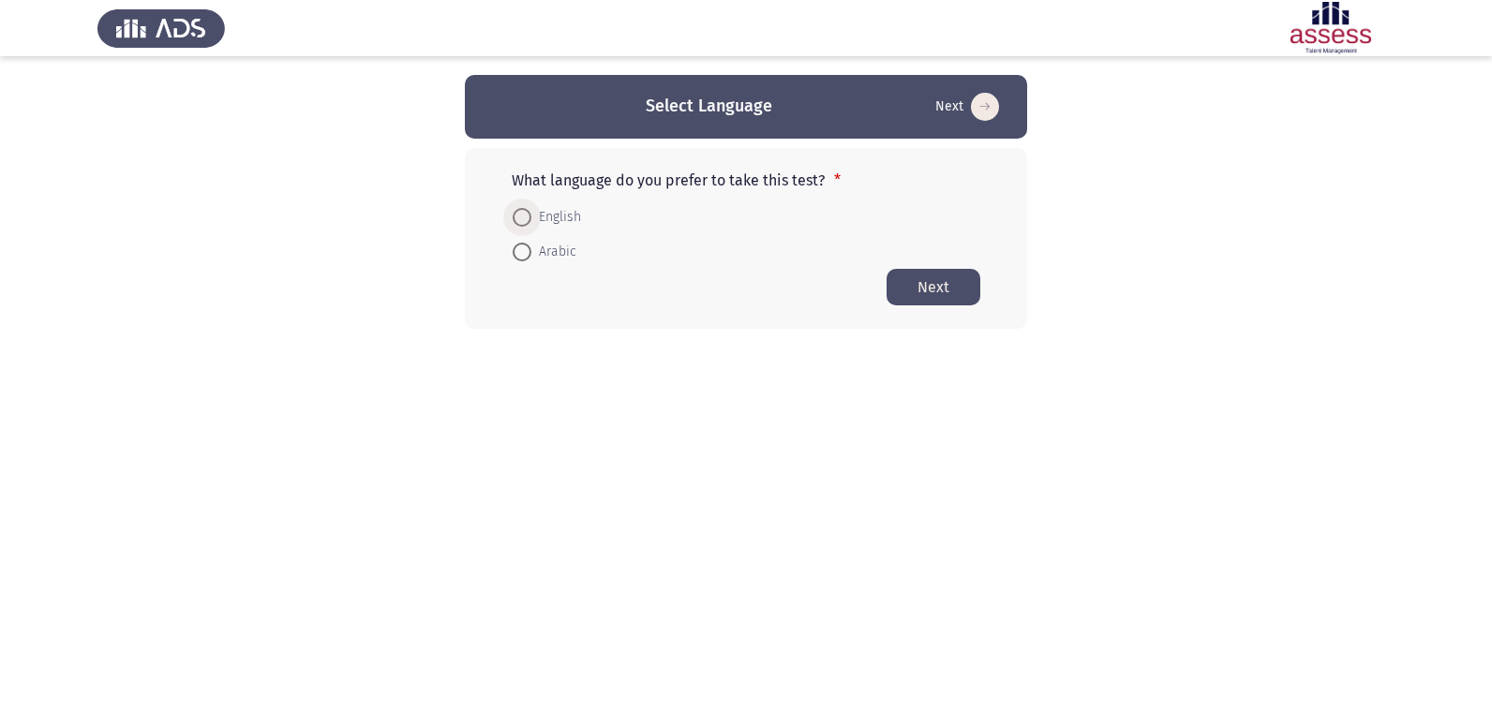
click at [533, 218] on span "English" at bounding box center [556, 217] width 50 height 22
click at [531, 218] on input "English" at bounding box center [522, 217] width 19 height 19
radio input "true"
click at [900, 299] on button "Next" at bounding box center [933, 286] width 94 height 37
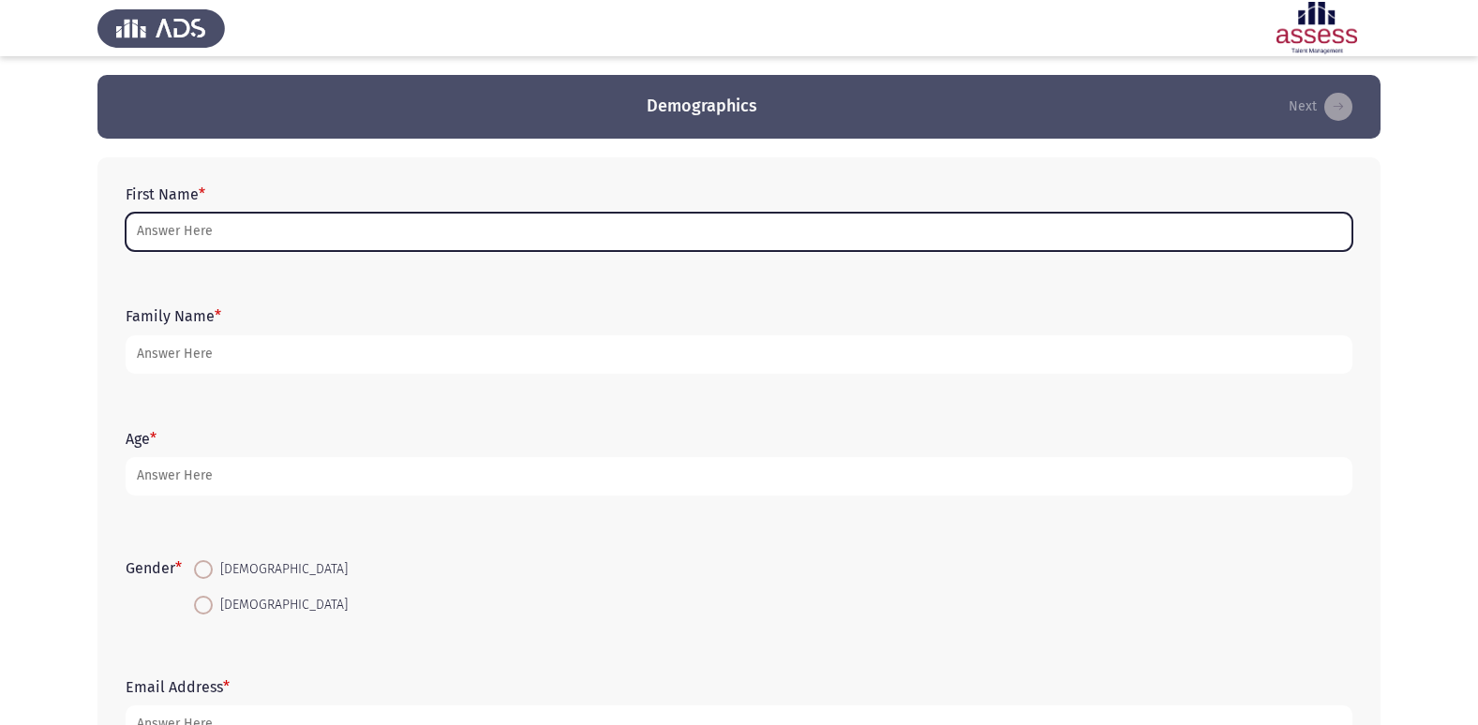
click at [342, 225] on input "First Name *" at bounding box center [739, 232] width 1227 height 38
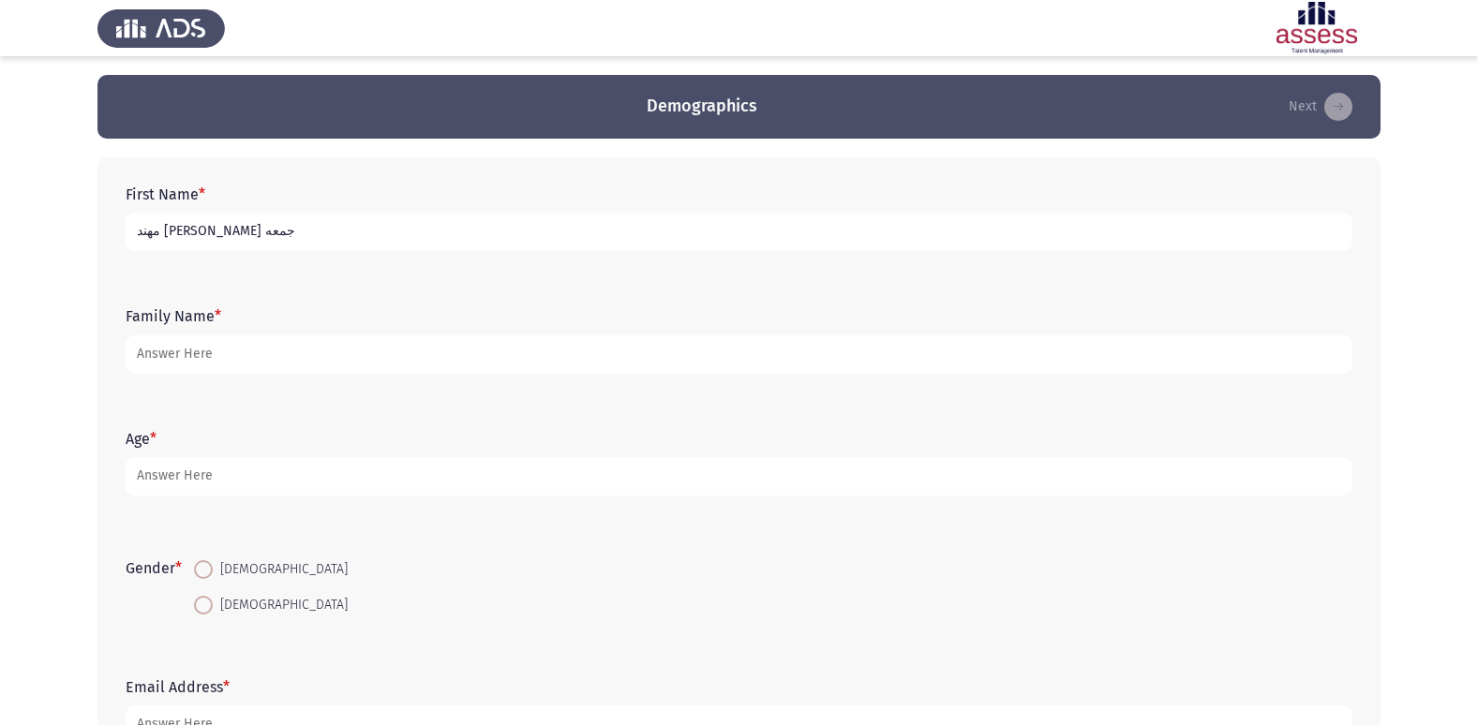
type input "مهند [PERSON_NAME] جمعه"
click at [616, 377] on div "Family Name *" at bounding box center [738, 340] width 1245 height 84
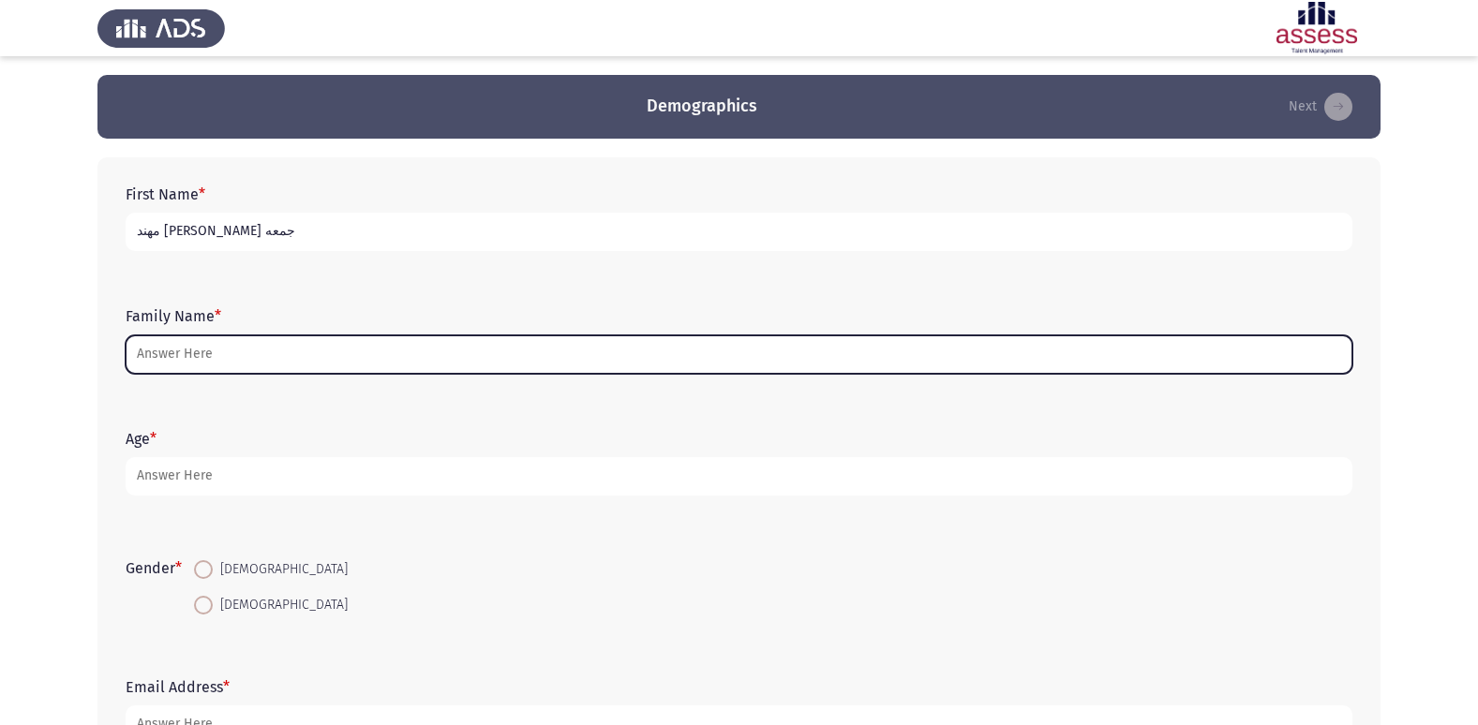
click at [616, 354] on input "Family Name *" at bounding box center [739, 354] width 1227 height 38
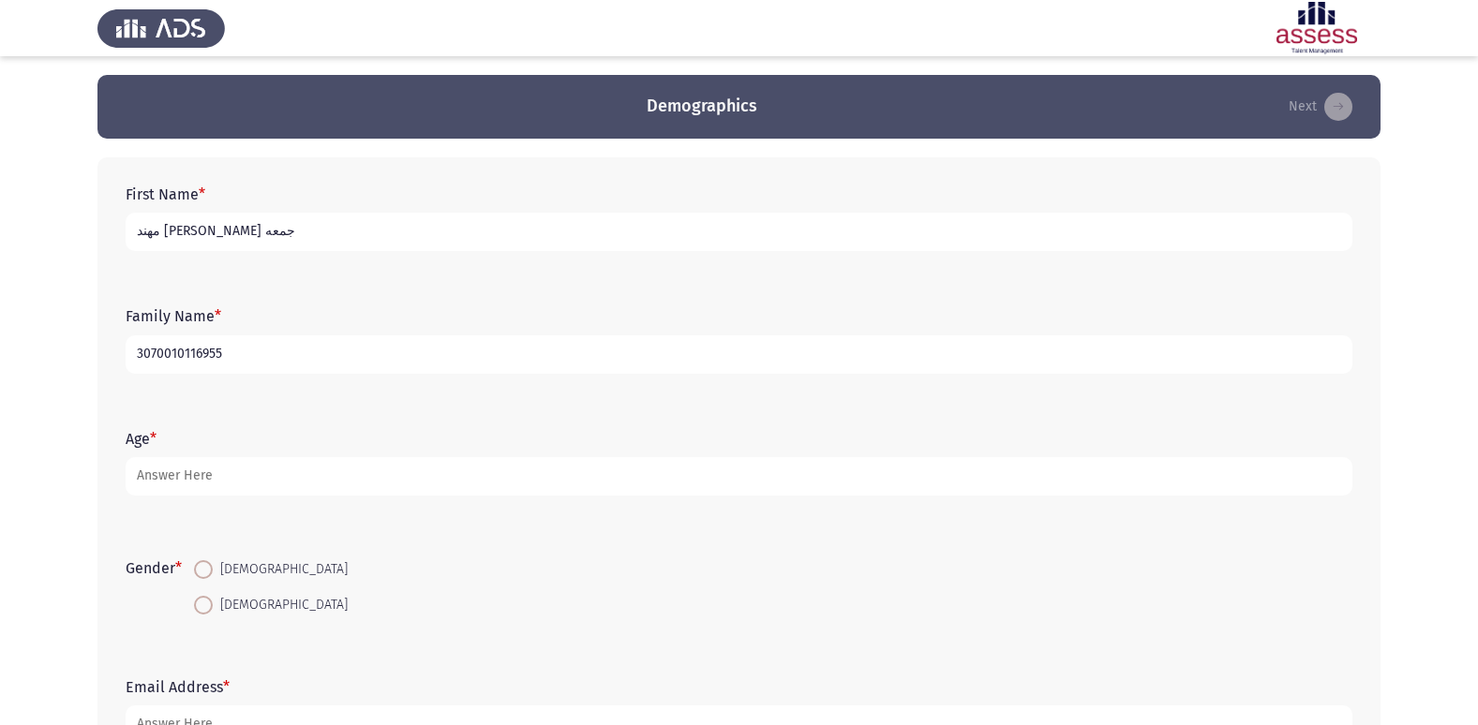
click at [161, 340] on input "3070010116955" at bounding box center [739, 354] width 1227 height 38
click at [156, 347] on input "3070010116955" at bounding box center [739, 354] width 1227 height 38
type input "30710010116955"
click at [211, 572] on span at bounding box center [203, 569] width 19 height 19
click at [211, 572] on input "[DEMOGRAPHIC_DATA]" at bounding box center [203, 569] width 19 height 19
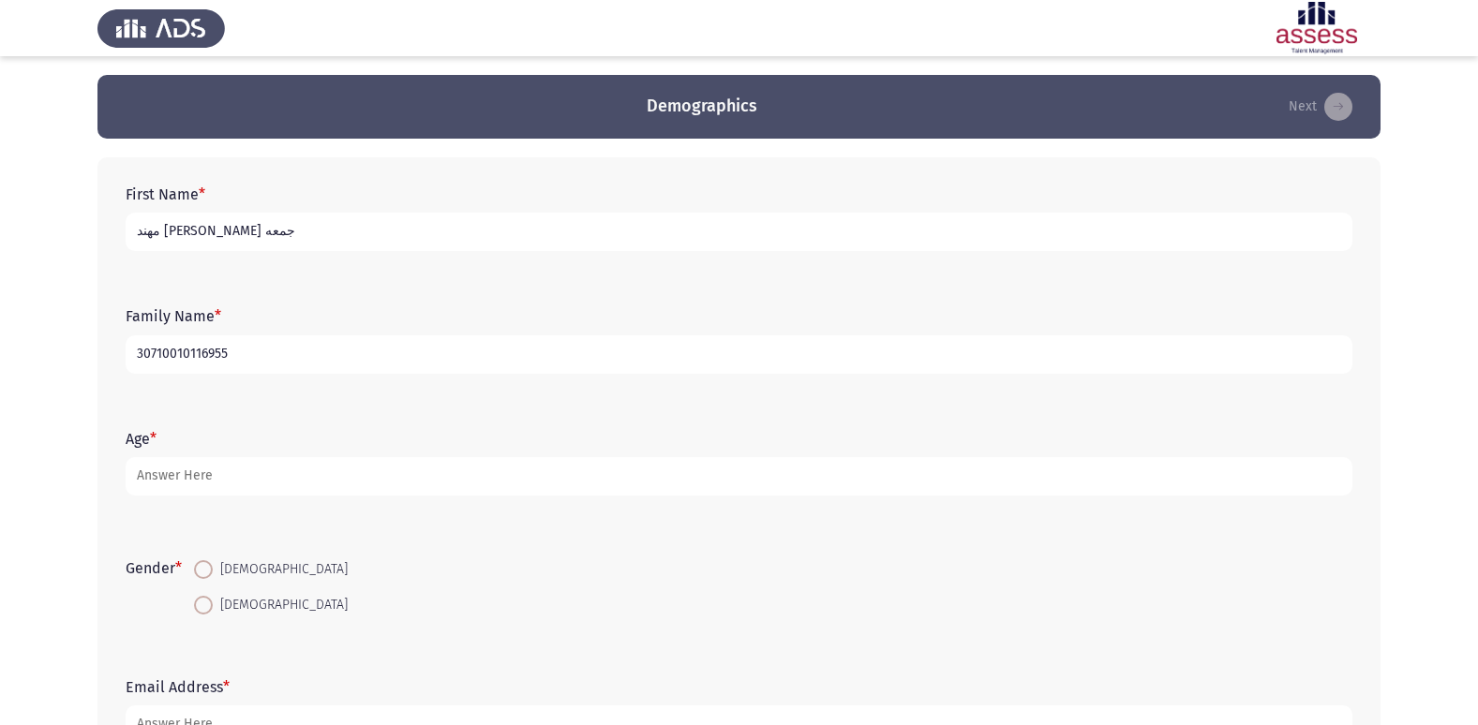
radio input "true"
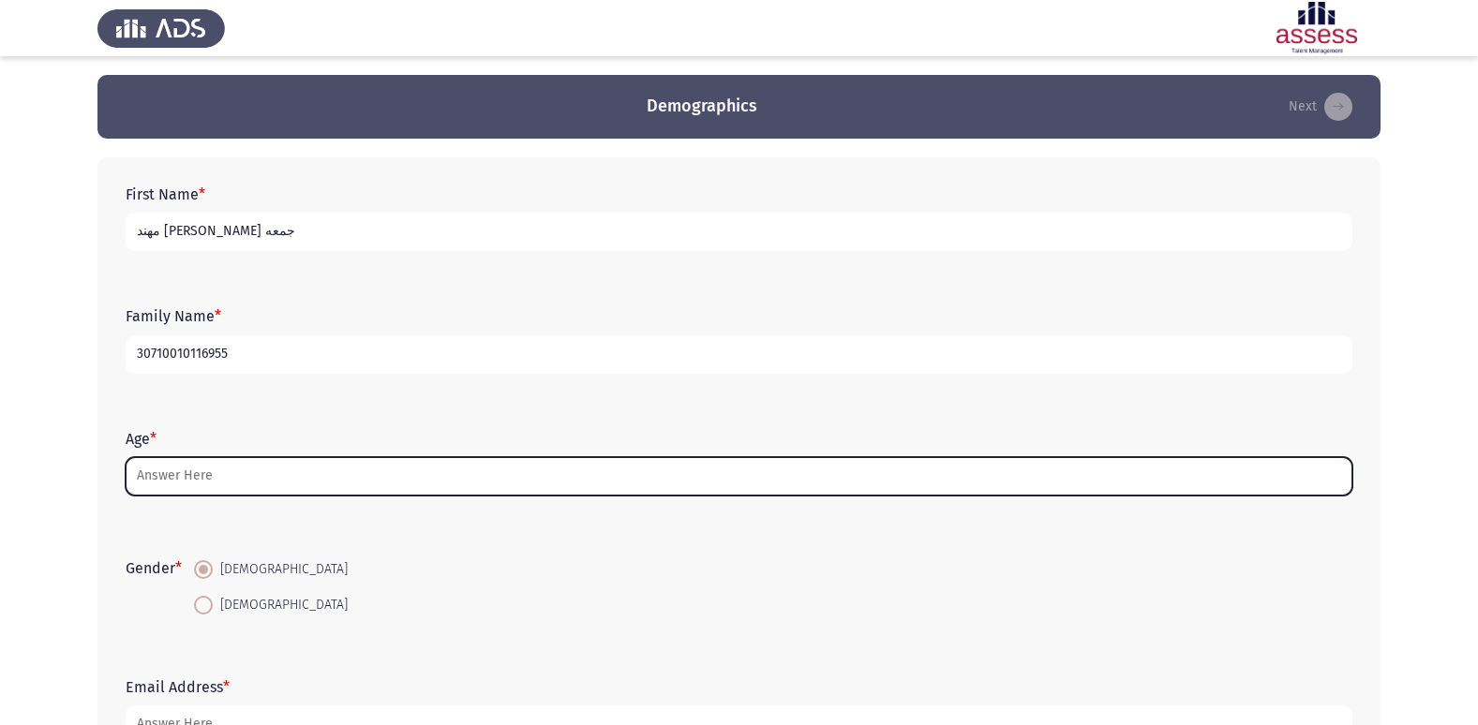
click at [253, 482] on input "Age *" at bounding box center [739, 476] width 1227 height 38
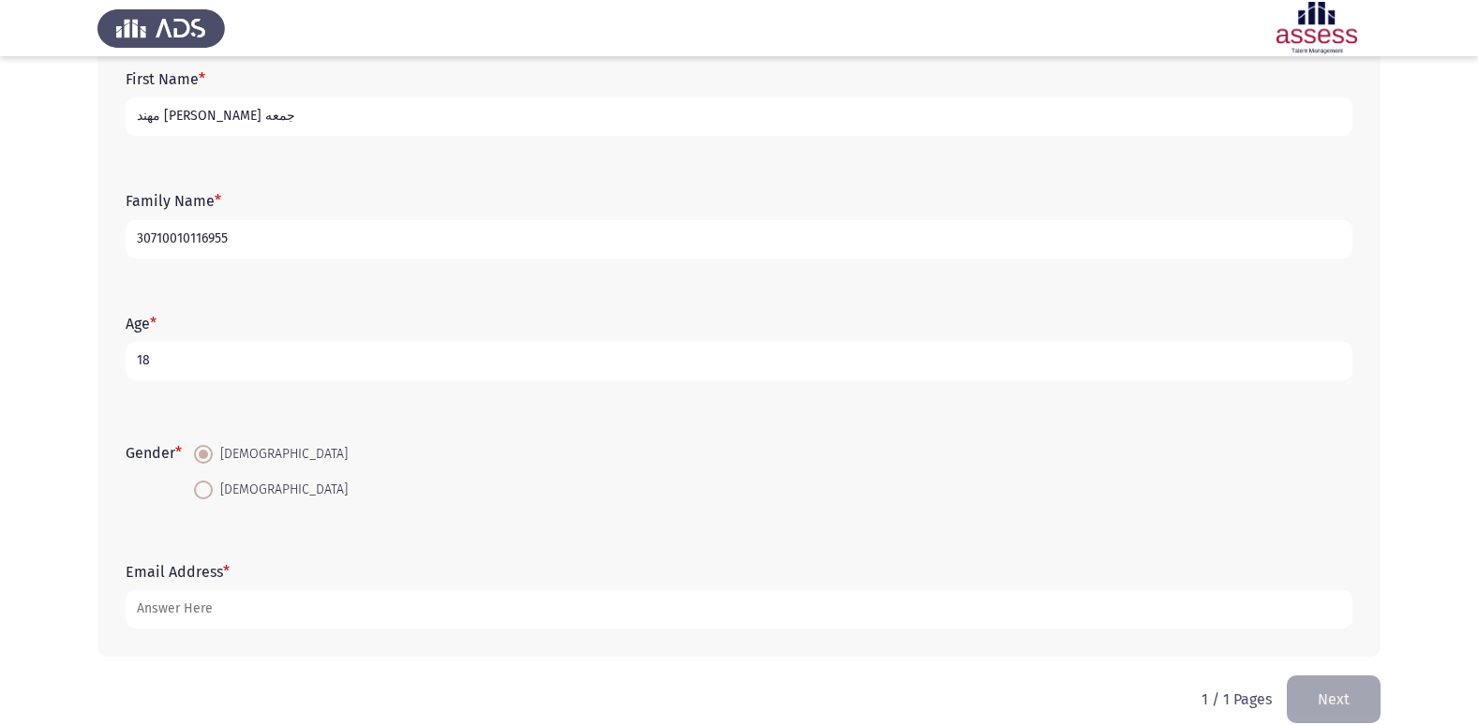
scroll to position [141, 0]
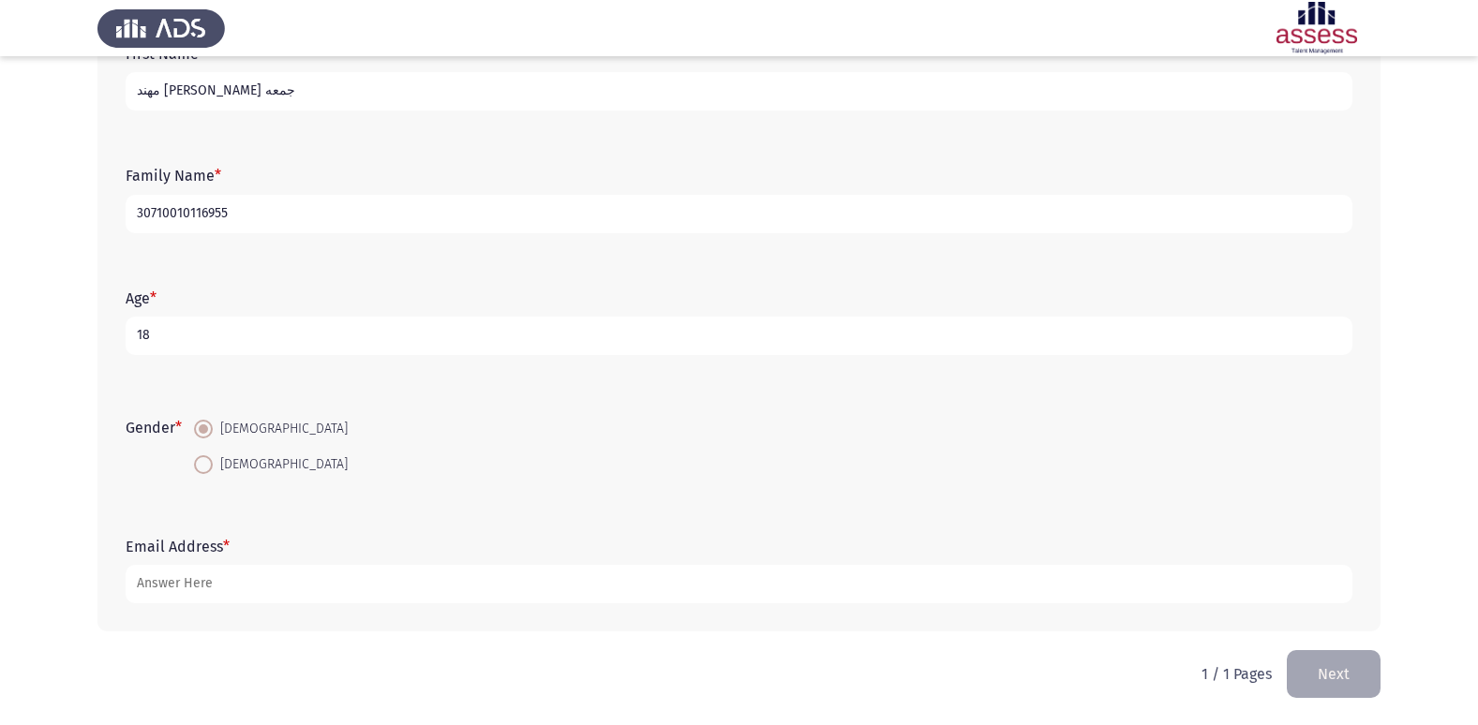
type input "18"
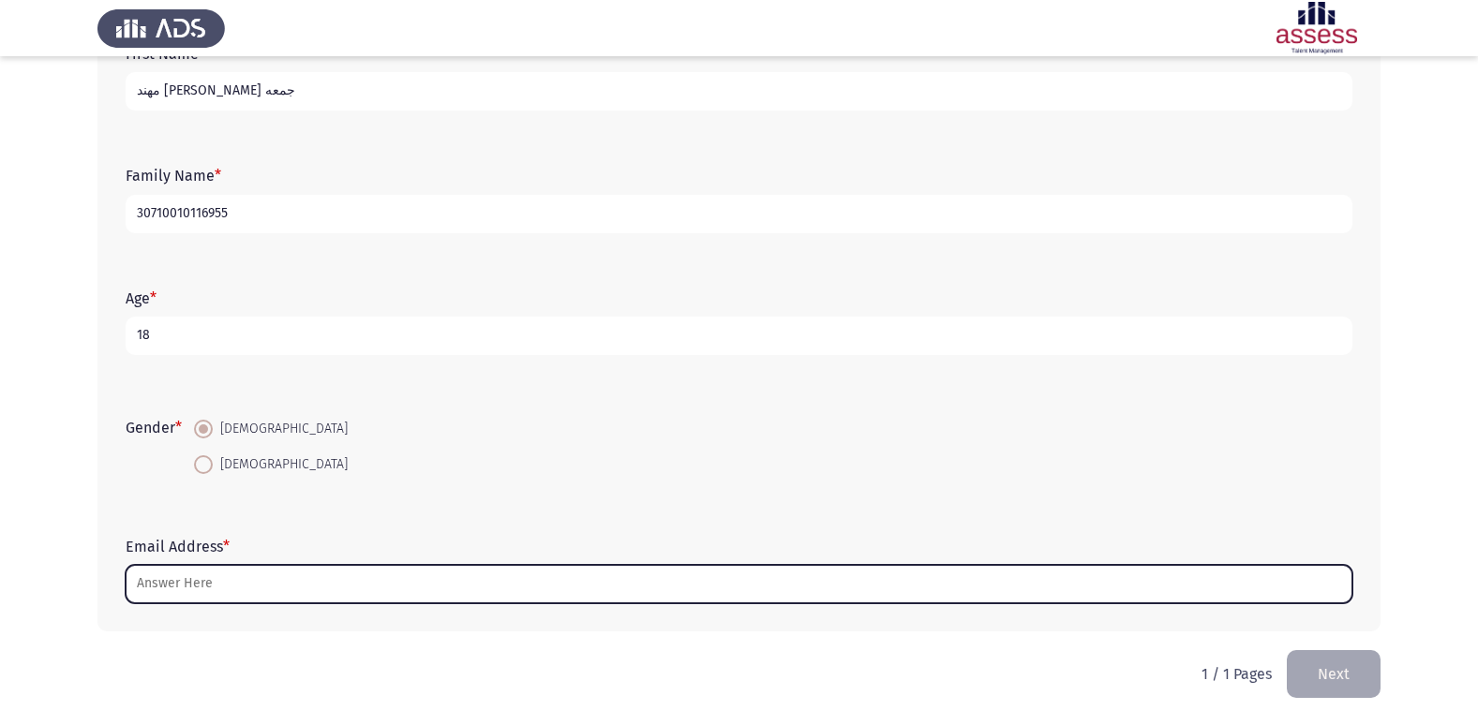
click at [200, 593] on input "Email Address *" at bounding box center [739, 584] width 1227 height 38
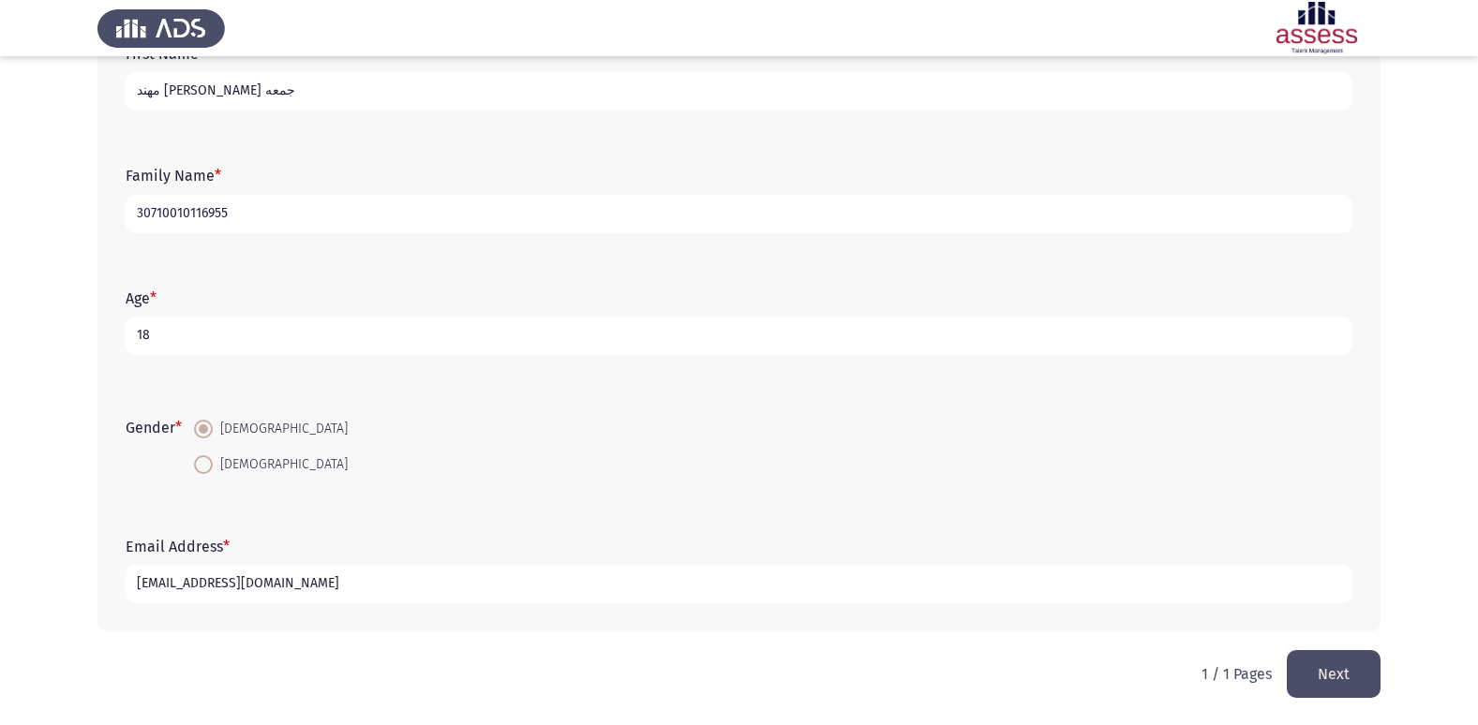
type input "[EMAIL_ADDRESS][DOMAIN_NAME]"
click at [1347, 663] on button "Next" at bounding box center [1334, 674] width 94 height 48
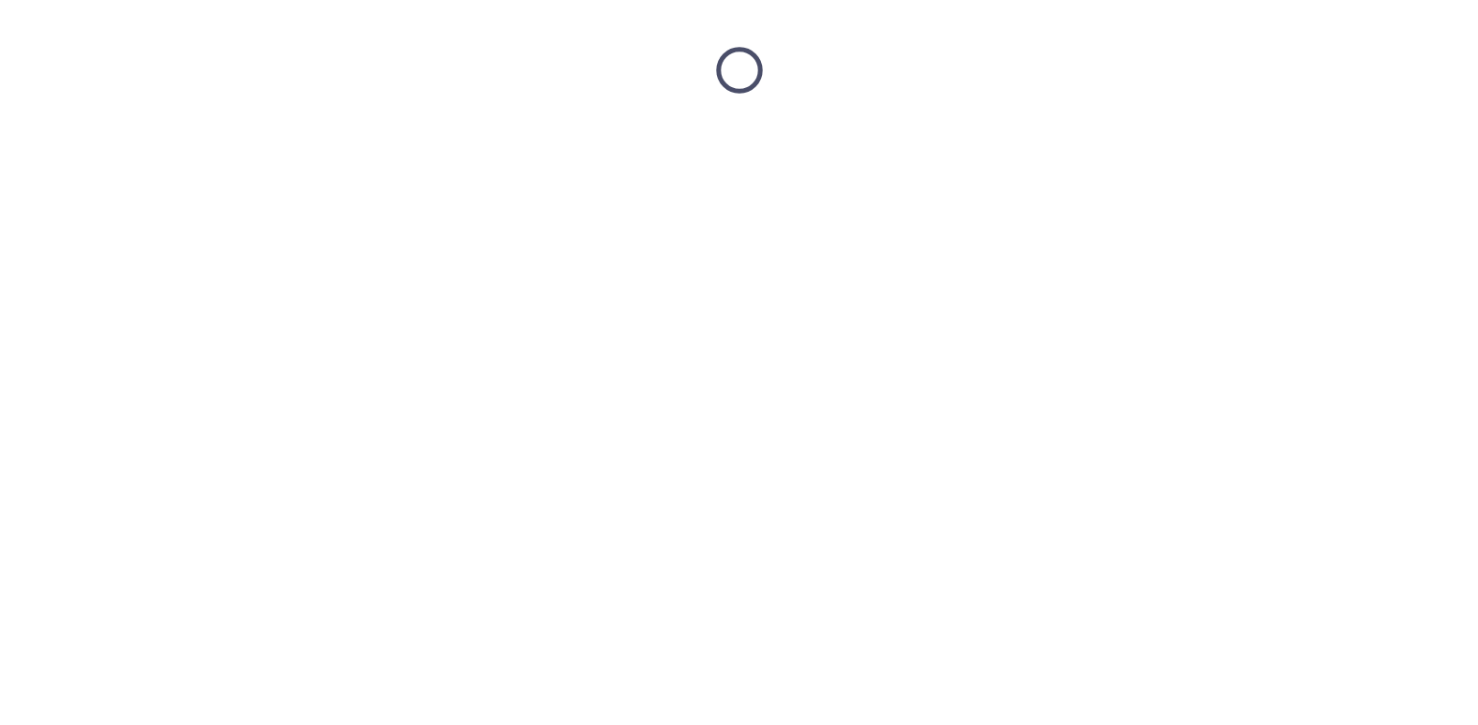
scroll to position [0, 0]
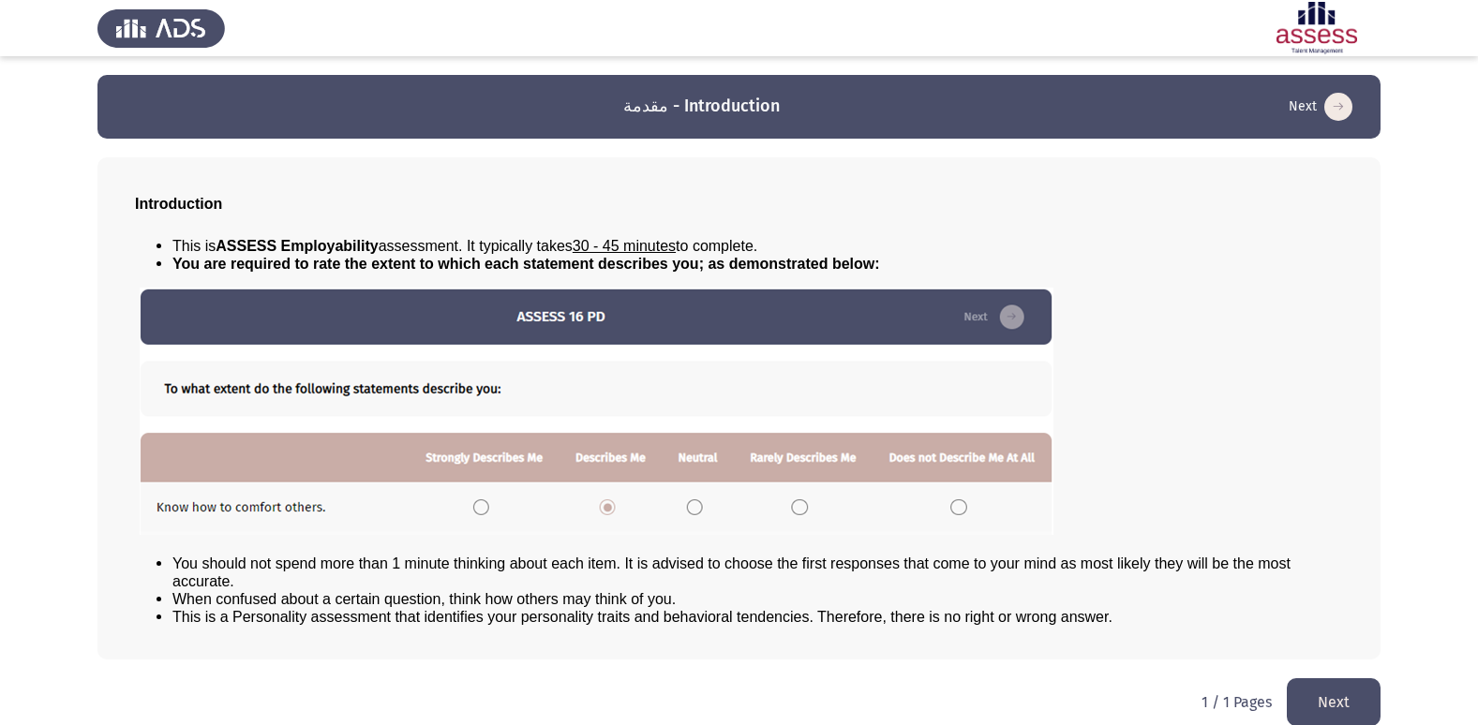
click at [1348, 699] on button "Next" at bounding box center [1334, 702] width 94 height 48
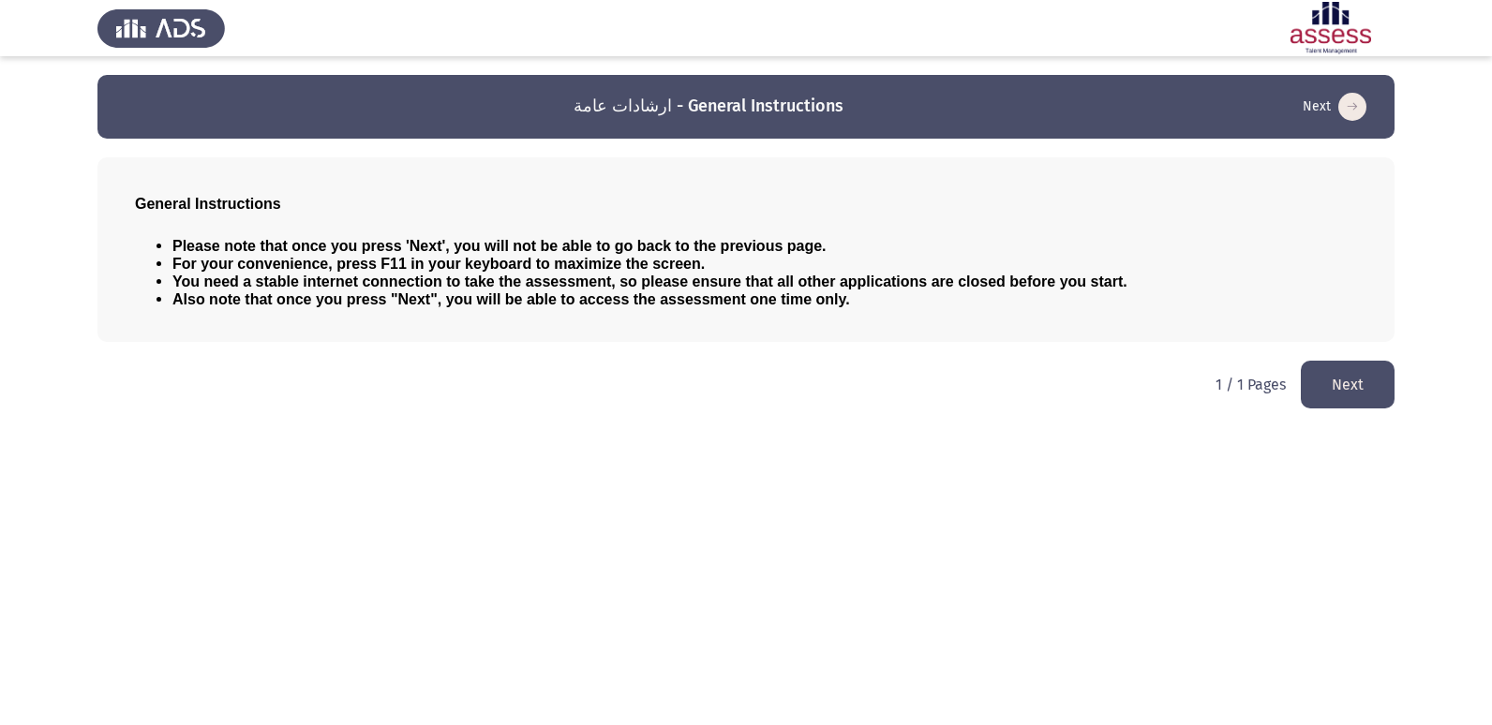
click at [1354, 353] on html "ارشادات عامة - General Instructions Next General Instructions Please note that …" at bounding box center [746, 213] width 1492 height 427
click at [1343, 380] on button "Next" at bounding box center [1348, 385] width 94 height 48
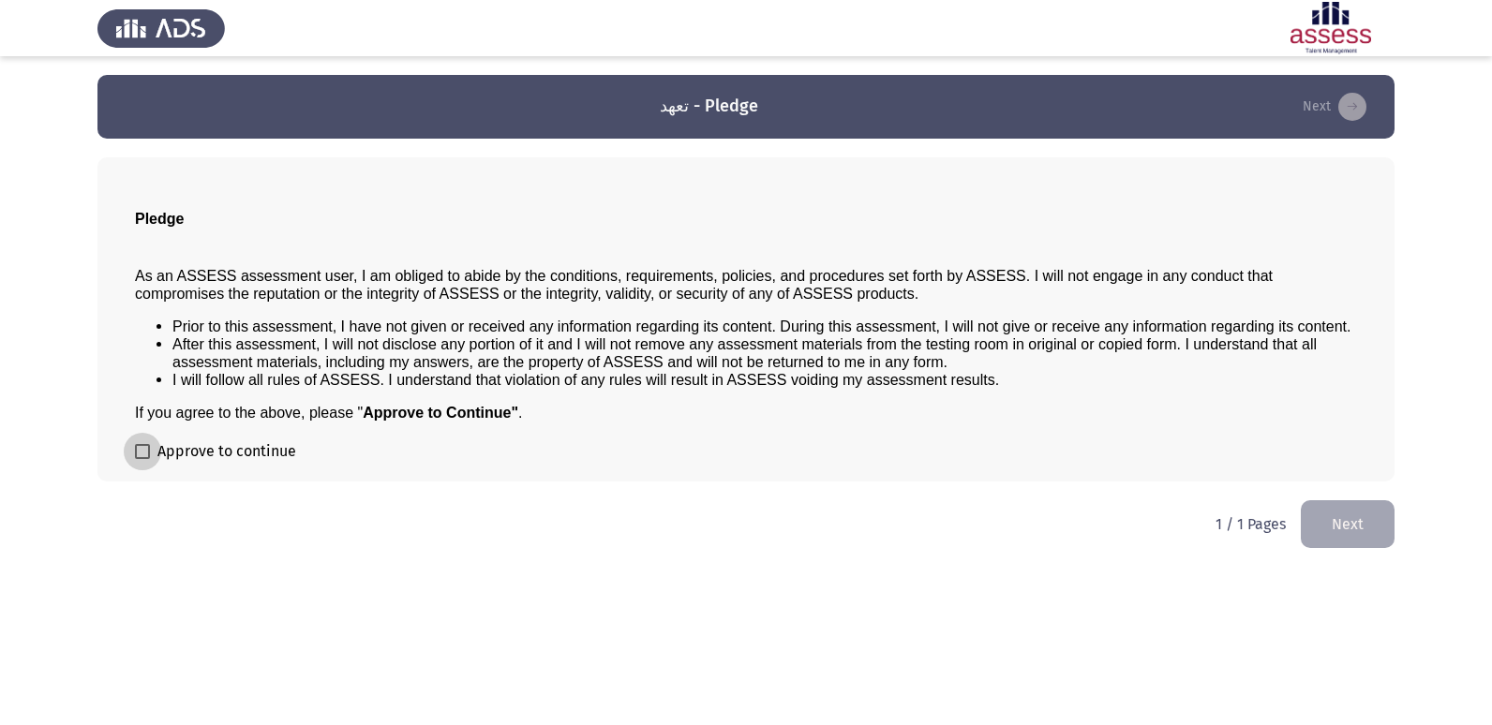
click at [158, 448] on span "Approve to continue" at bounding box center [226, 451] width 139 height 22
click at [142, 459] on input "Approve to continue" at bounding box center [141, 459] width 1 height 1
checkbox input "true"
click at [1340, 534] on button "Next" at bounding box center [1348, 524] width 94 height 48
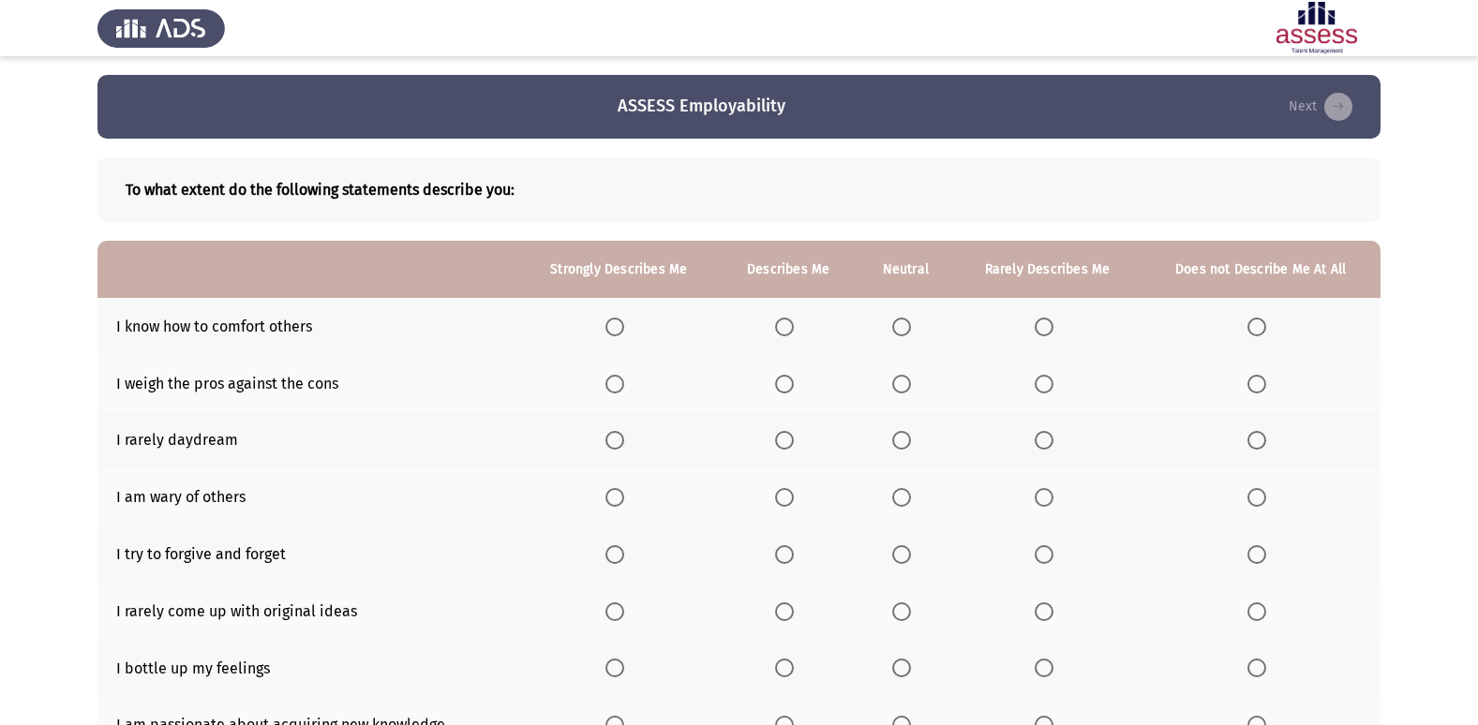
click at [614, 321] on span "Select an option" at bounding box center [614, 327] width 19 height 19
click at [614, 321] on input "Select an option" at bounding box center [614, 327] width 19 height 19
click at [901, 393] on span "Select an option" at bounding box center [901, 384] width 19 height 19
click at [901, 393] on input "Select an option" at bounding box center [901, 384] width 19 height 19
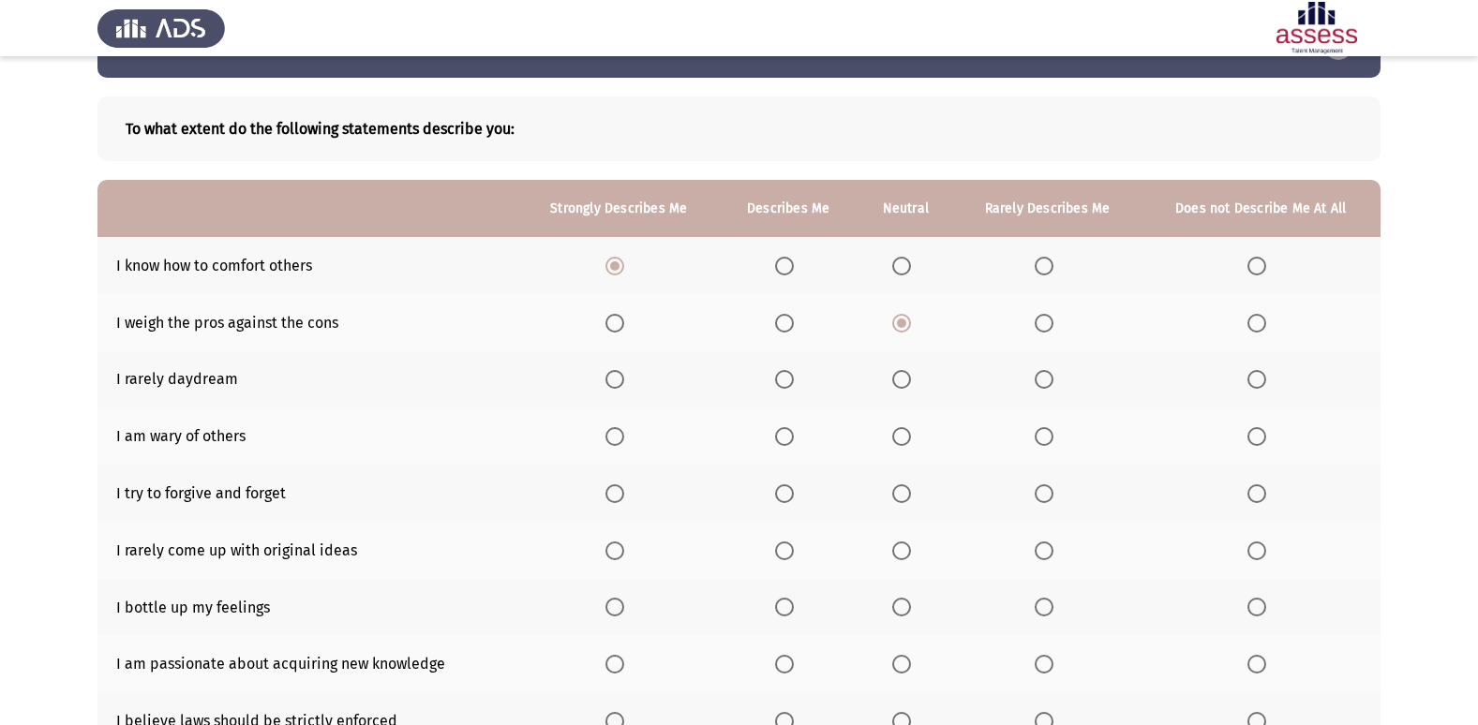
scroll to position [94, 0]
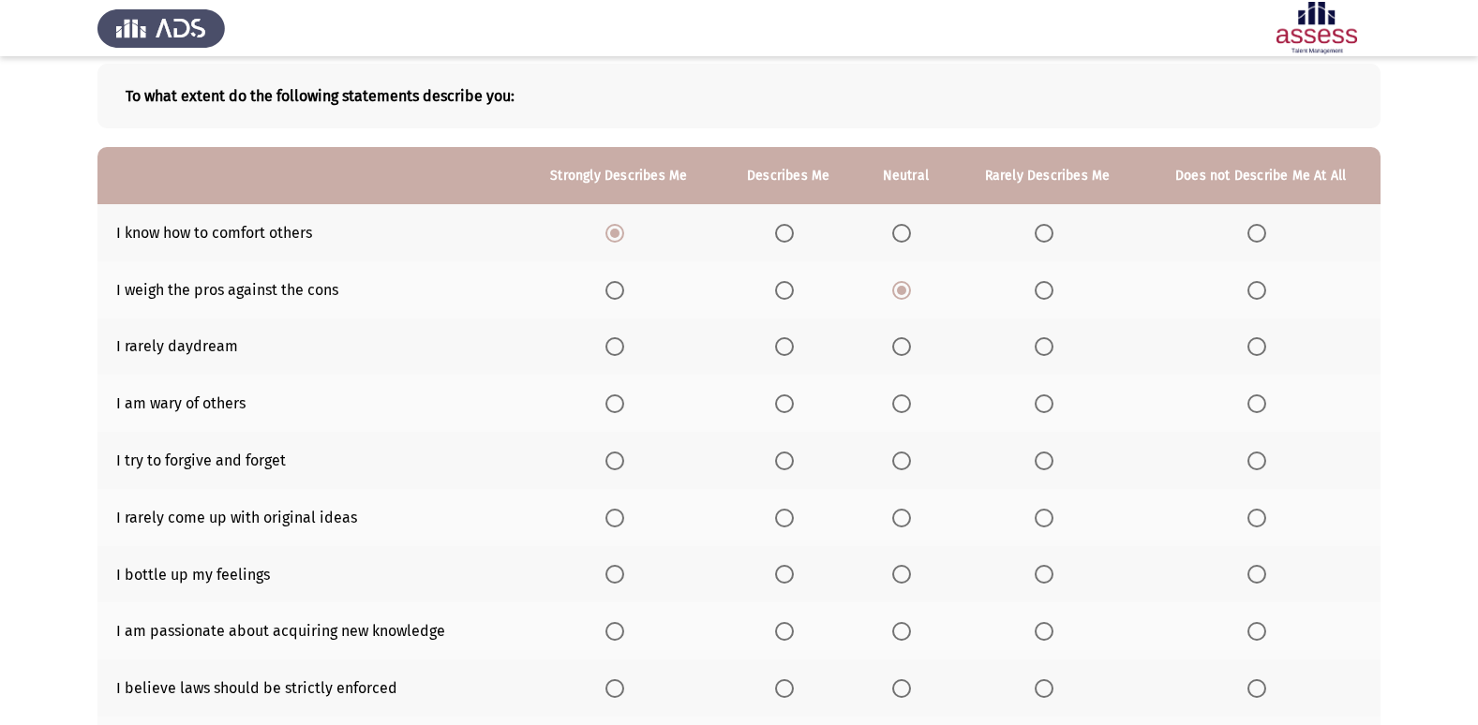
click at [907, 351] on span "Select an option" at bounding box center [901, 346] width 19 height 19
click at [907, 351] on input "Select an option" at bounding box center [901, 346] width 19 height 19
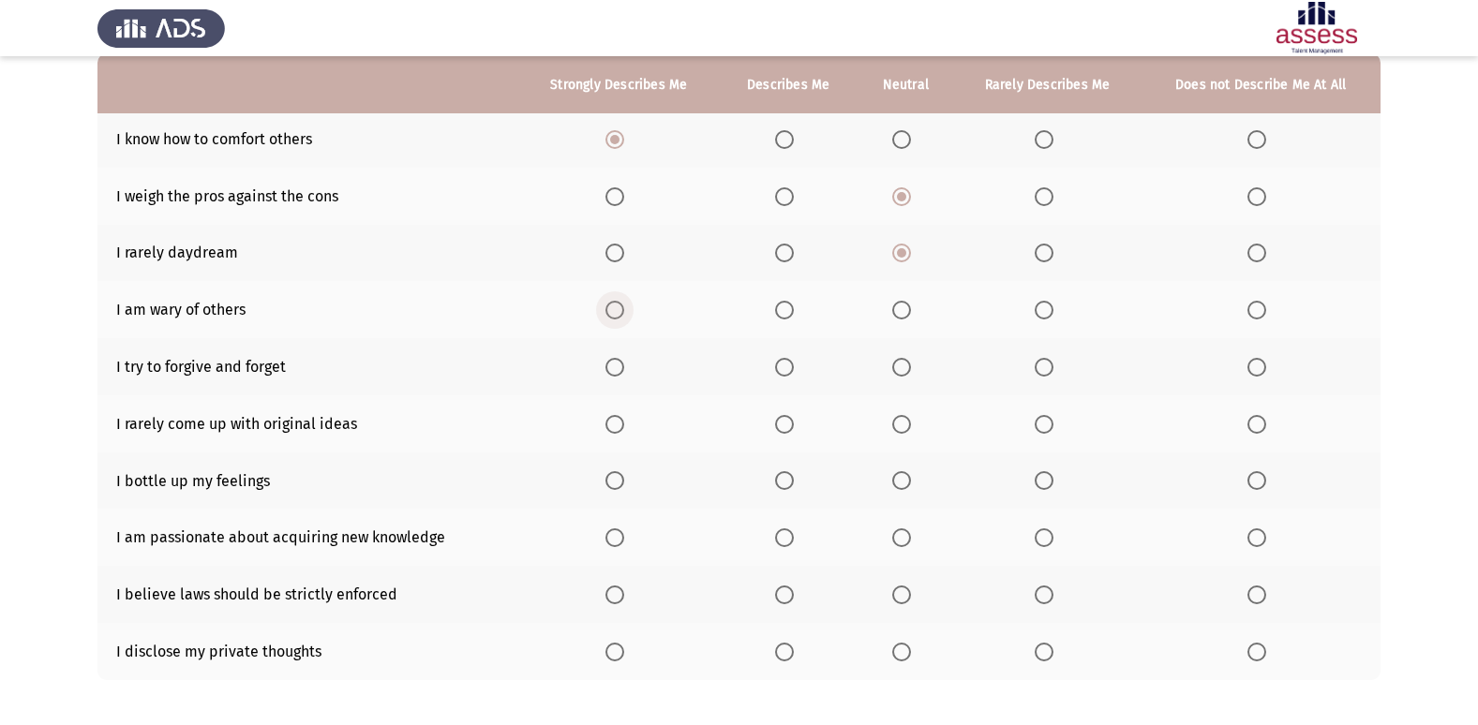
click at [618, 311] on span "Select an option" at bounding box center [614, 310] width 19 height 19
click at [618, 311] on input "Select an option" at bounding box center [614, 310] width 19 height 19
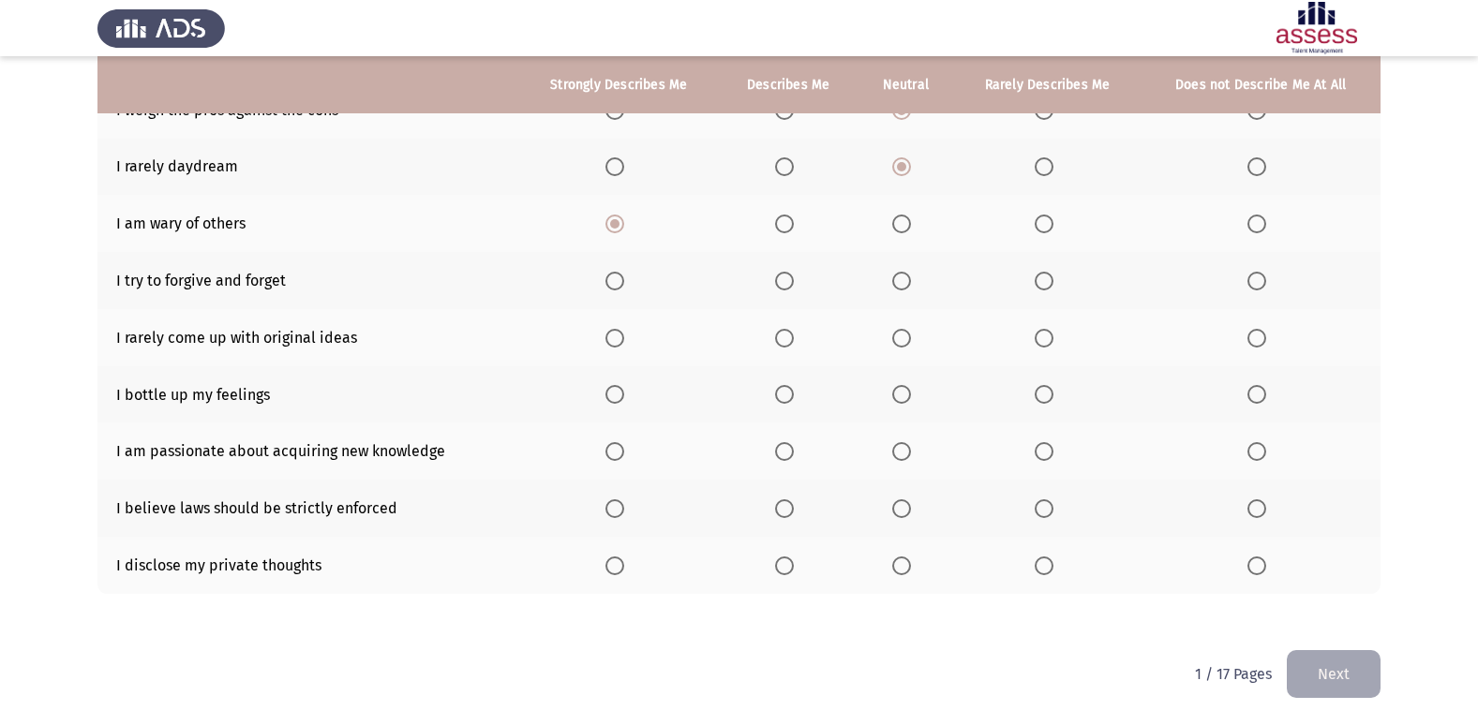
click at [1256, 275] on span "Select an option" at bounding box center [1256, 281] width 19 height 19
click at [1256, 275] on input "Select an option" at bounding box center [1256, 281] width 19 height 19
click at [901, 281] on span "Select an option" at bounding box center [901, 281] width 19 height 19
click at [901, 281] on input "Select an option" at bounding box center [901, 281] width 19 height 19
click at [892, 338] on th at bounding box center [905, 337] width 97 height 57
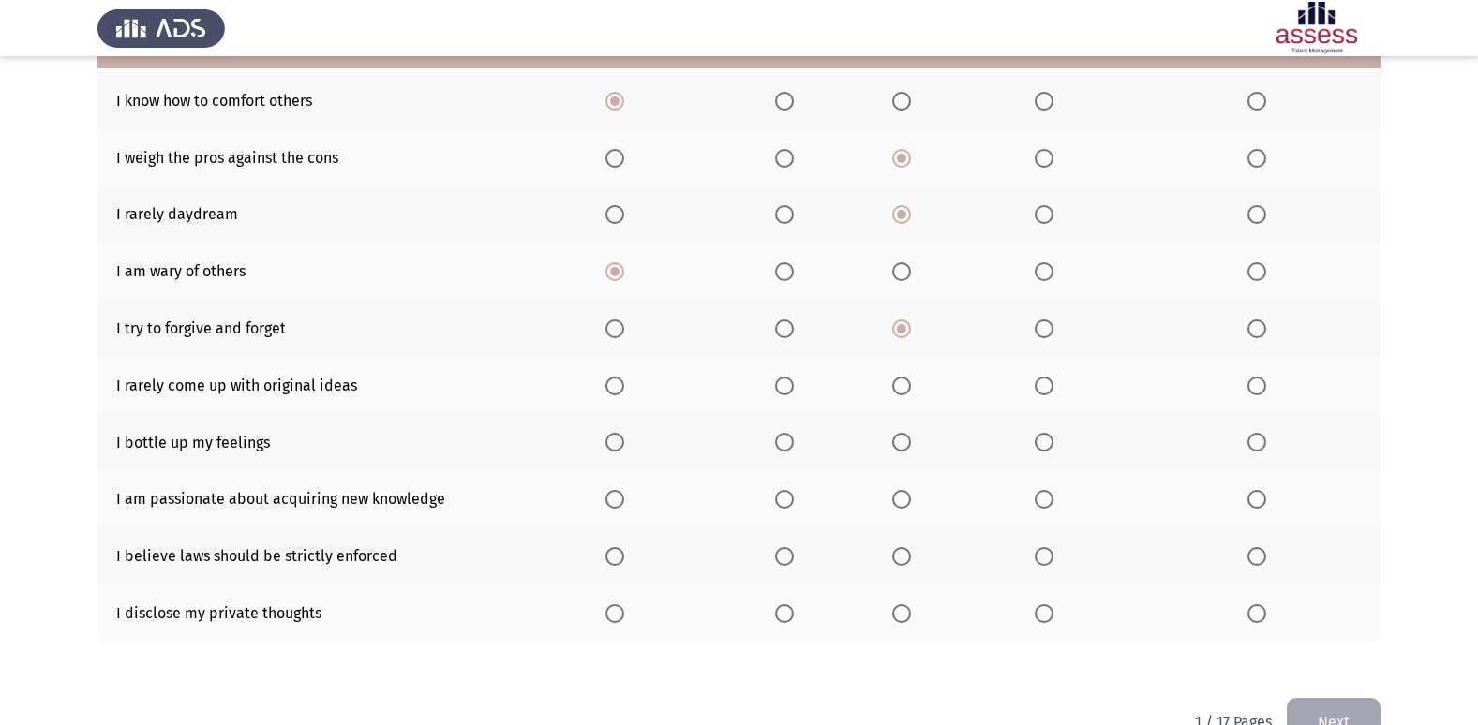
scroll to position [180, 0]
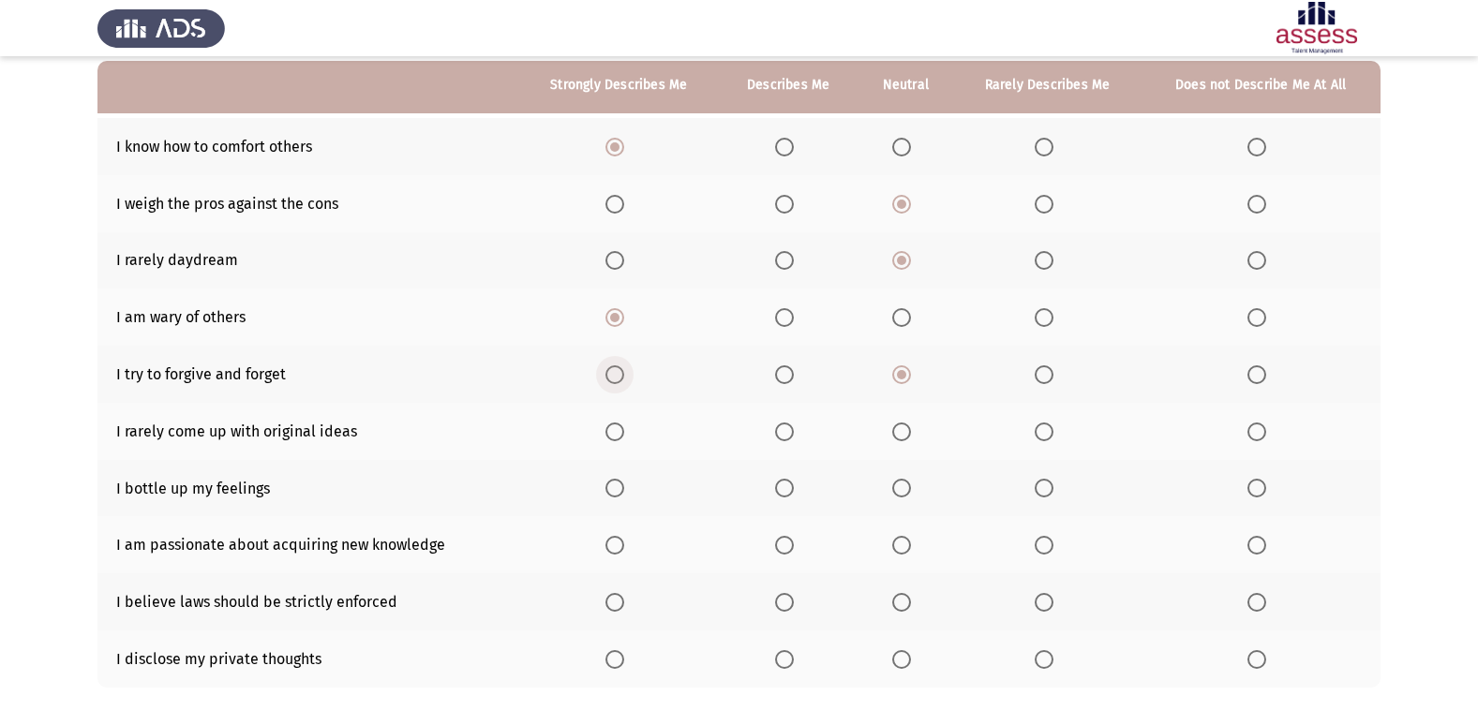
click at [623, 379] on span "Select an option" at bounding box center [614, 374] width 19 height 19
click at [623, 379] on input "Select an option" at bounding box center [614, 374] width 19 height 19
click at [1252, 367] on span "Select an option" at bounding box center [1256, 374] width 19 height 19
click at [1252, 367] on input "Select an option" at bounding box center [1256, 374] width 19 height 19
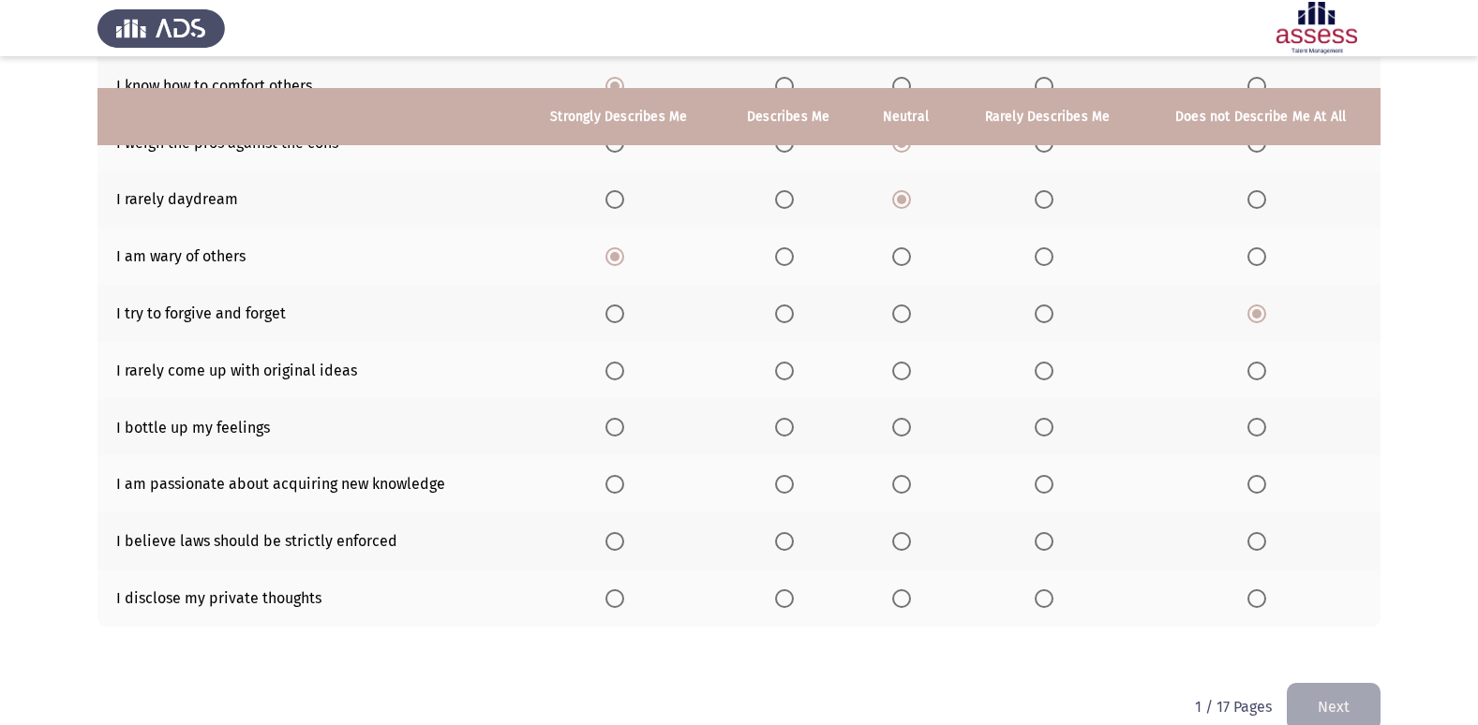
scroll to position [274, 0]
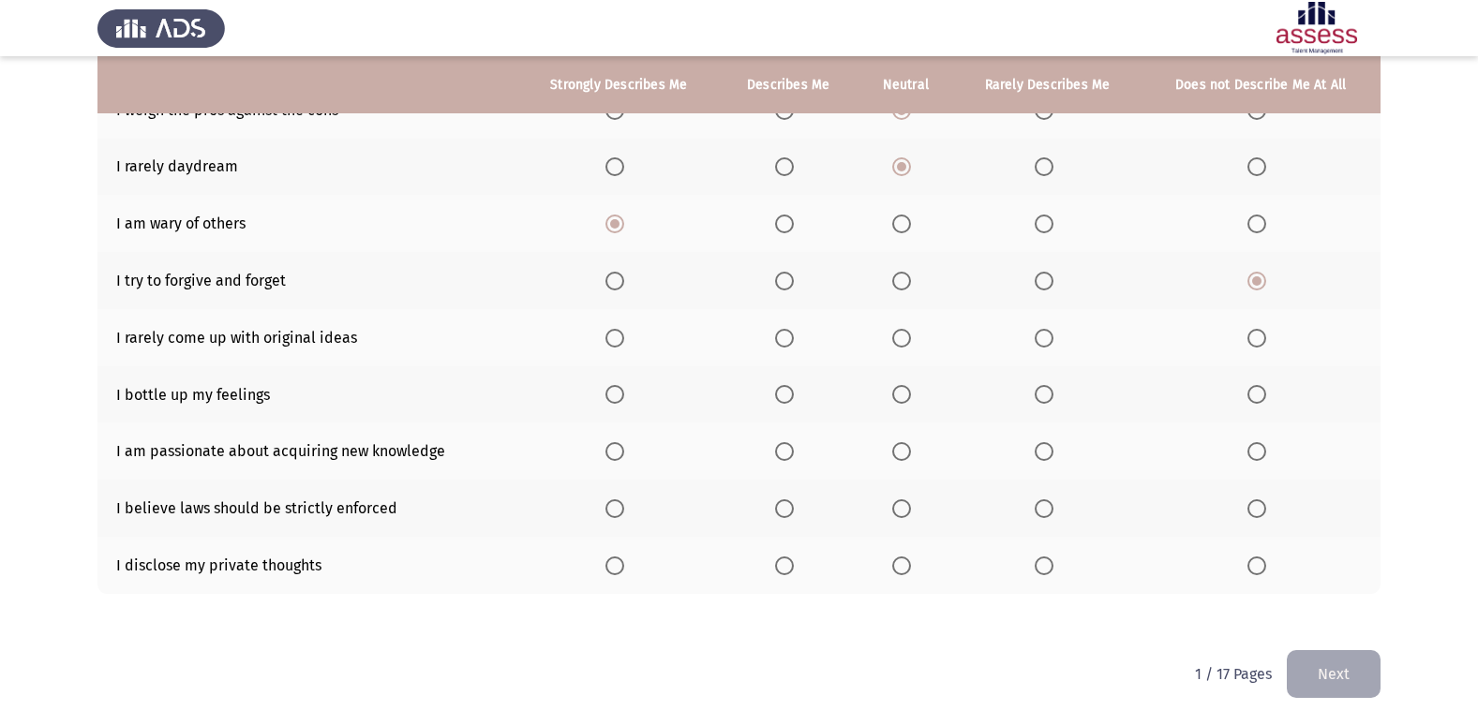
click at [904, 335] on span "Select an option" at bounding box center [901, 338] width 19 height 19
click at [904, 335] on input "Select an option" at bounding box center [901, 338] width 19 height 19
click at [616, 339] on span "Select an option" at bounding box center [614, 338] width 19 height 19
click at [616, 339] on input "Select an option" at bounding box center [614, 338] width 19 height 19
click at [907, 392] on span "Select an option" at bounding box center [901, 394] width 19 height 19
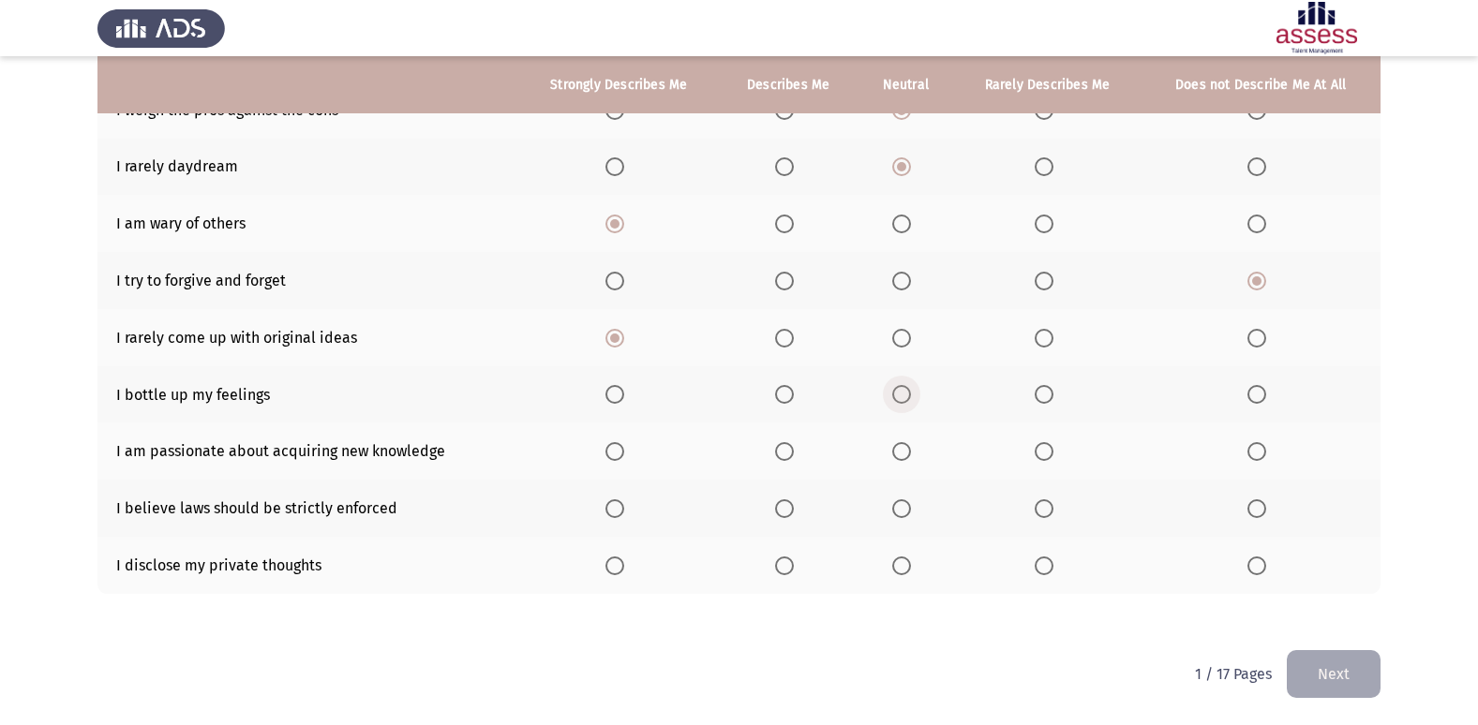
click at [907, 392] on input "Select an option" at bounding box center [901, 394] width 19 height 19
click at [910, 451] on span "Select an option" at bounding box center [901, 451] width 19 height 19
click at [910, 451] on input "Select an option" at bounding box center [901, 451] width 19 height 19
click at [624, 504] on span "Select an option" at bounding box center [614, 508] width 19 height 19
click at [624, 504] on input "Select an option" at bounding box center [614, 508] width 19 height 19
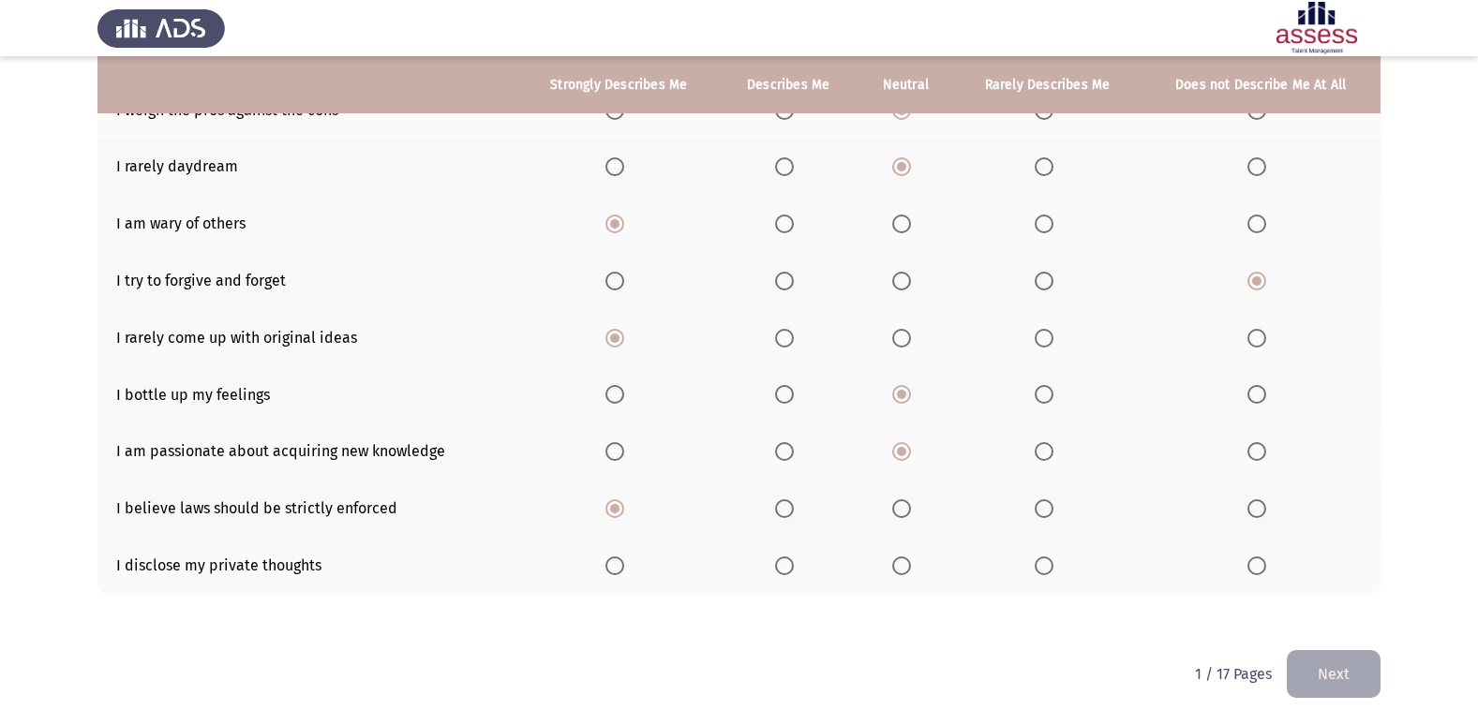
click at [1255, 573] on span "Select an option" at bounding box center [1256, 566] width 19 height 19
click at [1255, 573] on input "Select an option" at bounding box center [1256, 566] width 19 height 19
click at [1331, 659] on button "Next" at bounding box center [1334, 674] width 94 height 48
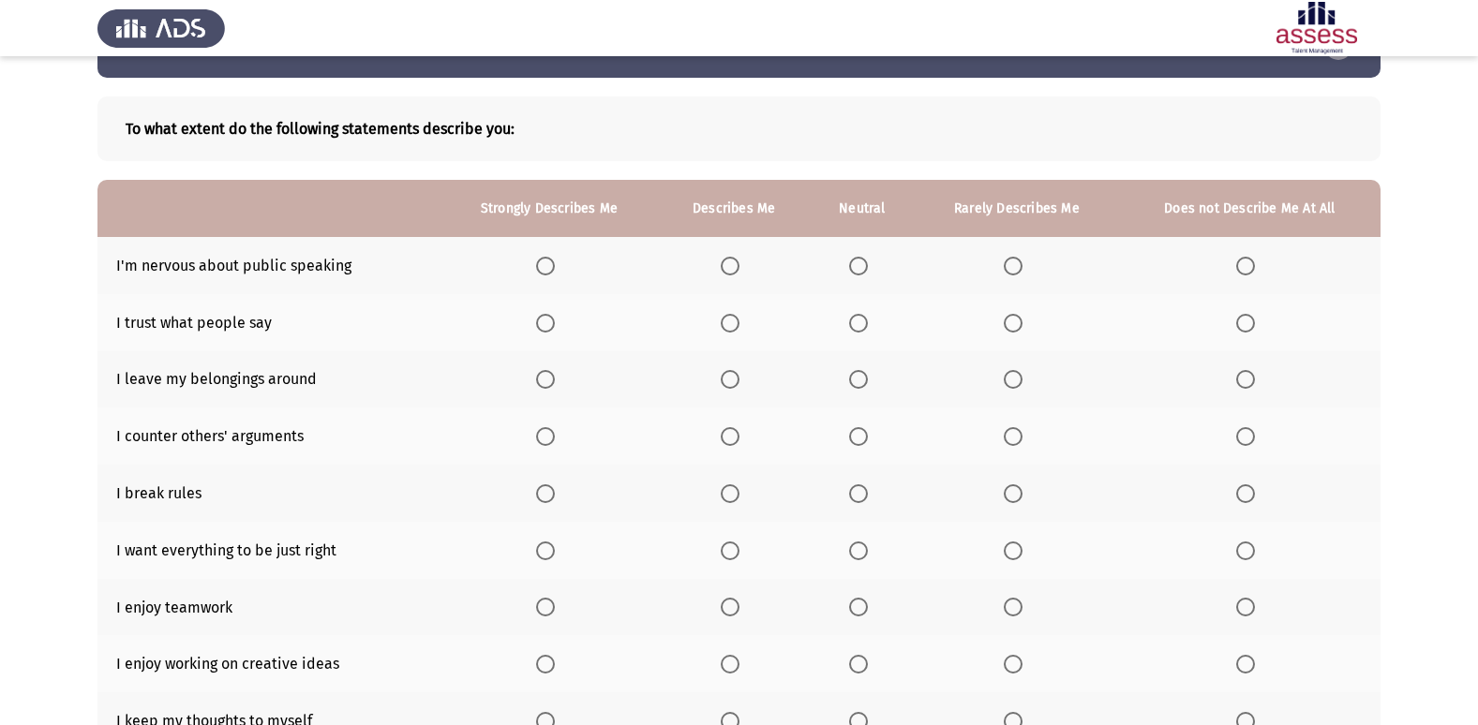
scroll to position [94, 0]
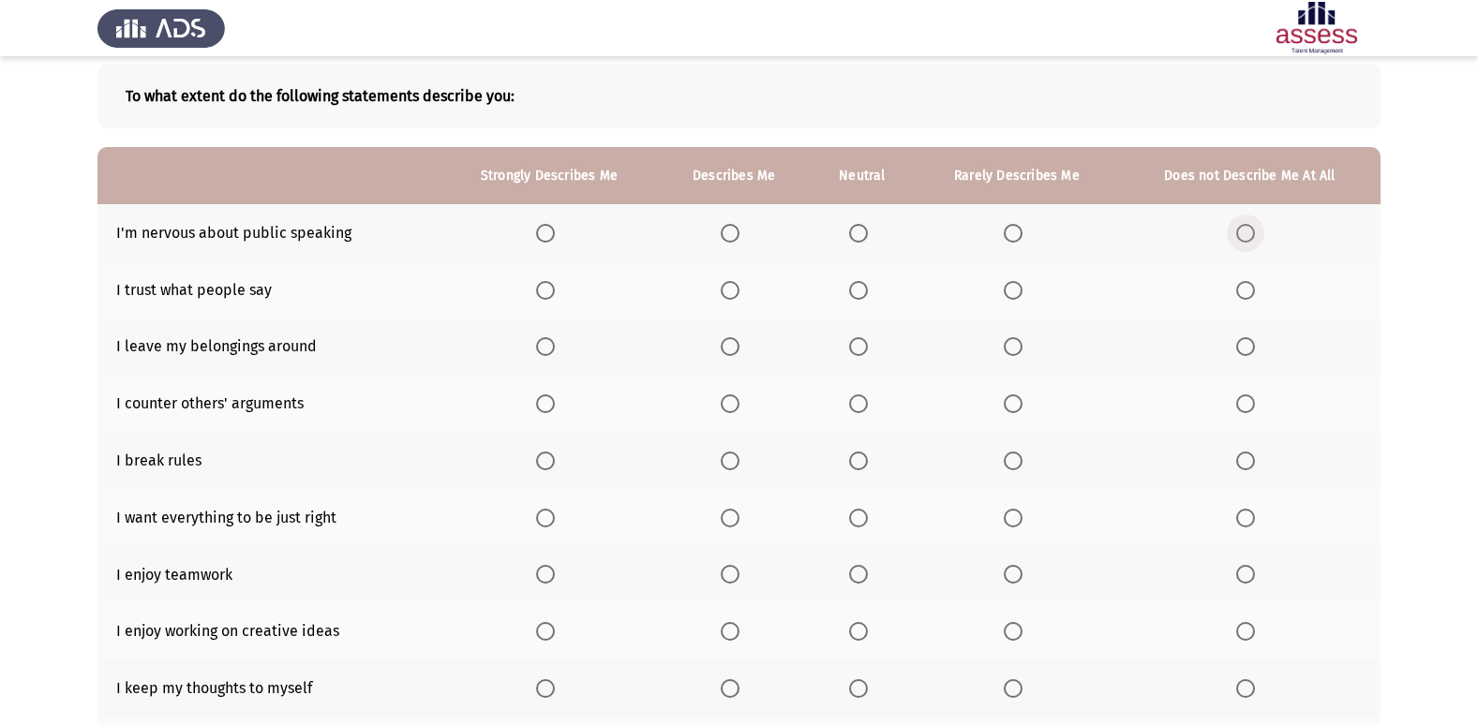
click at [1245, 234] on span "Select an option" at bounding box center [1245, 233] width 19 height 19
click at [1245, 234] on input "Select an option" at bounding box center [1245, 233] width 19 height 19
click at [853, 304] on th at bounding box center [862, 289] width 105 height 57
click at [856, 292] on span "Select an option" at bounding box center [858, 290] width 19 height 19
click at [856, 292] on input "Select an option" at bounding box center [858, 290] width 19 height 19
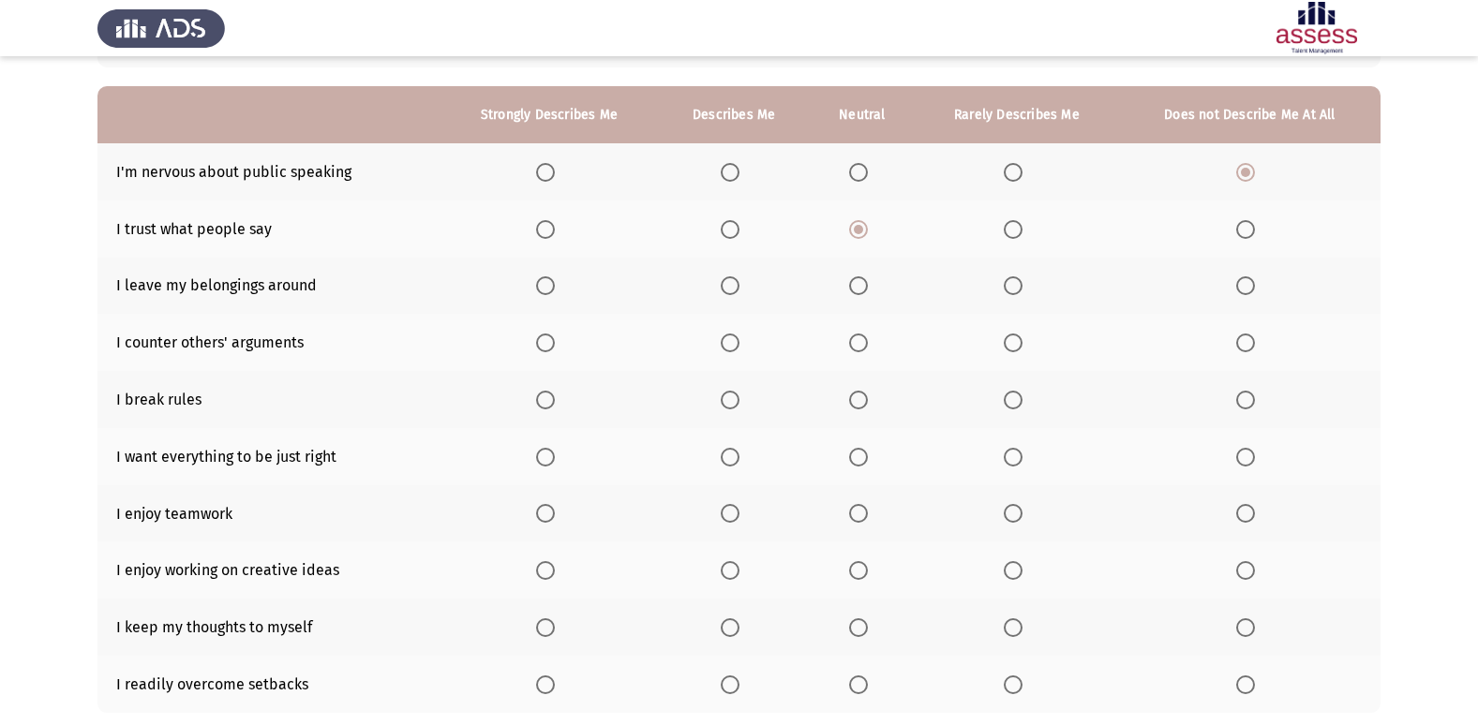
scroll to position [187, 0]
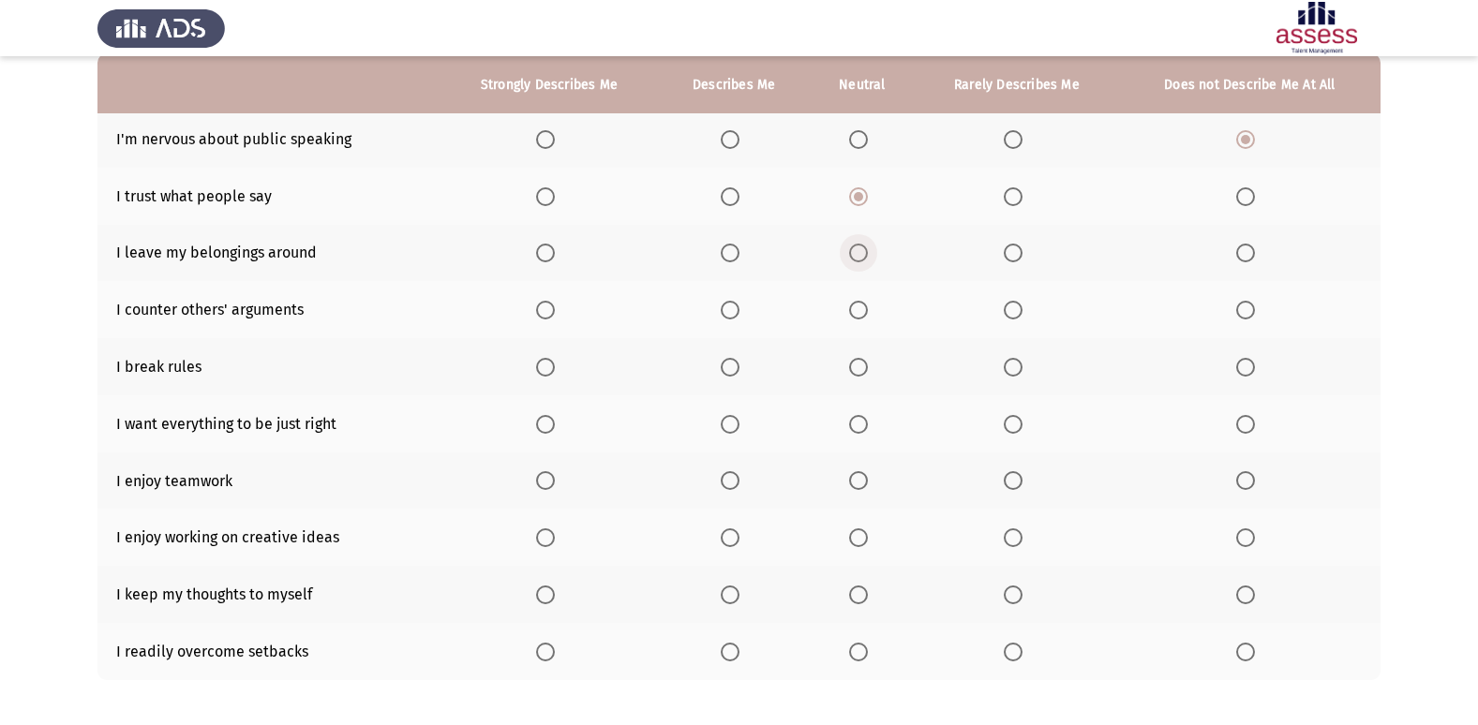
click at [856, 247] on span "Select an option" at bounding box center [858, 253] width 19 height 19
click at [856, 247] on input "Select an option" at bounding box center [858, 253] width 19 height 19
click at [861, 319] on span "Select an option" at bounding box center [858, 310] width 19 height 19
click at [861, 319] on input "Select an option" at bounding box center [858, 310] width 19 height 19
click at [1250, 377] on th at bounding box center [1249, 366] width 261 height 57
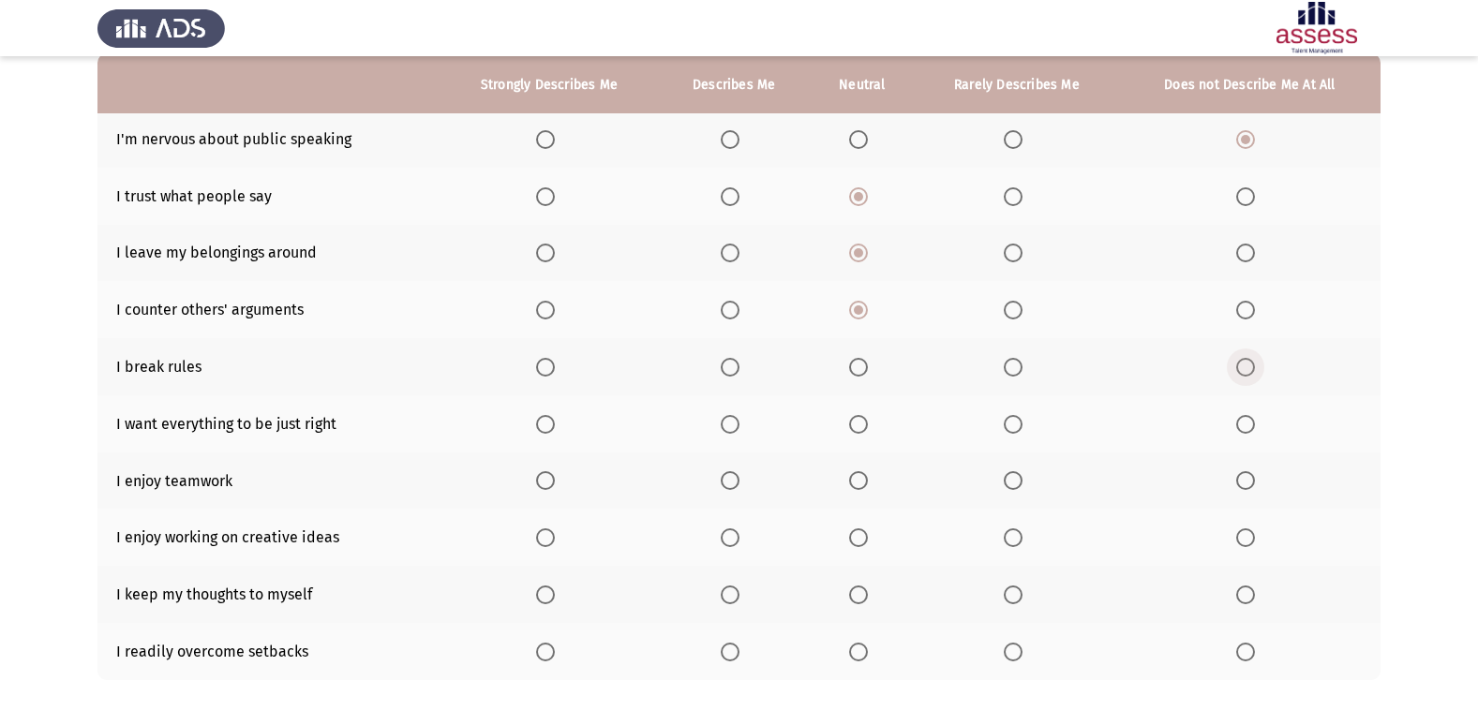
click at [1246, 361] on span "Select an option" at bounding box center [1245, 367] width 19 height 19
click at [1246, 361] on input "Select an option" at bounding box center [1245, 367] width 19 height 19
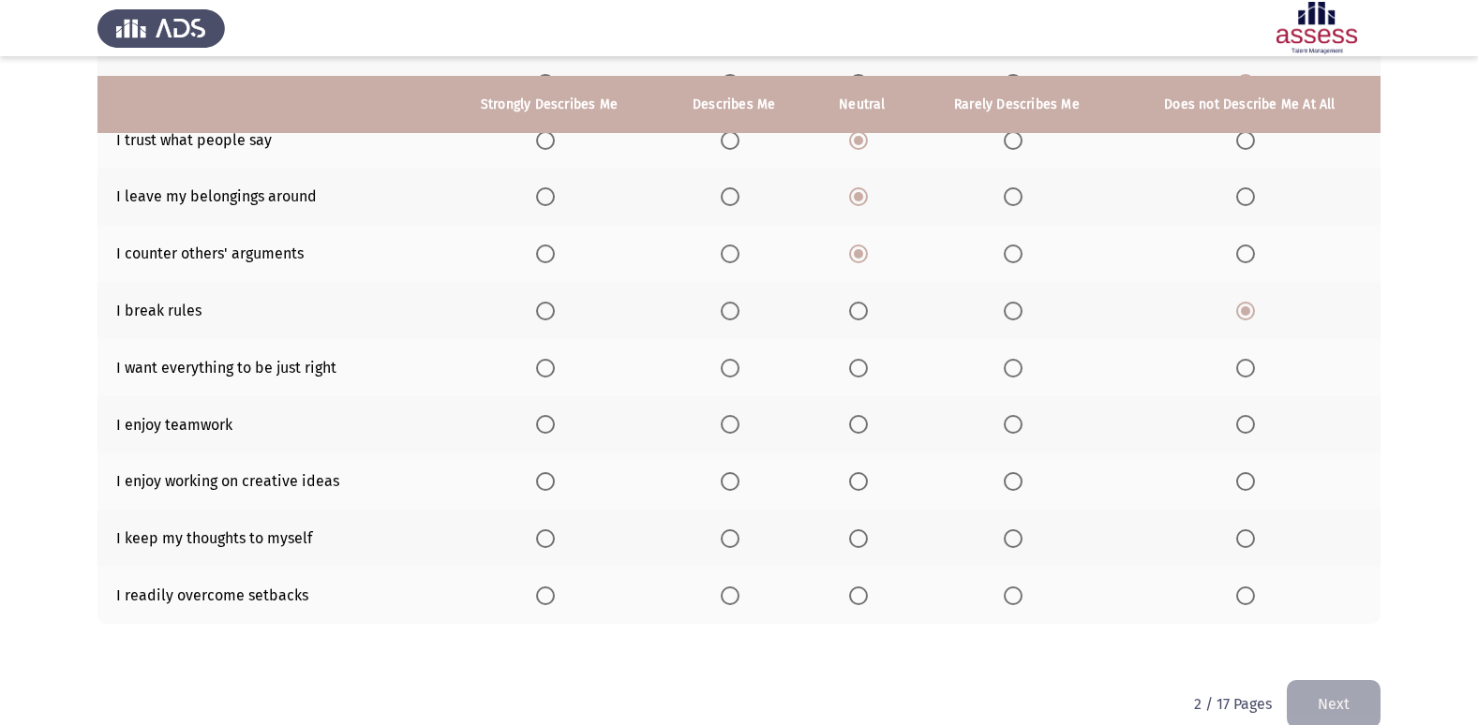
scroll to position [274, 0]
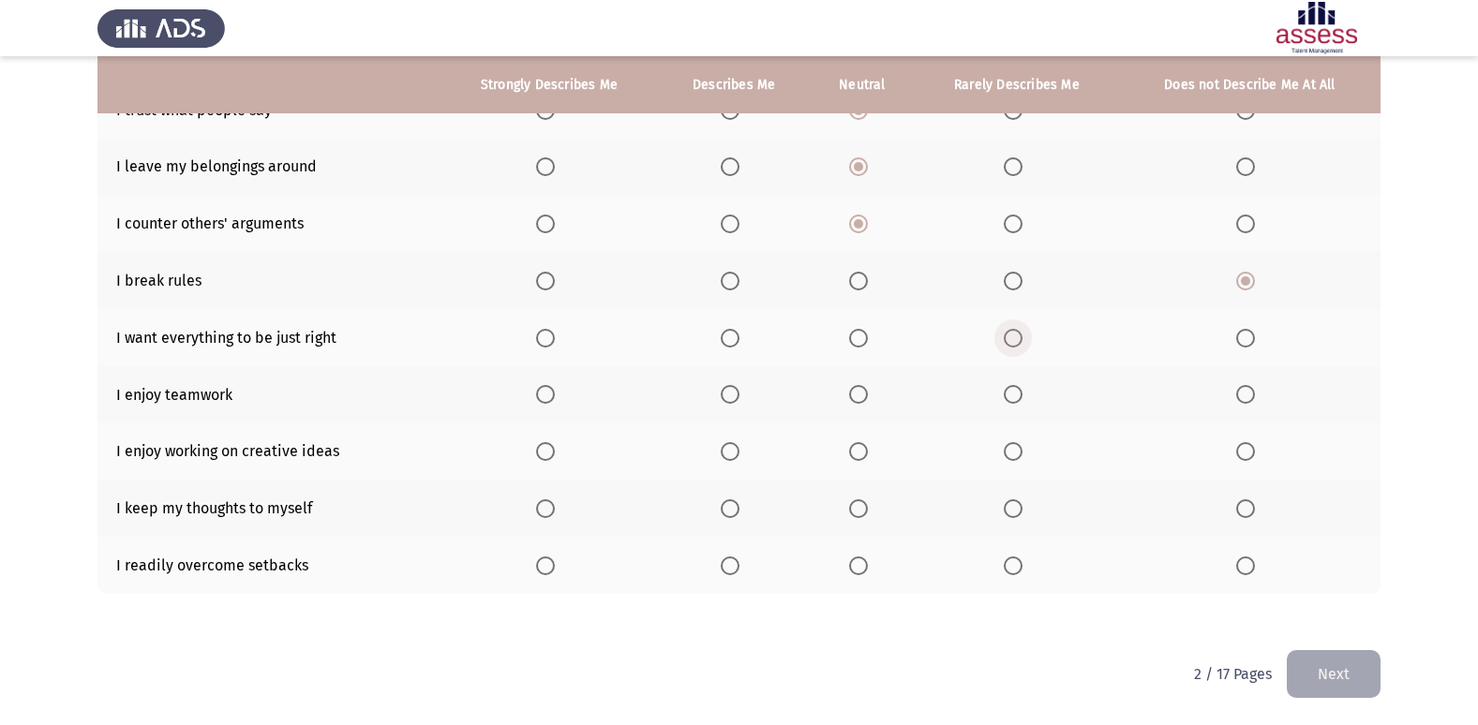
click at [1016, 341] on span "Select an option" at bounding box center [1013, 338] width 19 height 19
click at [1016, 341] on input "Select an option" at bounding box center [1013, 338] width 19 height 19
click at [1248, 332] on span "Select an option" at bounding box center [1245, 338] width 19 height 19
click at [1248, 332] on input "Select an option" at bounding box center [1245, 338] width 19 height 19
click at [546, 390] on span "Select an option" at bounding box center [545, 394] width 19 height 19
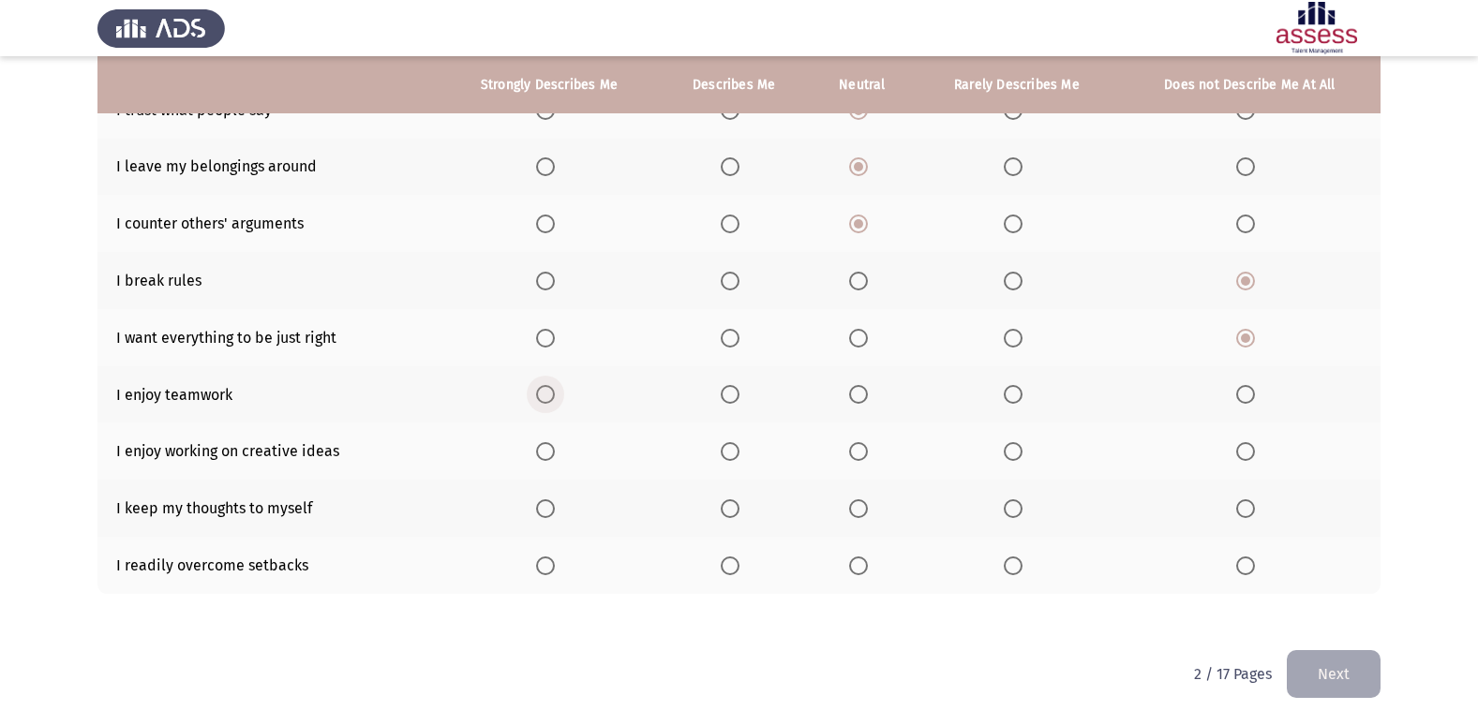
click at [546, 390] on input "Select an option" at bounding box center [545, 394] width 19 height 19
click at [540, 454] on span "Select an option" at bounding box center [545, 451] width 19 height 19
click at [540, 454] on input "Select an option" at bounding box center [545, 451] width 19 height 19
click at [735, 572] on span "Select an option" at bounding box center [730, 566] width 19 height 19
click at [735, 572] on input "Select an option" at bounding box center [730, 566] width 19 height 19
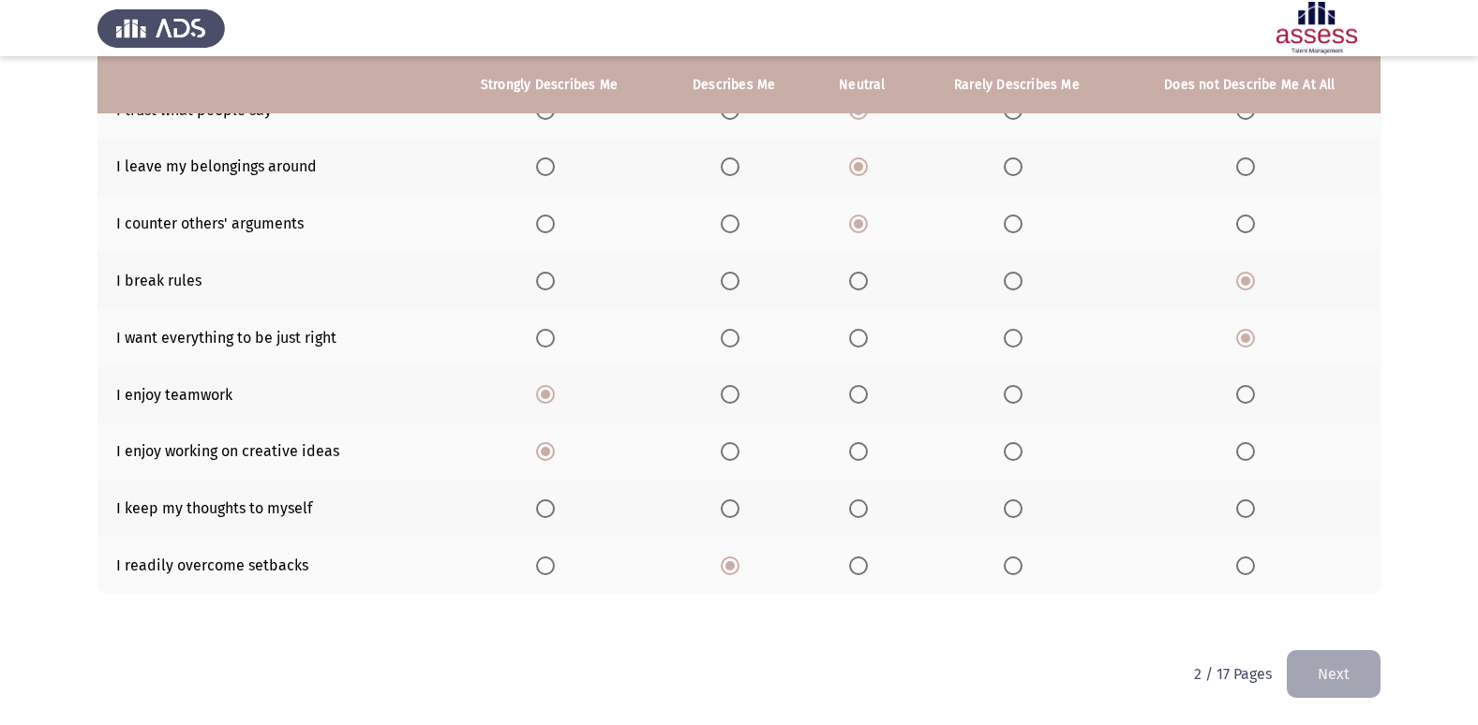
click at [867, 525] on th at bounding box center [862, 508] width 105 height 57
click at [863, 512] on span "Select an option" at bounding box center [858, 508] width 19 height 19
click at [863, 512] on input "Select an option" at bounding box center [858, 508] width 19 height 19
click at [1377, 663] on button "Next" at bounding box center [1334, 674] width 94 height 48
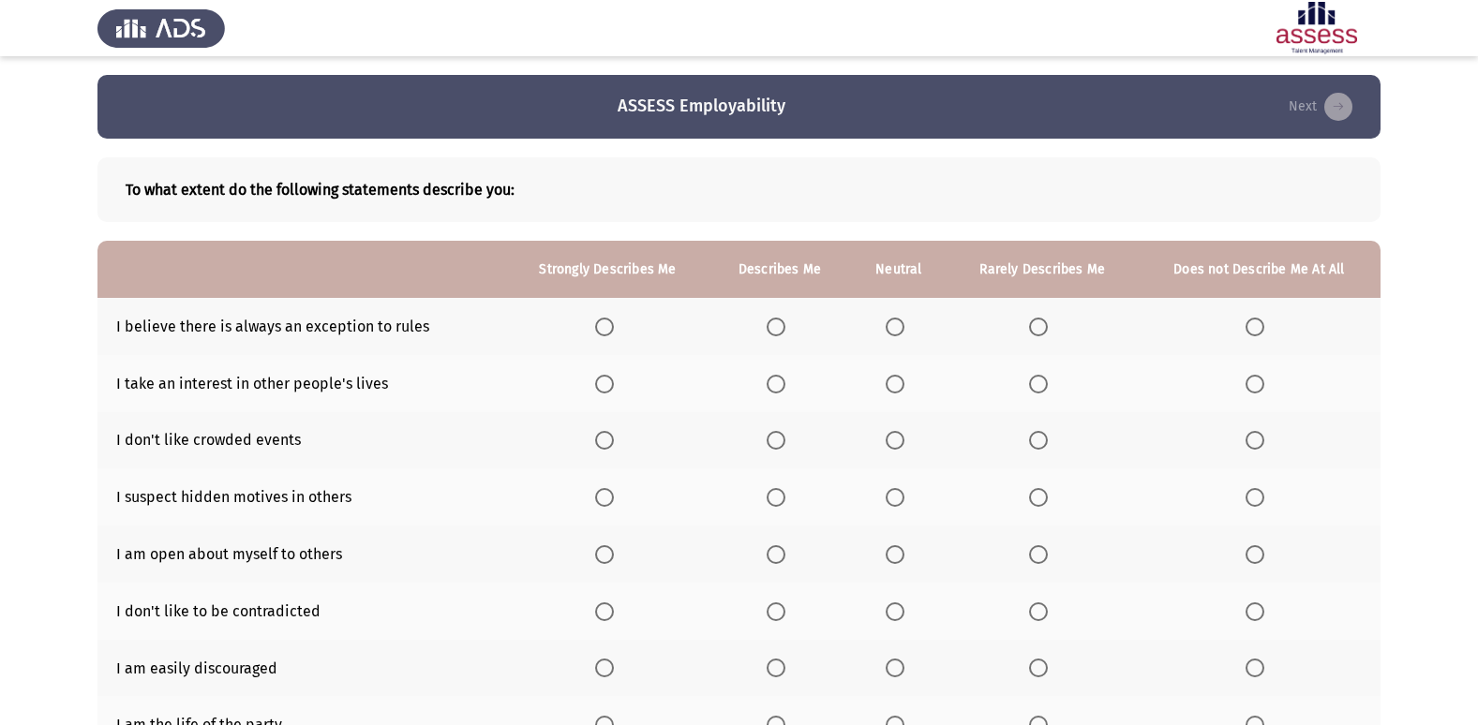
click at [610, 327] on span "Select an option" at bounding box center [604, 327] width 19 height 19
click at [610, 327] on input "Select an option" at bounding box center [604, 327] width 19 height 19
click at [605, 382] on span "Select an option" at bounding box center [604, 384] width 19 height 19
click at [605, 382] on input "Select an option" at bounding box center [604, 384] width 19 height 19
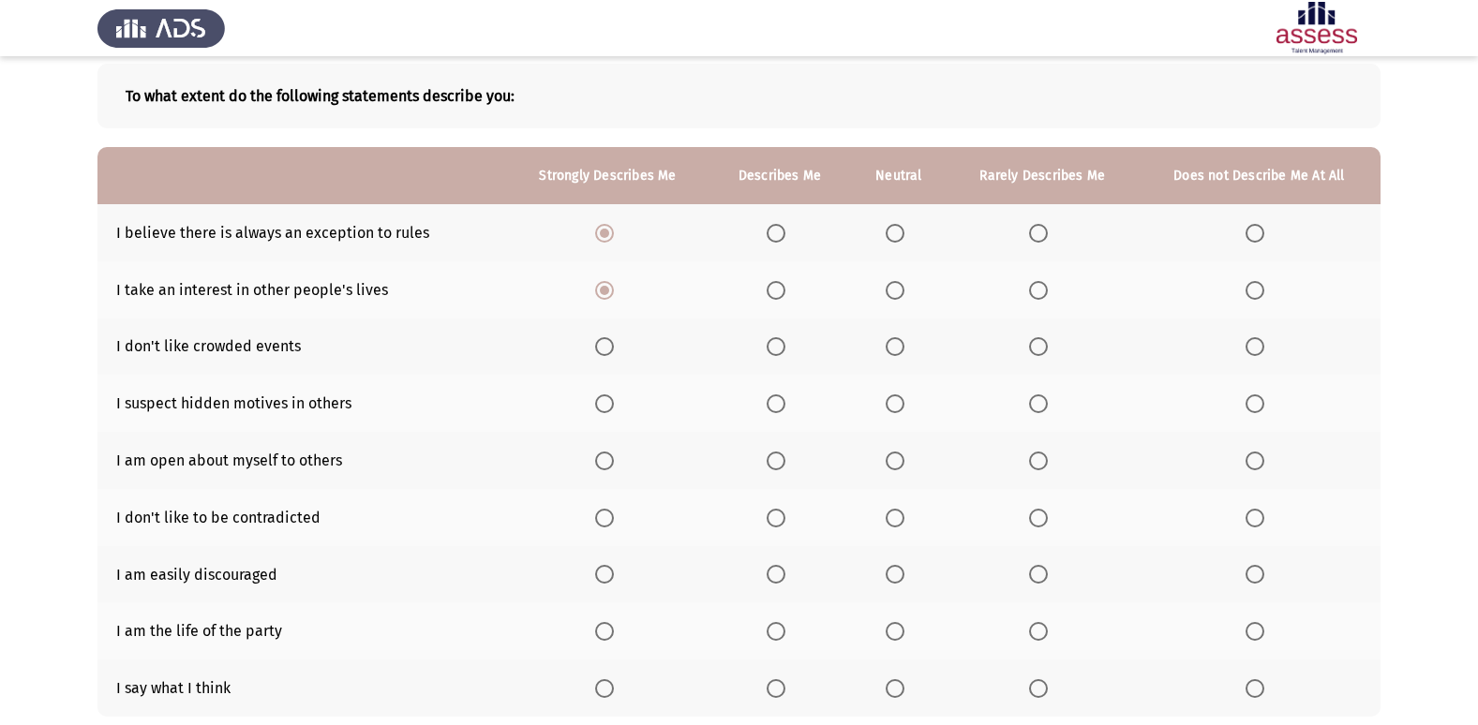
click at [901, 347] on span "Select an option" at bounding box center [895, 346] width 19 height 19
click at [901, 347] on input "Select an option" at bounding box center [895, 346] width 19 height 19
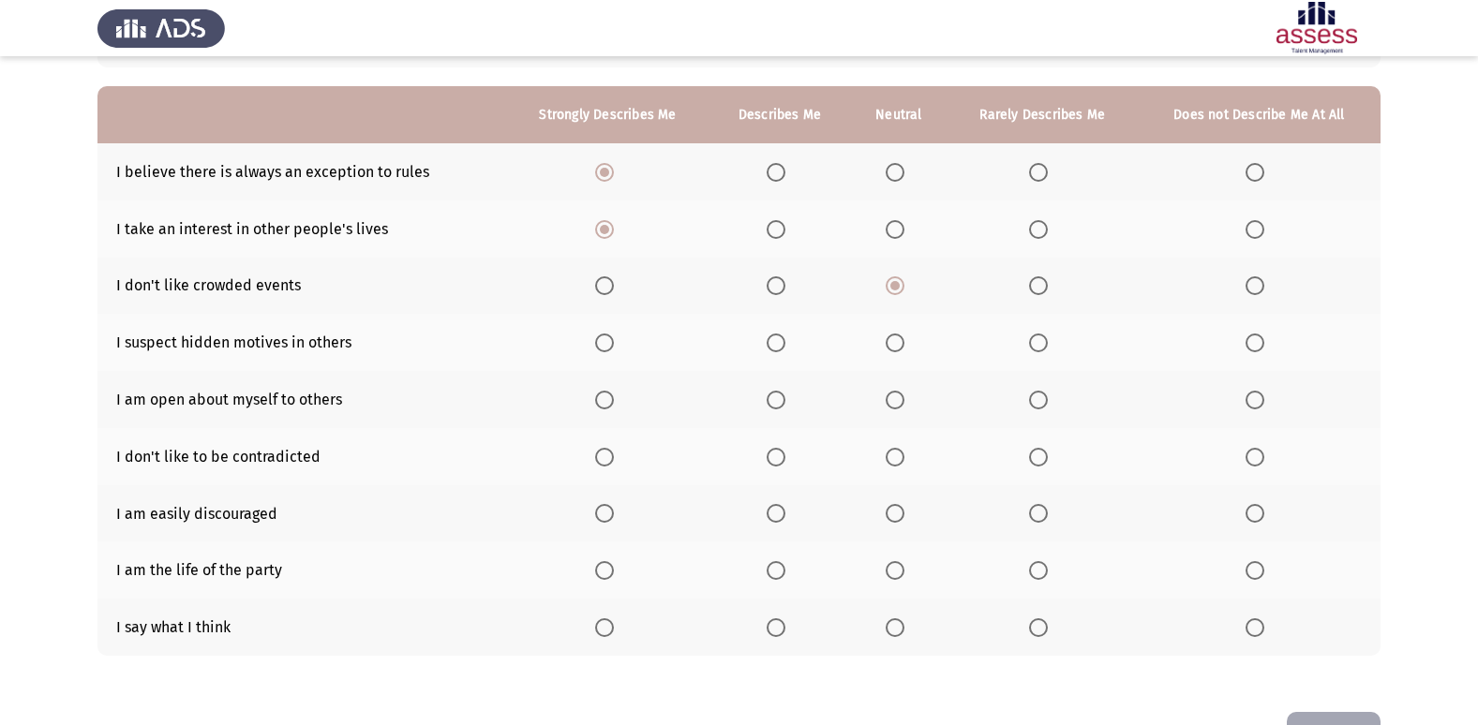
scroll to position [187, 0]
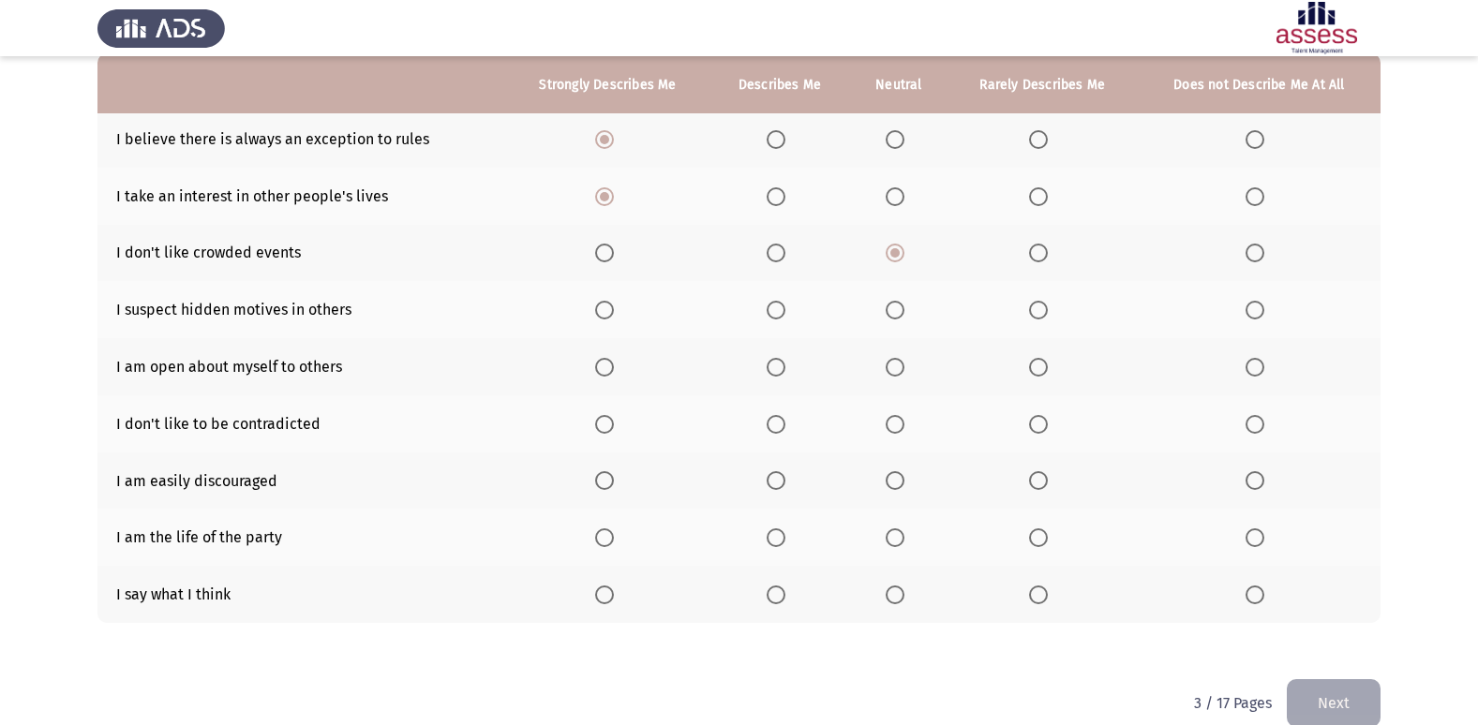
click at [896, 318] on span "Select an option" at bounding box center [895, 310] width 19 height 19
click at [896, 318] on input "Select an option" at bounding box center [895, 310] width 19 height 19
click at [1260, 373] on span "Select an option" at bounding box center [1254, 367] width 19 height 19
click at [1260, 373] on input "Select an option" at bounding box center [1254, 367] width 19 height 19
click at [898, 432] on span "Select an option" at bounding box center [895, 424] width 19 height 19
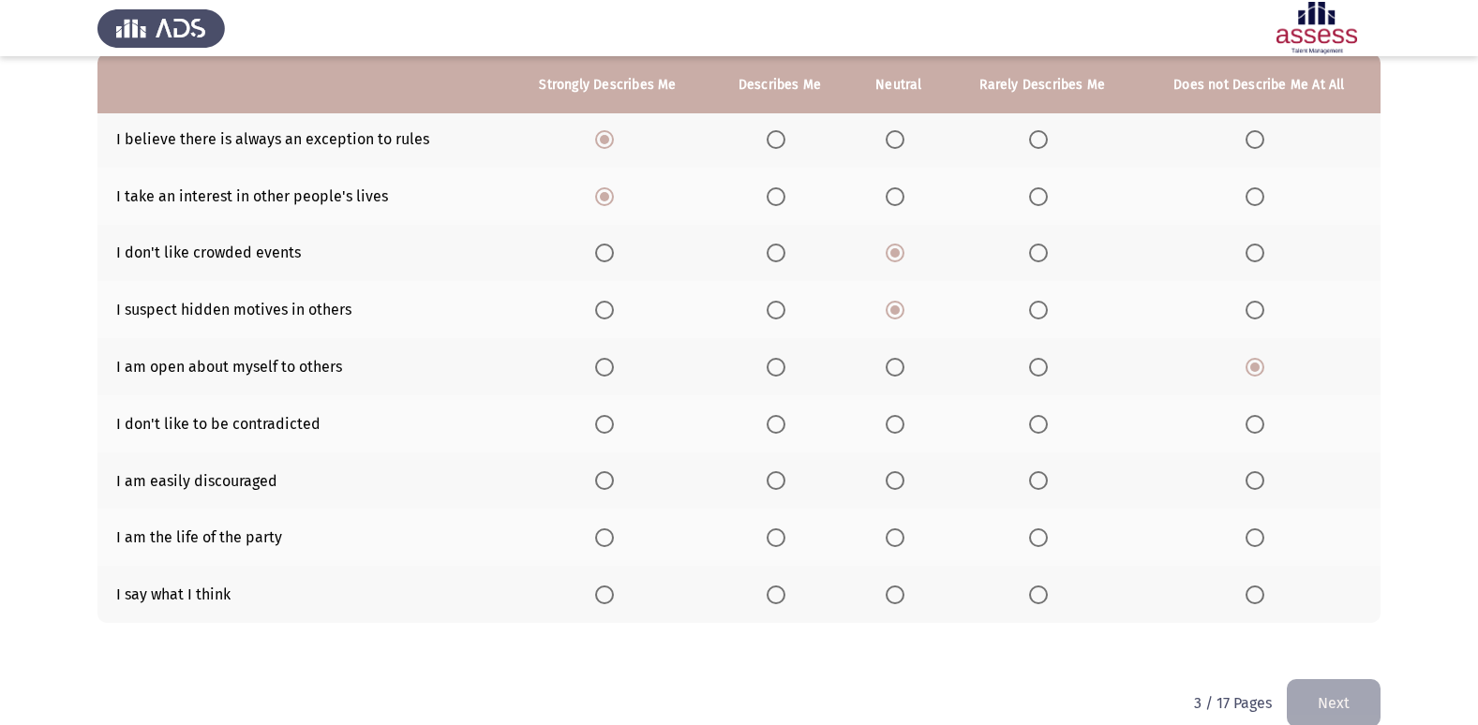
click at [898, 432] on input "Select an option" at bounding box center [895, 424] width 19 height 19
click at [1256, 482] on span "Select an option" at bounding box center [1254, 480] width 19 height 19
click at [1256, 482] on input "Select an option" at bounding box center [1254, 480] width 19 height 19
click at [896, 541] on span "Select an option" at bounding box center [895, 538] width 19 height 19
click at [896, 541] on input "Select an option" at bounding box center [895, 538] width 19 height 19
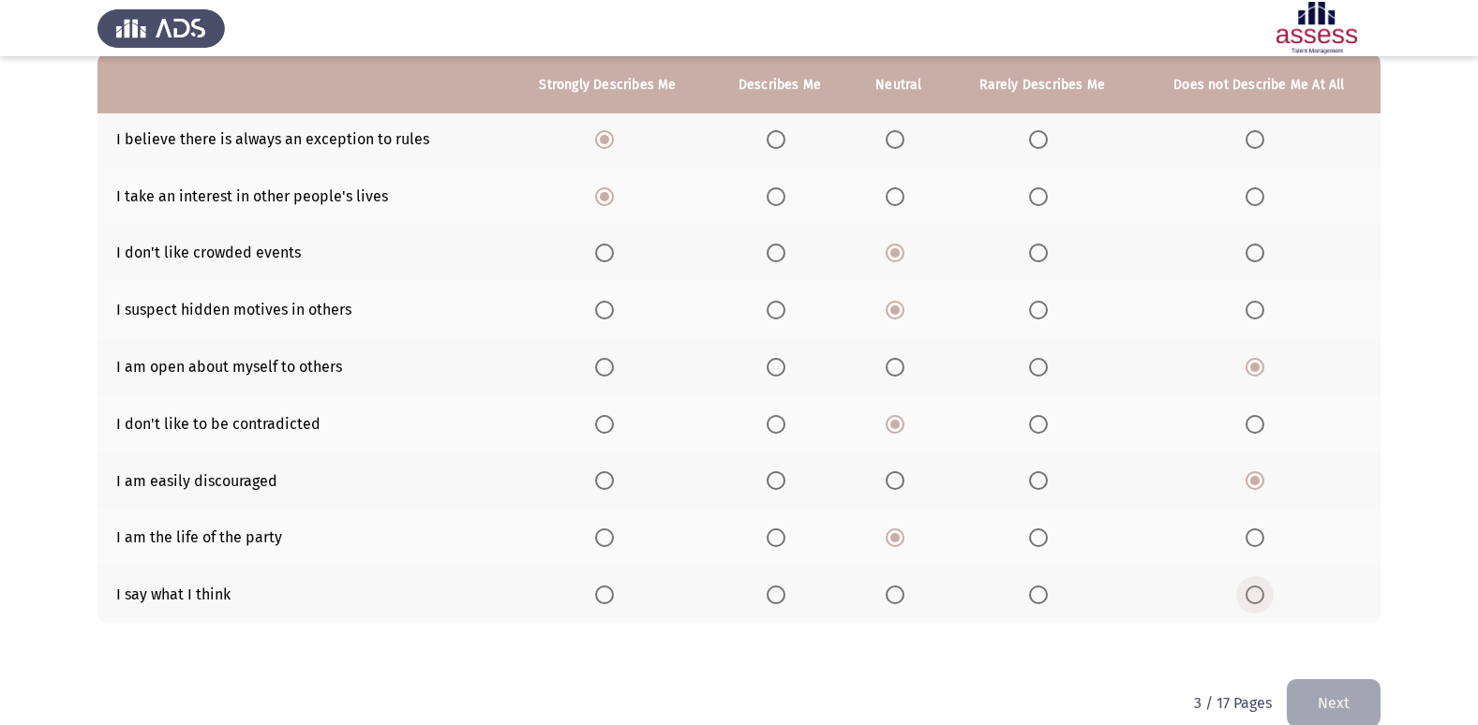
click at [1258, 602] on span "Select an option" at bounding box center [1254, 595] width 19 height 19
click at [1258, 602] on input "Select an option" at bounding box center [1254, 595] width 19 height 19
click at [1322, 692] on button "Next" at bounding box center [1334, 703] width 94 height 48
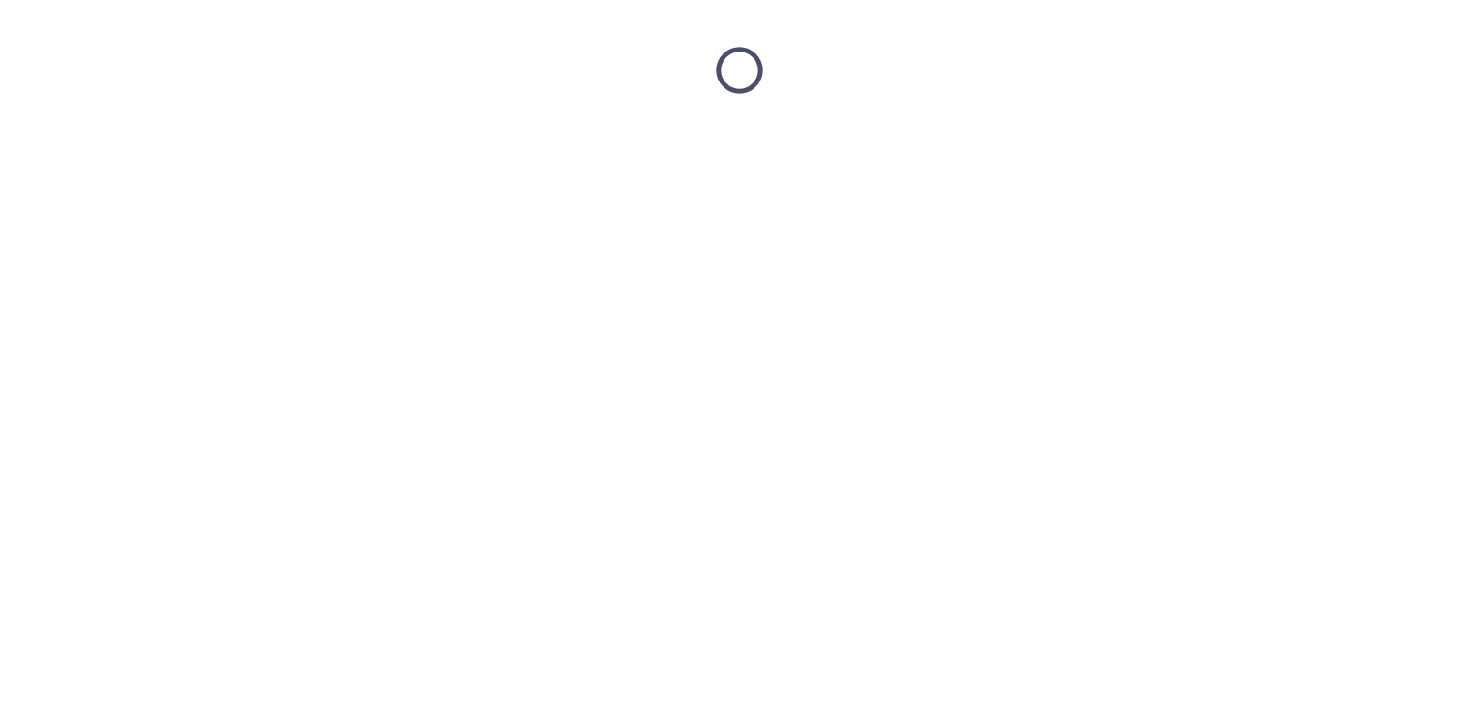
scroll to position [0, 0]
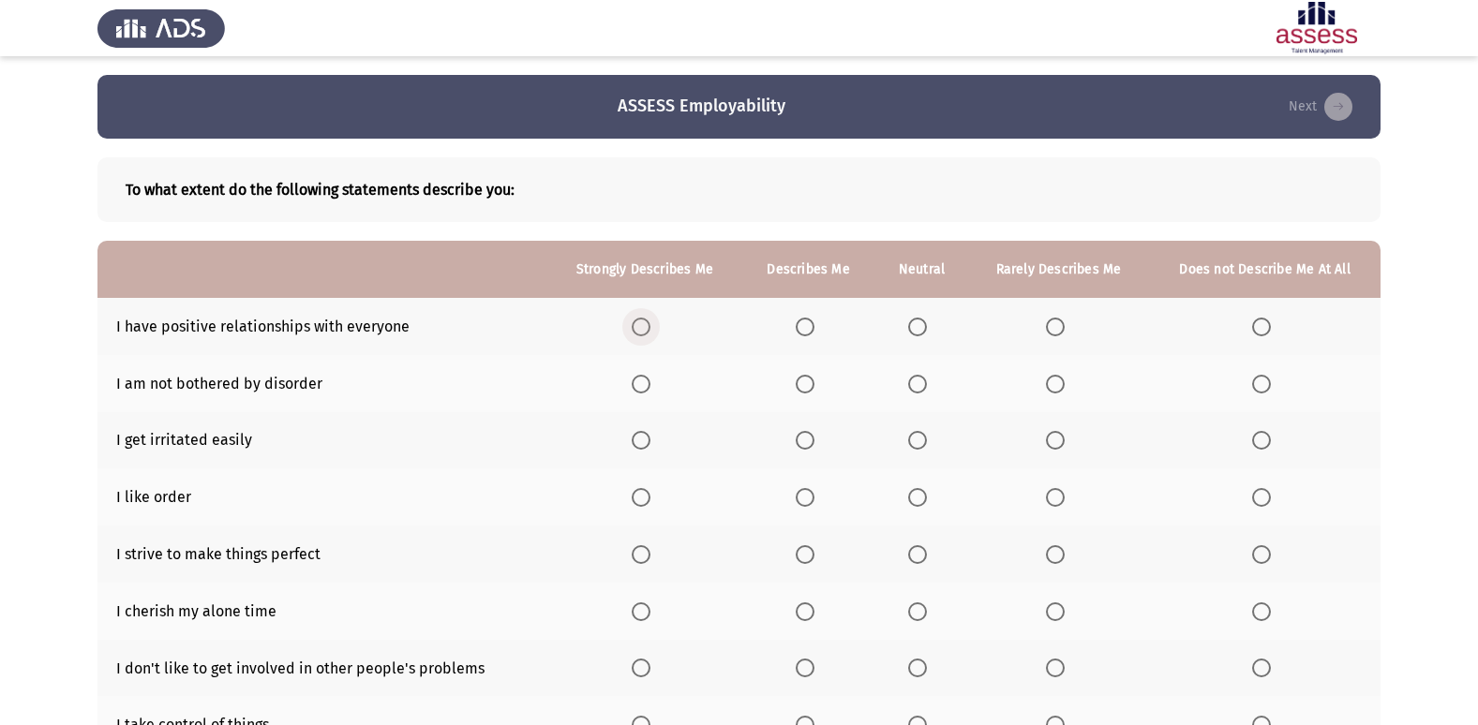
click at [654, 326] on label "Select an option" at bounding box center [645, 327] width 26 height 19
click at [650, 326] on input "Select an option" at bounding box center [641, 327] width 19 height 19
click at [919, 382] on span "Select an option" at bounding box center [917, 384] width 19 height 19
click at [919, 382] on input "Select an option" at bounding box center [917, 384] width 19 height 19
click at [1261, 440] on span "Select an option" at bounding box center [1261, 440] width 0 height 0
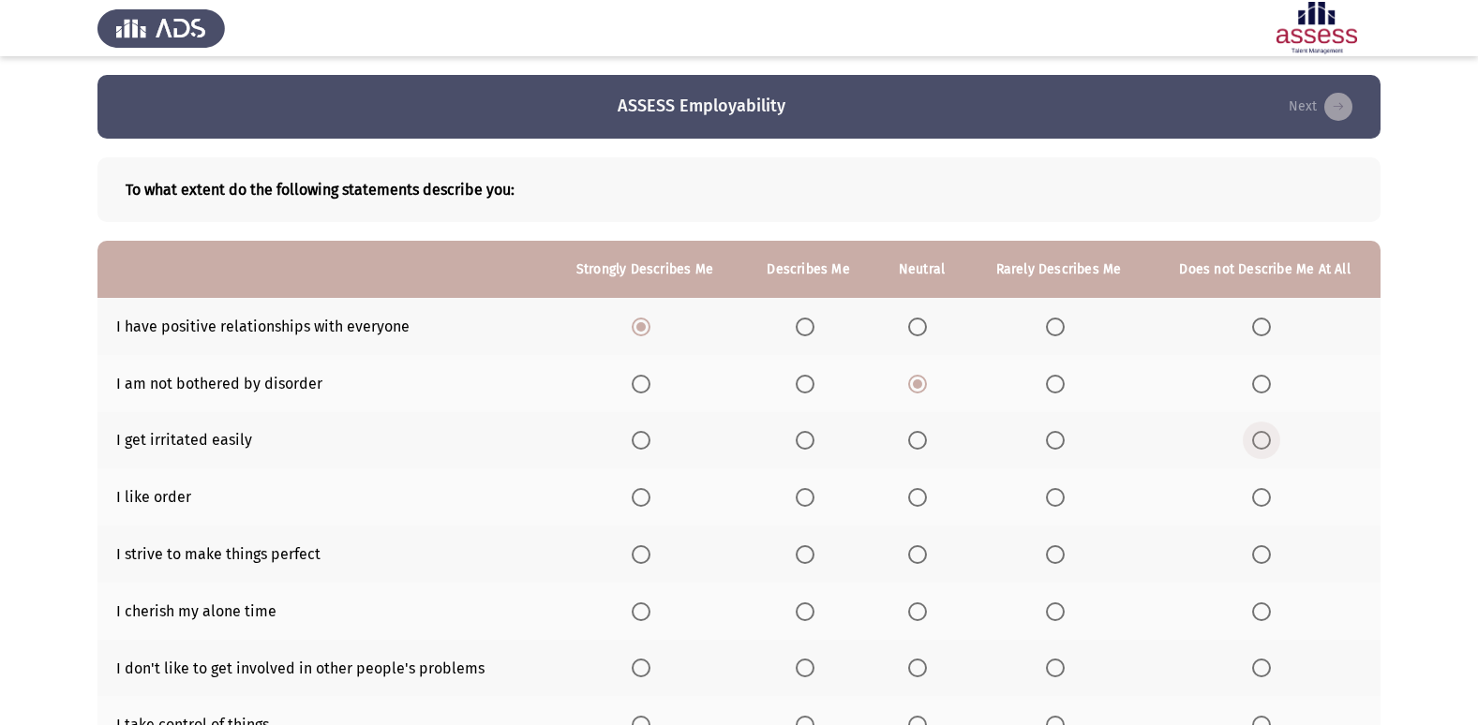
click at [1259, 440] on input "Select an option" at bounding box center [1261, 440] width 19 height 19
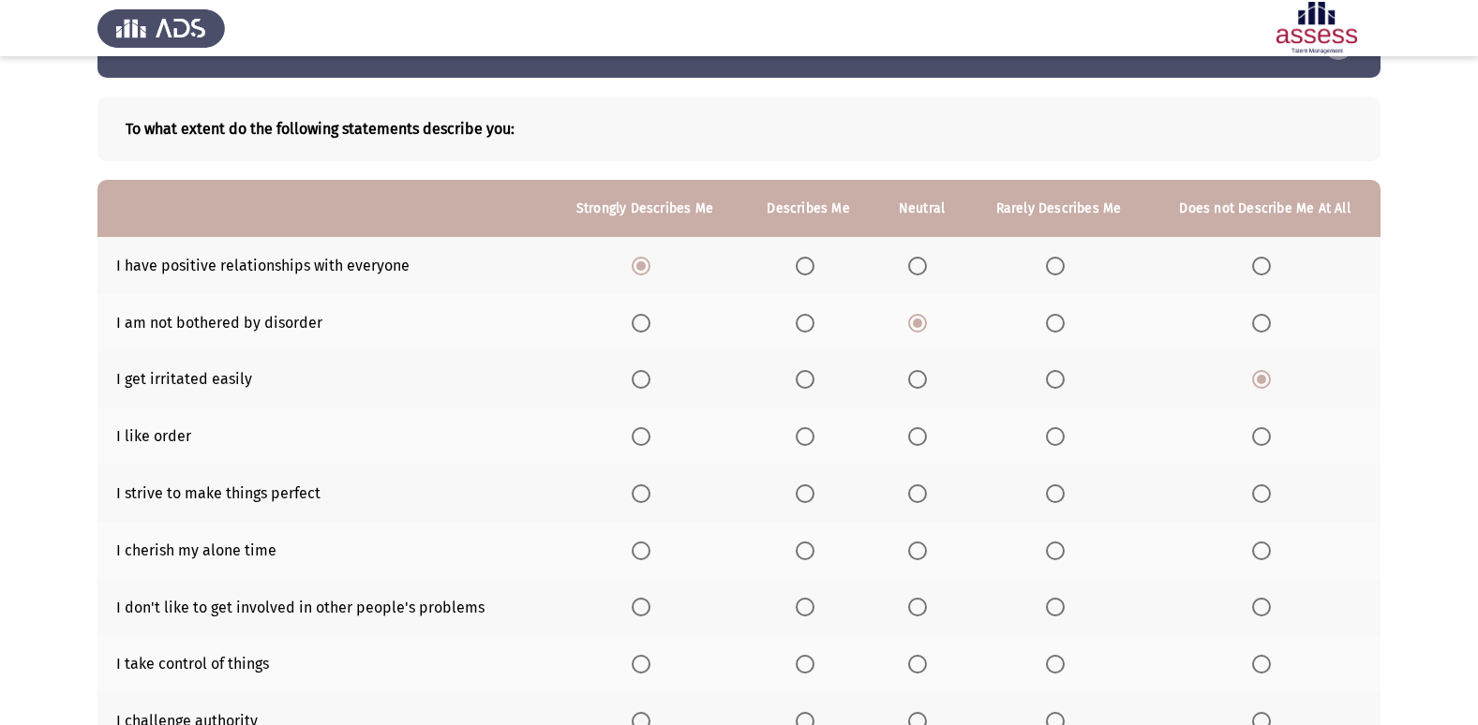
scroll to position [94, 0]
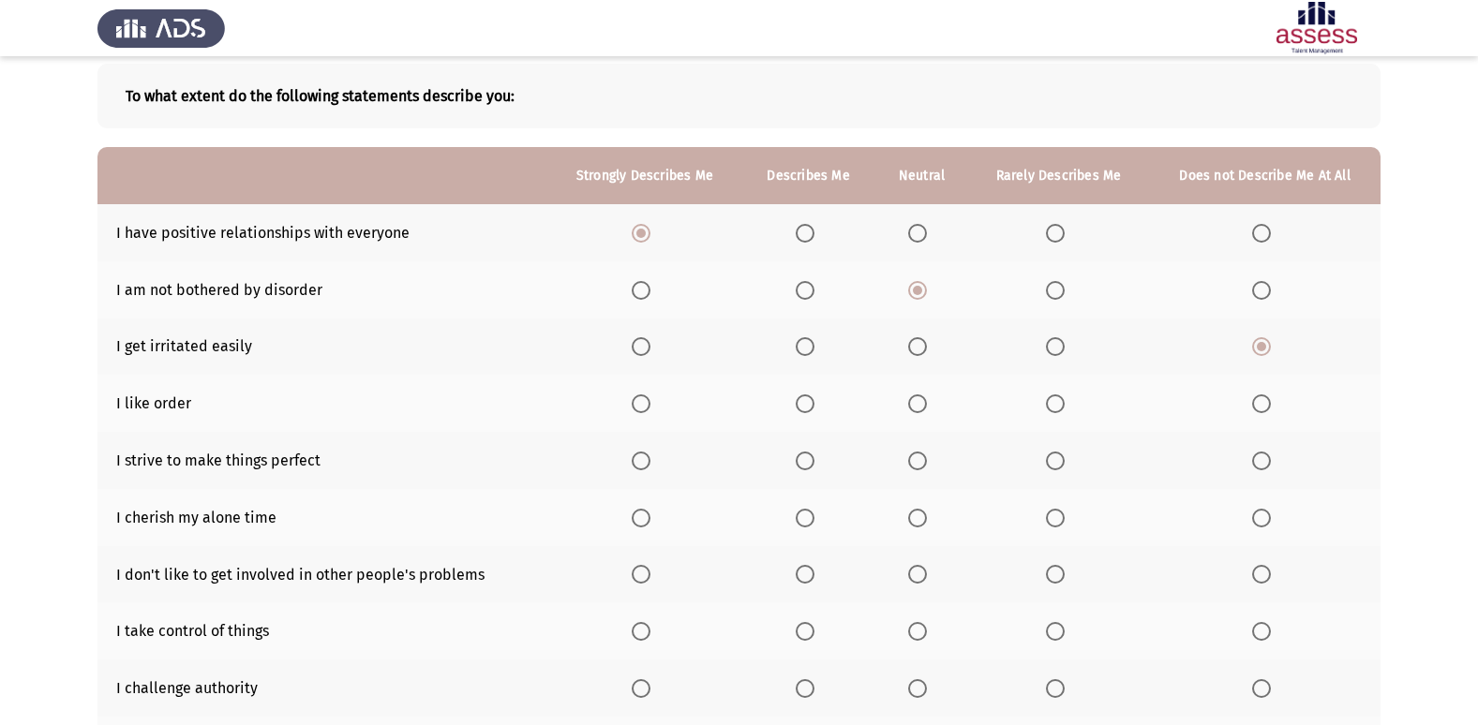
click at [1054, 407] on span "Select an option" at bounding box center [1055, 404] width 19 height 19
click at [1054, 407] on input "Select an option" at bounding box center [1055, 404] width 19 height 19
click at [641, 461] on span "Select an option" at bounding box center [641, 461] width 0 height 0
click at [642, 460] on input "Select an option" at bounding box center [641, 461] width 19 height 19
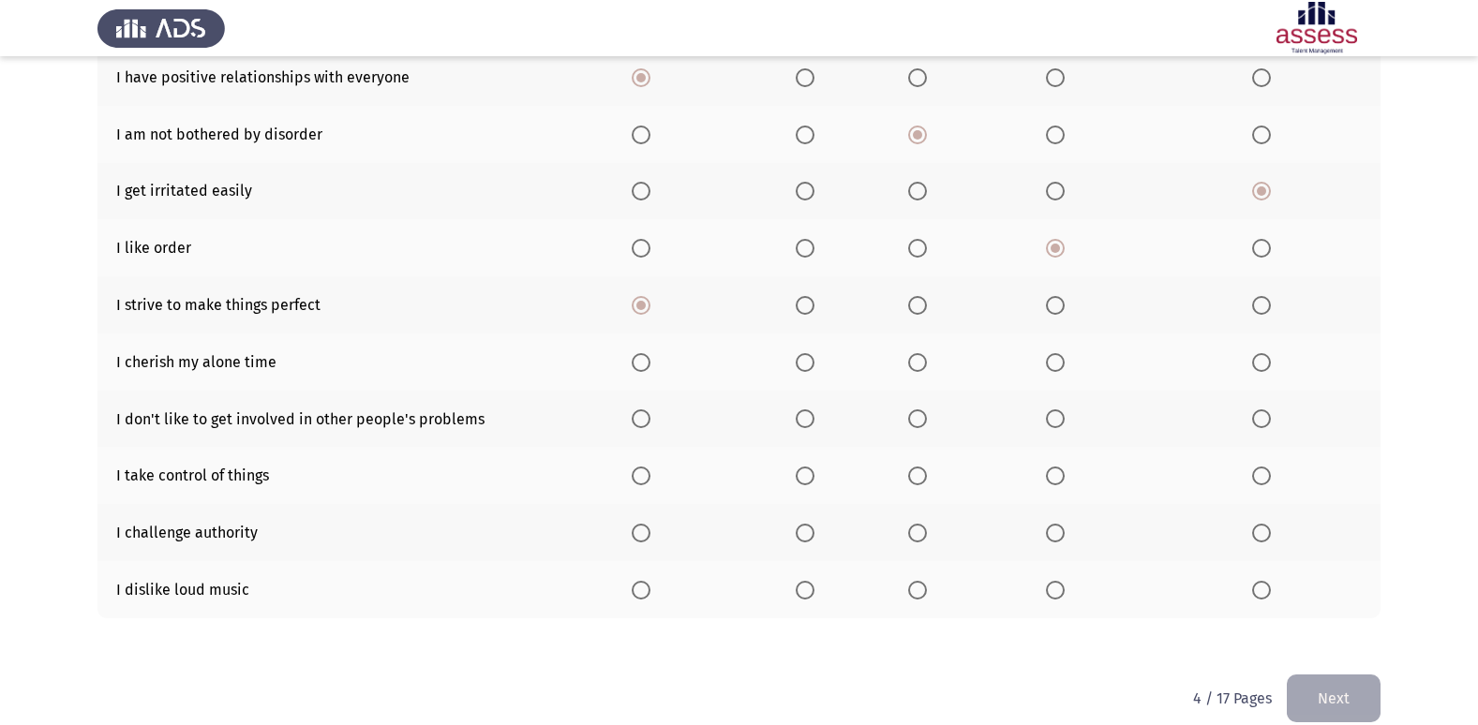
scroll to position [274, 0]
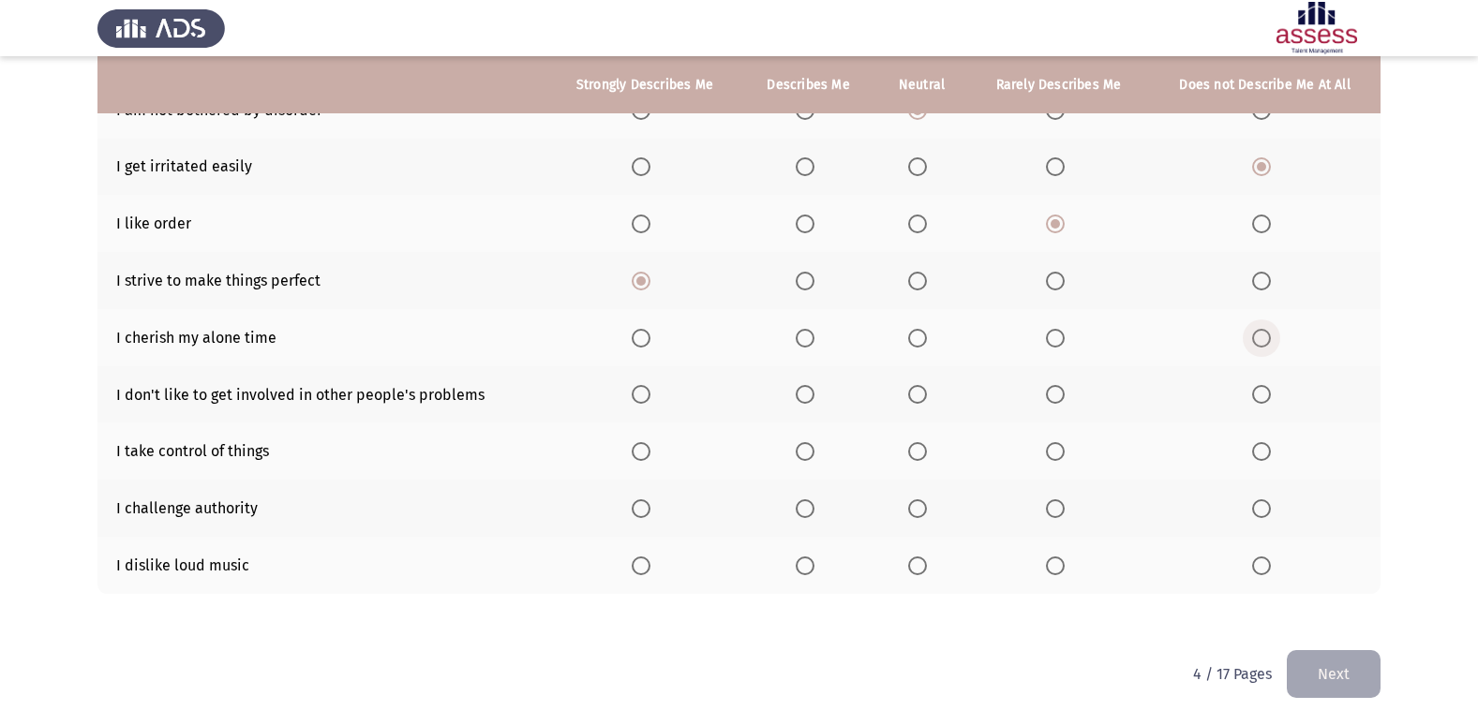
click at [1267, 335] on span "Select an option" at bounding box center [1261, 338] width 19 height 19
click at [1267, 335] on input "Select an option" at bounding box center [1261, 338] width 19 height 19
click at [1266, 399] on span "Select an option" at bounding box center [1261, 394] width 19 height 19
click at [1266, 399] on input "Select an option" at bounding box center [1261, 394] width 19 height 19
click at [634, 456] on span "Select an option" at bounding box center [641, 451] width 19 height 19
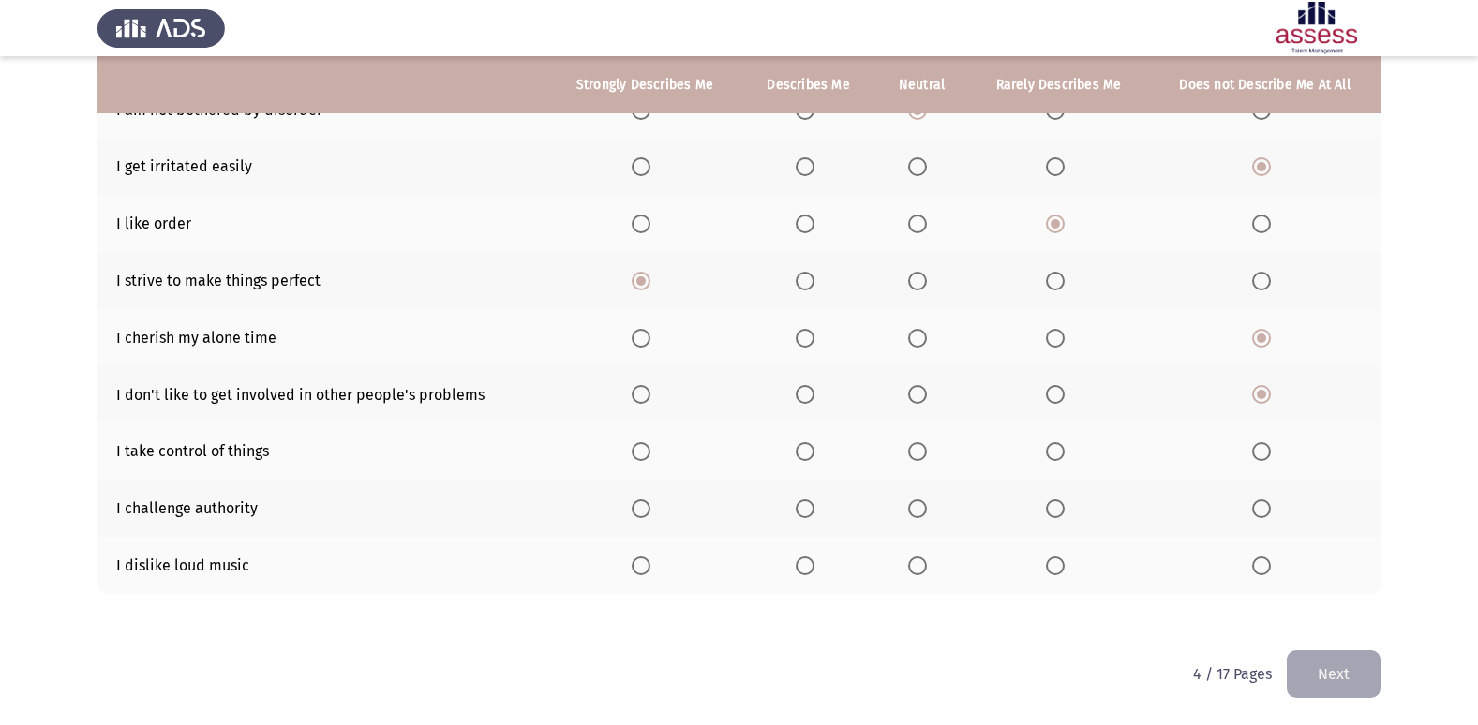
click at [634, 456] on input "Select an option" at bounding box center [641, 451] width 19 height 19
click at [646, 508] on span "Select an option" at bounding box center [641, 508] width 19 height 19
click at [646, 508] on input "Select an option" at bounding box center [641, 508] width 19 height 19
click at [914, 559] on span "Select an option" at bounding box center [917, 566] width 19 height 19
click at [914, 559] on input "Select an option" at bounding box center [917, 566] width 19 height 19
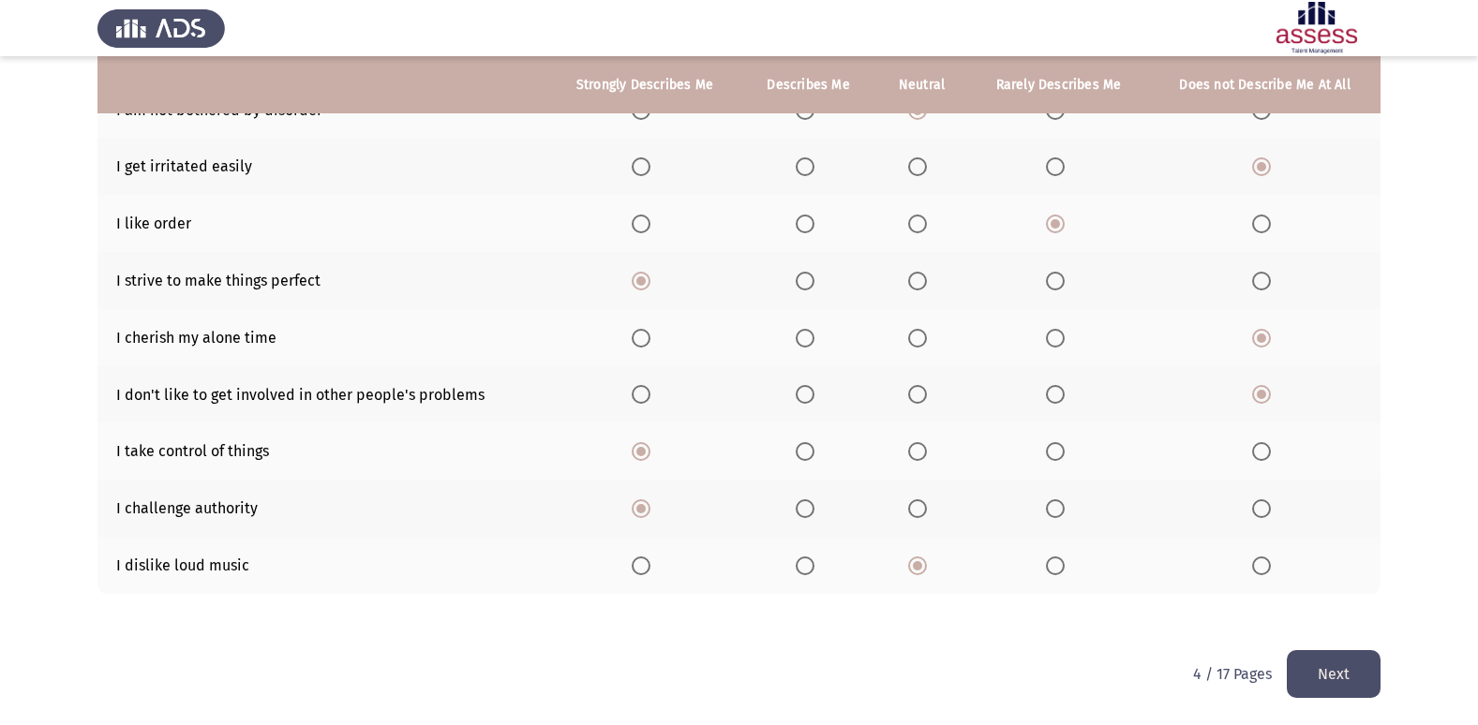
click at [1339, 669] on button "Next" at bounding box center [1334, 674] width 94 height 48
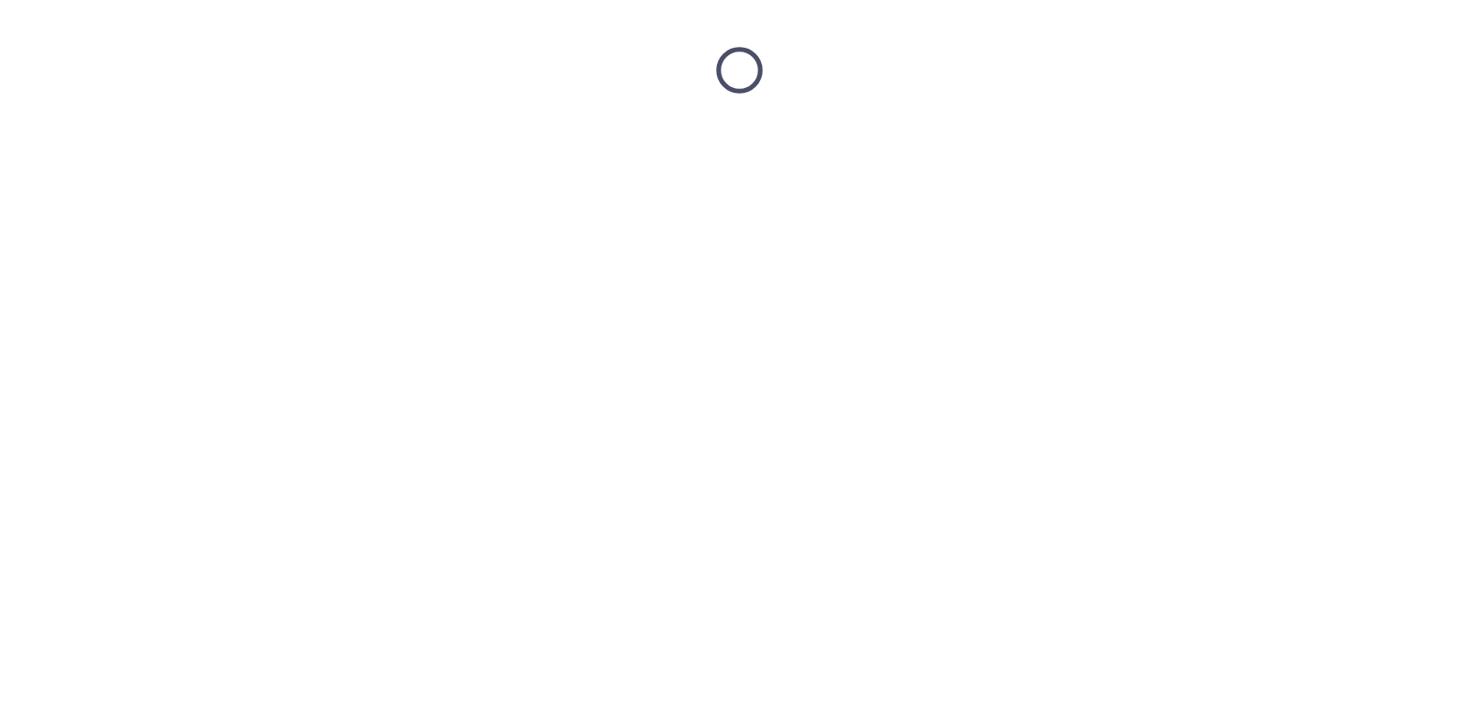
scroll to position [0, 0]
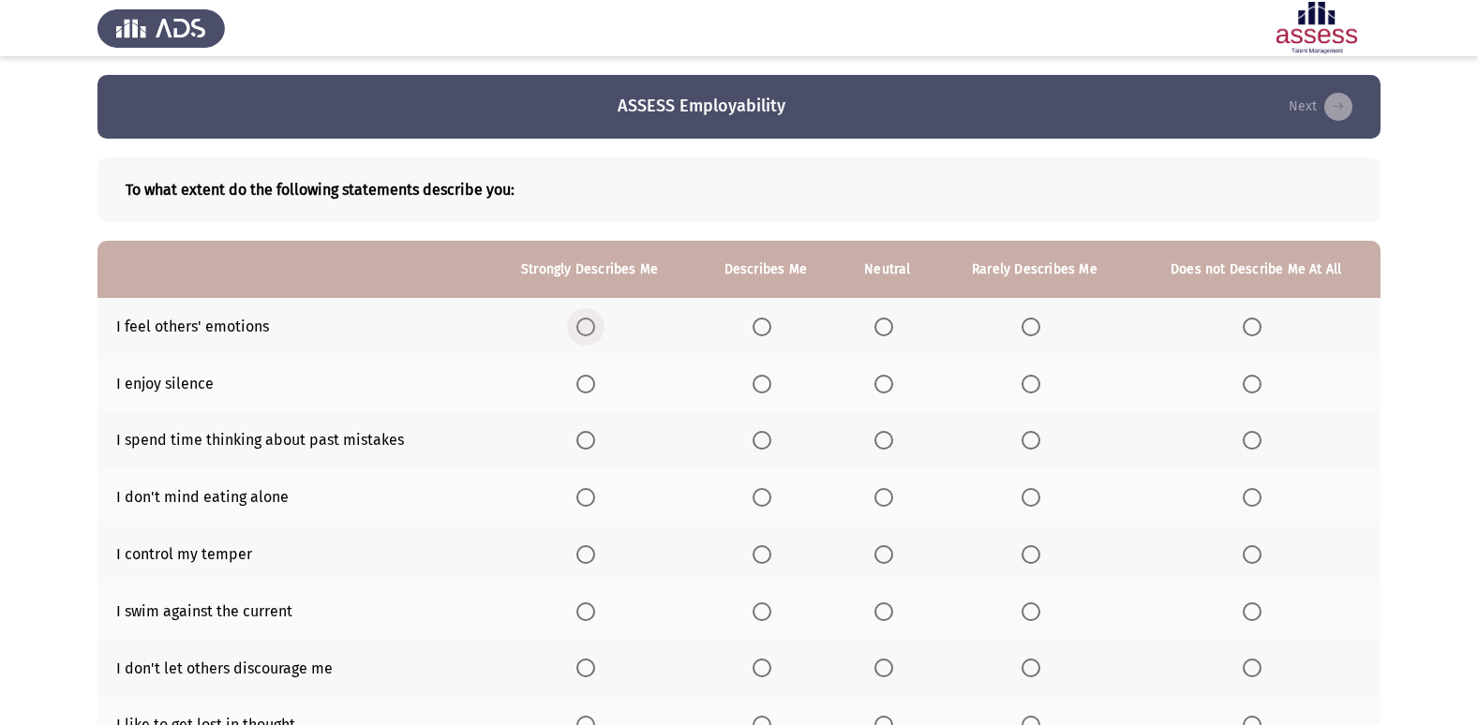
click at [584, 326] on span "Select an option" at bounding box center [585, 327] width 19 height 19
click at [584, 326] on input "Select an option" at bounding box center [585, 327] width 19 height 19
click at [893, 389] on span "Select an option" at bounding box center [883, 384] width 19 height 19
click at [893, 389] on input "Select an option" at bounding box center [883, 384] width 19 height 19
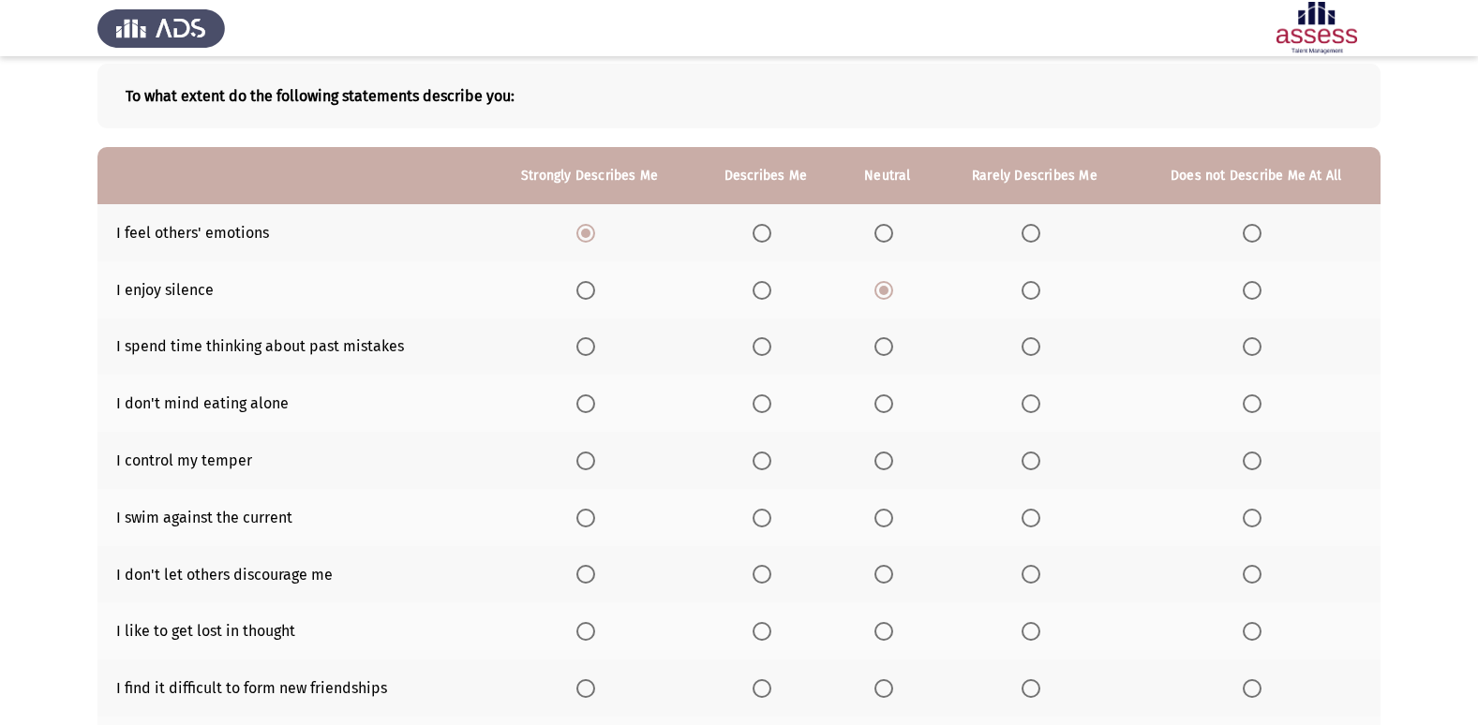
click at [1252, 343] on span "Select an option" at bounding box center [1252, 346] width 19 height 19
click at [1252, 343] on input "Select an option" at bounding box center [1252, 346] width 19 height 19
click at [591, 400] on span "Select an option" at bounding box center [585, 404] width 19 height 19
click at [591, 400] on input "Select an option" at bounding box center [585, 404] width 19 height 19
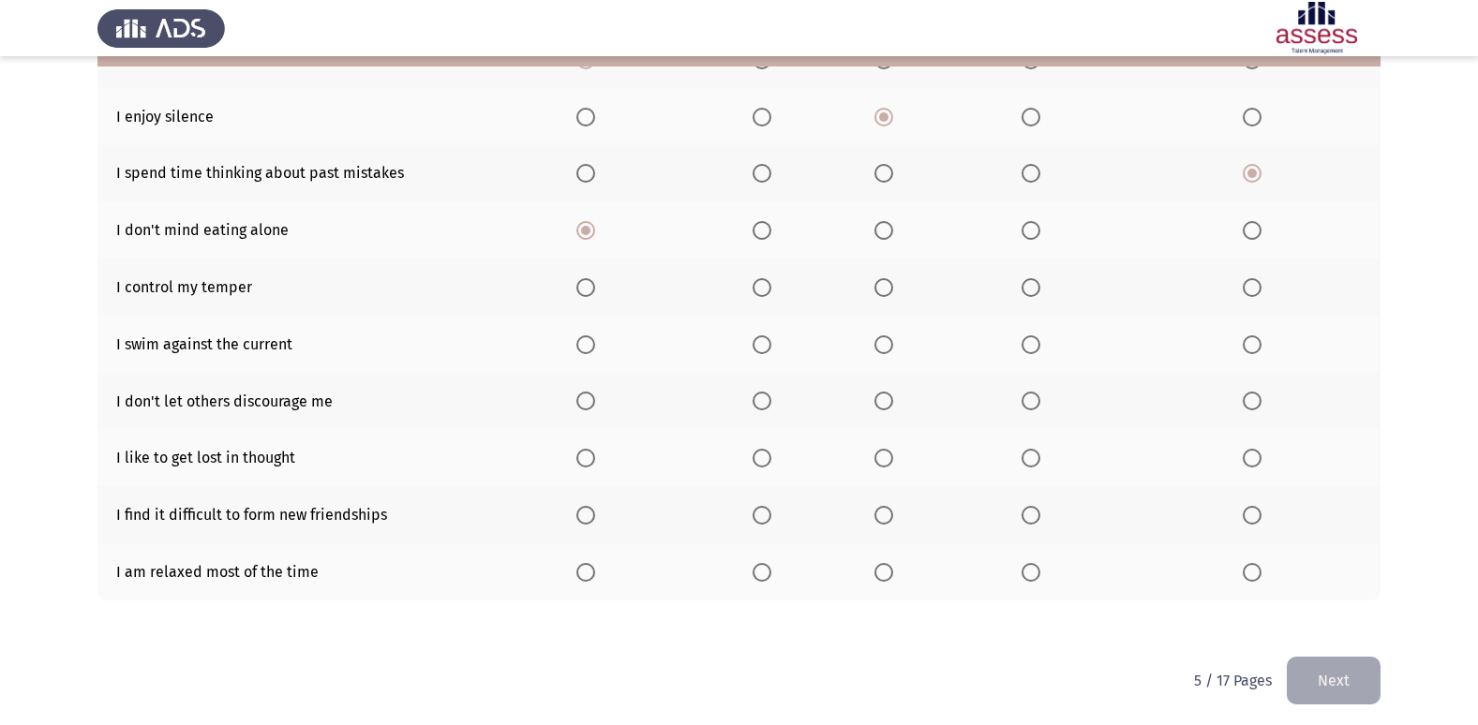
scroll to position [274, 0]
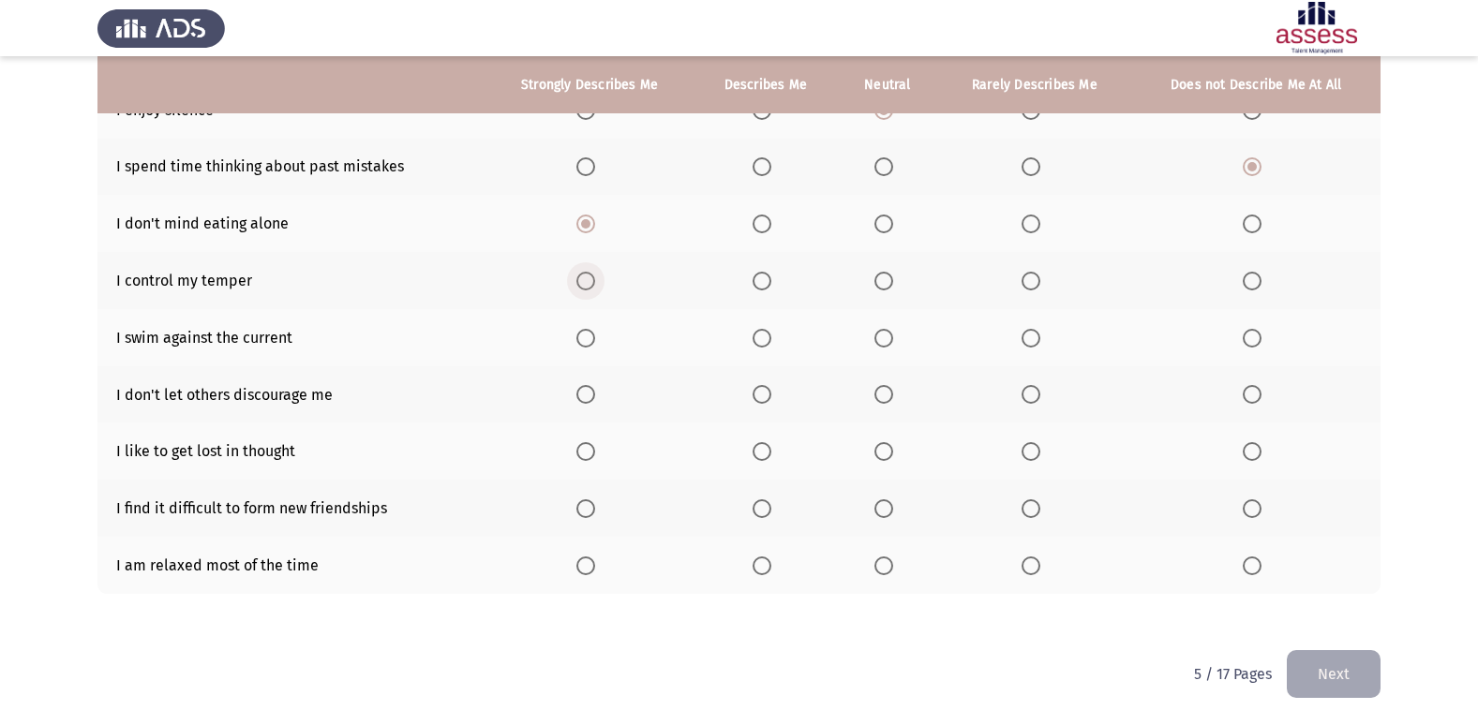
click at [587, 286] on span "Select an option" at bounding box center [585, 281] width 19 height 19
click at [587, 286] on input "Select an option" at bounding box center [585, 281] width 19 height 19
click at [595, 332] on span "Select an option" at bounding box center [585, 338] width 19 height 19
click at [595, 332] on input "Select an option" at bounding box center [585, 338] width 19 height 19
click at [590, 401] on span "Select an option" at bounding box center [585, 394] width 19 height 19
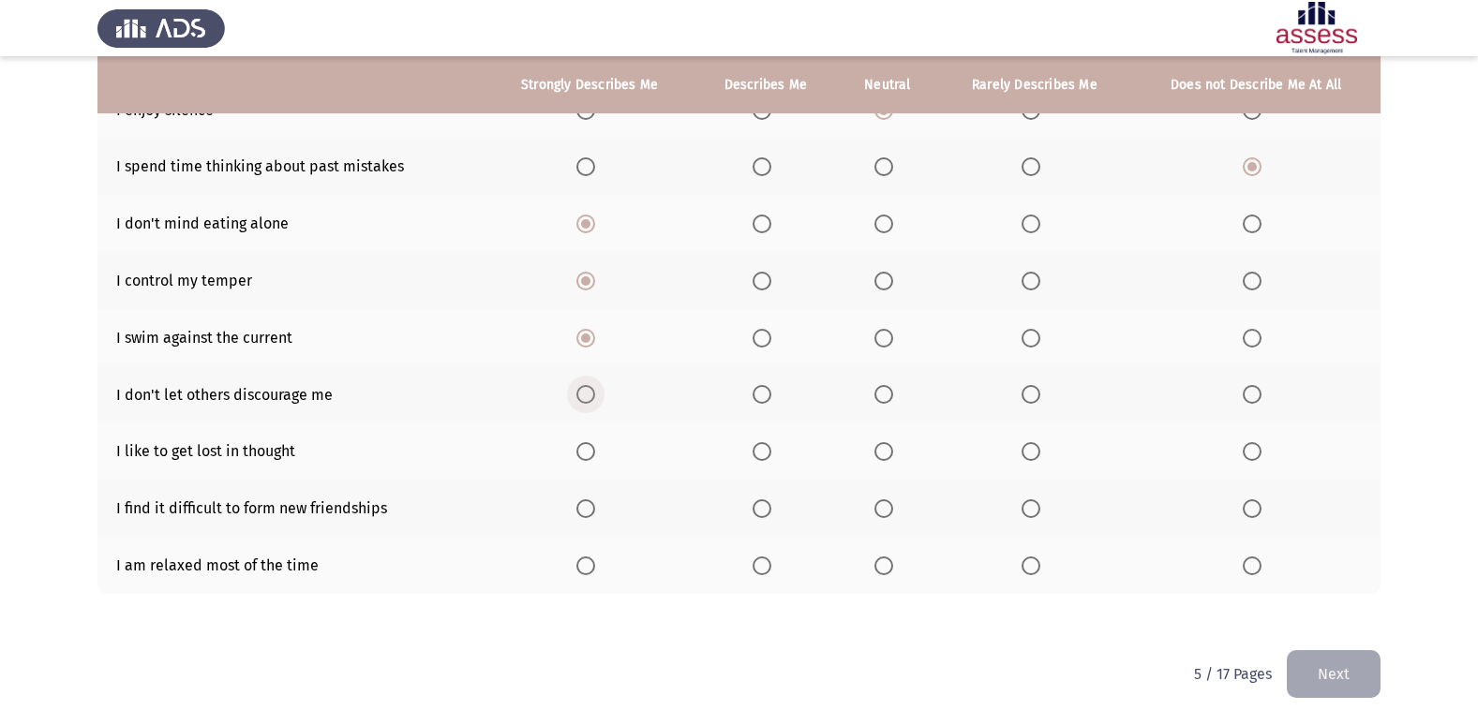
click at [590, 401] on input "Select an option" at bounding box center [585, 394] width 19 height 19
click at [1238, 455] on th at bounding box center [1256, 451] width 248 height 57
click at [1262, 454] on label "Select an option" at bounding box center [1256, 451] width 26 height 19
click at [1261, 454] on input "Select an option" at bounding box center [1252, 451] width 19 height 19
click at [1025, 511] on span "Select an option" at bounding box center [1030, 508] width 19 height 19
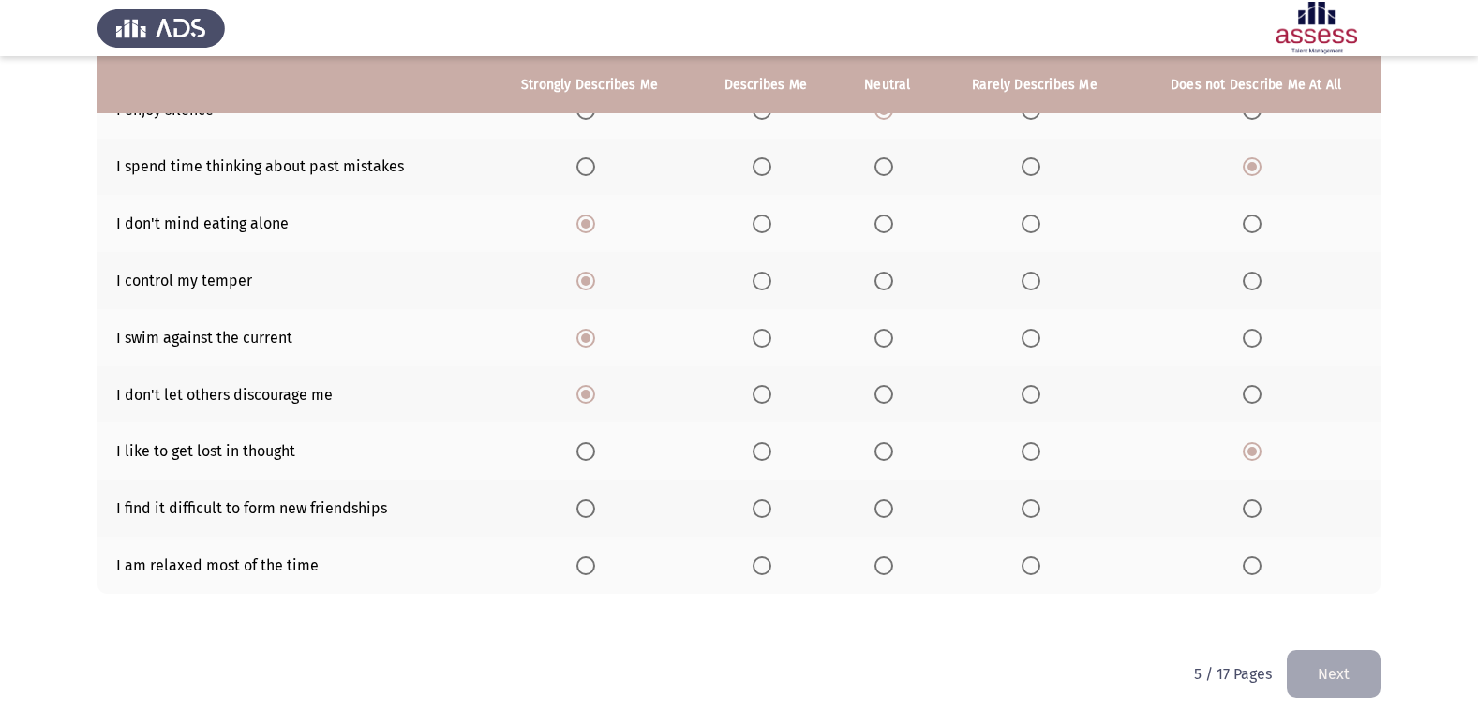
click at [1025, 511] on input "Select an option" at bounding box center [1030, 508] width 19 height 19
click at [585, 568] on span "Select an option" at bounding box center [585, 566] width 19 height 19
click at [585, 568] on input "Select an option" at bounding box center [585, 566] width 19 height 19
click at [1358, 654] on button "Next" at bounding box center [1334, 674] width 94 height 48
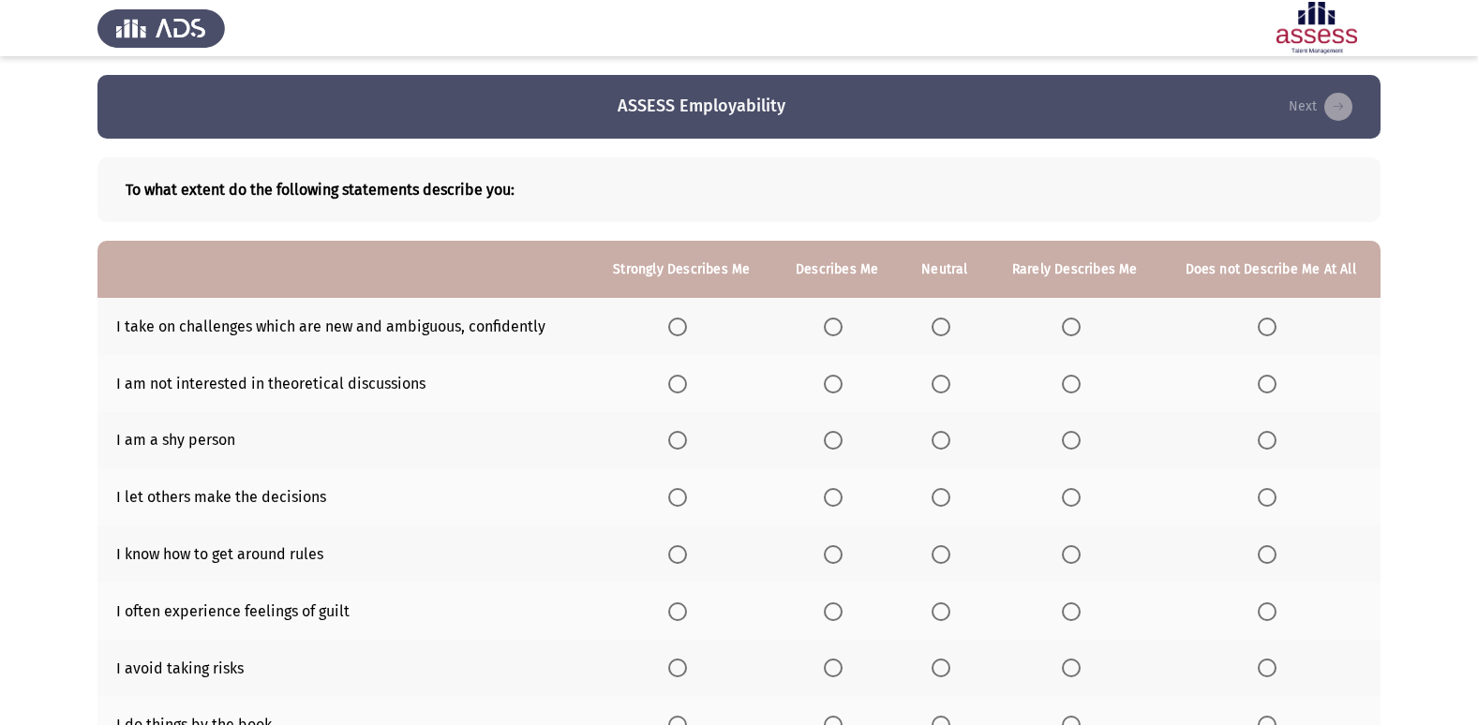
click at [1263, 324] on span "Select an option" at bounding box center [1267, 327] width 19 height 19
click at [1263, 324] on input "Select an option" at bounding box center [1267, 327] width 19 height 19
click at [937, 378] on span "Select an option" at bounding box center [940, 384] width 19 height 19
click at [937, 378] on input "Select an option" at bounding box center [940, 384] width 19 height 19
click at [948, 324] on span "Select an option" at bounding box center [940, 327] width 19 height 19
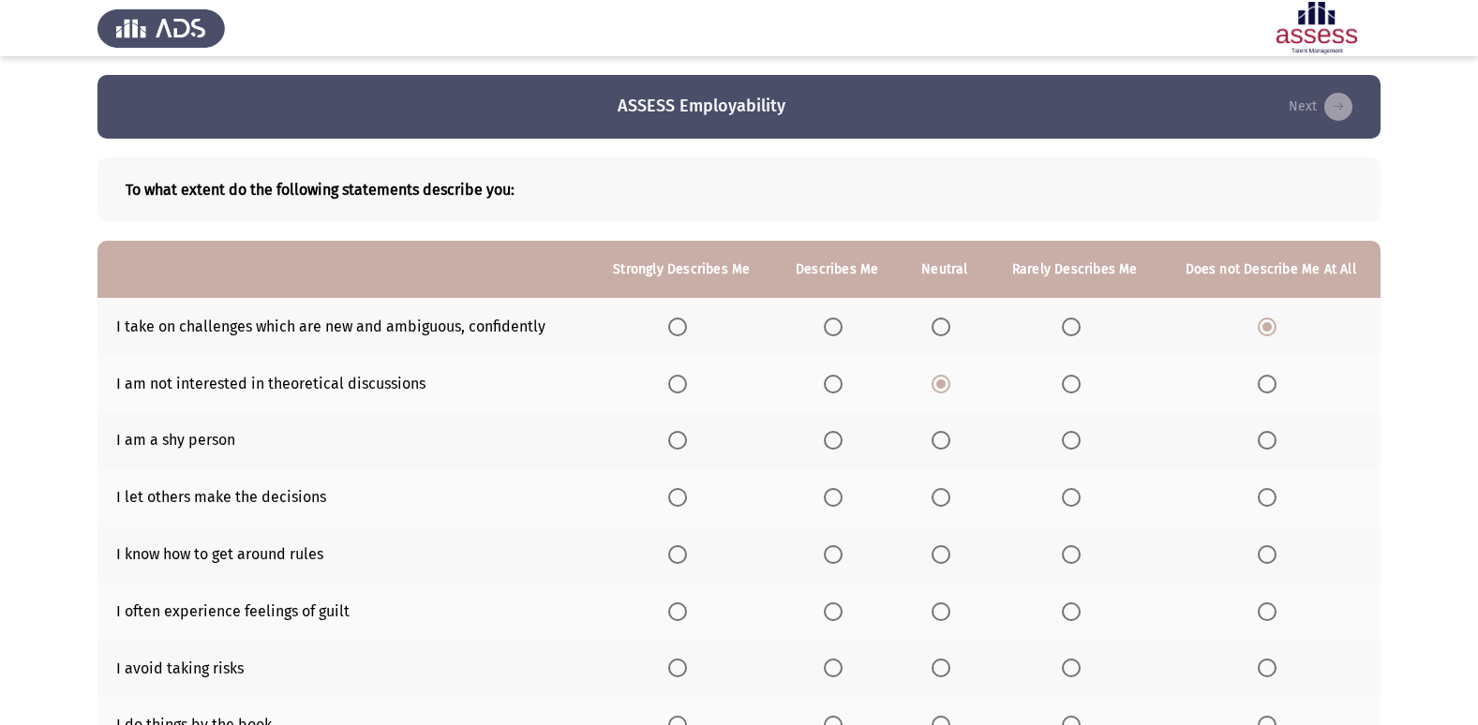
click at [948, 324] on input "Select an option" at bounding box center [940, 327] width 19 height 19
click at [1065, 442] on span "Select an option" at bounding box center [1071, 440] width 19 height 19
click at [1065, 442] on input "Select an option" at bounding box center [1071, 440] width 19 height 19
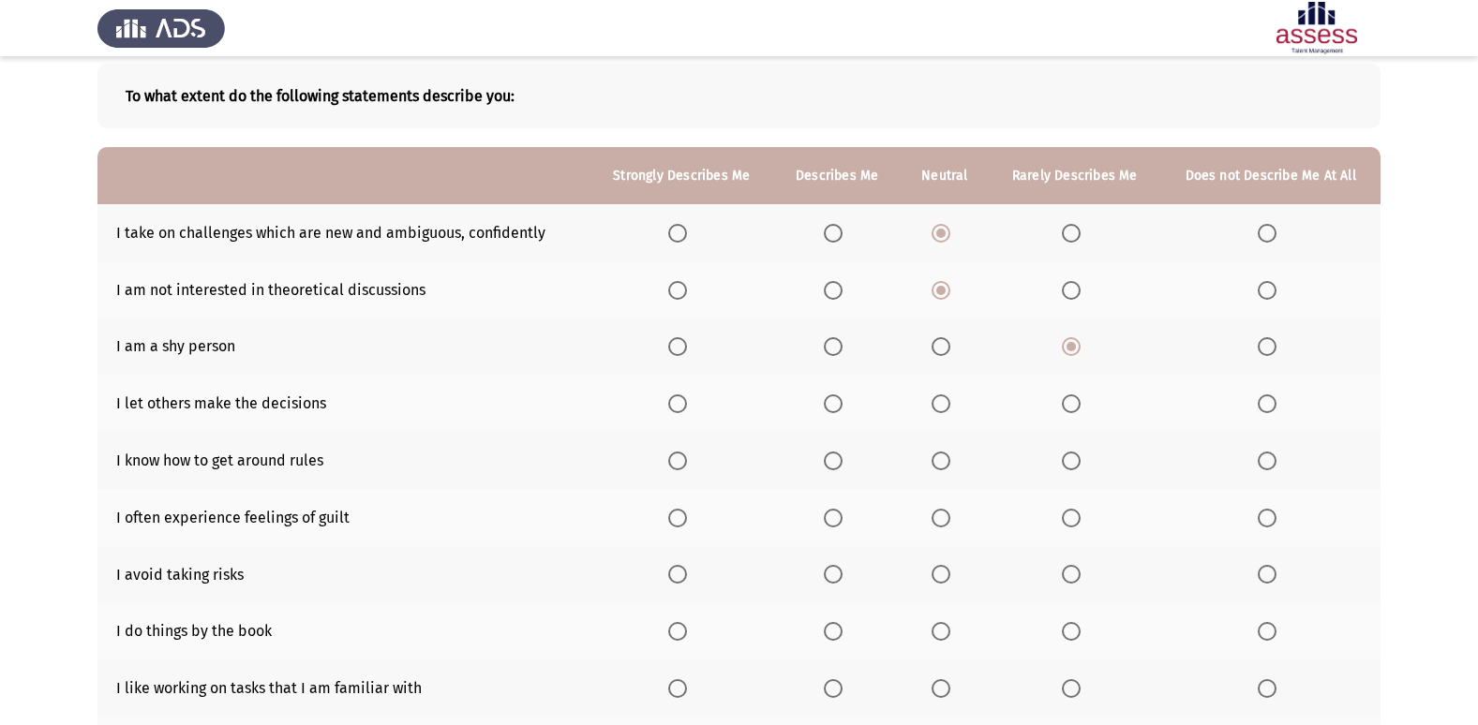
click at [1268, 359] on th at bounding box center [1270, 347] width 220 height 57
click at [1263, 349] on span "Select an option" at bounding box center [1267, 346] width 19 height 19
click at [1263, 349] on input "Select an option" at bounding box center [1267, 346] width 19 height 19
click at [949, 410] on span "Select an option" at bounding box center [940, 404] width 19 height 19
click at [949, 410] on input "Select an option" at bounding box center [940, 404] width 19 height 19
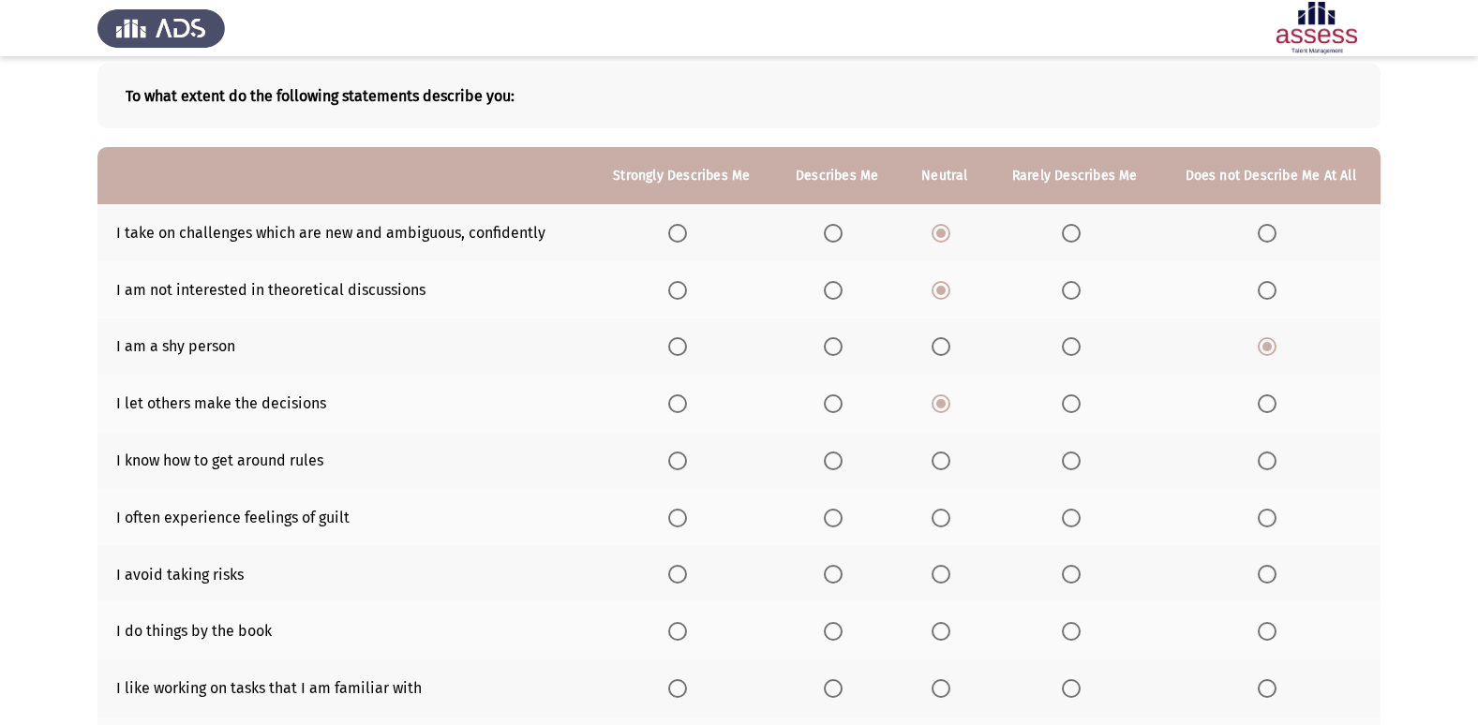
scroll to position [187, 0]
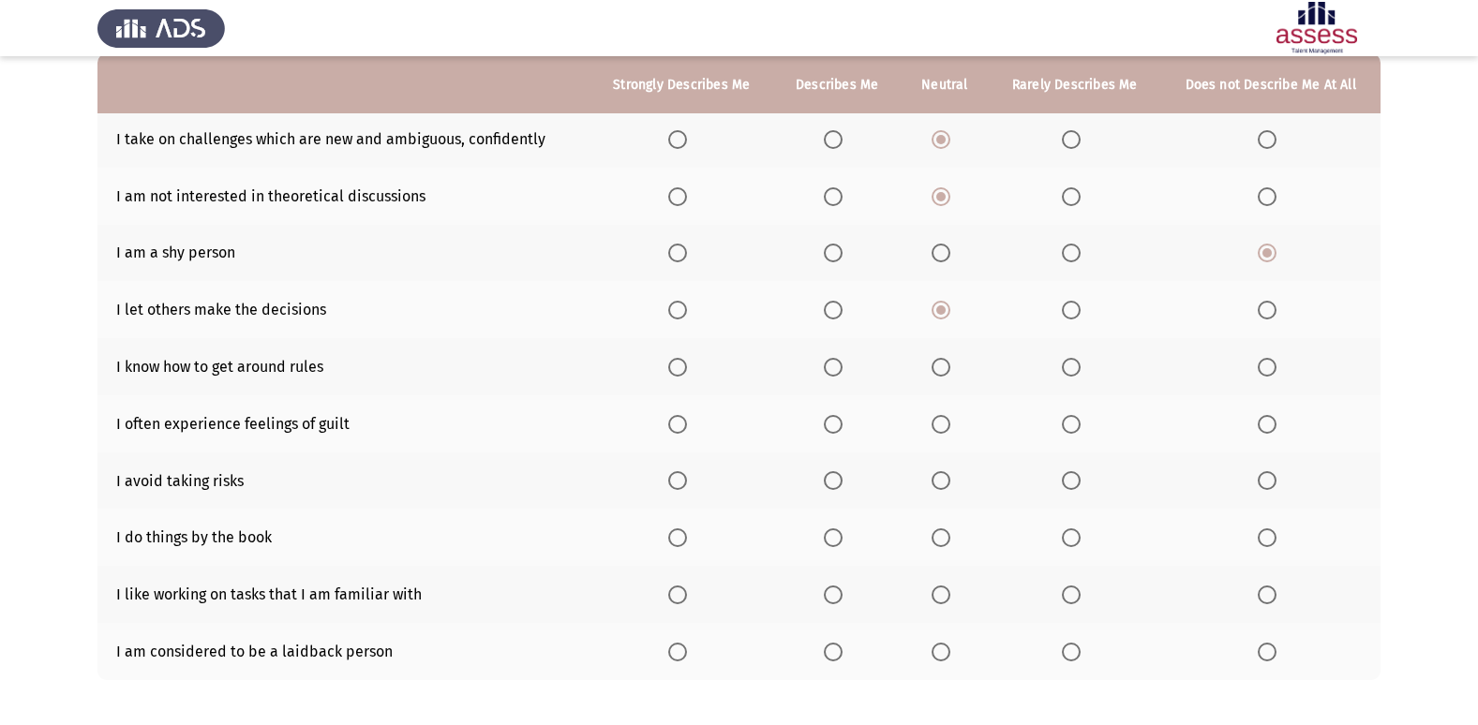
click at [1260, 312] on span "Select an option" at bounding box center [1267, 310] width 19 height 19
click at [1260, 312] on input "Select an option" at bounding box center [1267, 310] width 19 height 19
click at [693, 367] on label "Select an option" at bounding box center [681, 367] width 26 height 19
click at [687, 367] on input "Select an option" at bounding box center [677, 367] width 19 height 19
click at [1079, 424] on span "Select an option" at bounding box center [1071, 424] width 19 height 19
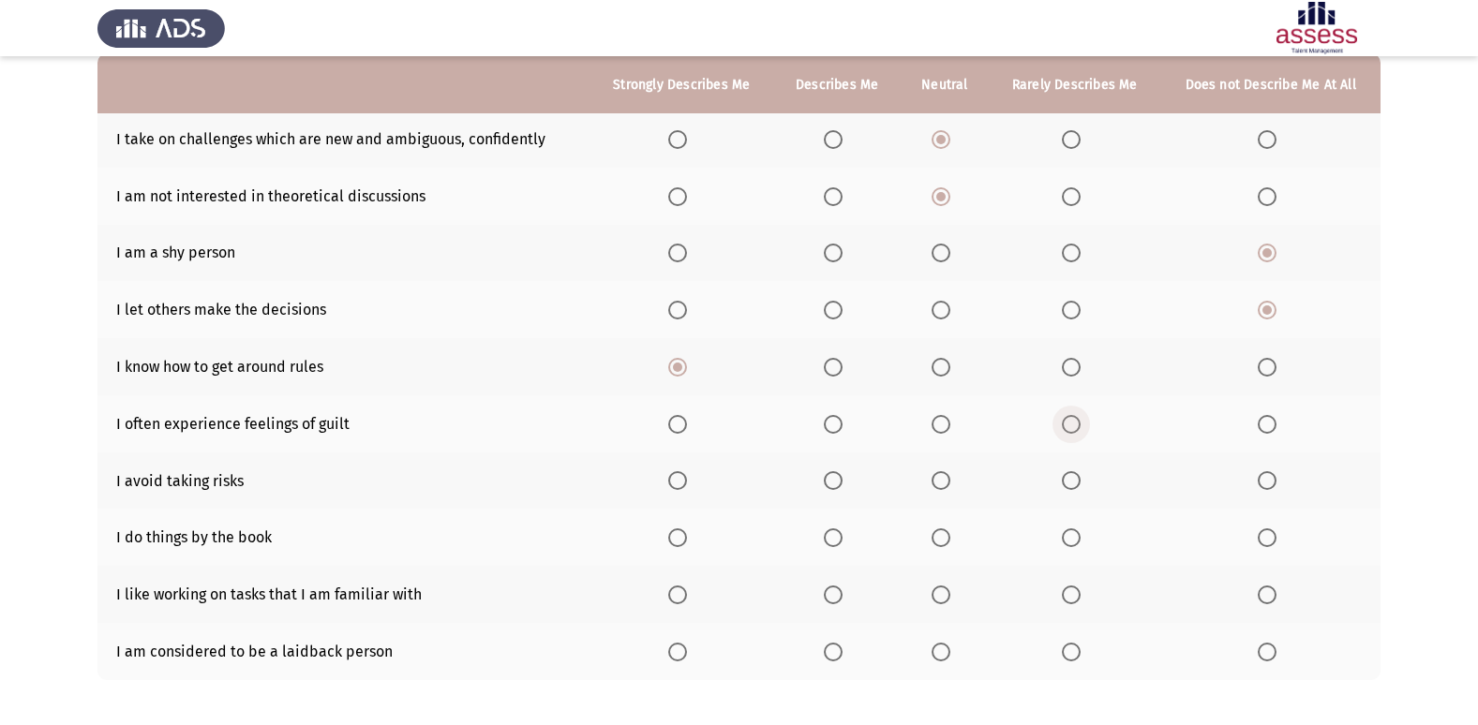
click at [1079, 424] on input "Select an option" at bounding box center [1071, 424] width 19 height 19
click at [687, 484] on span "Select an option" at bounding box center [677, 480] width 19 height 19
click at [687, 484] on input "Select an option" at bounding box center [677, 480] width 19 height 19
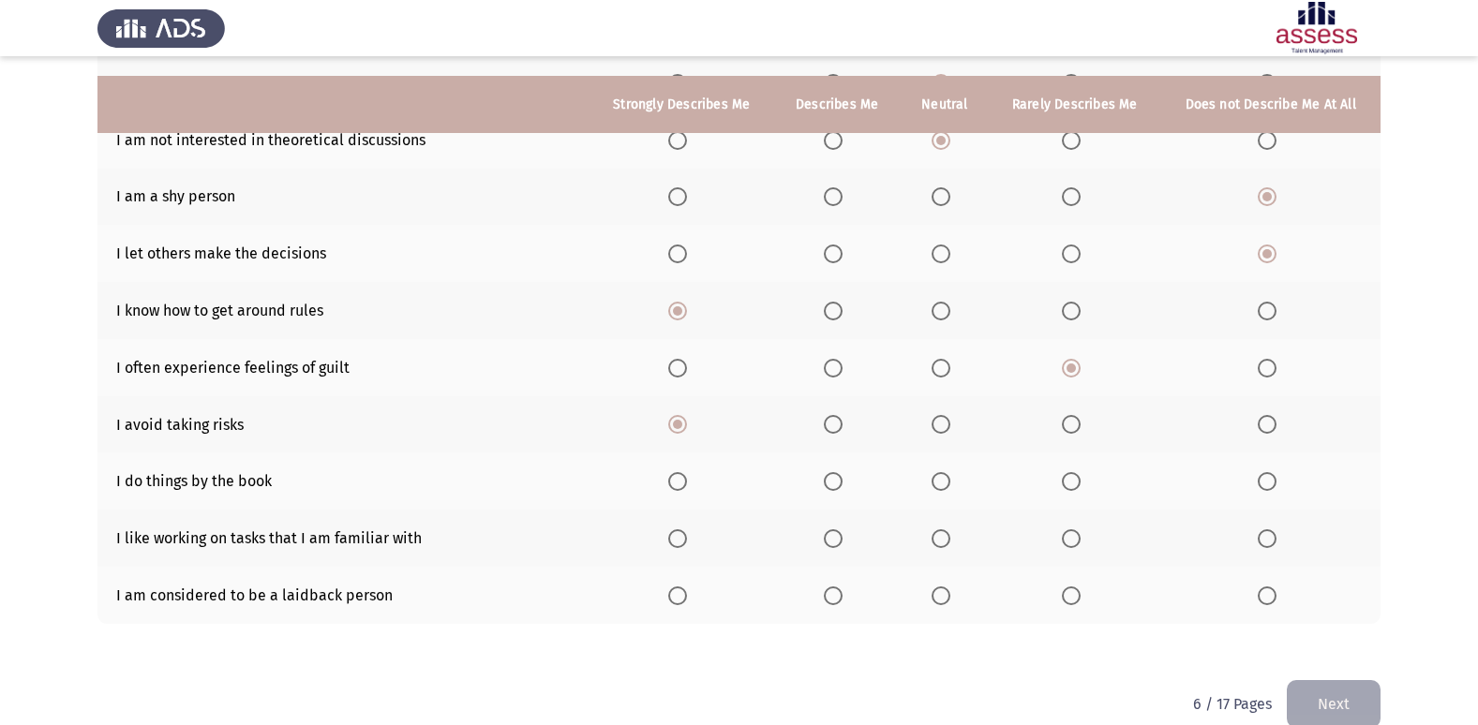
scroll to position [274, 0]
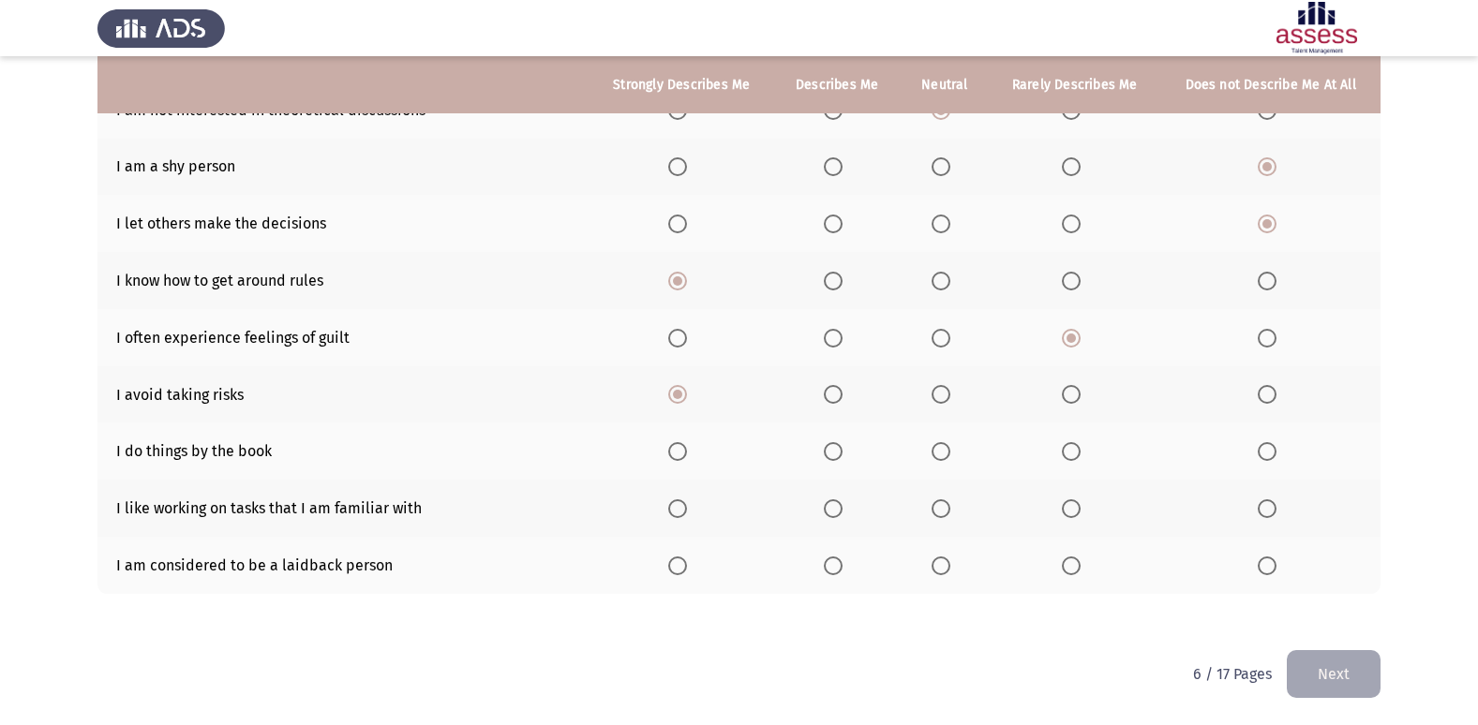
click at [1057, 454] on th at bounding box center [1074, 451] width 171 height 57
click at [1070, 454] on span "Select an option" at bounding box center [1071, 451] width 19 height 19
click at [1070, 454] on input "Select an option" at bounding box center [1071, 451] width 19 height 19
click at [836, 513] on span "Select an option" at bounding box center [833, 508] width 19 height 19
click at [836, 513] on input "Select an option" at bounding box center [833, 508] width 19 height 19
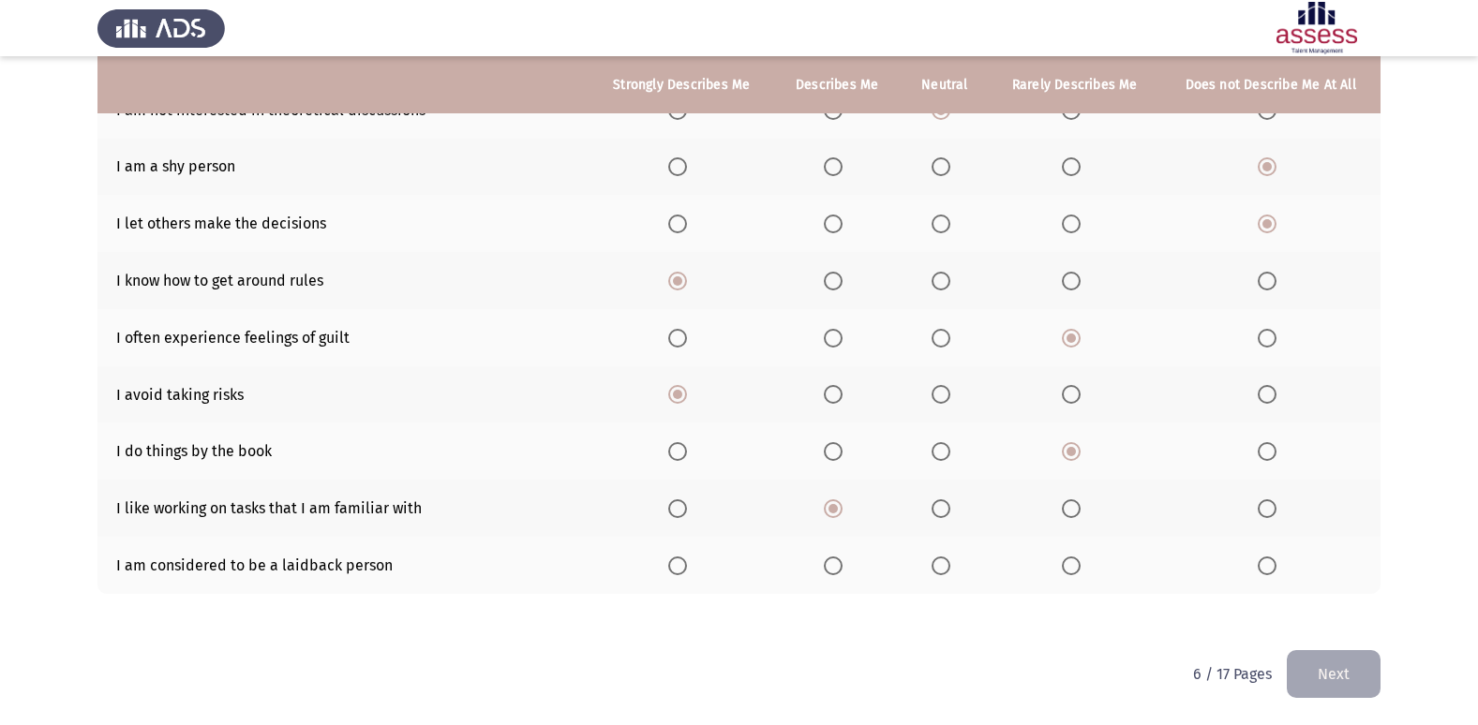
click at [1076, 567] on span "Select an option" at bounding box center [1071, 566] width 19 height 19
click at [1076, 567] on input "Select an option" at bounding box center [1071, 566] width 19 height 19
click at [1356, 663] on button "Next" at bounding box center [1334, 674] width 94 height 48
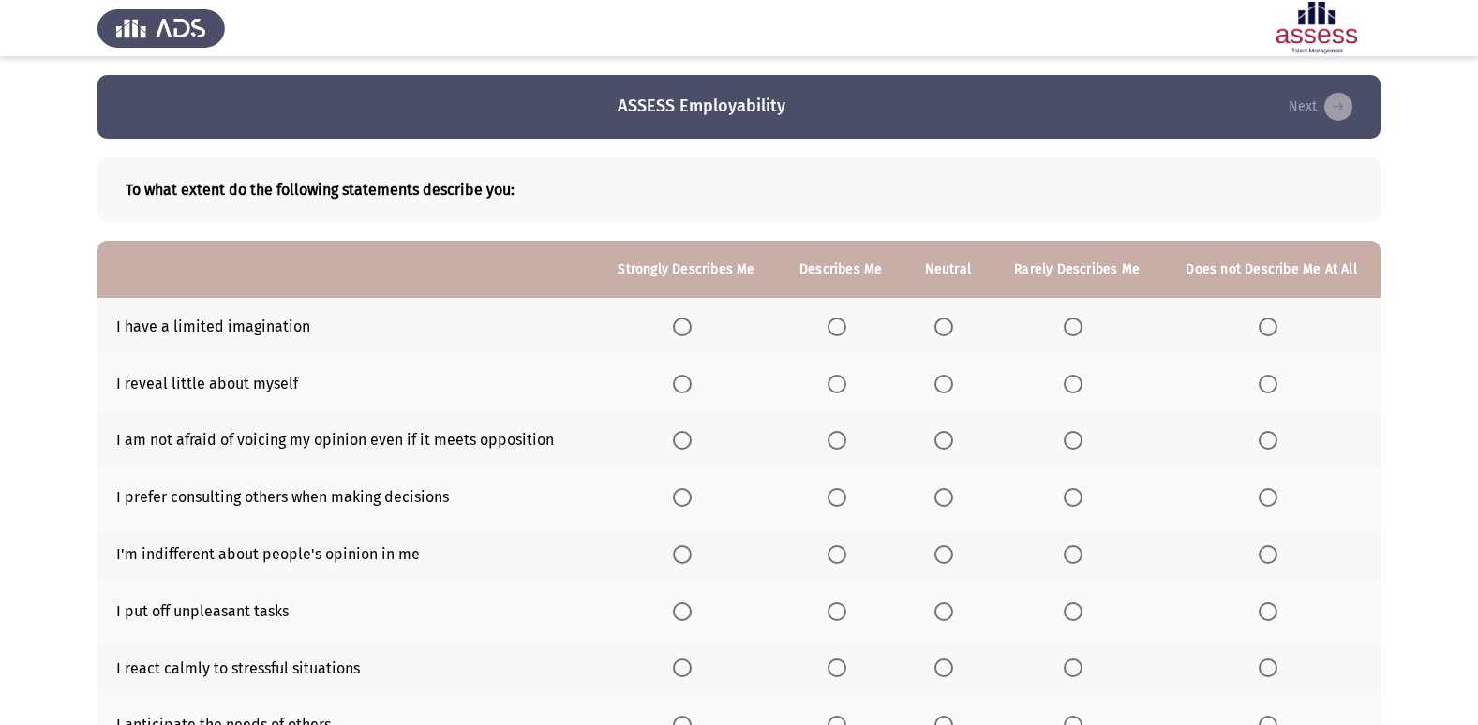
click at [1065, 325] on span "Select an option" at bounding box center [1073, 327] width 19 height 19
click at [1065, 325] on input "Select an option" at bounding box center [1073, 327] width 19 height 19
click at [1076, 388] on span "Select an option" at bounding box center [1073, 384] width 19 height 19
click at [1076, 388] on input "Select an option" at bounding box center [1073, 384] width 19 height 19
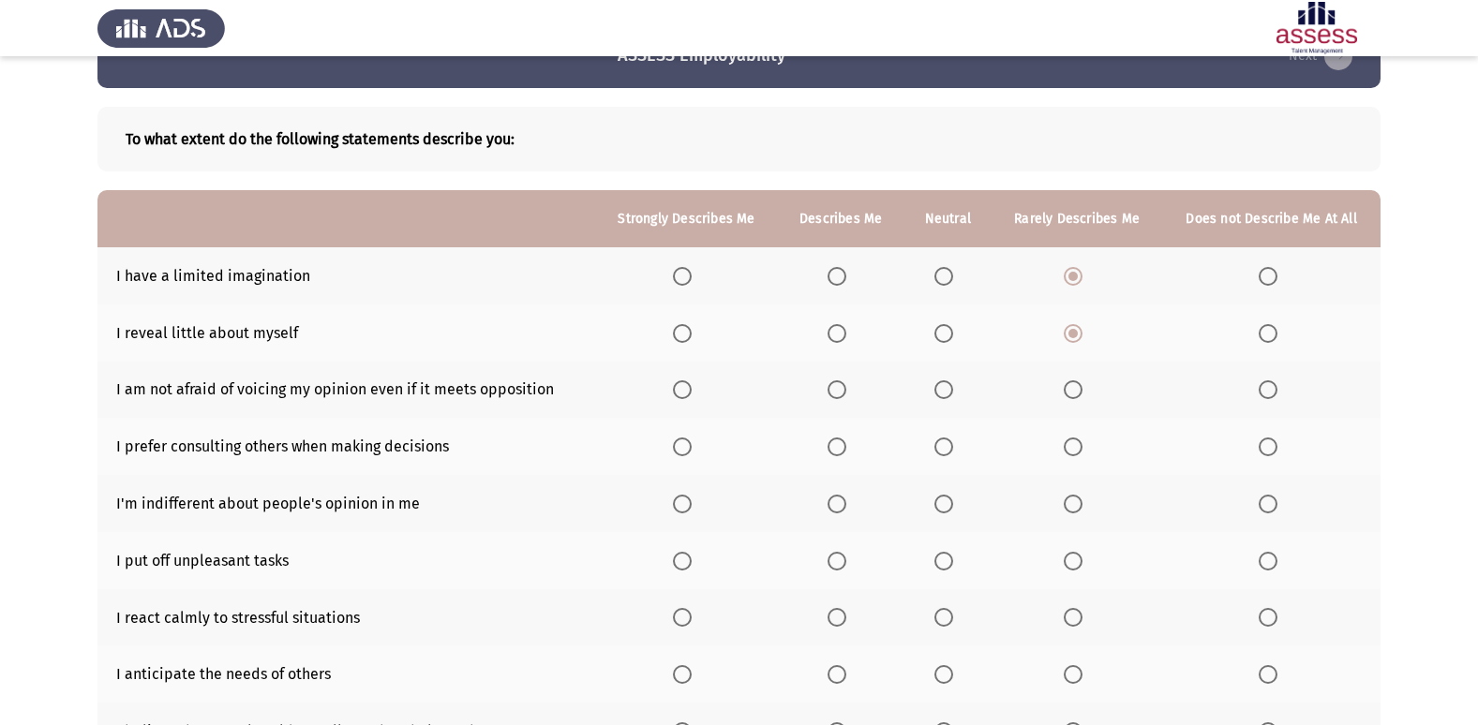
scroll to position [94, 0]
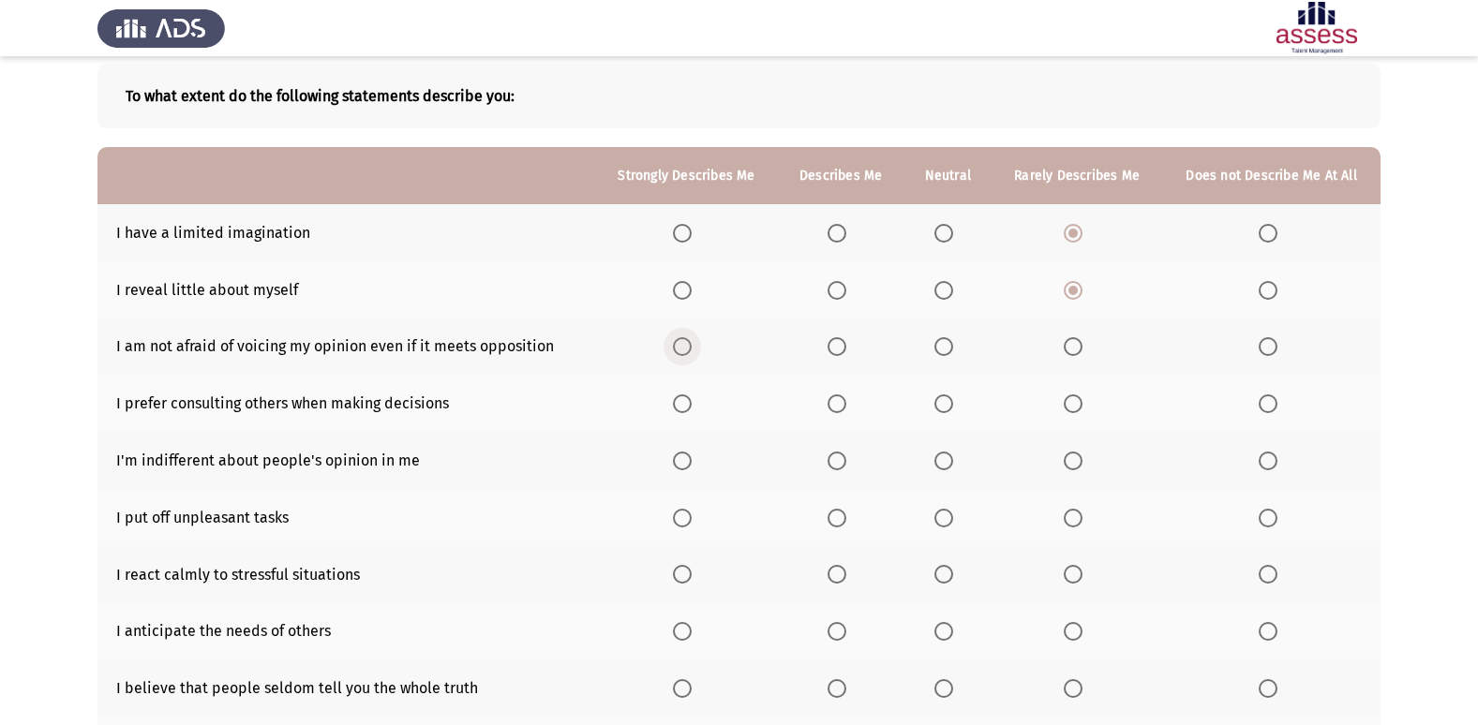
click at [691, 351] on span "Select an option" at bounding box center [682, 346] width 19 height 19
click at [691, 351] on input "Select an option" at bounding box center [682, 346] width 19 height 19
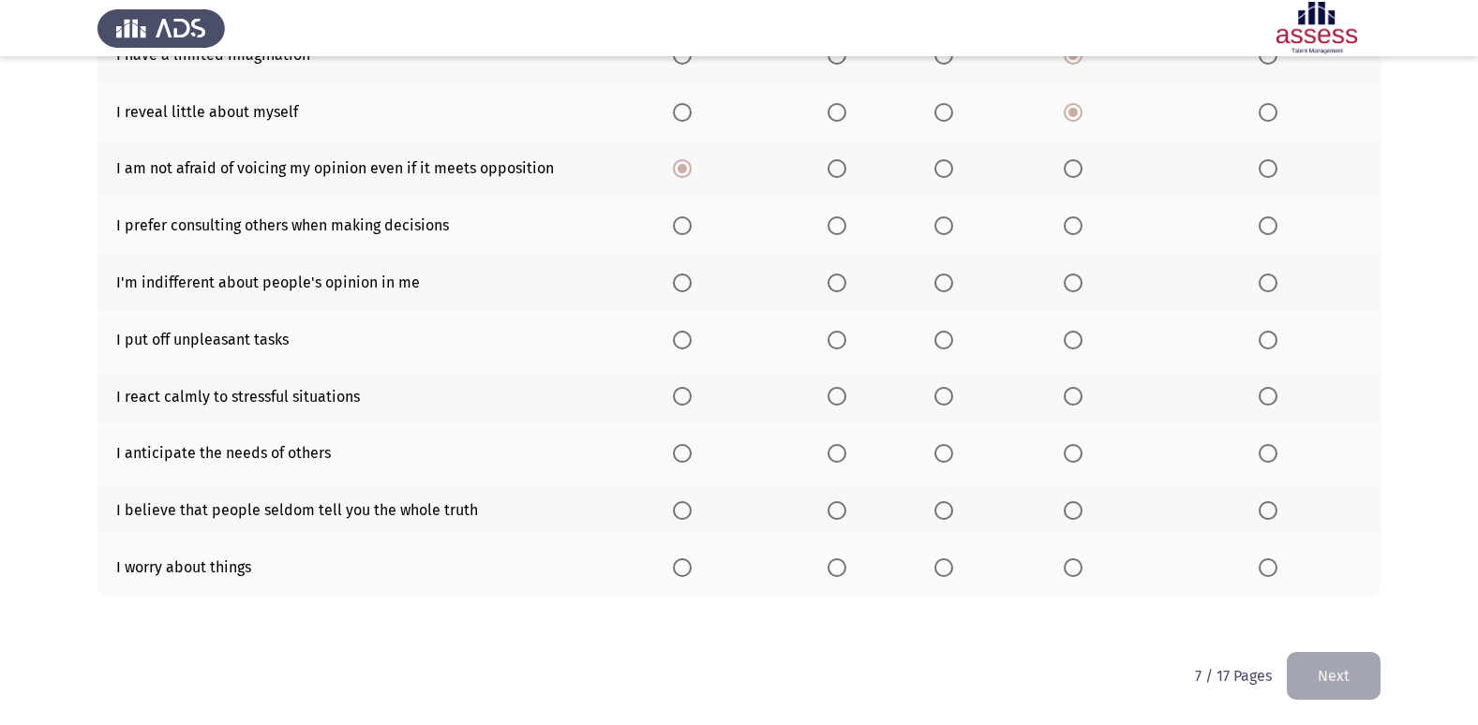
scroll to position [274, 0]
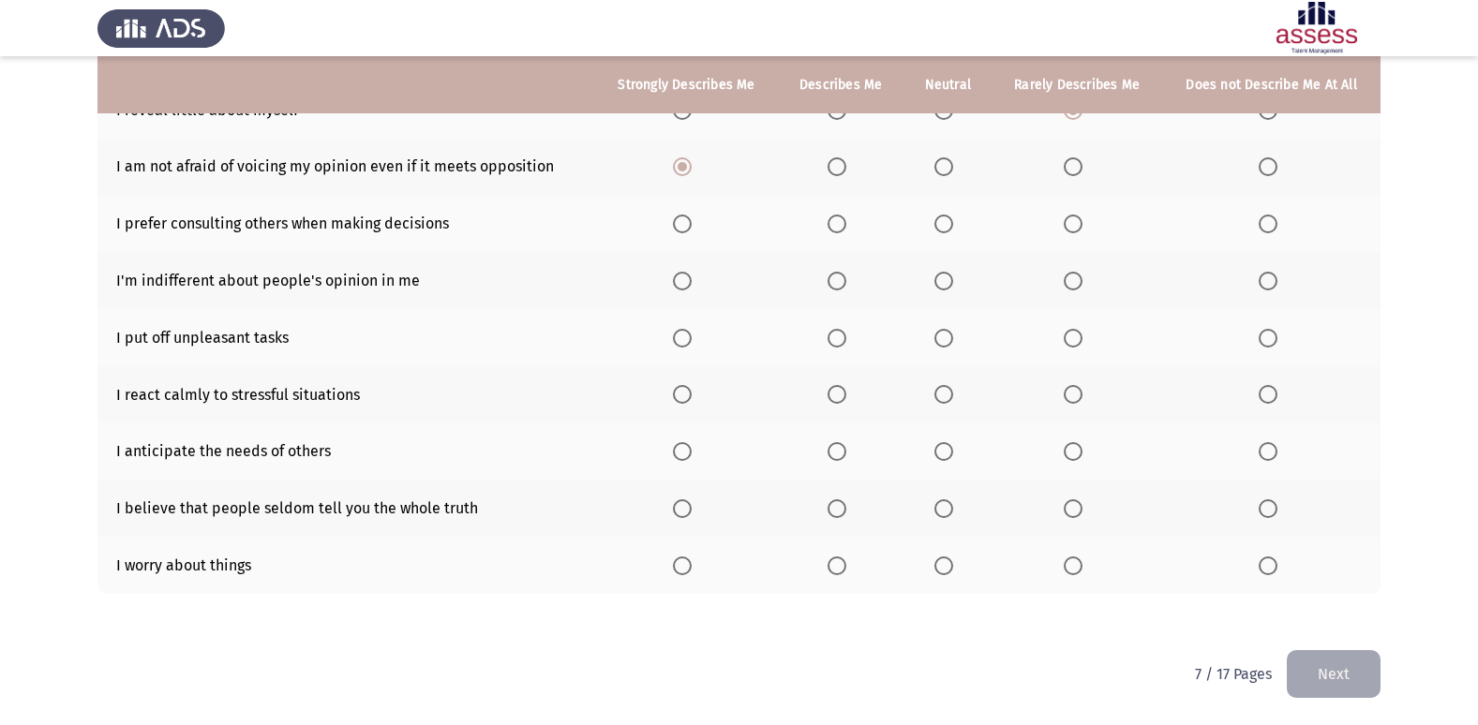
click at [682, 225] on span "Select an option" at bounding box center [682, 224] width 19 height 19
click at [682, 225] on input "Select an option" at bounding box center [682, 224] width 19 height 19
click at [936, 287] on span "Select an option" at bounding box center [943, 281] width 19 height 19
click at [936, 287] on input "Select an option" at bounding box center [943, 281] width 19 height 19
click at [1268, 347] on span "Select an option" at bounding box center [1267, 338] width 19 height 19
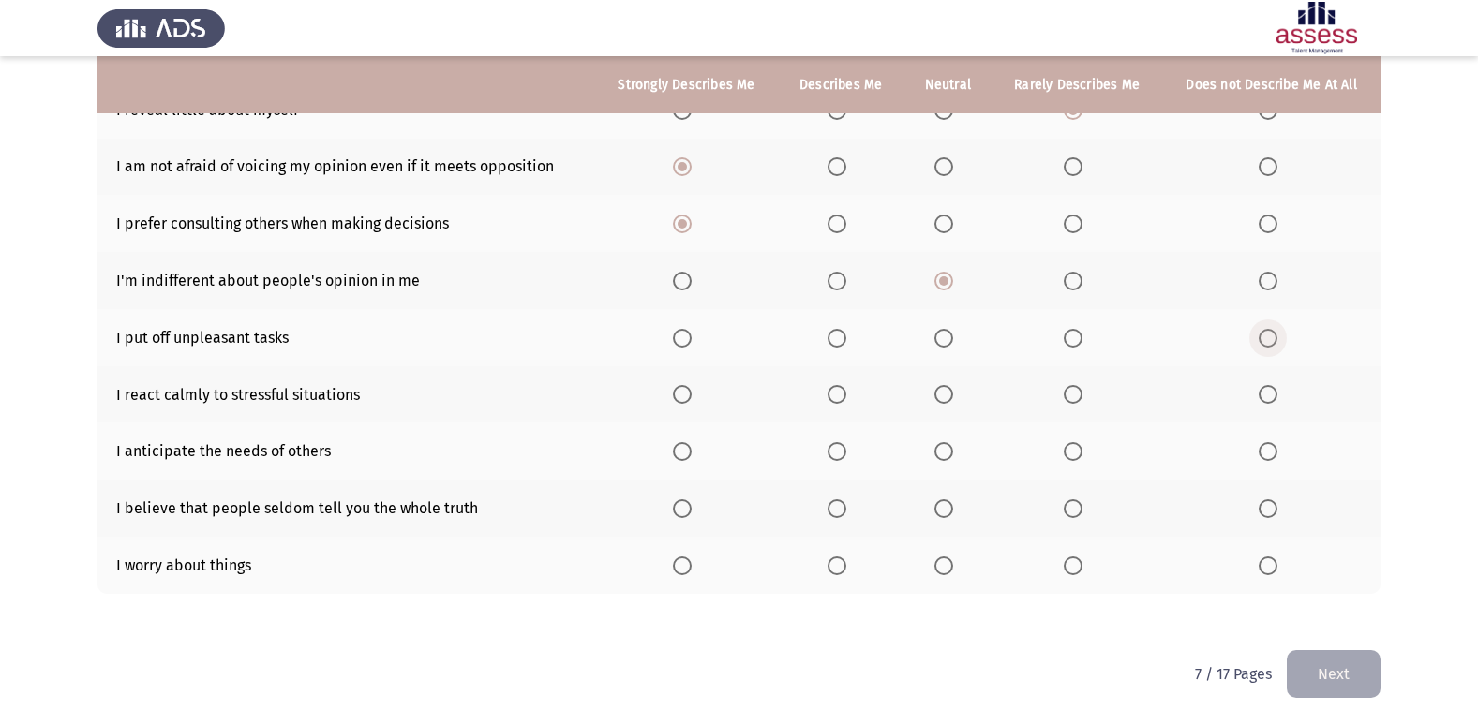
click at [1268, 347] on input "Select an option" at bounding box center [1267, 338] width 19 height 19
click at [688, 387] on span "Select an option" at bounding box center [682, 394] width 19 height 19
click at [688, 387] on input "Select an option" at bounding box center [682, 394] width 19 height 19
click at [850, 454] on label "Select an option" at bounding box center [840, 451] width 26 height 19
click at [846, 454] on input "Select an option" at bounding box center [836, 451] width 19 height 19
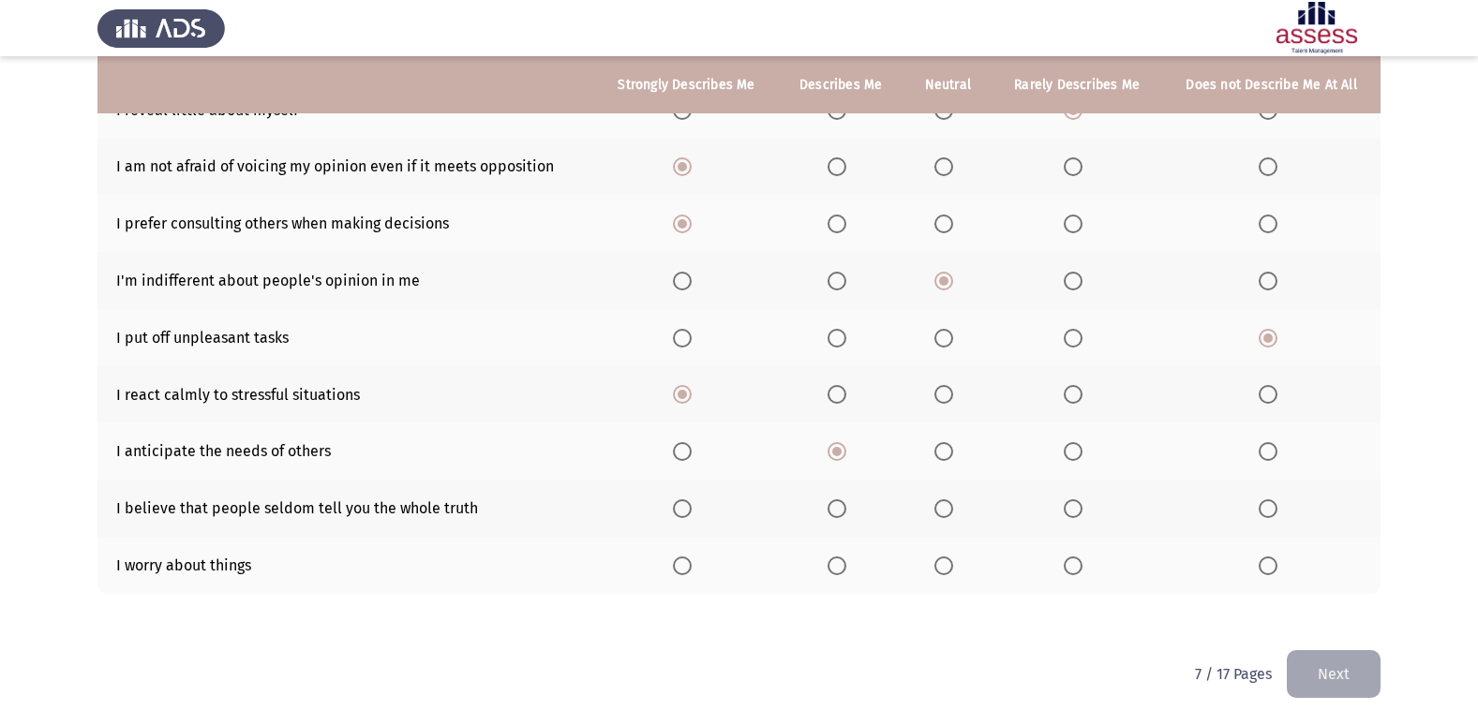
click at [1067, 506] on span "Select an option" at bounding box center [1073, 508] width 19 height 19
click at [1067, 506] on input "Select an option" at bounding box center [1073, 508] width 19 height 19
click at [832, 558] on span "Select an option" at bounding box center [836, 566] width 19 height 19
click at [832, 558] on input "Select an option" at bounding box center [836, 566] width 19 height 19
click at [943, 557] on span "Select an option" at bounding box center [943, 566] width 19 height 19
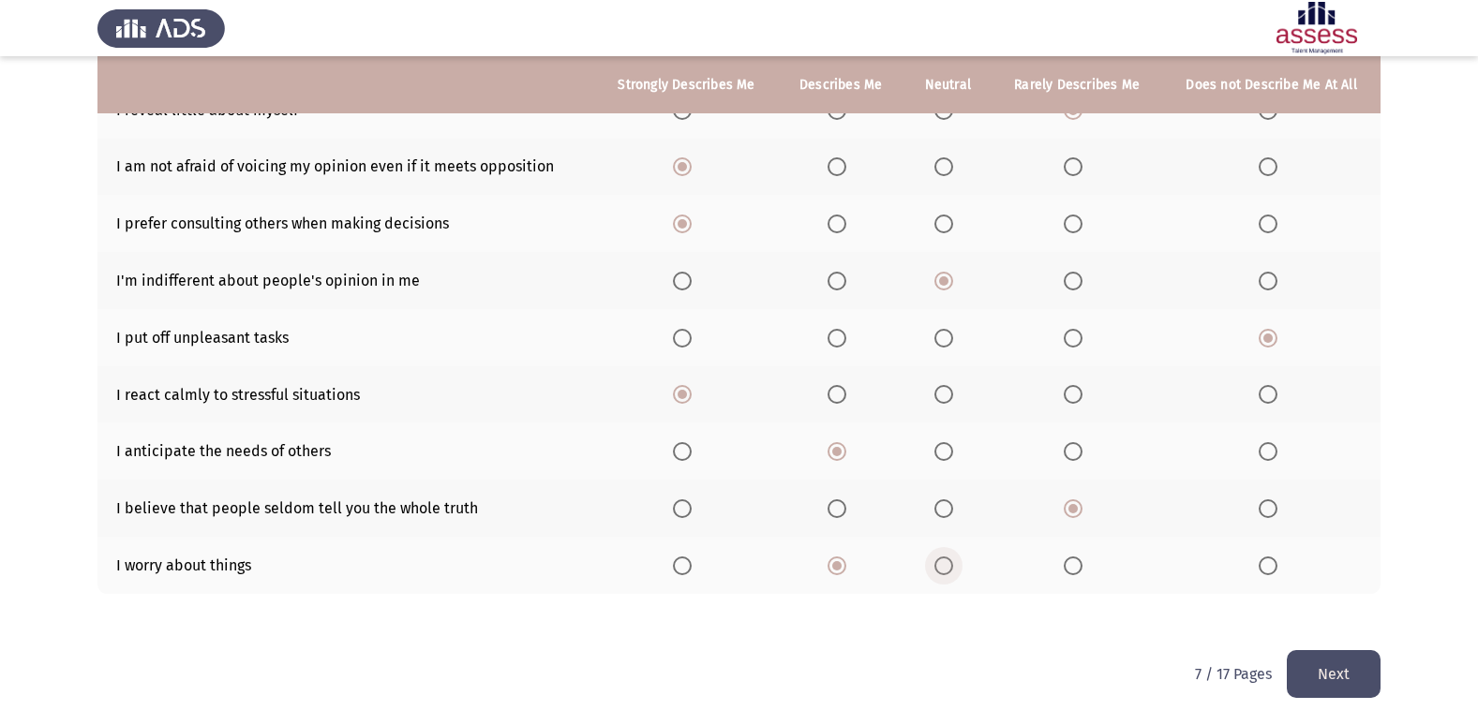
click at [943, 557] on input "Select an option" at bounding box center [943, 566] width 19 height 19
click at [1318, 677] on button "Next" at bounding box center [1334, 674] width 94 height 48
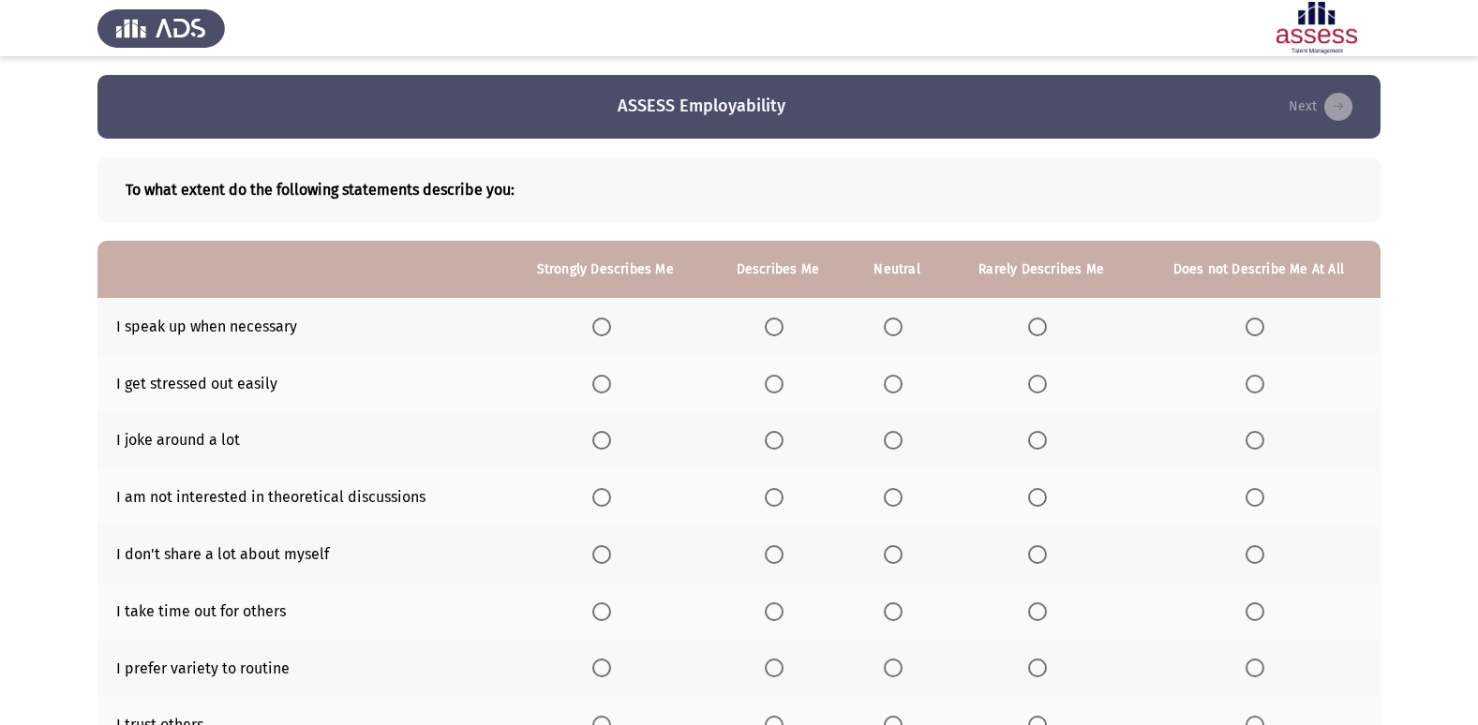
click at [609, 332] on span "Select an option" at bounding box center [601, 327] width 19 height 19
click at [609, 332] on input "Select an option" at bounding box center [601, 327] width 19 height 19
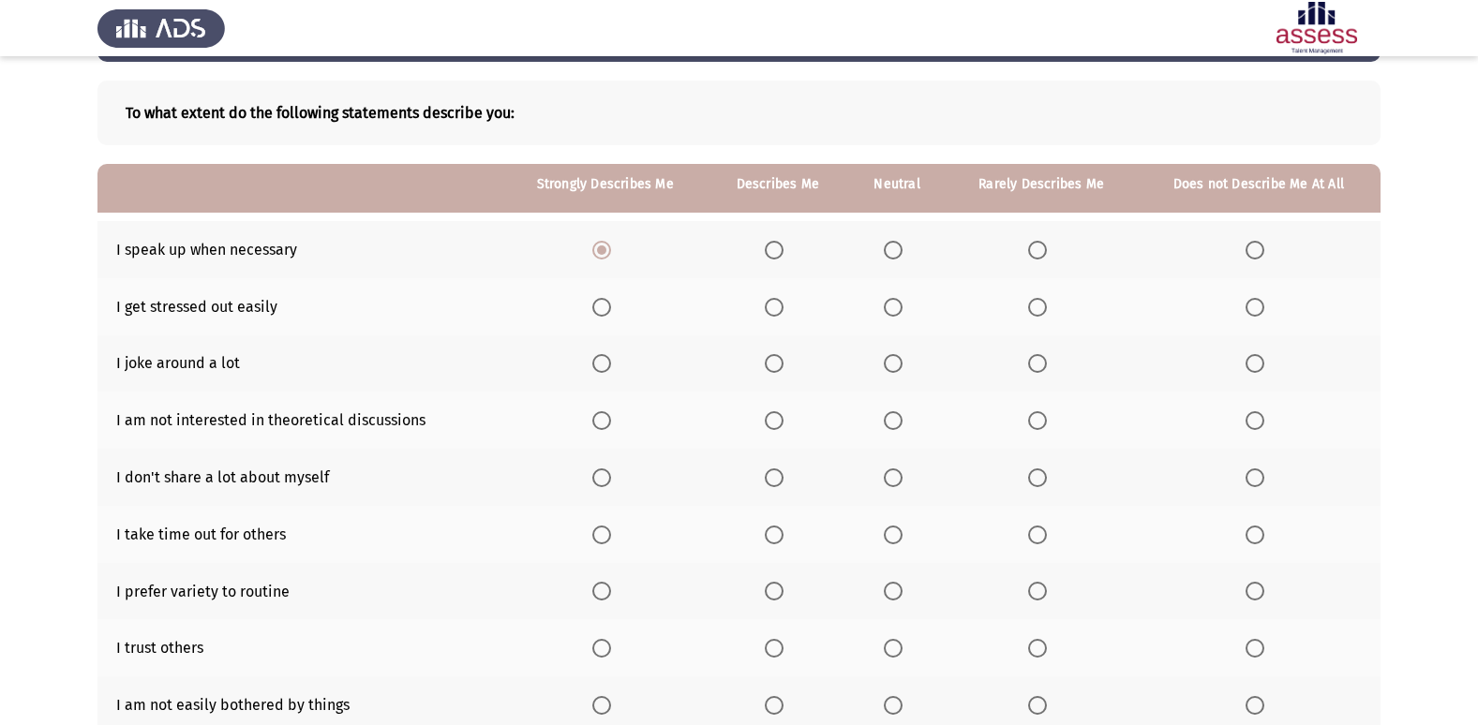
scroll to position [187, 0]
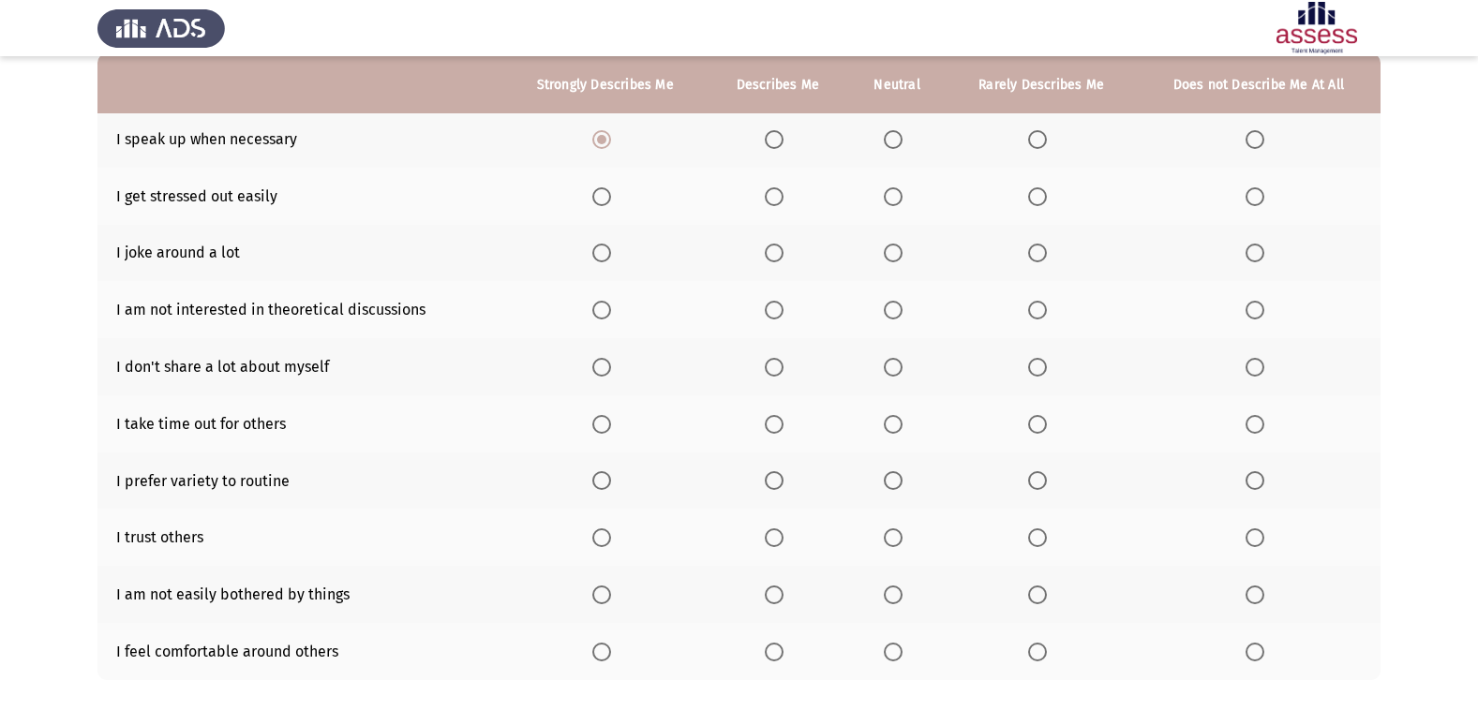
click at [1258, 195] on span "Select an option" at bounding box center [1254, 196] width 19 height 19
click at [1258, 195] on input "Select an option" at bounding box center [1254, 196] width 19 height 19
click at [1032, 256] on span "Select an option" at bounding box center [1037, 253] width 19 height 19
click at [1032, 256] on input "Select an option" at bounding box center [1037, 253] width 19 height 19
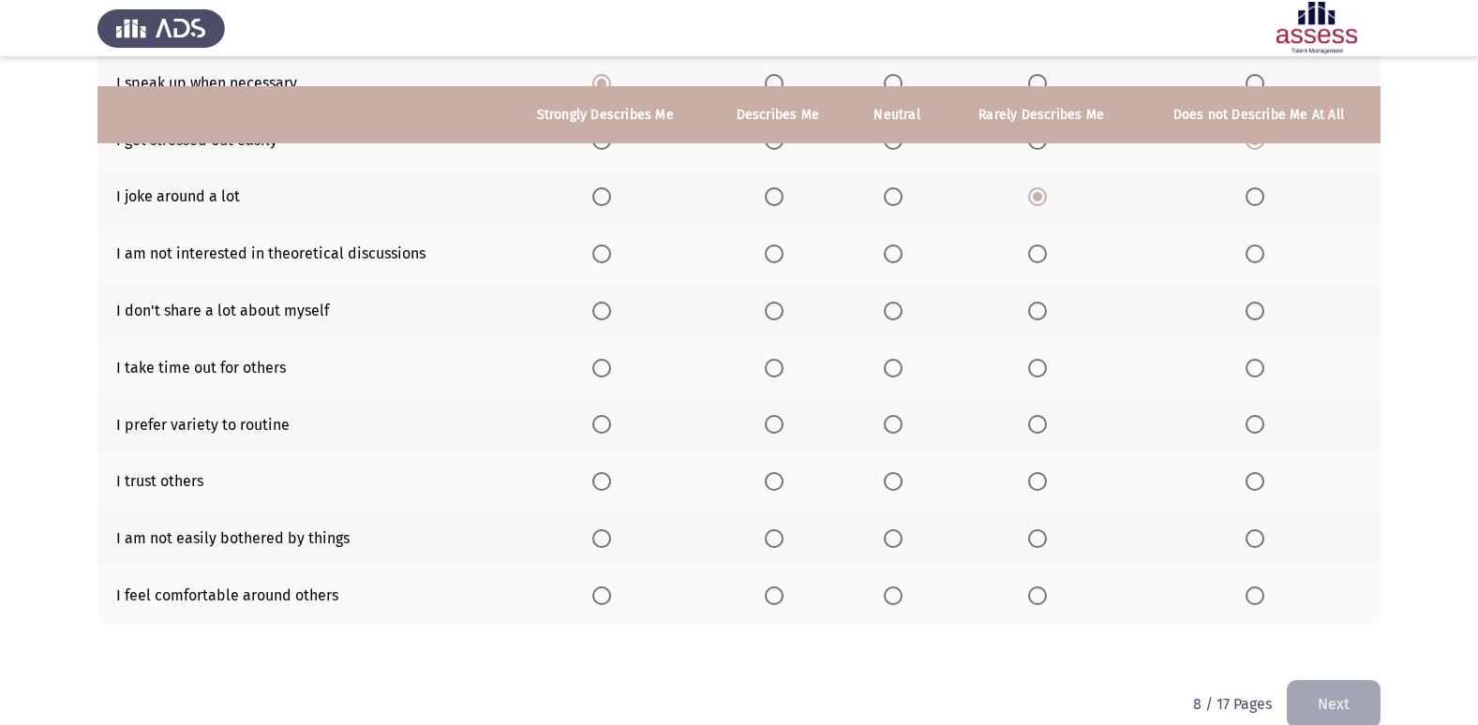
scroll to position [274, 0]
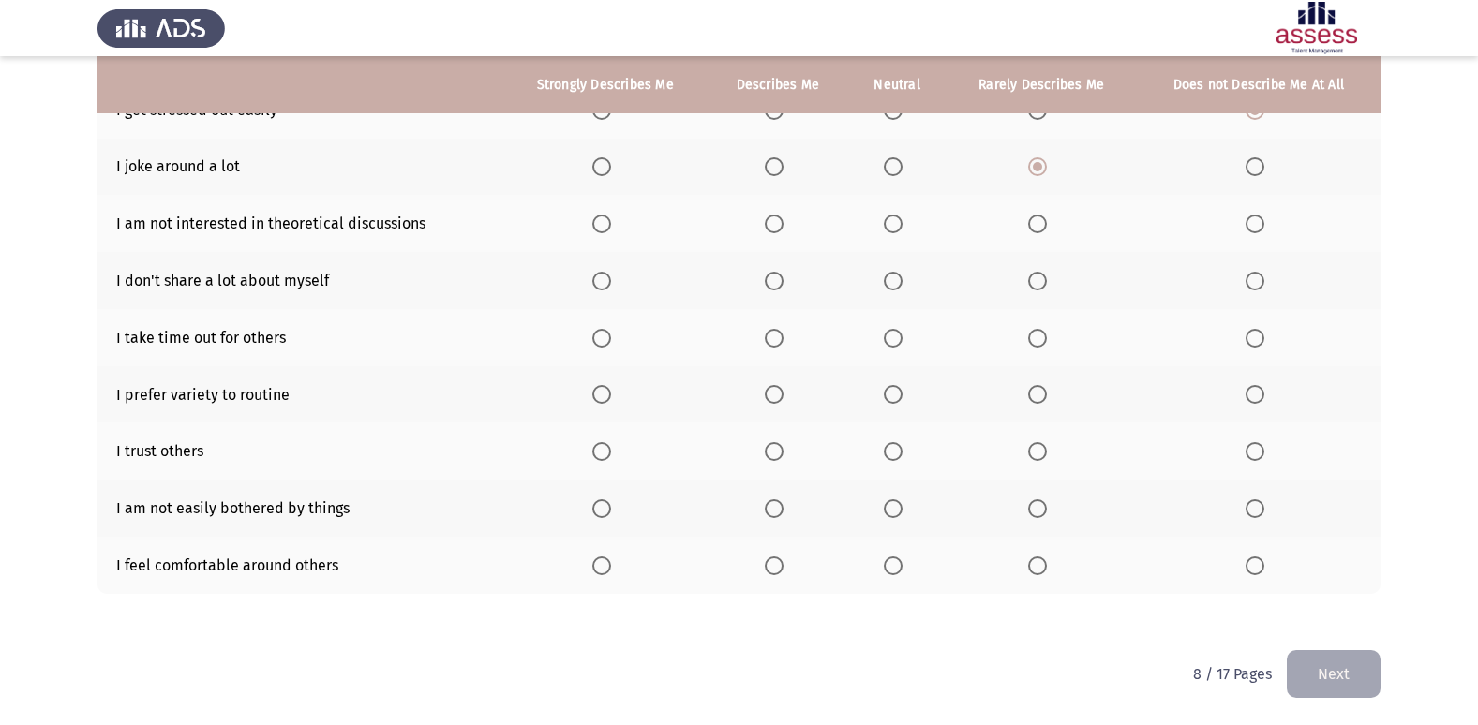
click at [1028, 212] on th at bounding box center [1040, 223] width 190 height 57
click at [1044, 231] on span "Select an option" at bounding box center [1037, 224] width 19 height 19
click at [1044, 231] on input "Select an option" at bounding box center [1037, 224] width 19 height 19
click at [603, 277] on span "Select an option" at bounding box center [601, 281] width 19 height 19
click at [603, 277] on input "Select an option" at bounding box center [601, 281] width 19 height 19
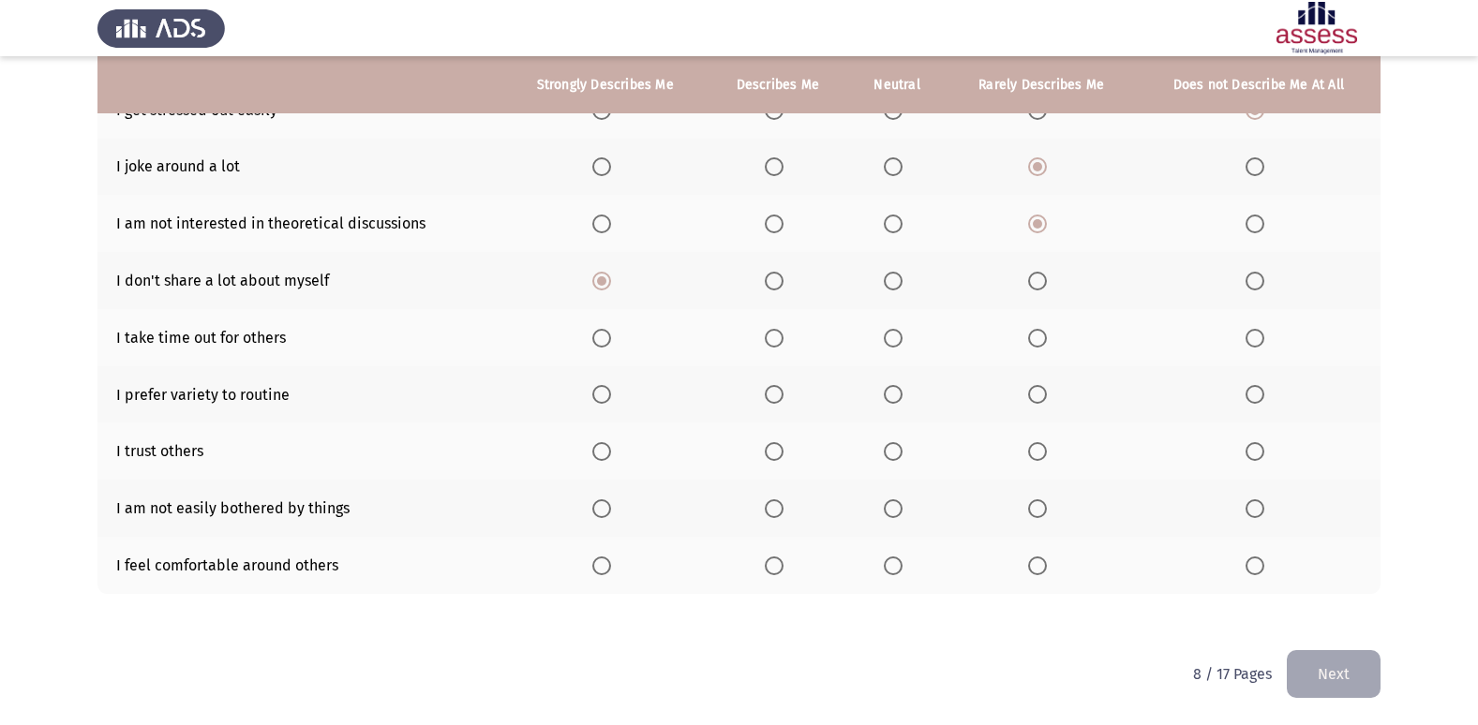
click at [774, 342] on span "Select an option" at bounding box center [774, 338] width 19 height 19
click at [774, 342] on input "Select an option" at bounding box center [774, 338] width 19 height 19
click at [1262, 403] on span "Select an option" at bounding box center [1254, 394] width 19 height 19
click at [1262, 403] on input "Select an option" at bounding box center [1254, 394] width 19 height 19
click at [895, 457] on span "Select an option" at bounding box center [893, 451] width 19 height 19
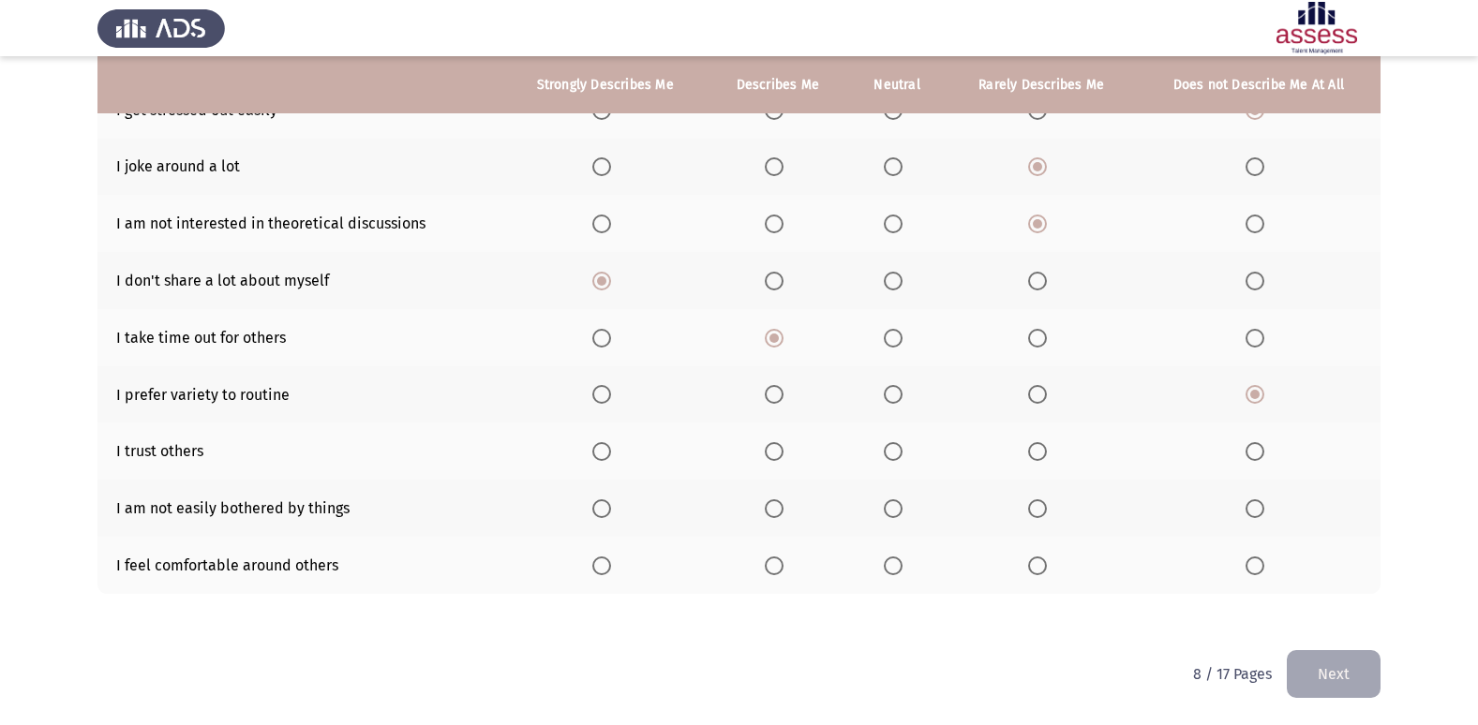
click at [895, 457] on input "Select an option" at bounding box center [893, 451] width 19 height 19
click at [773, 514] on span "Select an option" at bounding box center [774, 508] width 19 height 19
click at [773, 514] on input "Select an option" at bounding box center [774, 508] width 19 height 19
click at [901, 568] on span "Select an option" at bounding box center [893, 566] width 19 height 19
click at [901, 568] on input "Select an option" at bounding box center [893, 566] width 19 height 19
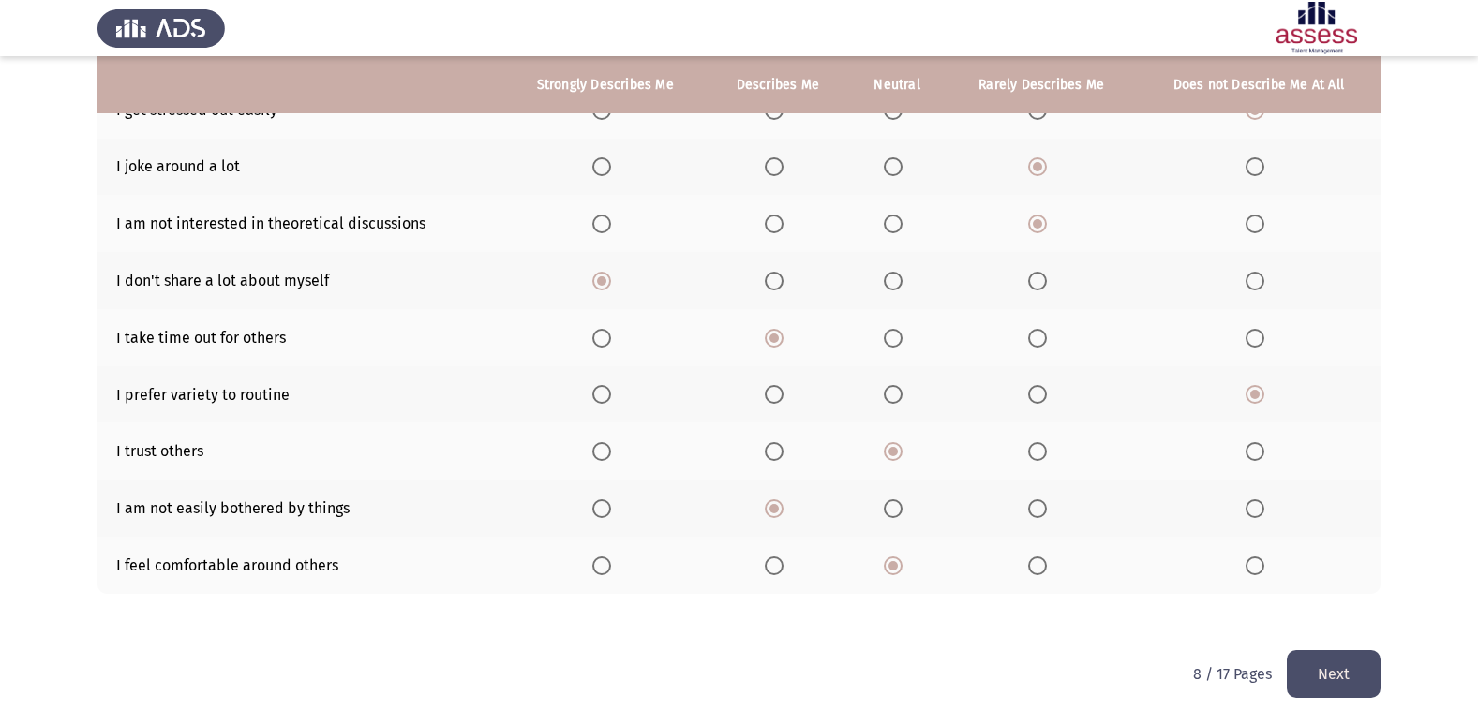
click at [1342, 668] on button "Next" at bounding box center [1334, 674] width 94 height 48
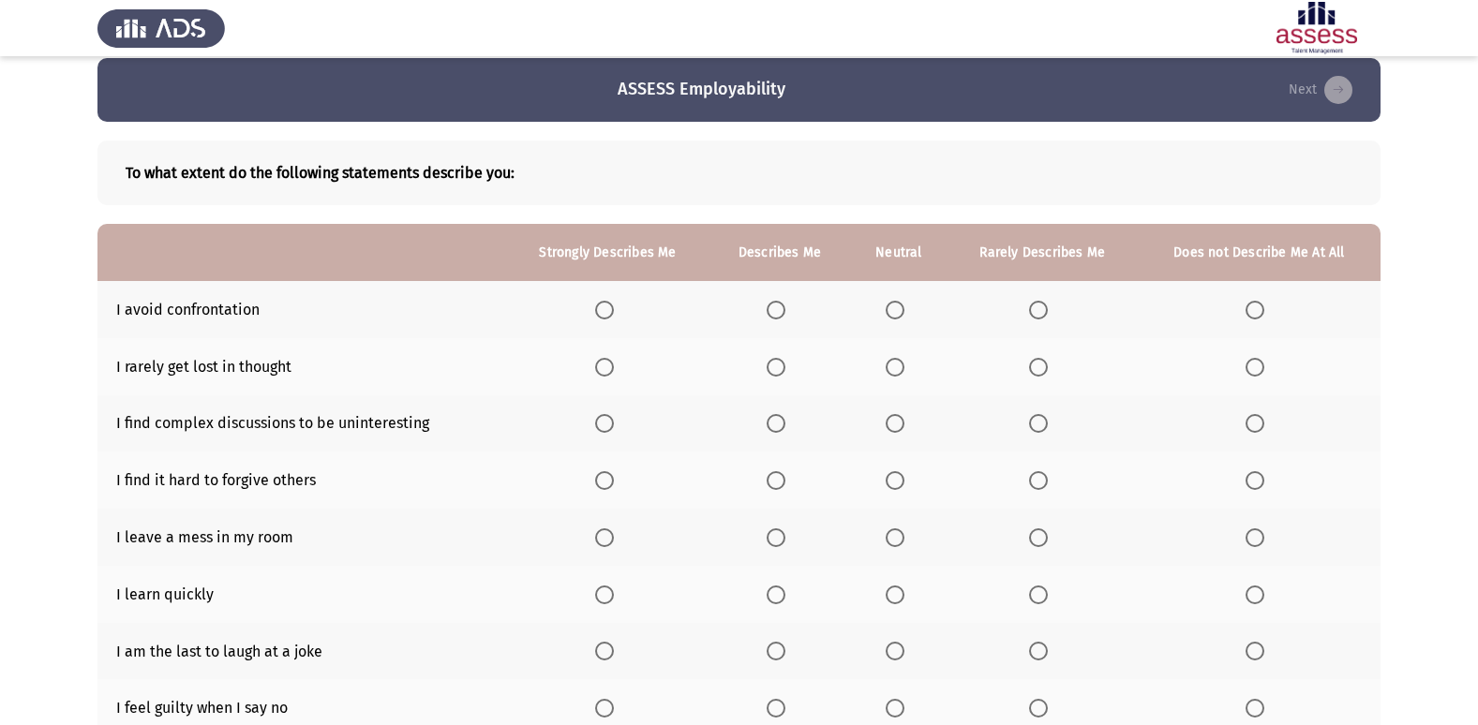
scroll to position [0, 0]
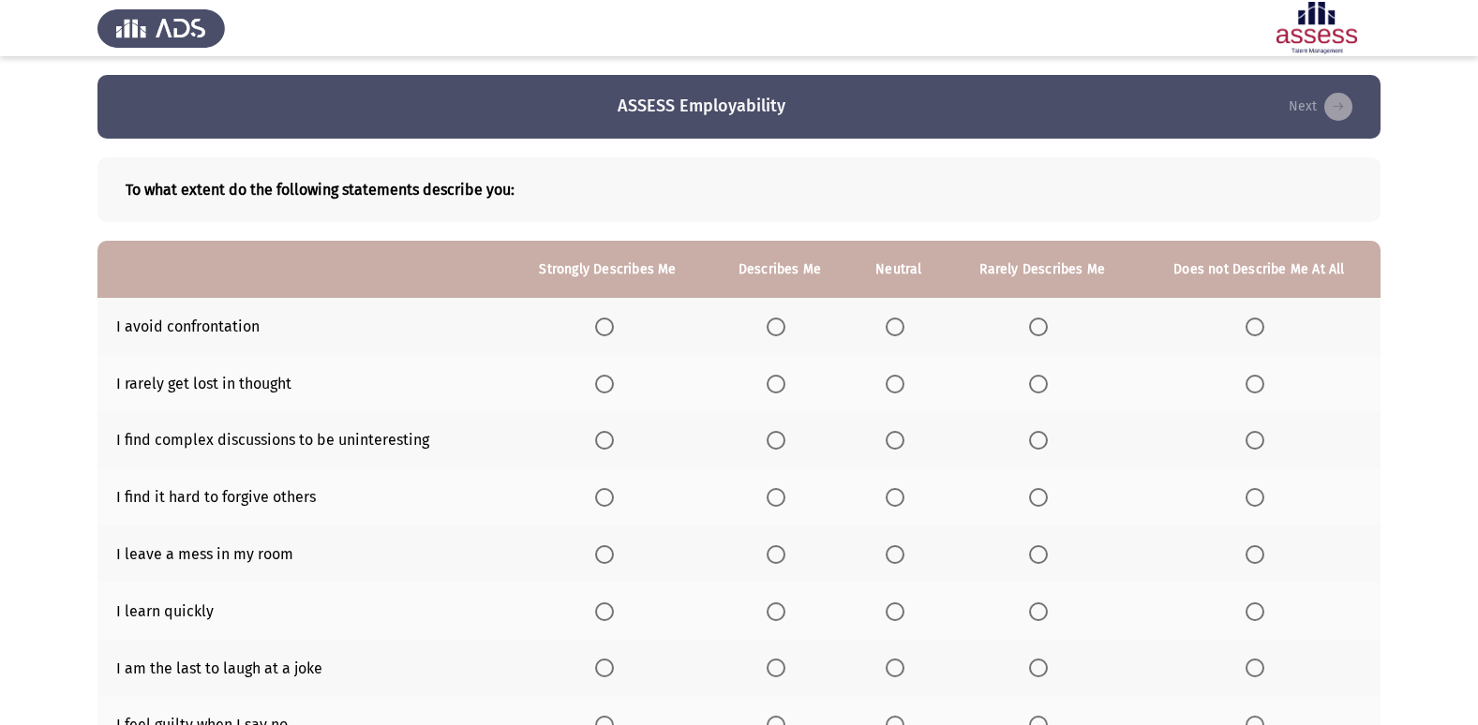
click at [891, 328] on span "Select an option" at bounding box center [895, 327] width 19 height 19
click at [891, 328] on input "Select an option" at bounding box center [895, 327] width 19 height 19
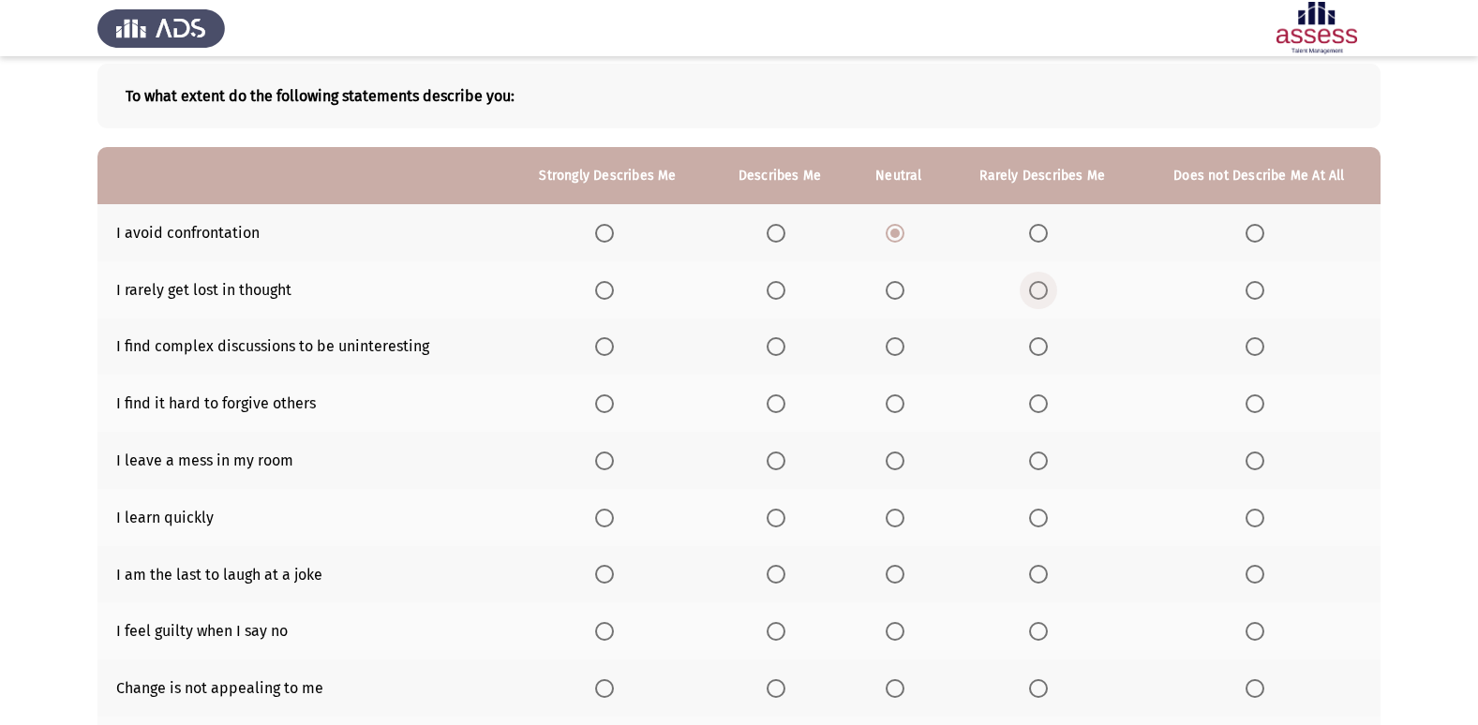
click at [1043, 289] on span "Select an option" at bounding box center [1038, 290] width 19 height 19
click at [1043, 289] on input "Select an option" at bounding box center [1038, 290] width 19 height 19
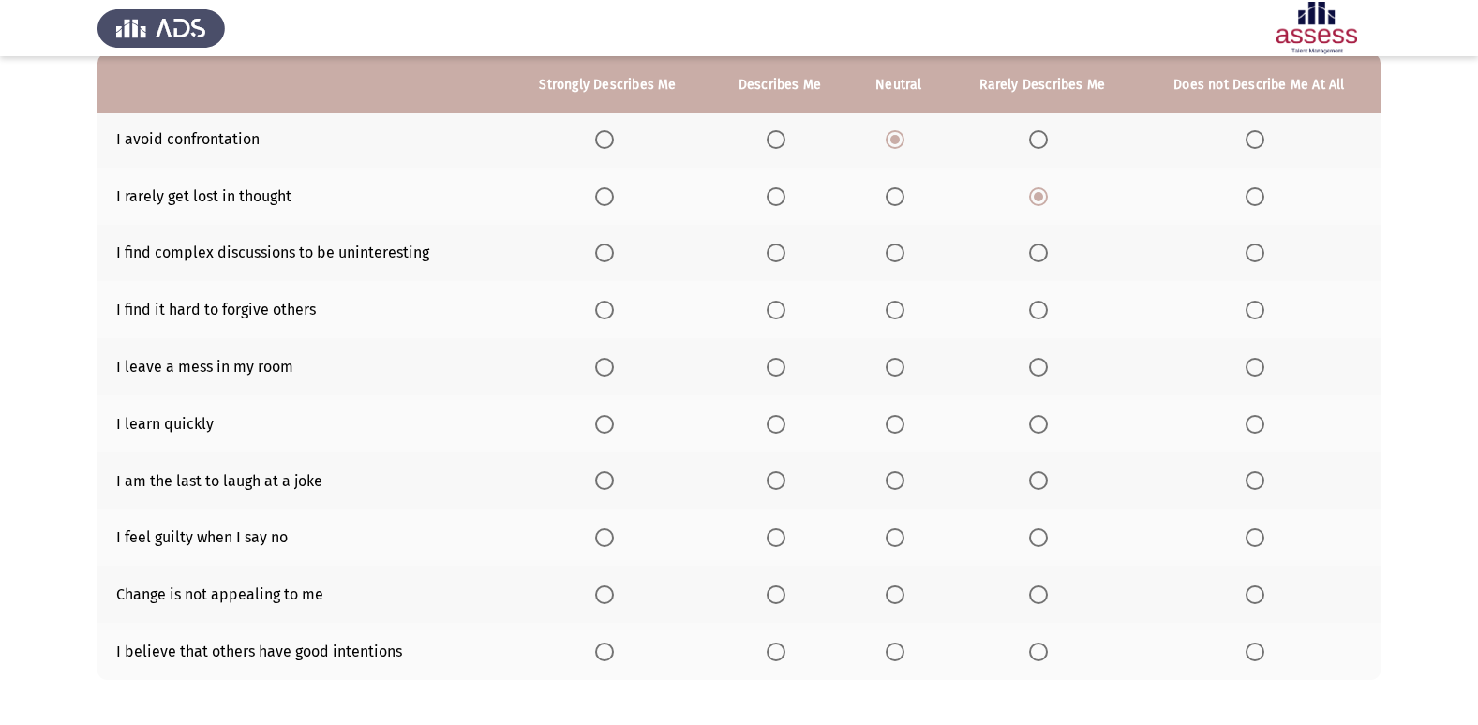
click at [1036, 256] on span "Select an option" at bounding box center [1038, 253] width 19 height 19
click at [1036, 256] on input "Select an option" at bounding box center [1038, 253] width 19 height 19
click at [891, 310] on span "Select an option" at bounding box center [895, 310] width 19 height 19
click at [891, 310] on input "Select an option" at bounding box center [895, 310] width 19 height 19
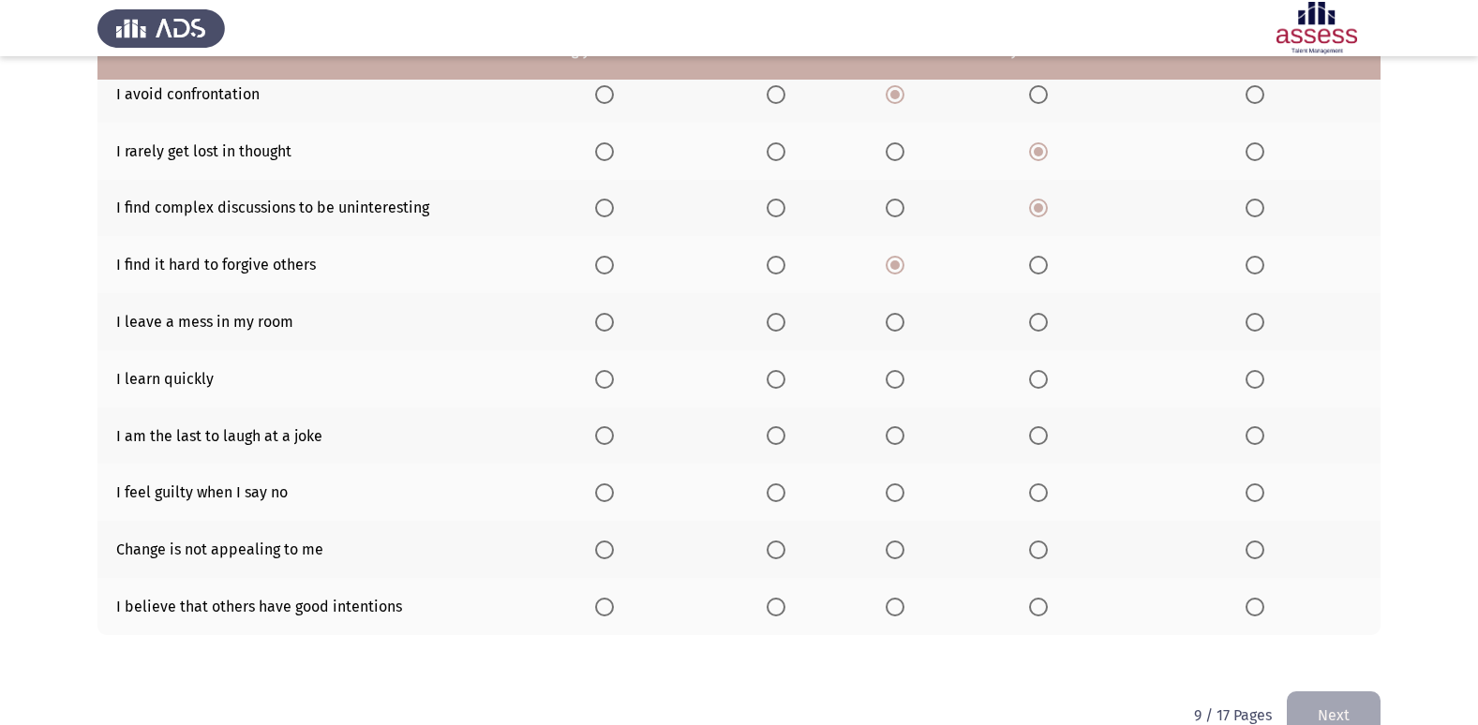
scroll to position [274, 0]
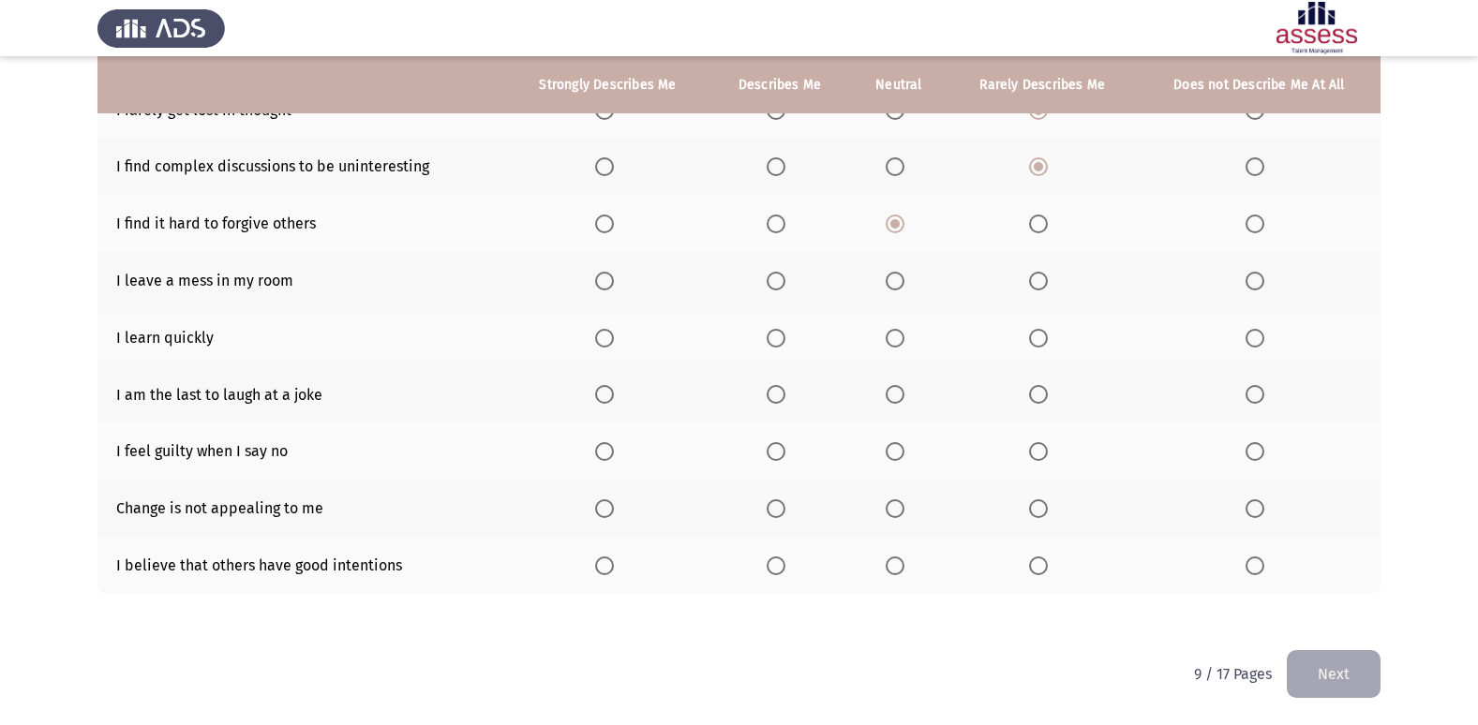
click at [1266, 290] on th at bounding box center [1259, 280] width 243 height 57
click at [1267, 280] on label "Select an option" at bounding box center [1258, 281] width 26 height 19
click at [1264, 280] on input "Select an option" at bounding box center [1254, 281] width 19 height 19
click at [614, 343] on span "Select an option" at bounding box center [604, 338] width 19 height 19
click at [614, 343] on input "Select an option" at bounding box center [604, 338] width 19 height 19
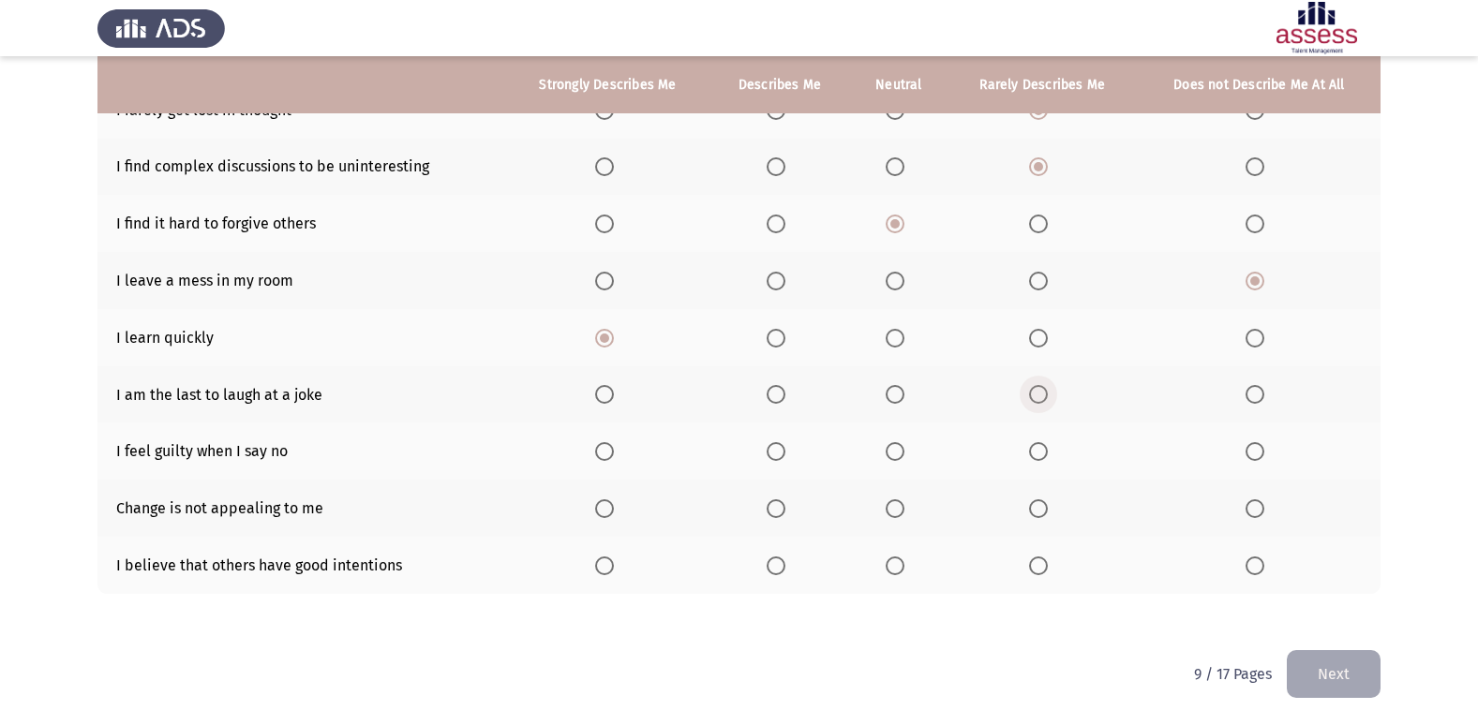
click at [1031, 394] on span "Select an option" at bounding box center [1038, 394] width 19 height 19
click at [1031, 394] on input "Select an option" at bounding box center [1038, 394] width 19 height 19
click at [784, 452] on span "Select an option" at bounding box center [776, 451] width 19 height 19
click at [784, 452] on input "Select an option" at bounding box center [776, 451] width 19 height 19
click at [897, 446] on span "Select an option" at bounding box center [895, 451] width 19 height 19
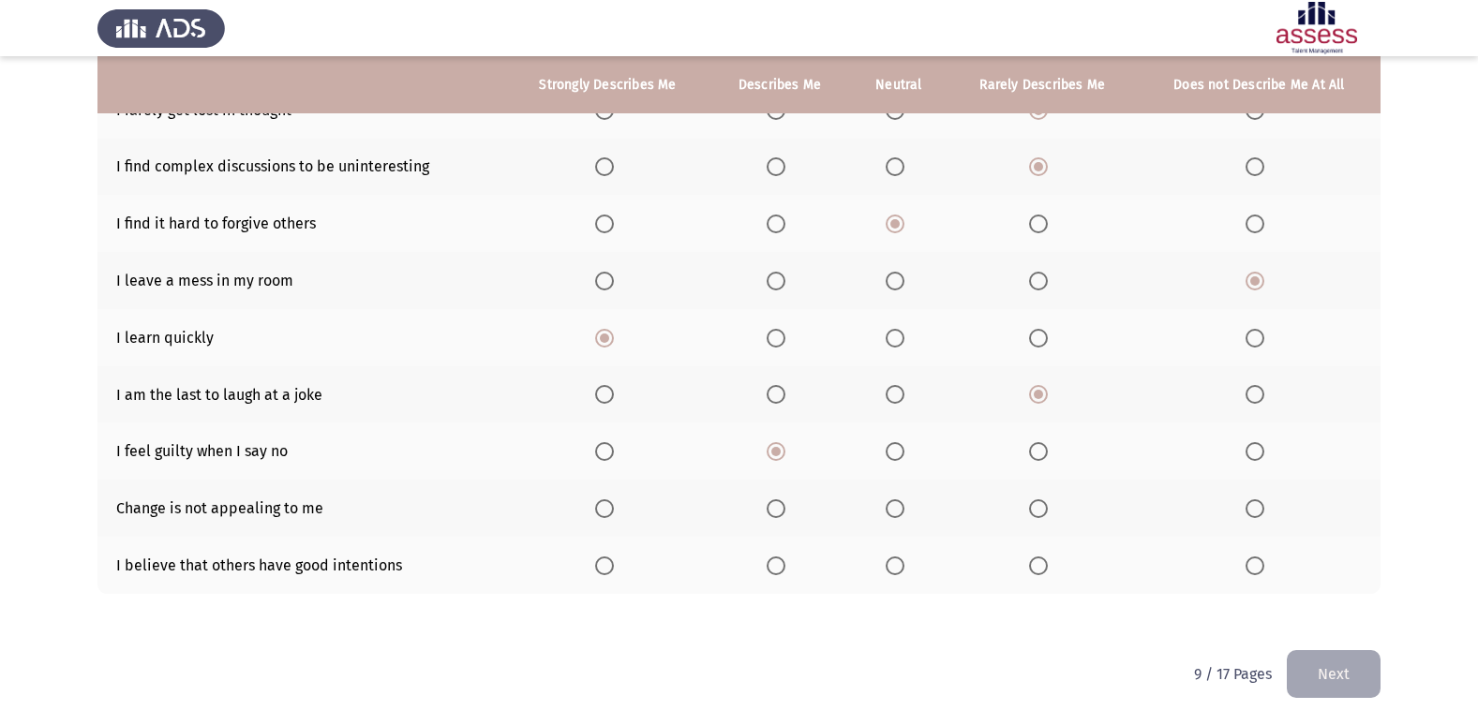
click at [897, 446] on input "Select an option" at bounding box center [895, 451] width 19 height 19
click at [1048, 448] on span "Select an option" at bounding box center [1038, 451] width 19 height 19
click at [1048, 448] on input "Select an option" at bounding box center [1038, 451] width 19 height 19
click at [1037, 511] on span "Select an option" at bounding box center [1038, 508] width 19 height 19
click at [1037, 511] on input "Select an option" at bounding box center [1038, 508] width 19 height 19
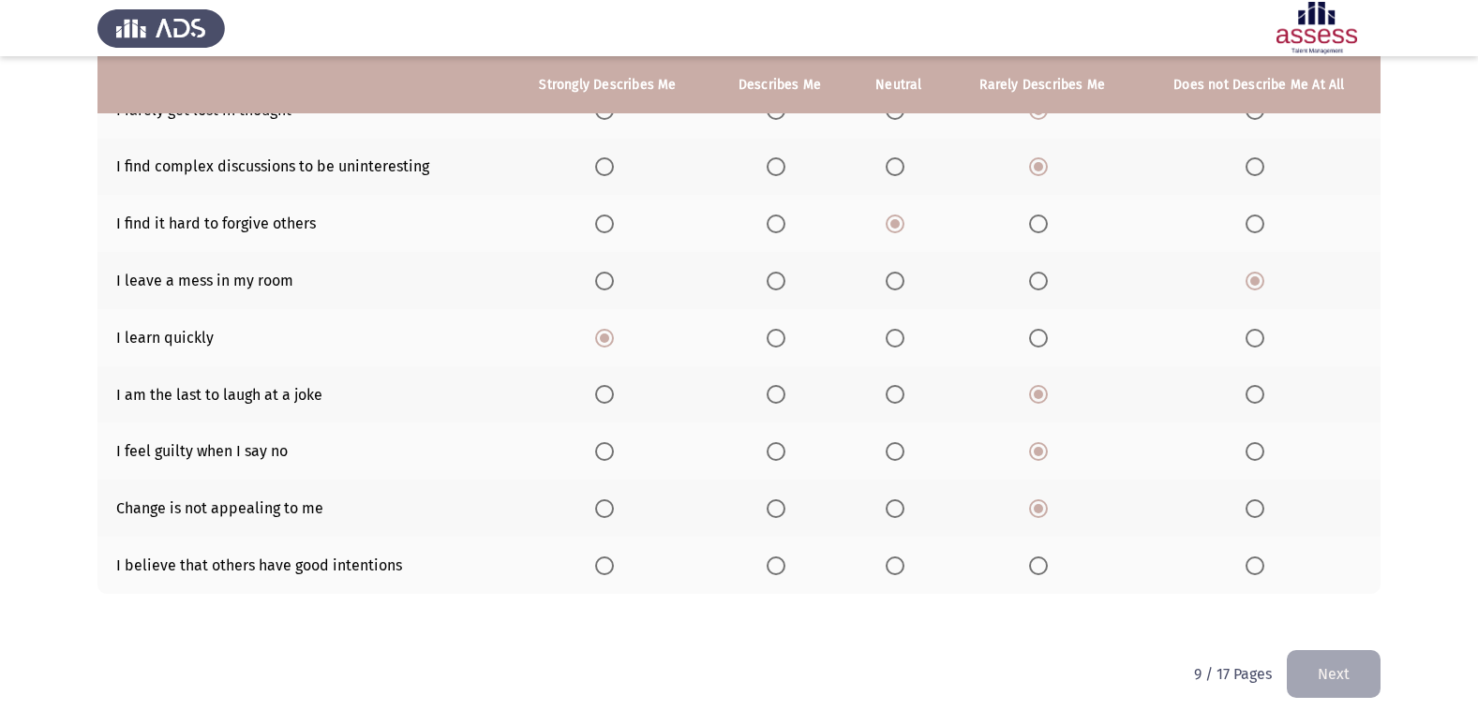
click at [638, 571] on th at bounding box center [607, 565] width 203 height 57
click at [771, 569] on span "Select an option" at bounding box center [776, 566] width 19 height 19
click at [771, 569] on input "Select an option" at bounding box center [776, 566] width 19 height 19
click at [1293, 653] on button "Next" at bounding box center [1334, 674] width 94 height 48
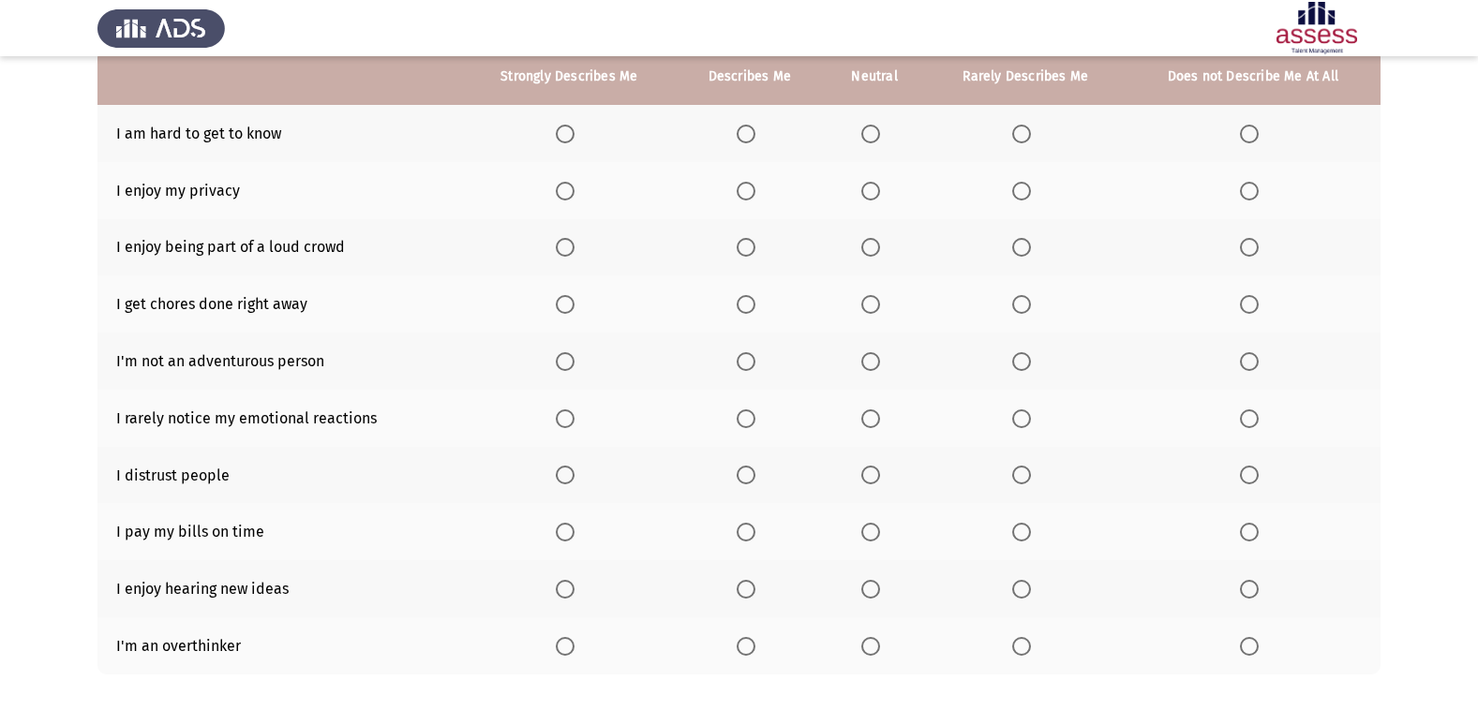
scroll to position [0, 0]
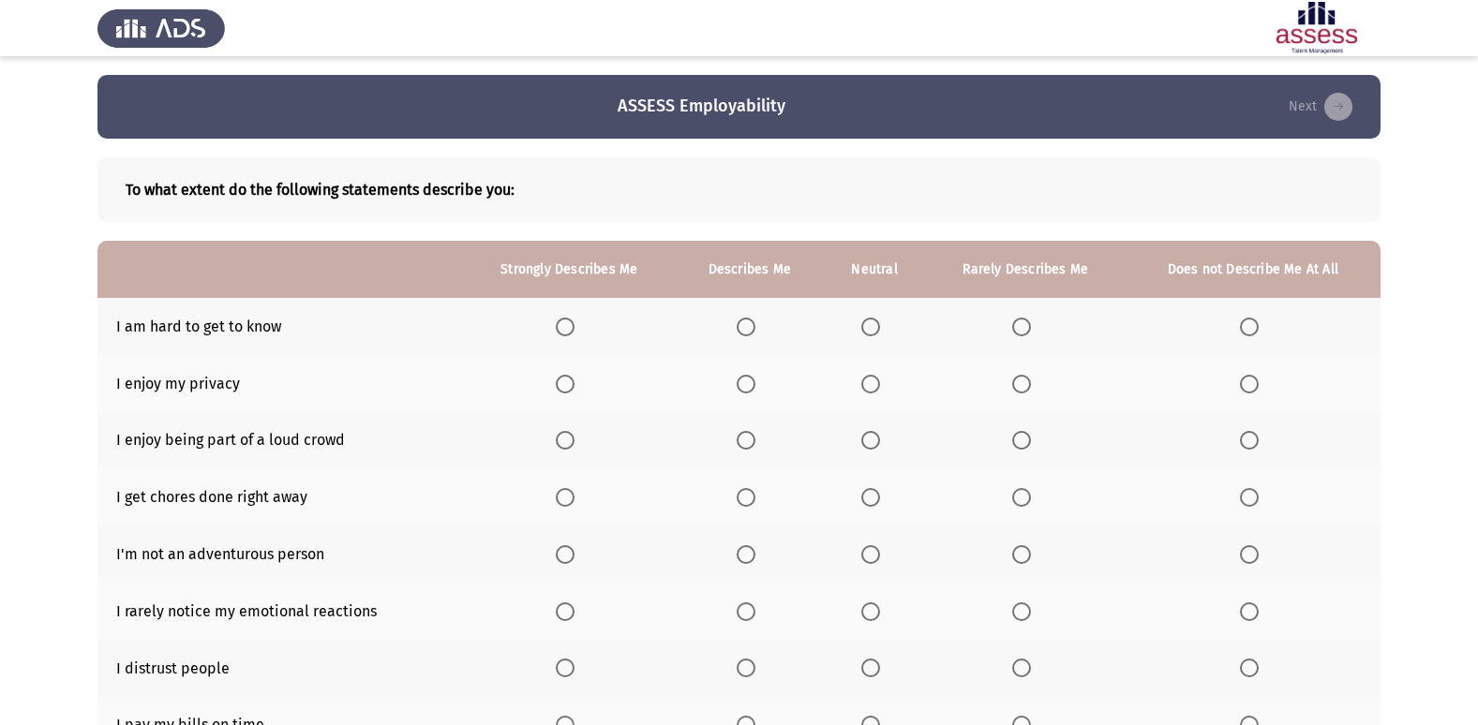
click at [1253, 335] on span "Select an option" at bounding box center [1249, 327] width 19 height 19
click at [1253, 335] on input "Select an option" at bounding box center [1249, 327] width 19 height 19
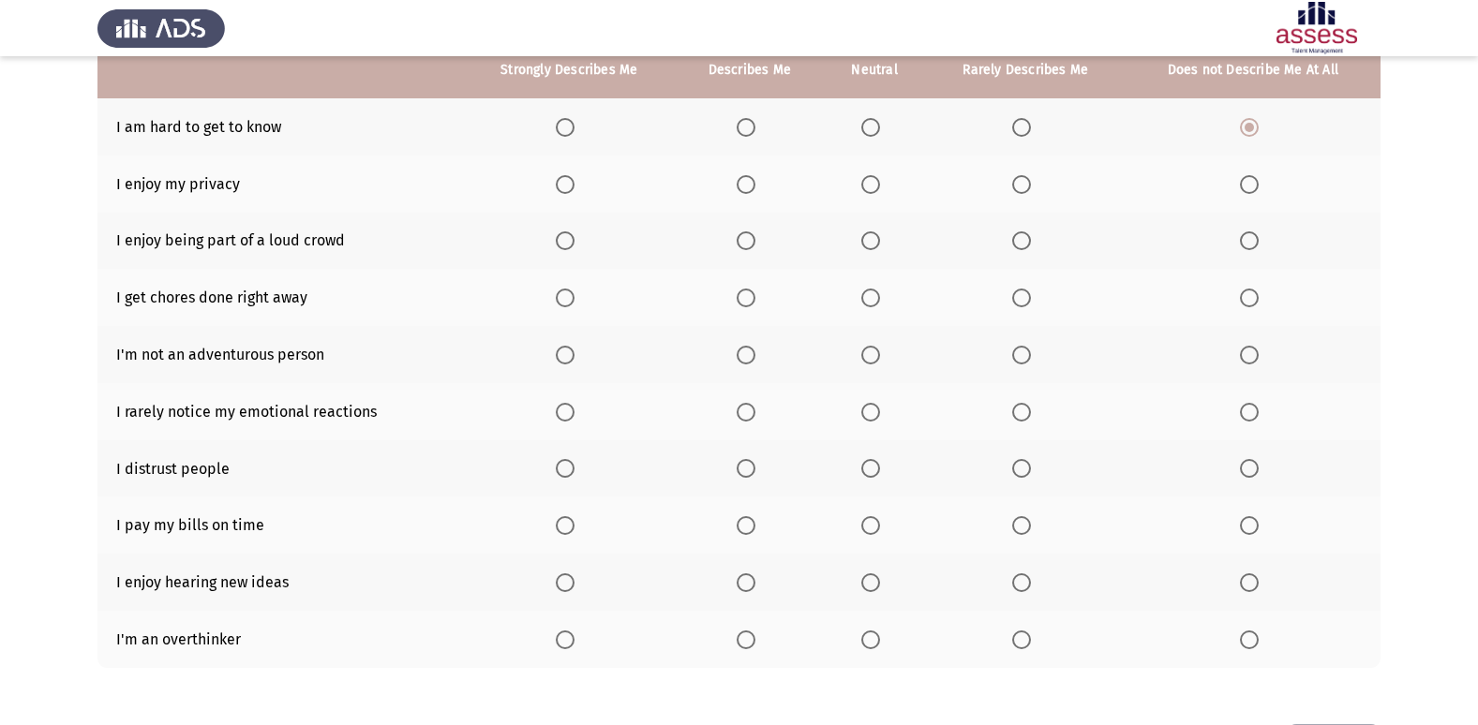
scroll to position [86, 0]
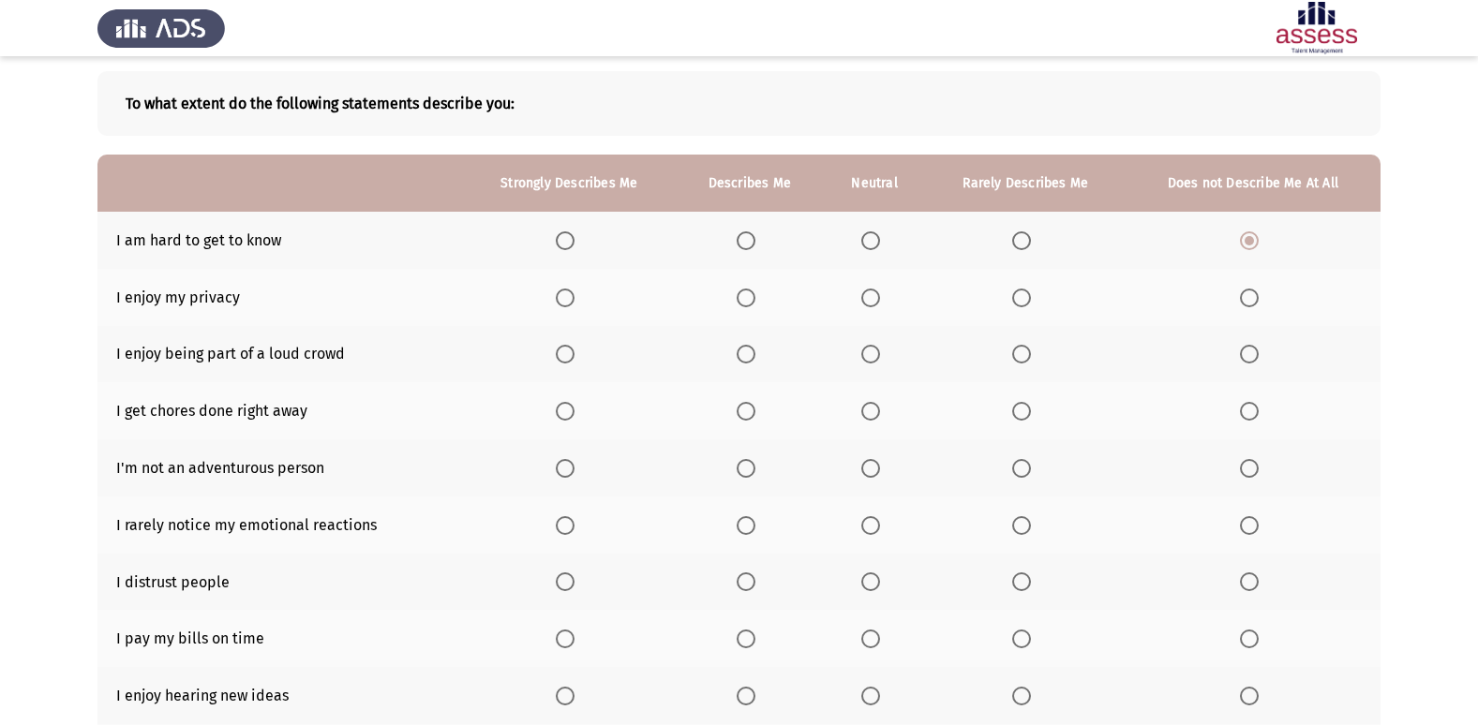
click at [1253, 299] on span "Select an option" at bounding box center [1249, 298] width 19 height 19
click at [1253, 299] on input "Select an option" at bounding box center [1249, 298] width 19 height 19
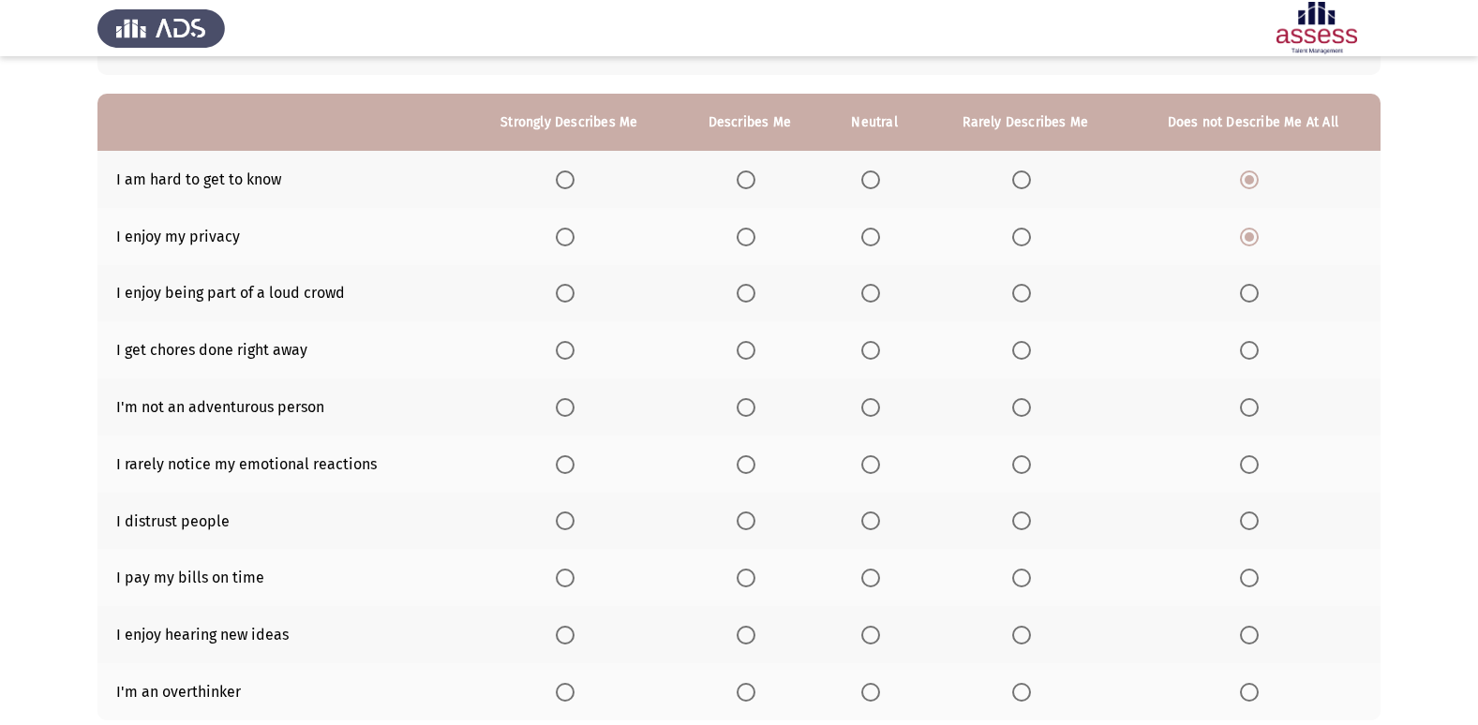
scroll to position [180, 0]
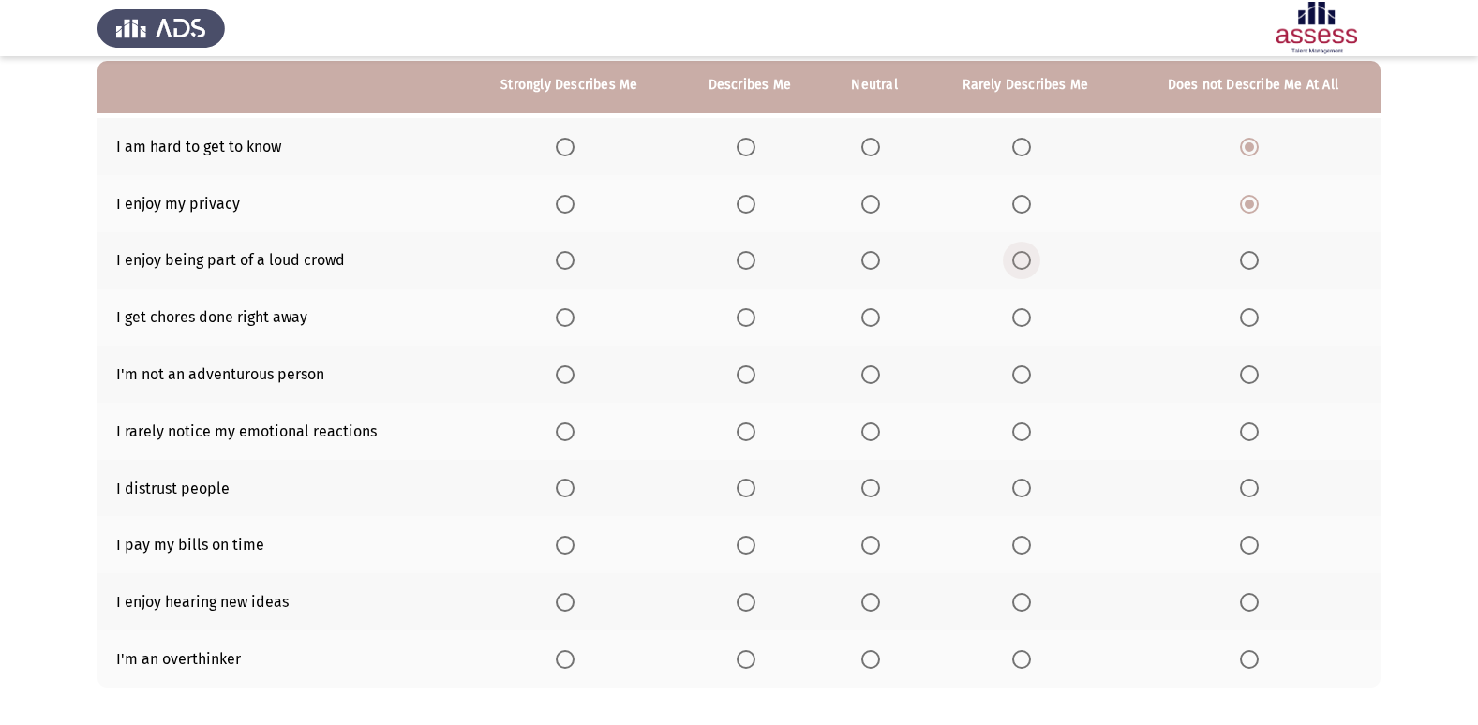
click at [1023, 258] on span "Select an option" at bounding box center [1021, 260] width 19 height 19
click at [1023, 258] on input "Select an option" at bounding box center [1021, 260] width 19 height 19
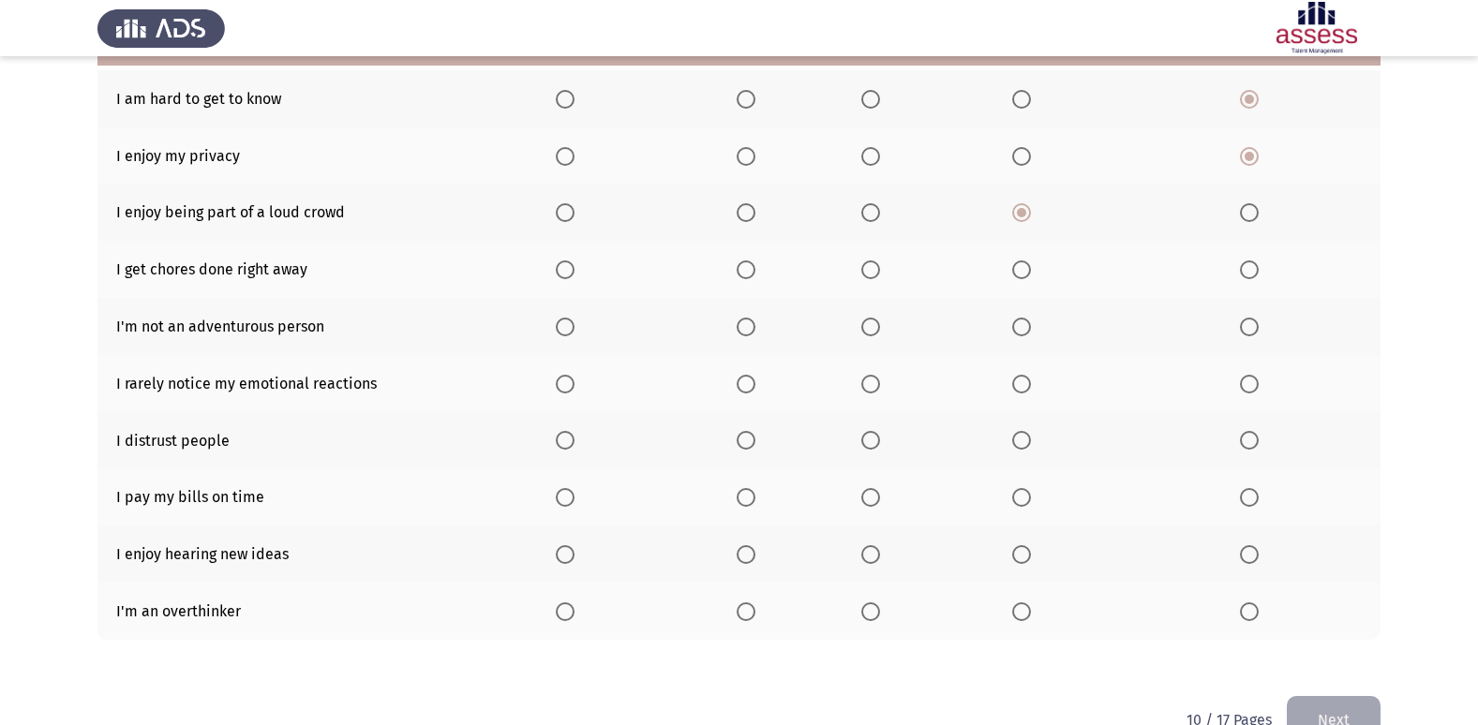
scroll to position [274, 0]
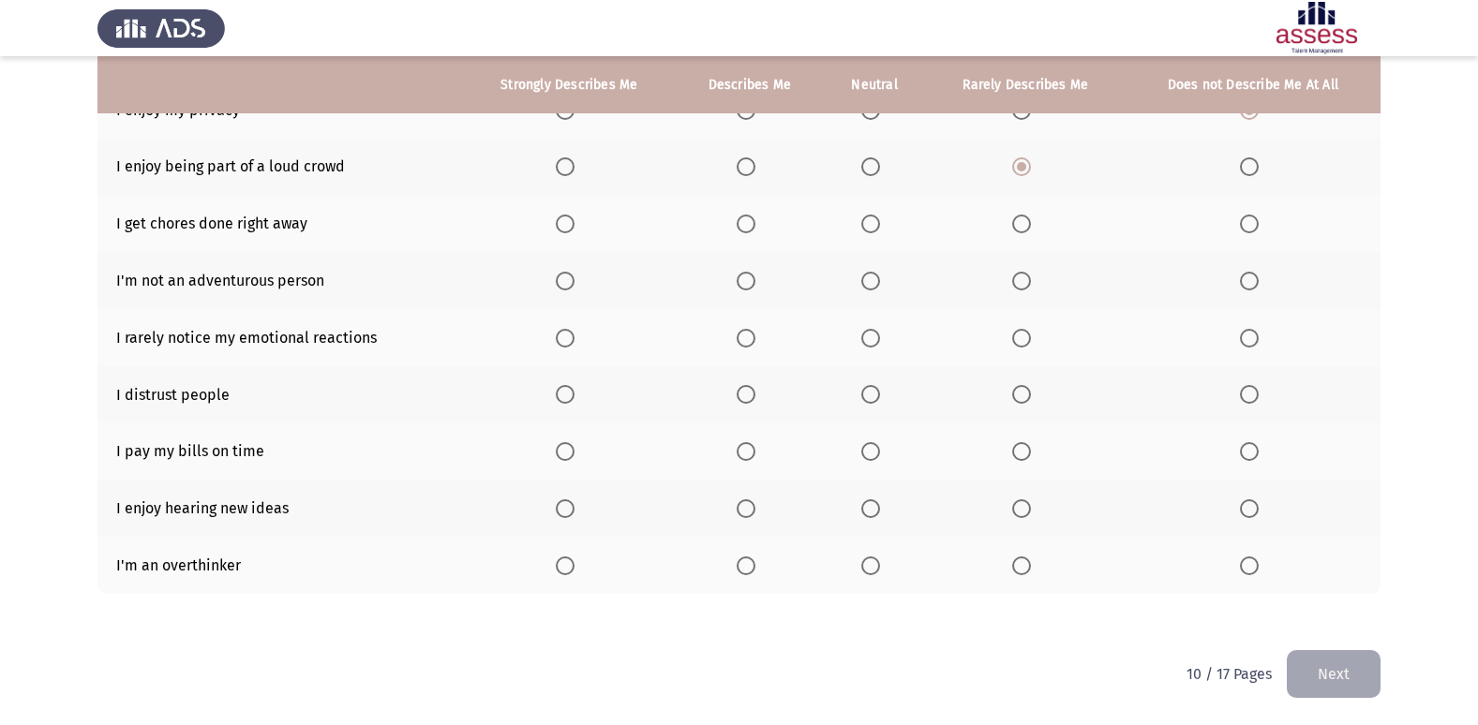
click at [1027, 238] on th at bounding box center [1026, 223] width 200 height 57
click at [1022, 227] on span "Select an option" at bounding box center [1021, 224] width 19 height 19
click at [1022, 227] on input "Select an option" at bounding box center [1021, 224] width 19 height 19
click at [864, 283] on span "Select an option" at bounding box center [870, 281] width 19 height 19
click at [864, 283] on input "Select an option" at bounding box center [870, 281] width 19 height 19
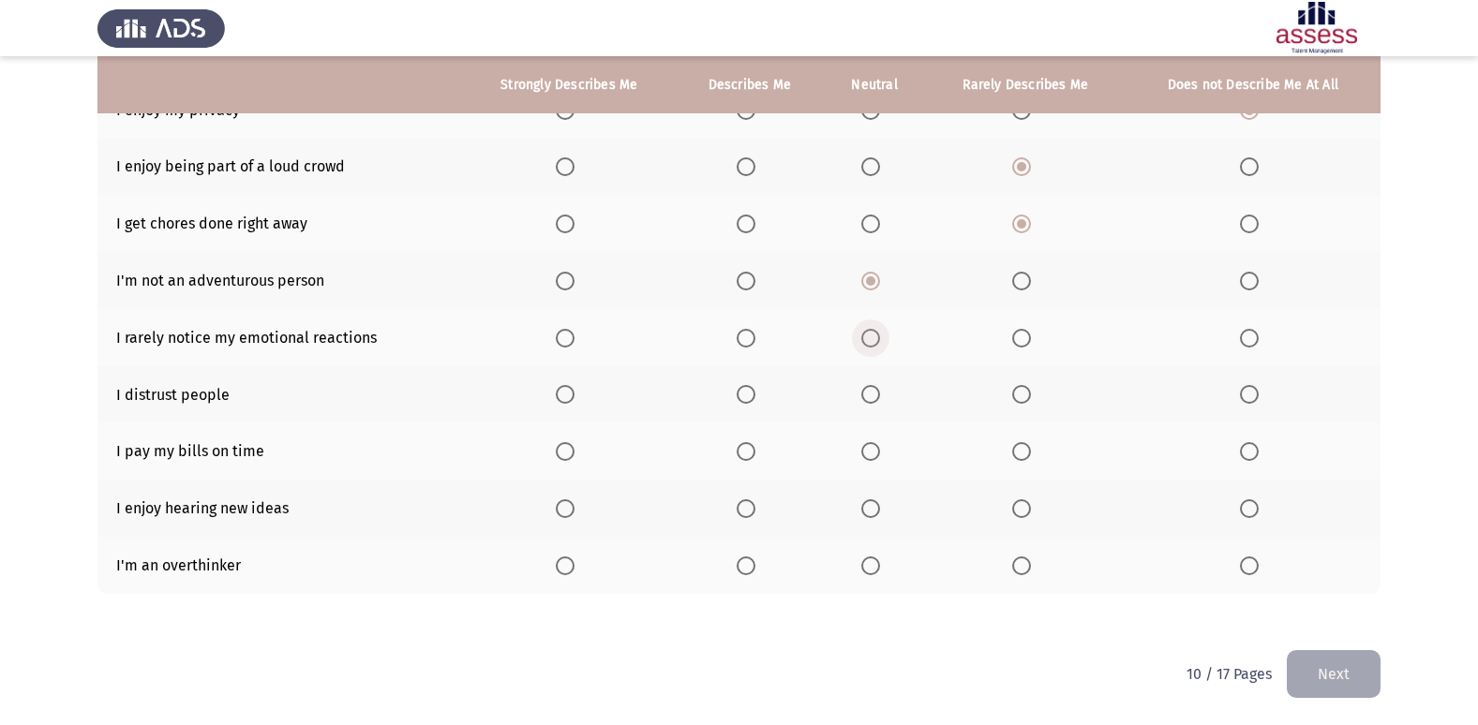
click at [874, 343] on span "Select an option" at bounding box center [870, 338] width 19 height 19
click at [874, 343] on input "Select an option" at bounding box center [870, 338] width 19 height 19
click at [872, 401] on span "Select an option" at bounding box center [870, 394] width 19 height 19
click at [872, 401] on input "Select an option" at bounding box center [870, 394] width 19 height 19
click at [1030, 443] on span "Select an option" at bounding box center [1021, 451] width 19 height 19
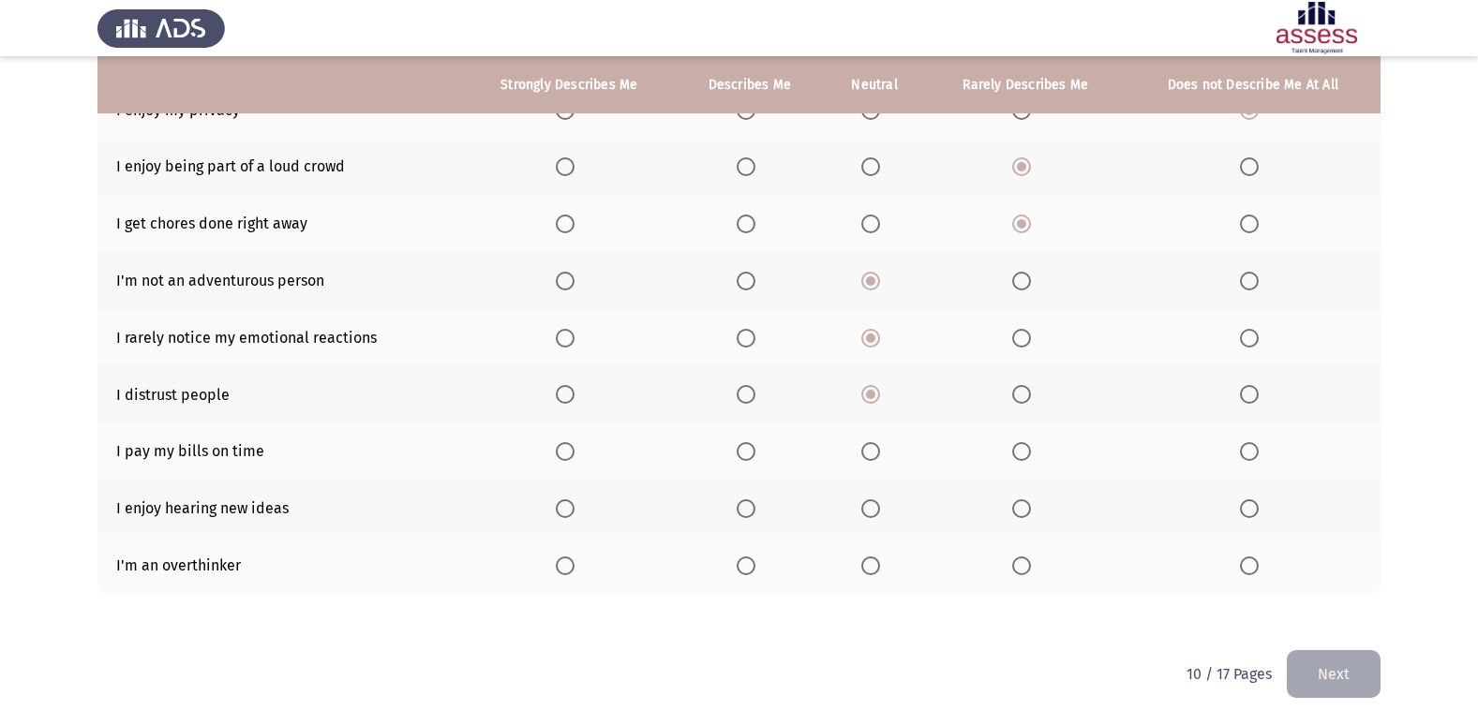
click at [1030, 443] on input "Select an option" at bounding box center [1021, 451] width 19 height 19
click at [556, 512] on th at bounding box center [569, 508] width 214 height 57
click at [560, 512] on span "Select an option" at bounding box center [565, 508] width 19 height 19
click at [560, 512] on input "Select an option" at bounding box center [565, 508] width 19 height 19
click at [1031, 559] on span "Select an option" at bounding box center [1021, 566] width 19 height 19
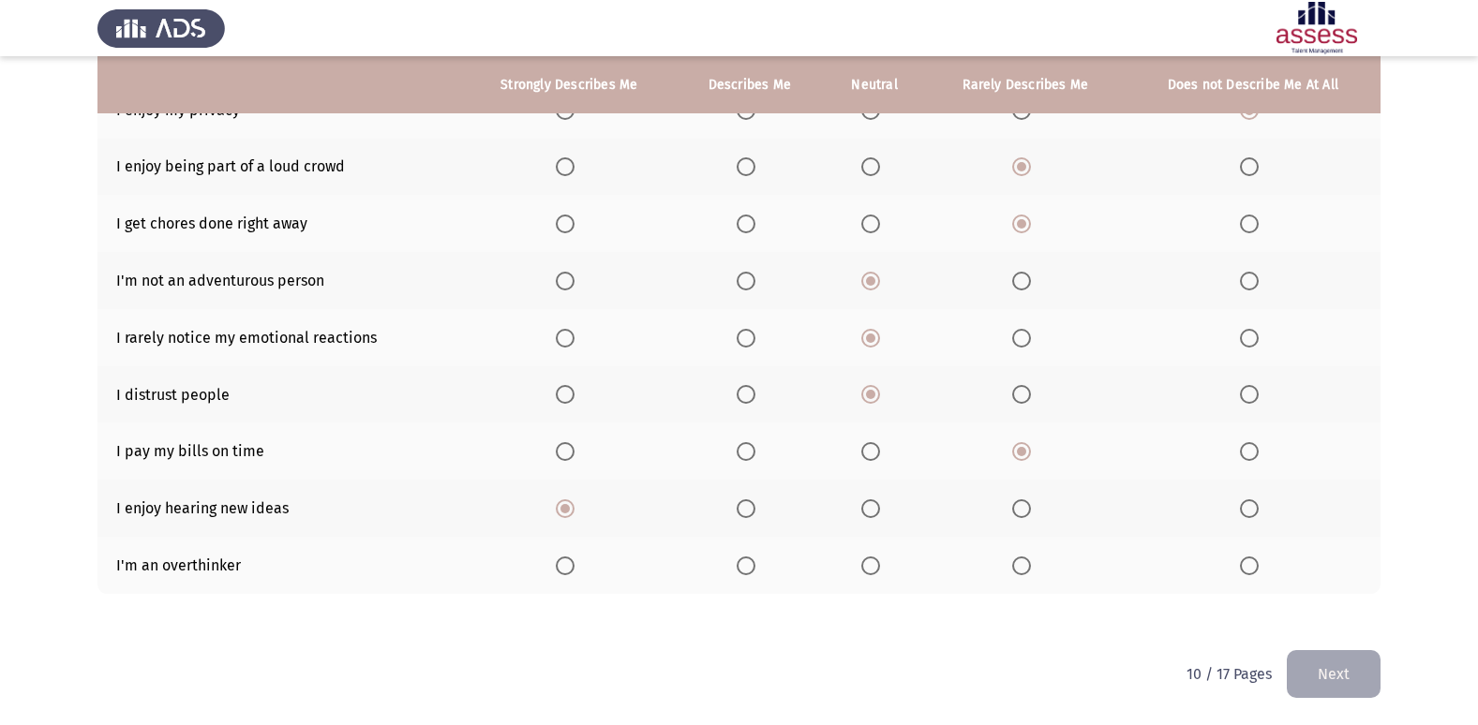
click at [1031, 559] on input "Select an option" at bounding box center [1021, 566] width 19 height 19
click at [1372, 672] on button "Next" at bounding box center [1334, 674] width 94 height 48
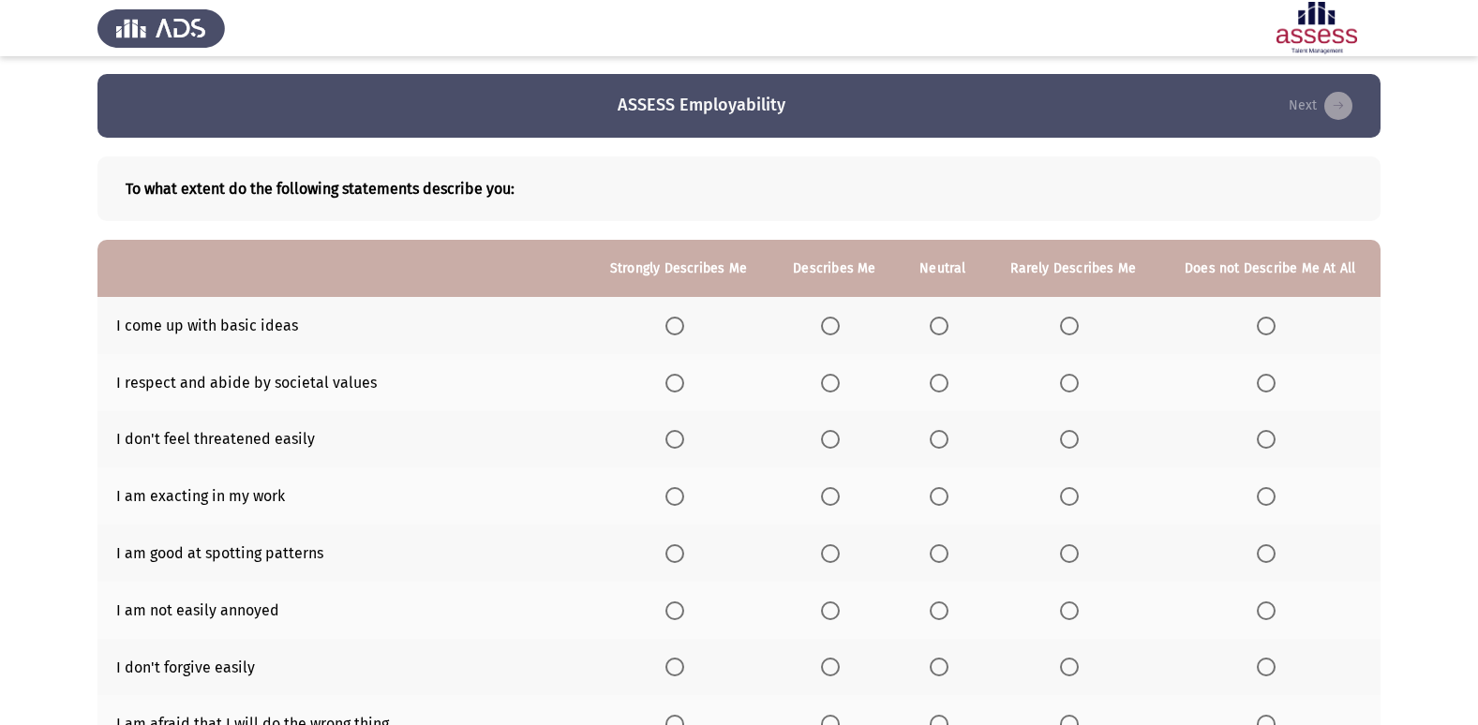
scroll to position [0, 0]
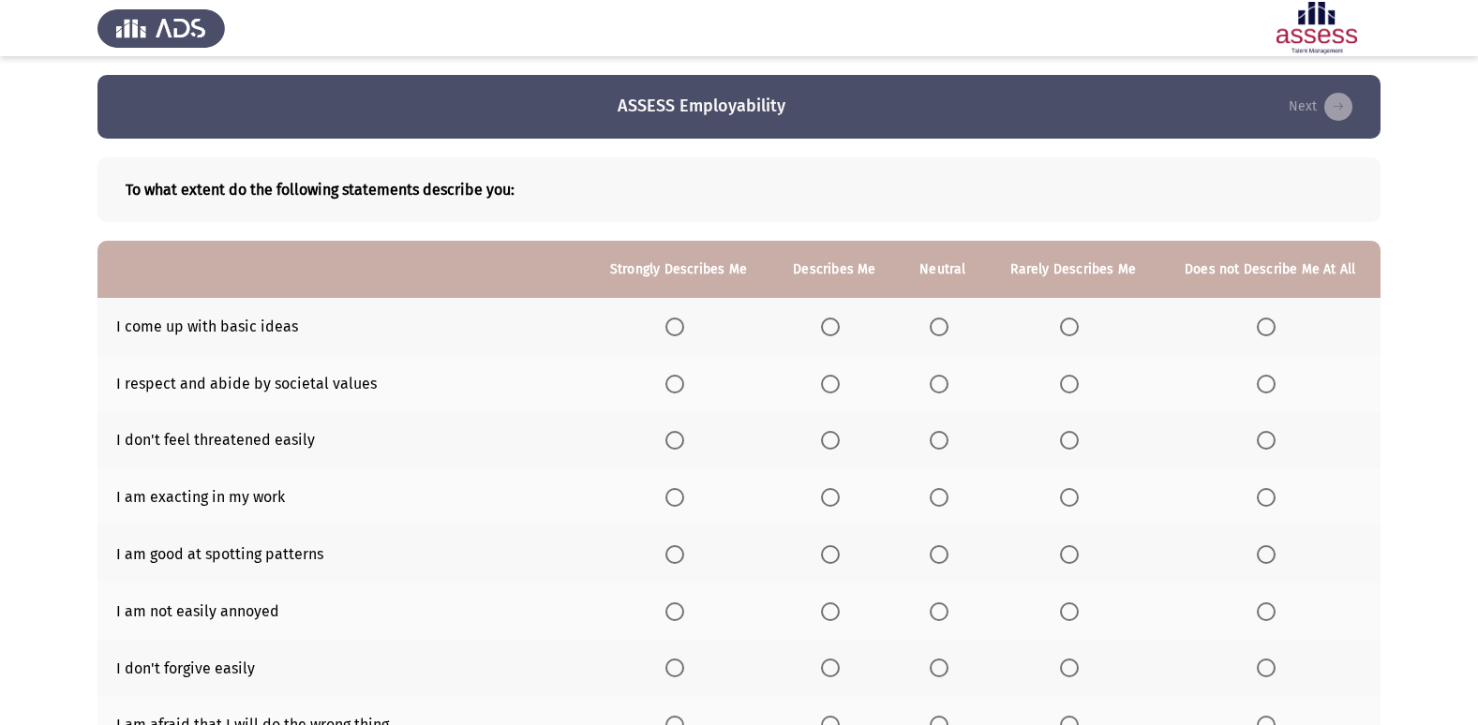
click at [1060, 323] on th at bounding box center [1073, 326] width 172 height 57
click at [1070, 324] on span "Select an option" at bounding box center [1069, 327] width 19 height 19
click at [1070, 324] on input "Select an option" at bounding box center [1069, 327] width 19 height 19
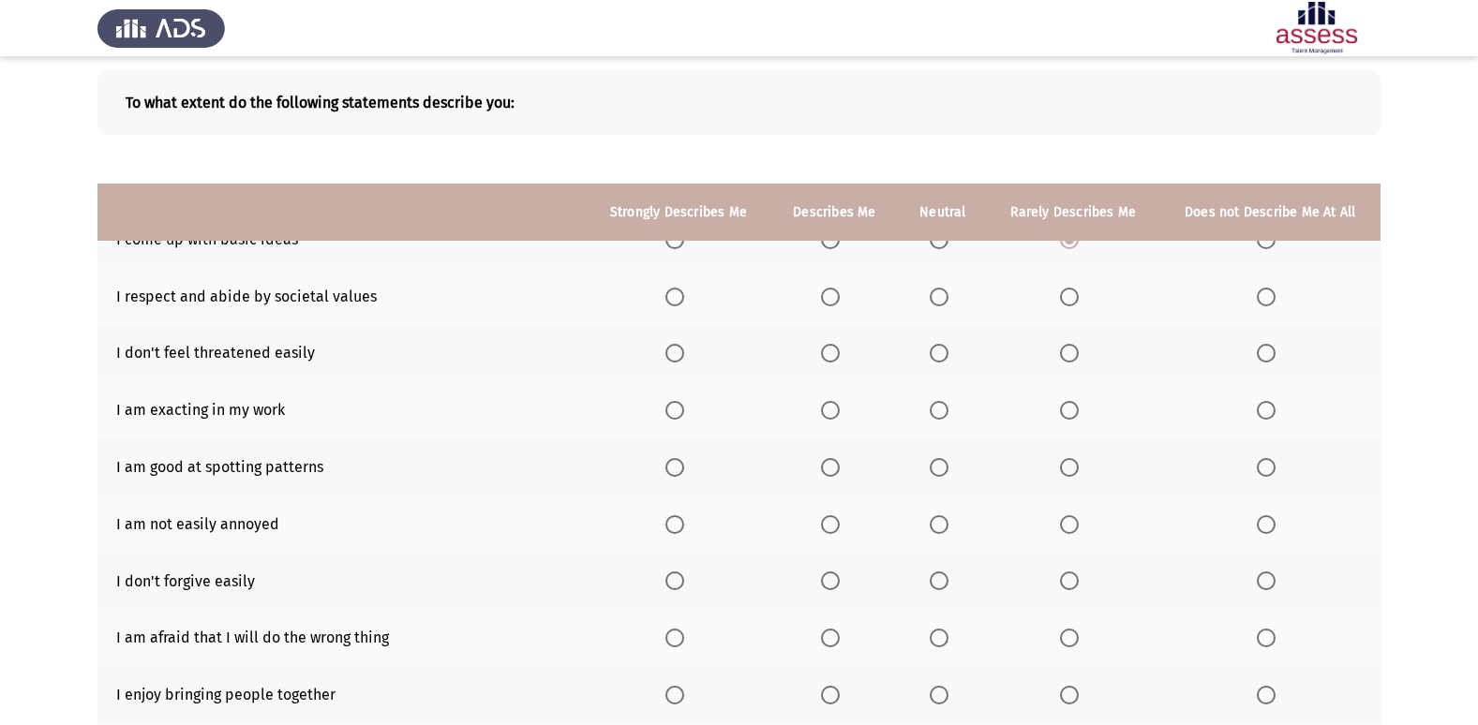
scroll to position [86, 0]
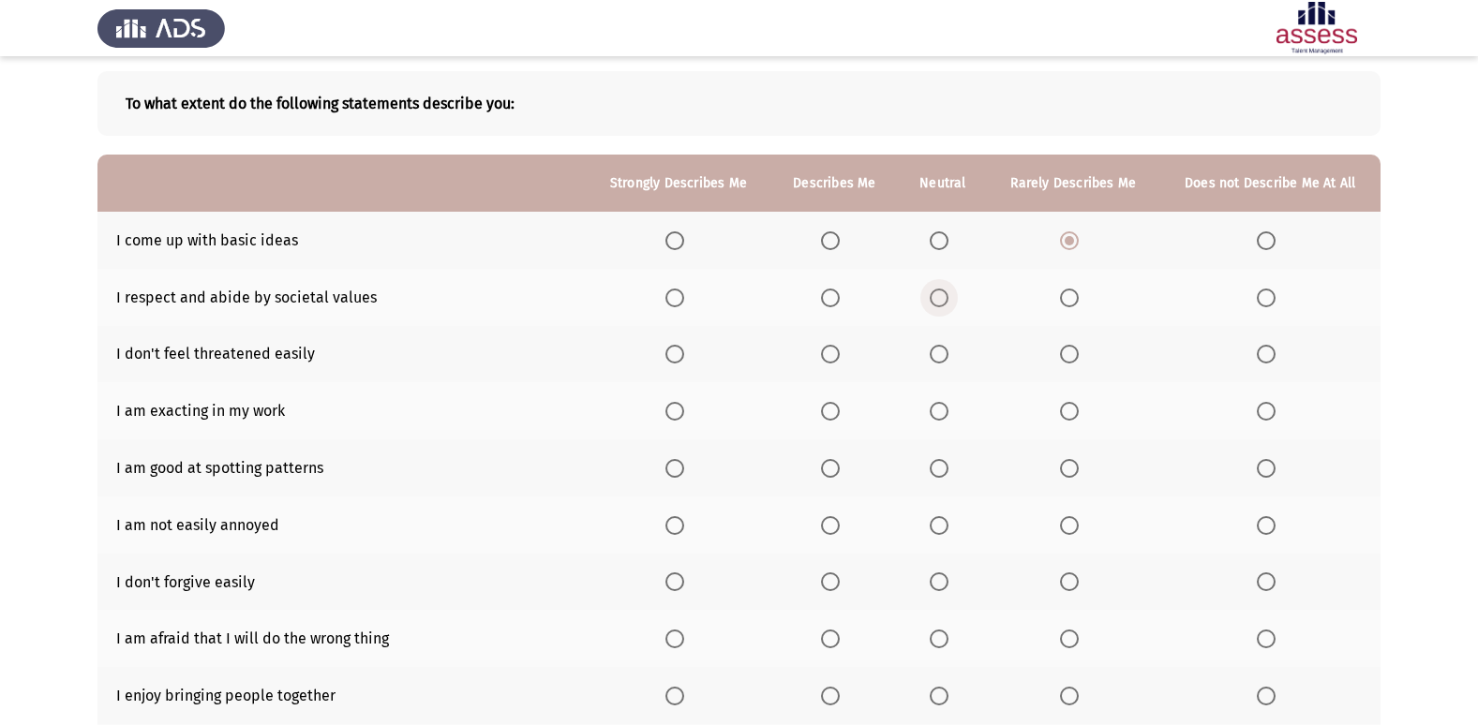
click at [945, 290] on span "Select an option" at bounding box center [939, 298] width 19 height 19
click at [945, 290] on input "Select an option" at bounding box center [939, 298] width 19 height 19
click at [937, 352] on span "Select an option" at bounding box center [939, 354] width 19 height 19
click at [937, 352] on input "Select an option" at bounding box center [939, 354] width 19 height 19
click at [840, 413] on span "Select an option" at bounding box center [830, 411] width 19 height 19
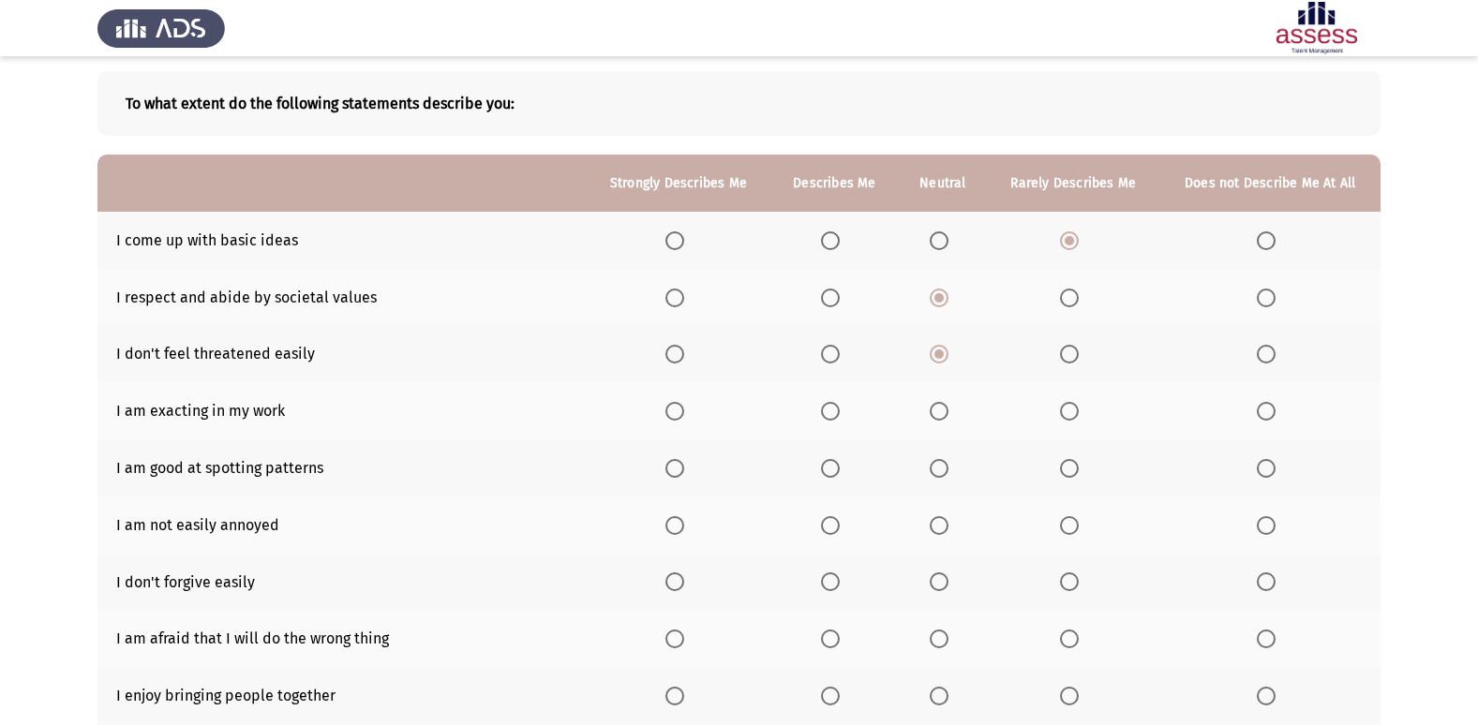
click at [840, 413] on input "Select an option" at bounding box center [830, 411] width 19 height 19
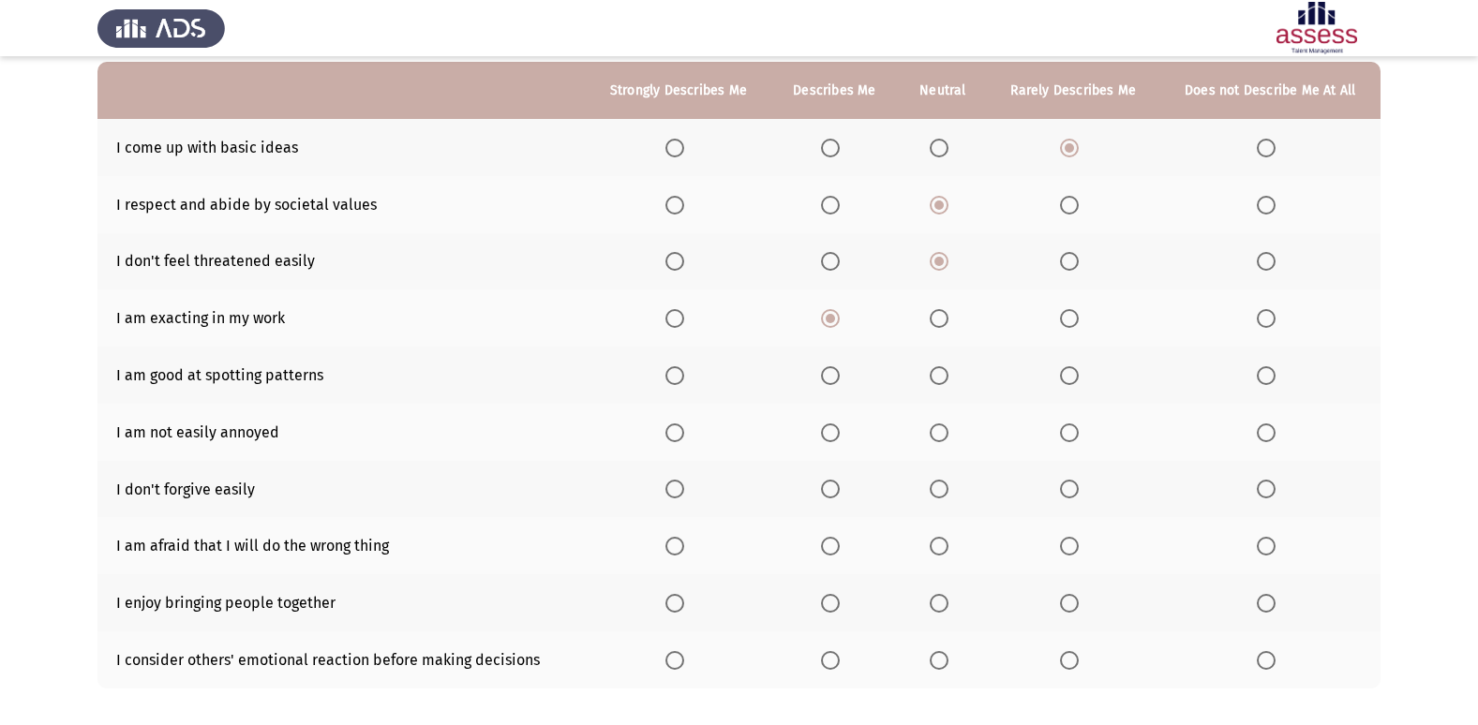
scroll to position [180, 0]
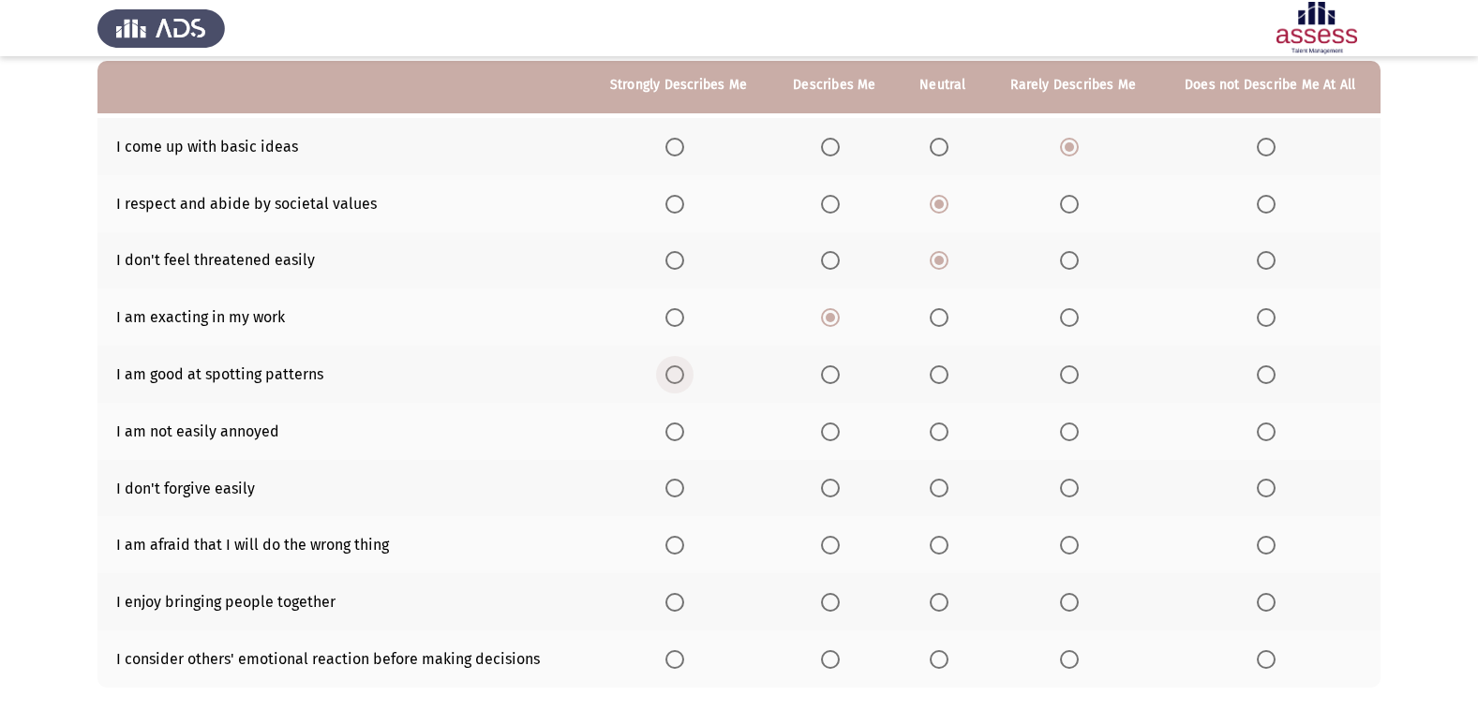
click at [681, 371] on span "Select an option" at bounding box center [674, 374] width 19 height 19
click at [681, 371] on input "Select an option" at bounding box center [674, 374] width 19 height 19
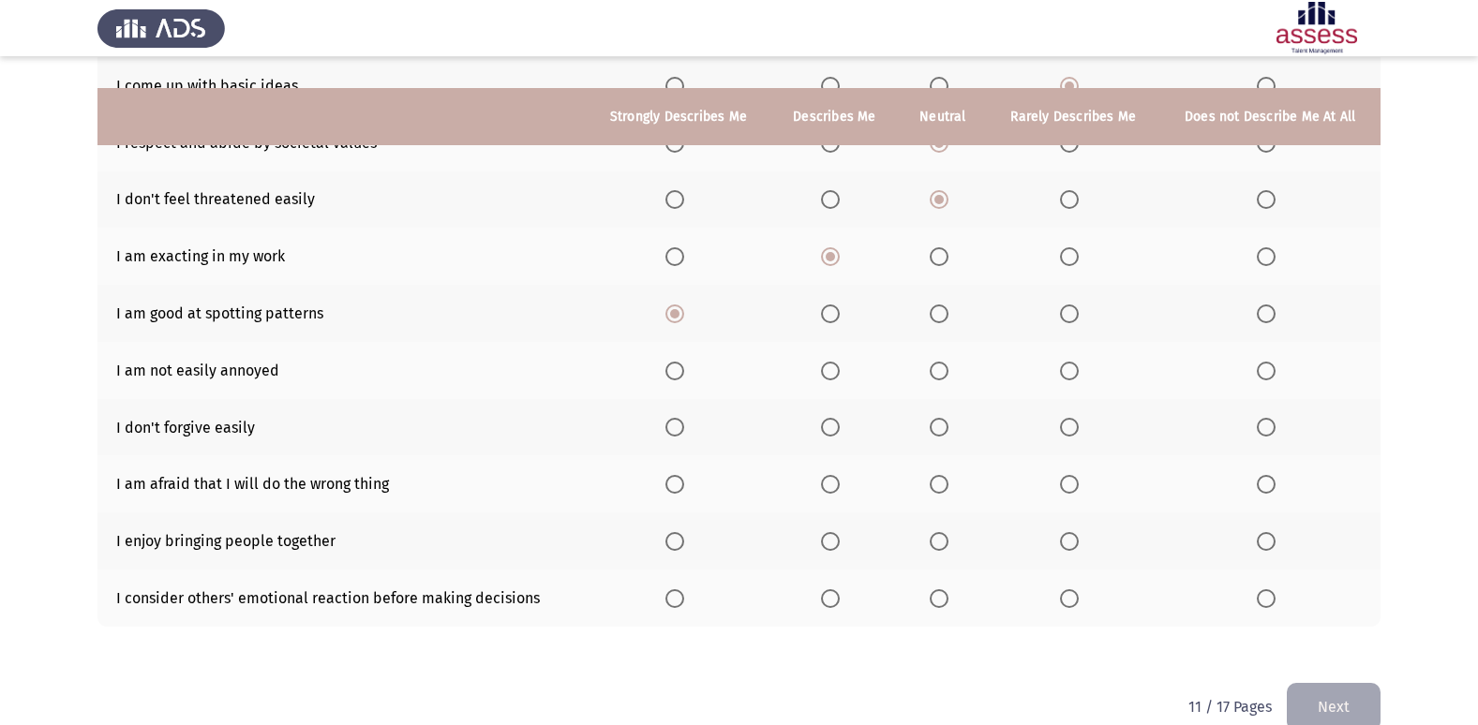
scroll to position [274, 0]
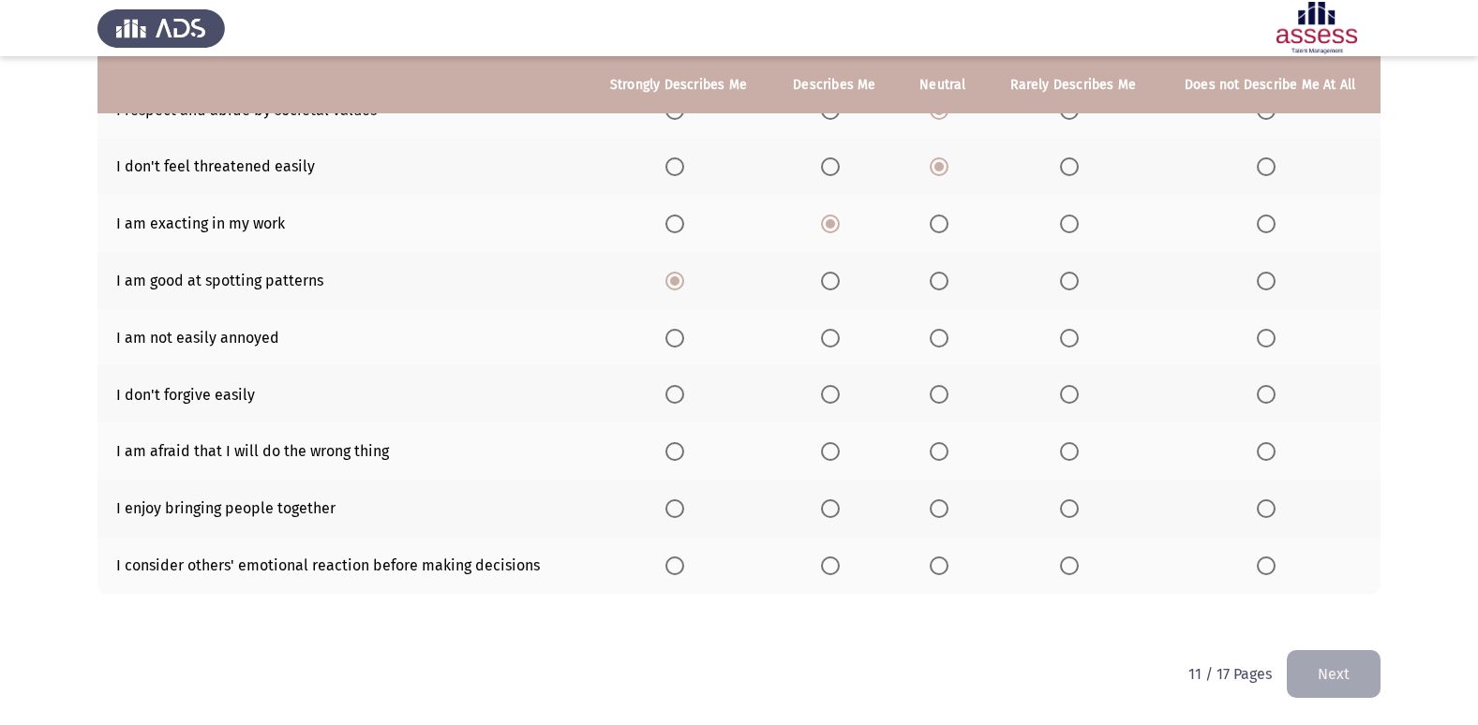
click at [932, 335] on span "Select an option" at bounding box center [939, 338] width 19 height 19
click at [932, 335] on input "Select an option" at bounding box center [939, 338] width 19 height 19
click at [681, 395] on span "Select an option" at bounding box center [674, 394] width 19 height 19
click at [681, 395] on input "Select an option" at bounding box center [674, 394] width 19 height 19
click at [831, 400] on span "Select an option" at bounding box center [830, 394] width 19 height 19
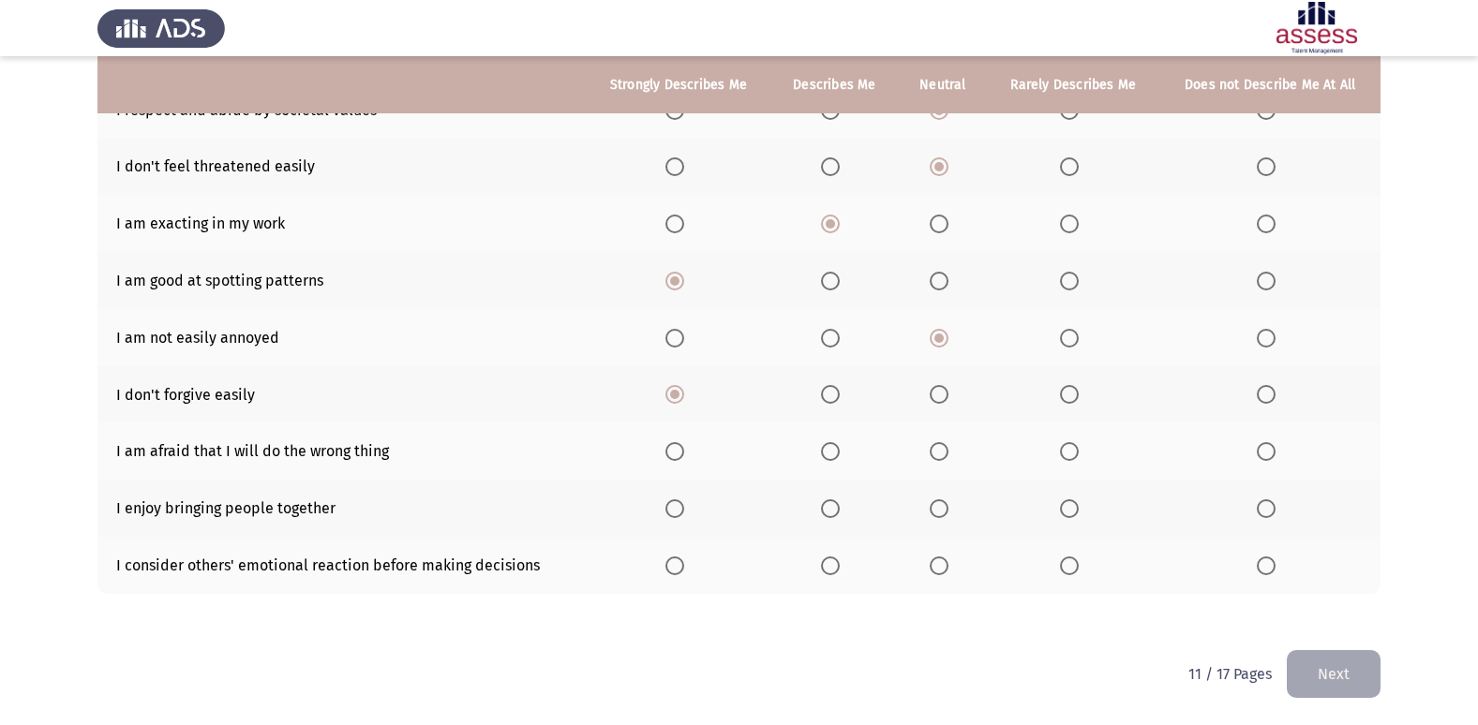
click at [831, 400] on input "Select an option" at bounding box center [830, 394] width 19 height 19
click at [1260, 451] on span "Select an option" at bounding box center [1266, 451] width 19 height 19
click at [1260, 451] on input "Select an option" at bounding box center [1266, 451] width 19 height 19
click at [937, 513] on span "Select an option" at bounding box center [939, 508] width 19 height 19
click at [937, 513] on input "Select an option" at bounding box center [939, 508] width 19 height 19
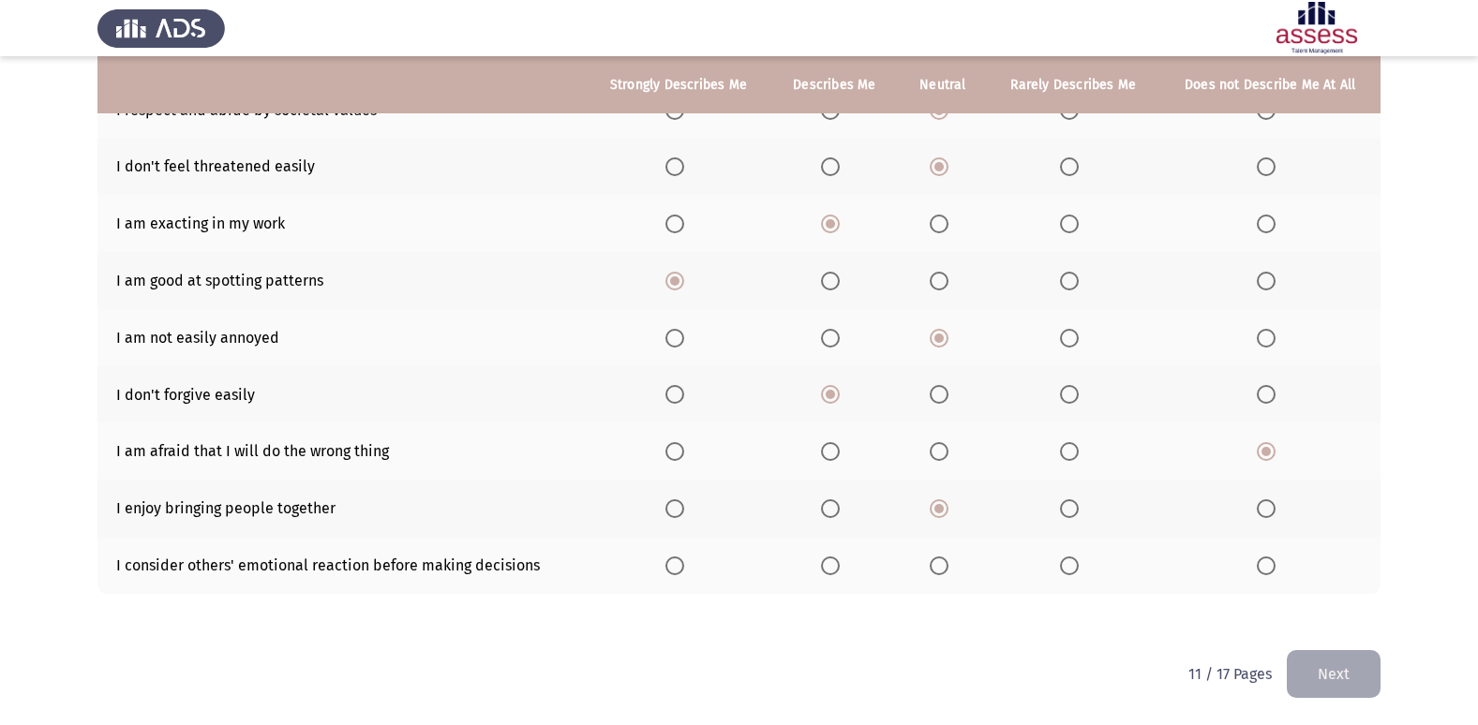
click at [945, 562] on span "Select an option" at bounding box center [939, 566] width 19 height 19
click at [945, 562] on input "Select an option" at bounding box center [939, 566] width 19 height 19
click at [1325, 692] on button "Next" at bounding box center [1334, 674] width 94 height 48
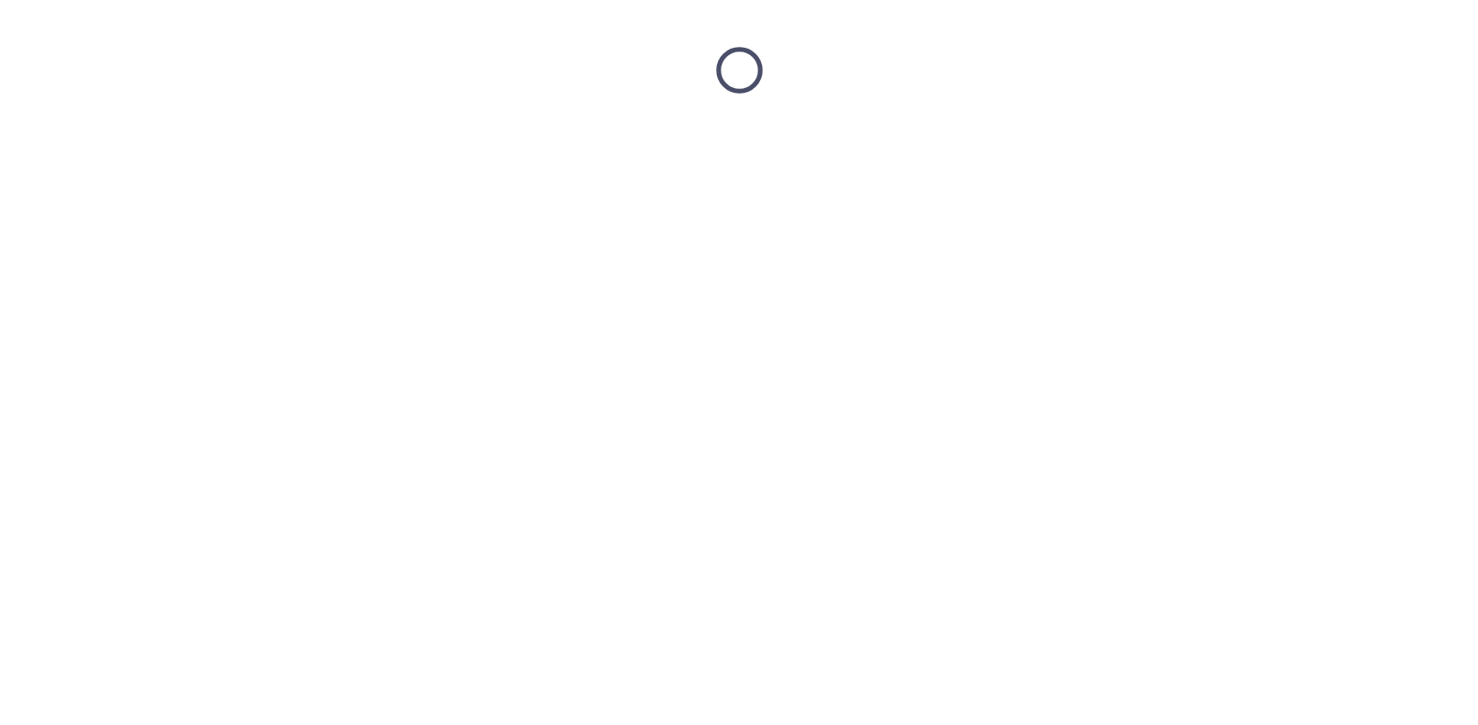
scroll to position [0, 0]
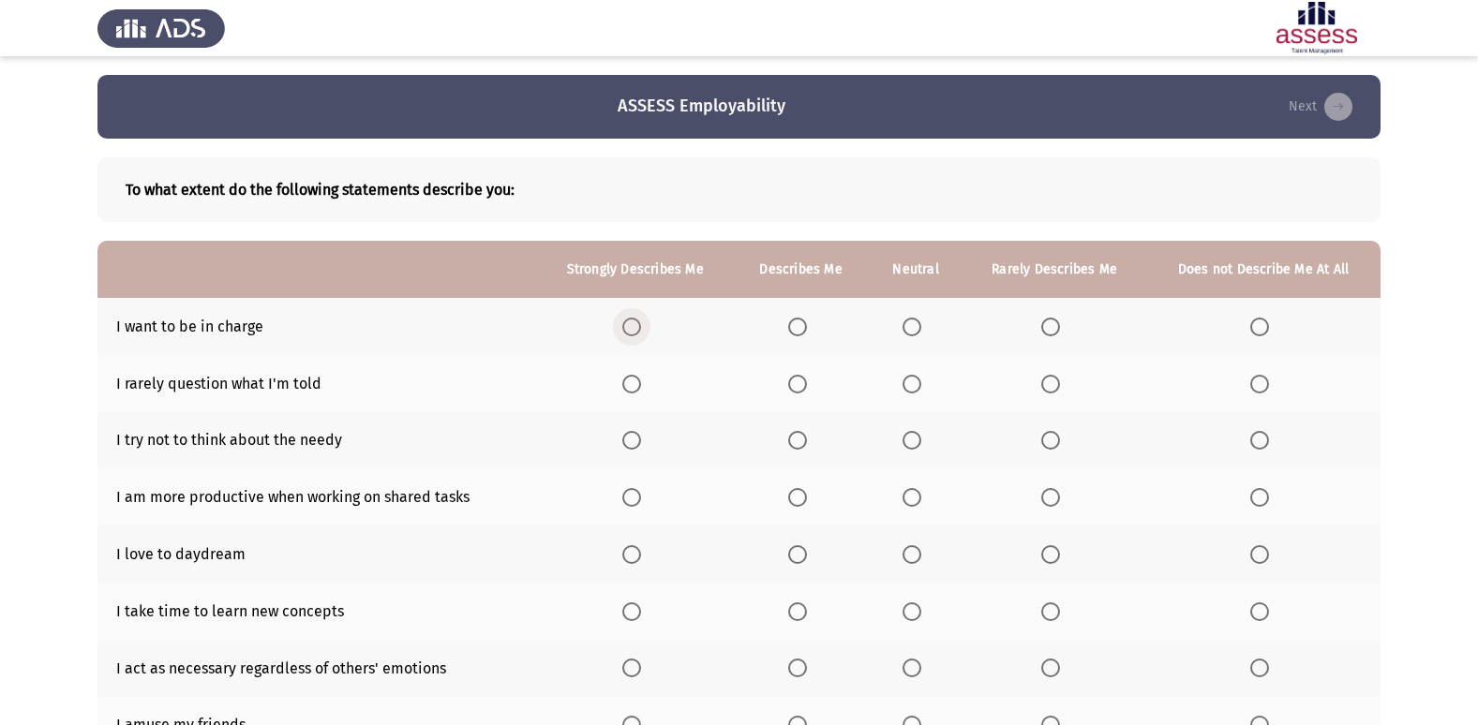
click at [639, 321] on span "Select an option" at bounding box center [631, 327] width 19 height 19
click at [639, 321] on input "Select an option" at bounding box center [631, 327] width 19 height 19
click at [910, 385] on span "Select an option" at bounding box center [911, 384] width 19 height 19
click at [910, 385] on input "Select an option" at bounding box center [911, 384] width 19 height 19
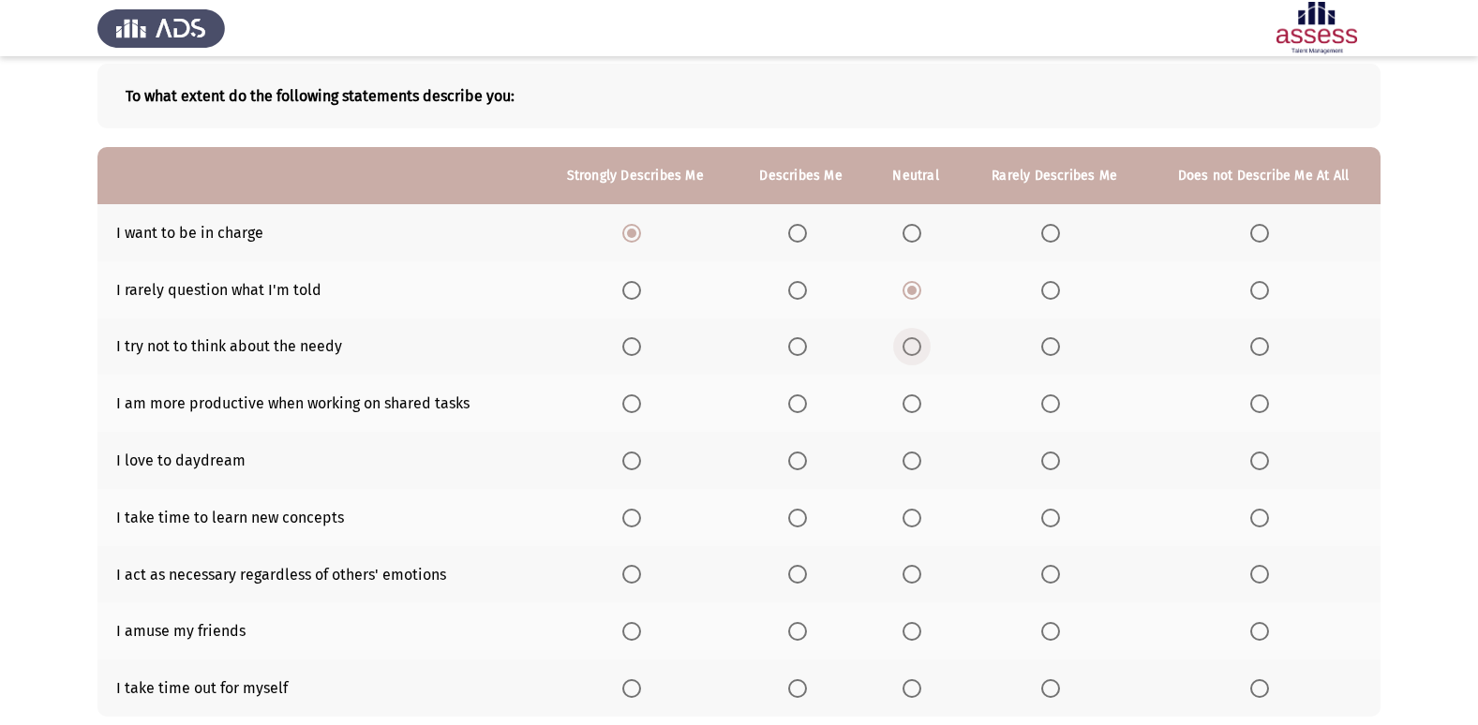
click at [915, 354] on span "Select an option" at bounding box center [911, 346] width 19 height 19
click at [915, 354] on input "Select an option" at bounding box center [911, 346] width 19 height 19
click at [915, 396] on span "Select an option" at bounding box center [911, 404] width 19 height 19
click at [915, 396] on input "Select an option" at bounding box center [911, 404] width 19 height 19
click at [802, 453] on span "Select an option" at bounding box center [797, 461] width 19 height 19
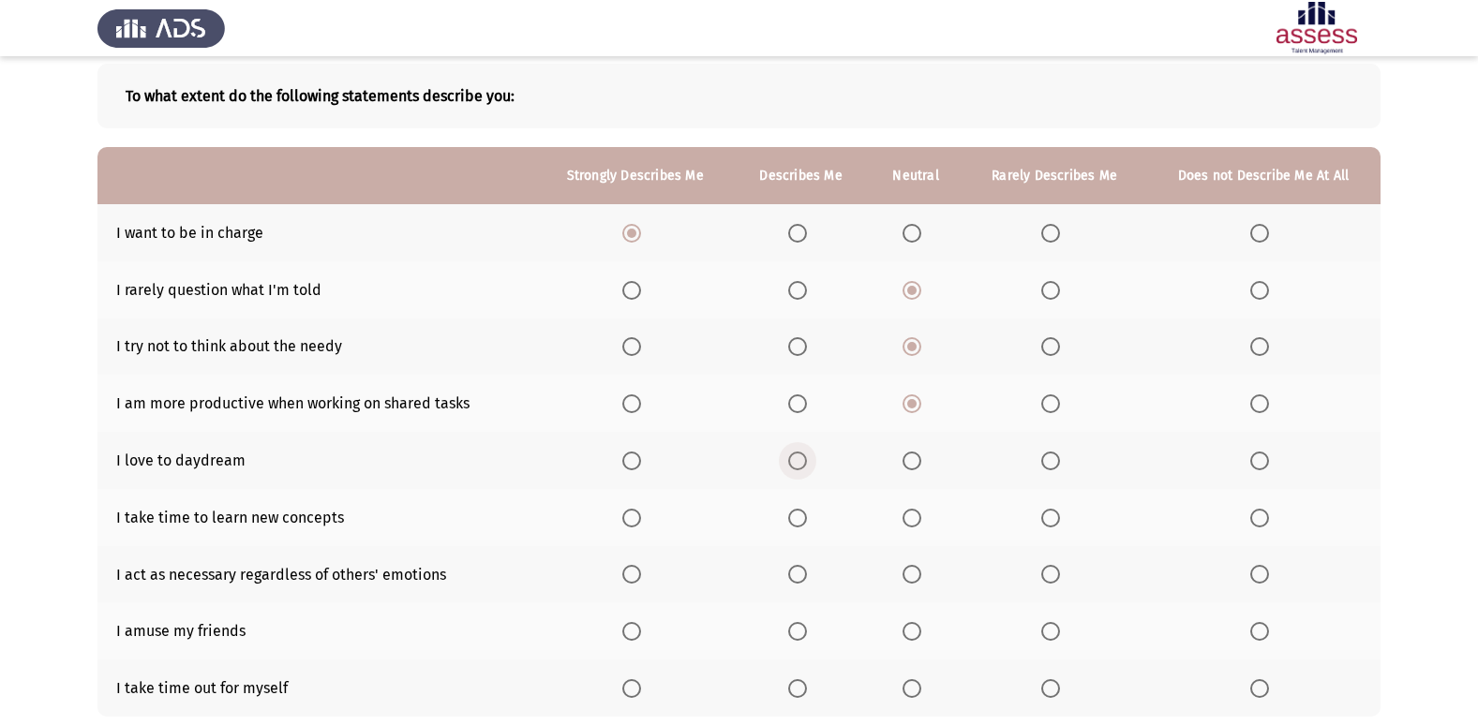
click at [802, 453] on input "Select an option" at bounding box center [797, 461] width 19 height 19
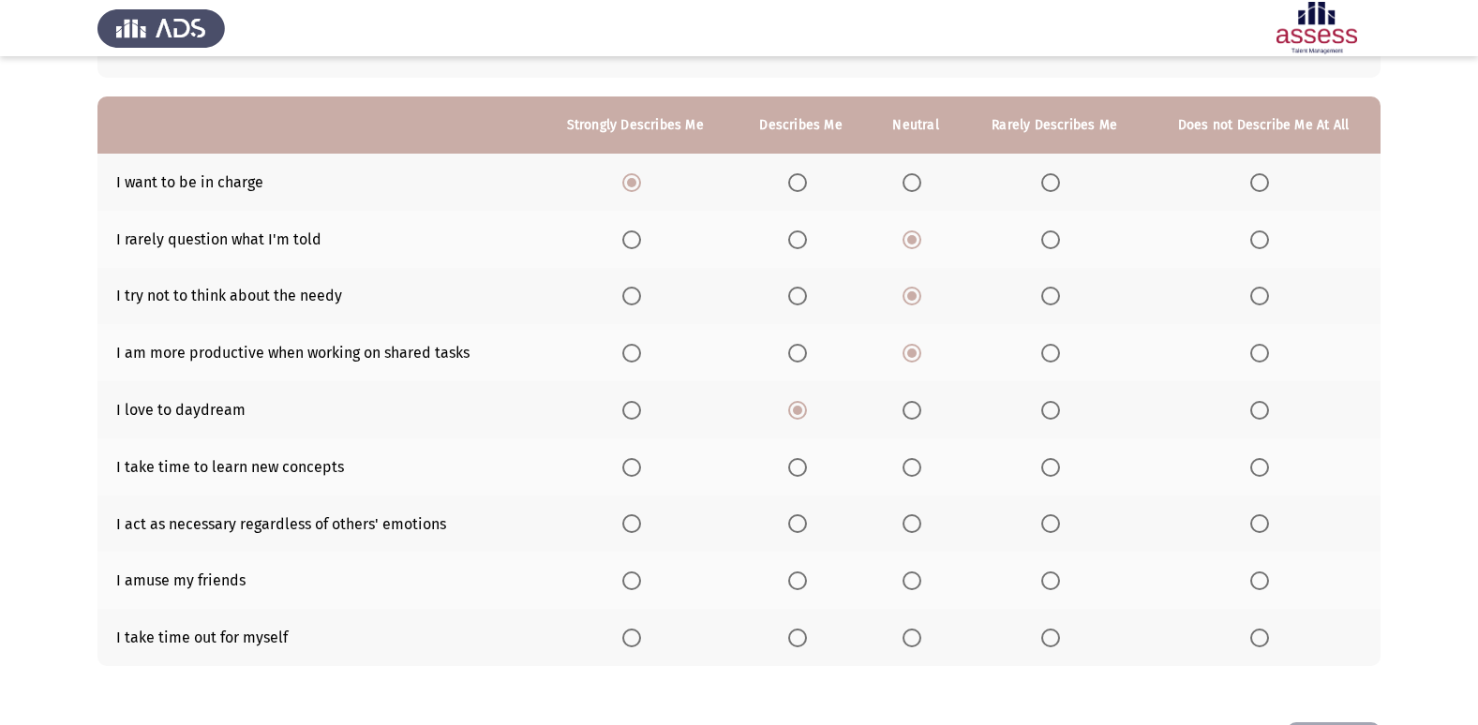
scroll to position [187, 0]
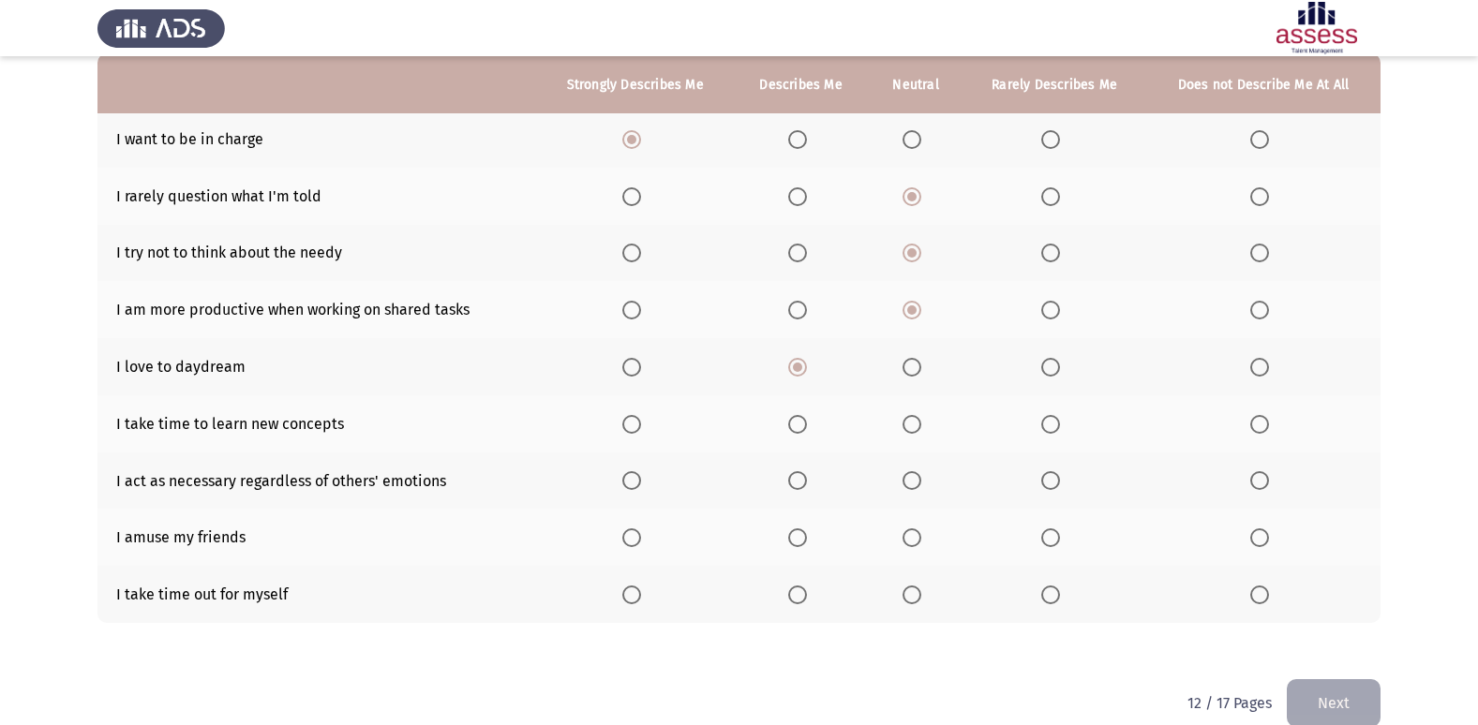
click at [797, 418] on span "Select an option" at bounding box center [797, 424] width 19 height 19
click at [797, 418] on input "Select an option" at bounding box center [797, 424] width 19 height 19
click at [921, 477] on span "Select an option" at bounding box center [911, 480] width 19 height 19
click at [921, 477] on input "Select an option" at bounding box center [911, 480] width 19 height 19
click at [798, 542] on span "Select an option" at bounding box center [797, 538] width 19 height 19
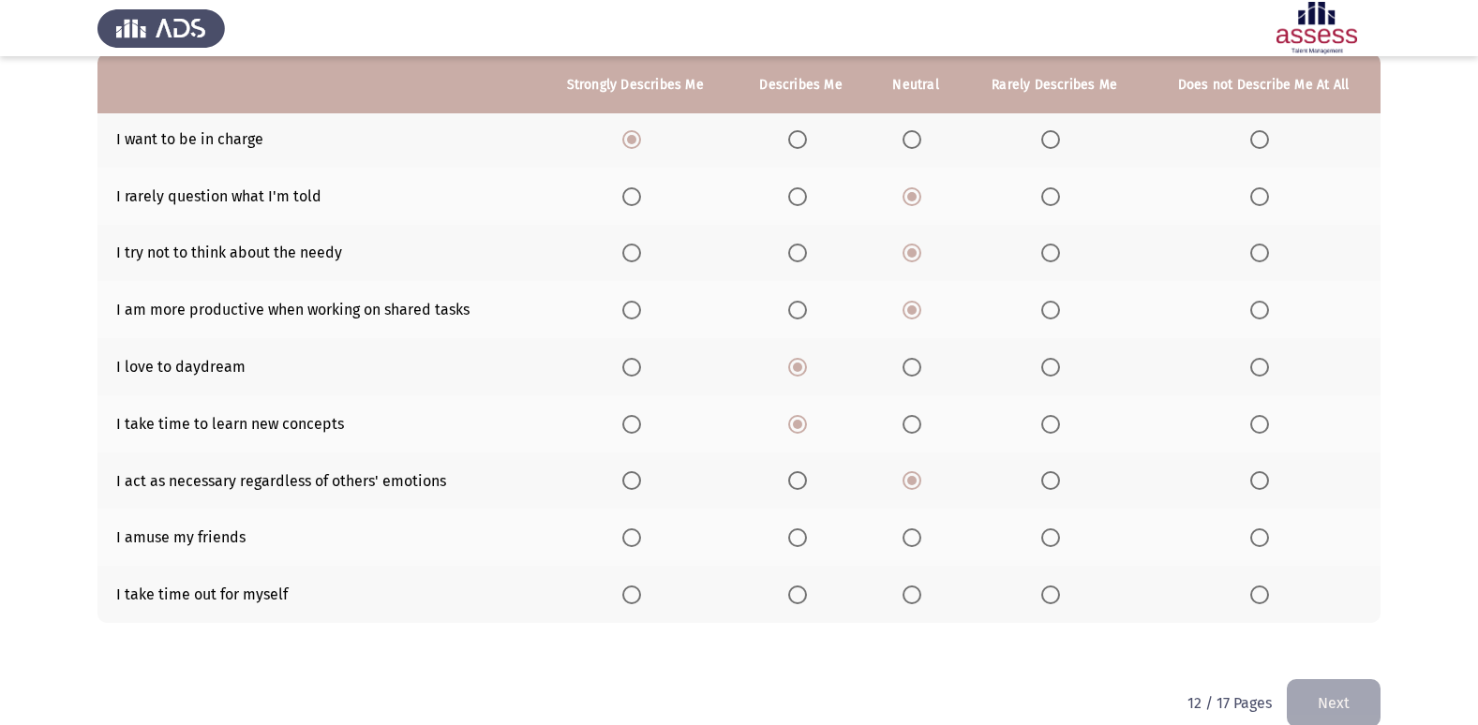
click at [798, 542] on input "Select an option" at bounding box center [797, 538] width 19 height 19
click at [916, 589] on span "Select an option" at bounding box center [911, 595] width 19 height 19
click at [916, 589] on input "Select an option" at bounding box center [911, 595] width 19 height 19
click at [1360, 694] on button "Next" at bounding box center [1334, 703] width 94 height 48
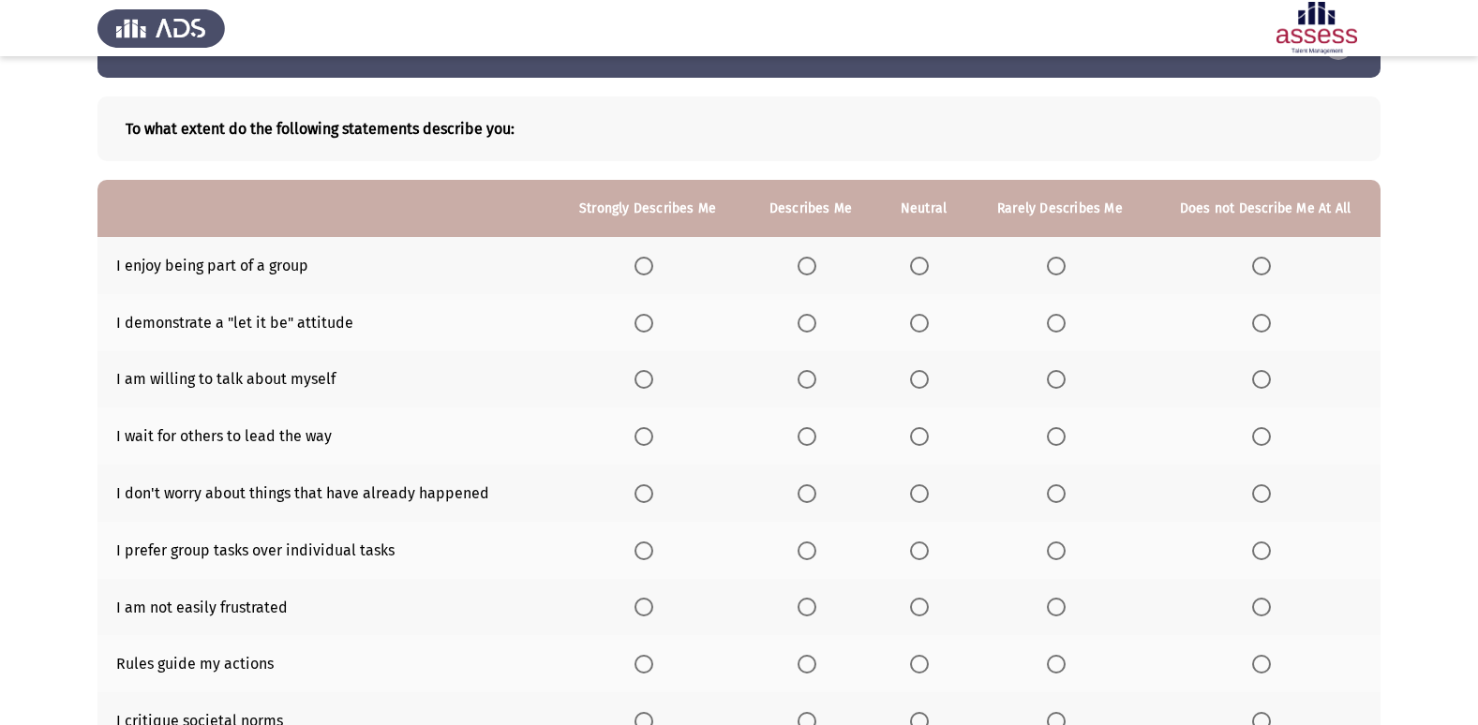
scroll to position [94, 0]
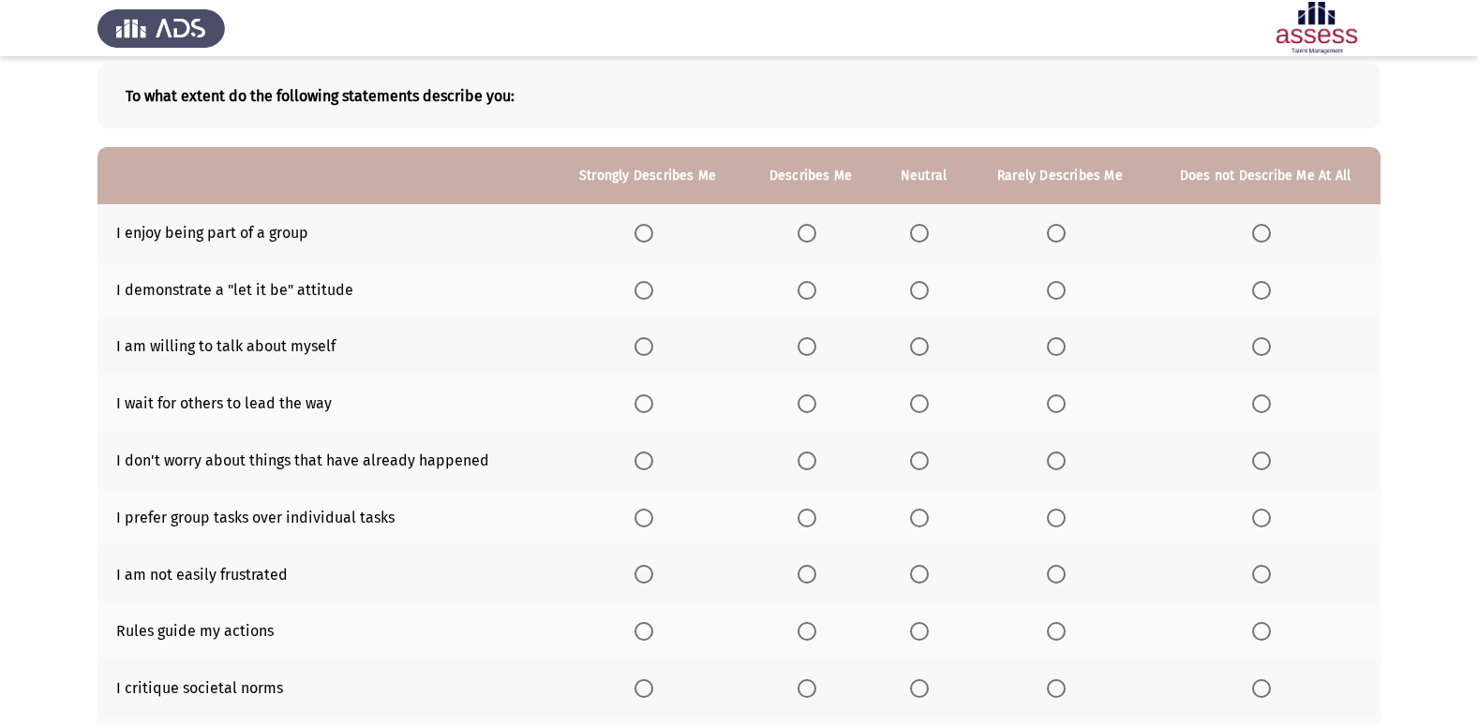
click at [810, 237] on span "Select an option" at bounding box center [806, 233] width 19 height 19
click at [810, 237] on input "Select an option" at bounding box center [806, 233] width 19 height 19
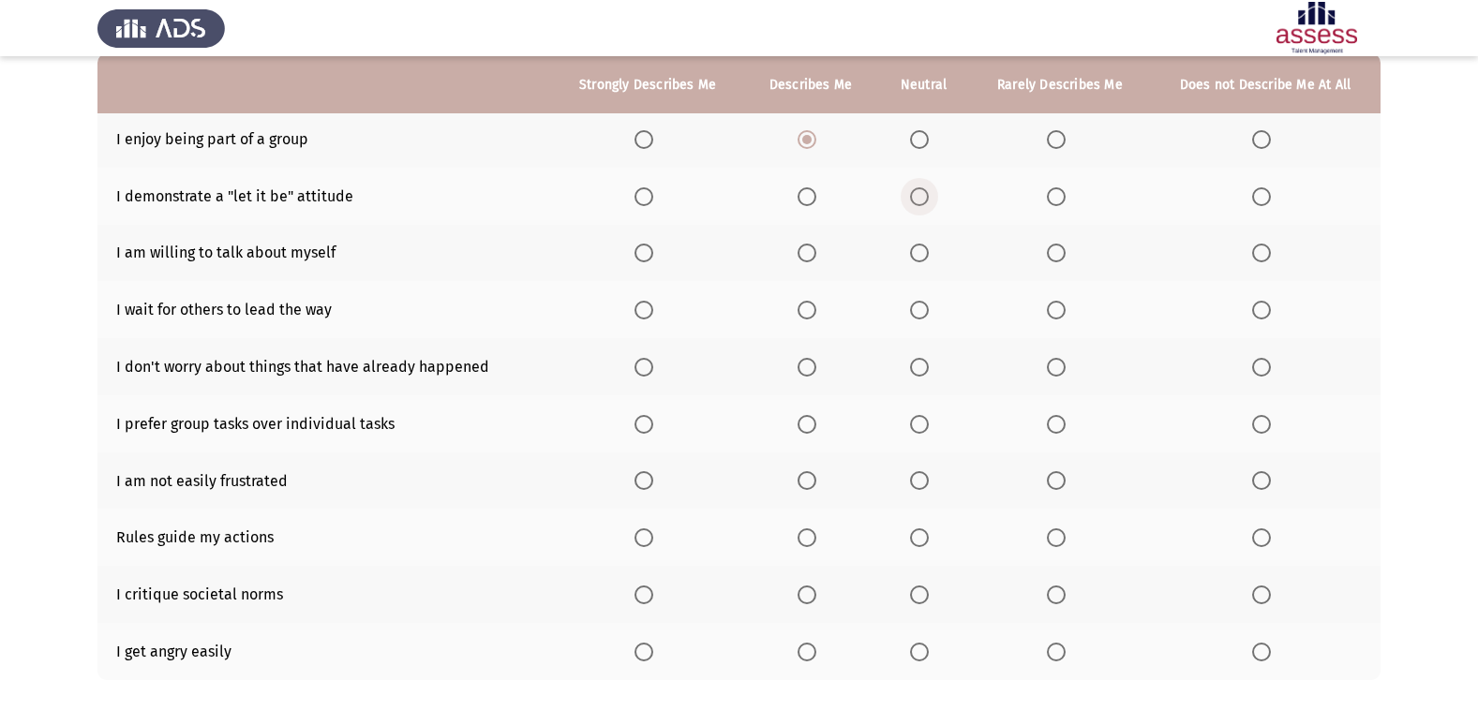
click at [922, 191] on span "Select an option" at bounding box center [919, 196] width 19 height 19
click at [922, 191] on input "Select an option" at bounding box center [919, 196] width 19 height 19
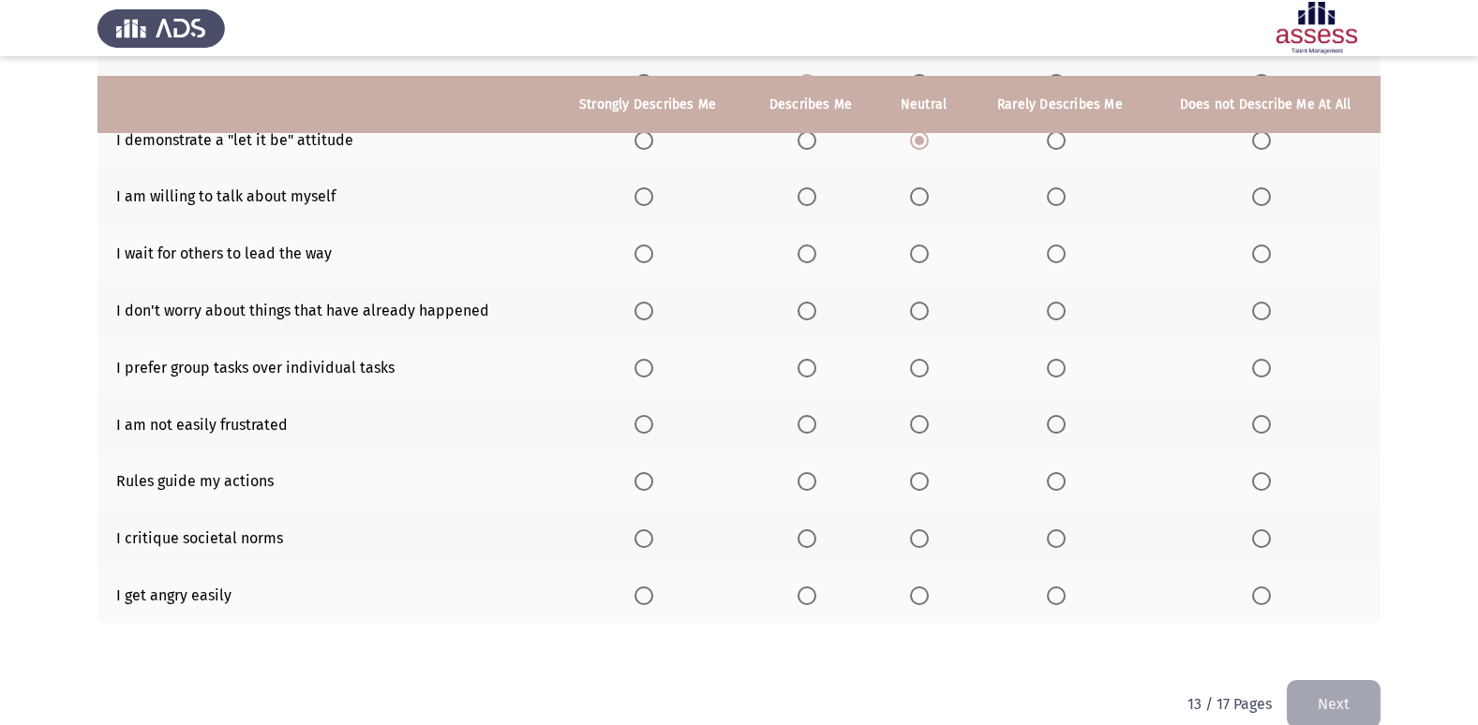
scroll to position [274, 0]
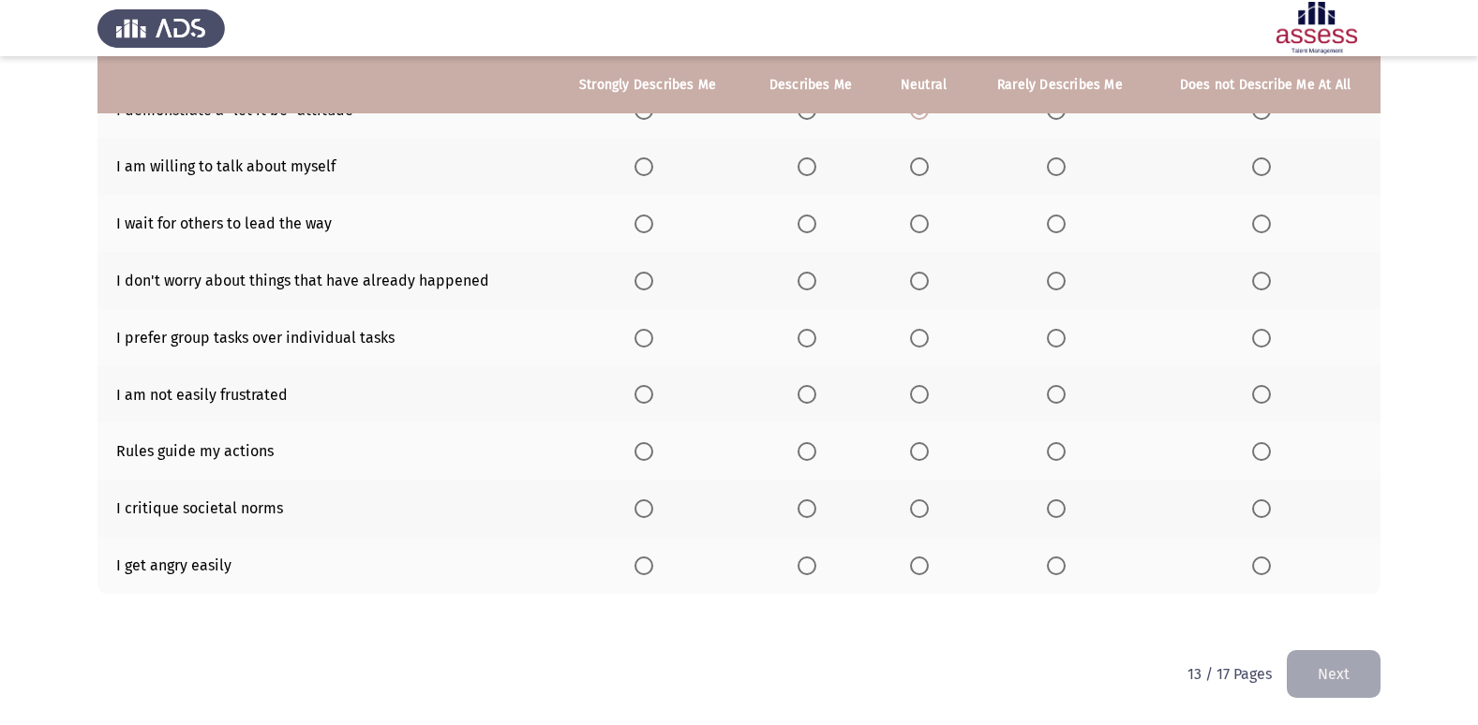
click at [1056, 165] on span "Select an option" at bounding box center [1056, 166] width 19 height 19
click at [1056, 165] on input "Select an option" at bounding box center [1056, 166] width 19 height 19
click at [811, 221] on span "Select an option" at bounding box center [806, 224] width 19 height 19
click at [811, 221] on input "Select an option" at bounding box center [806, 224] width 19 height 19
click at [816, 280] on span "Select an option" at bounding box center [806, 281] width 19 height 19
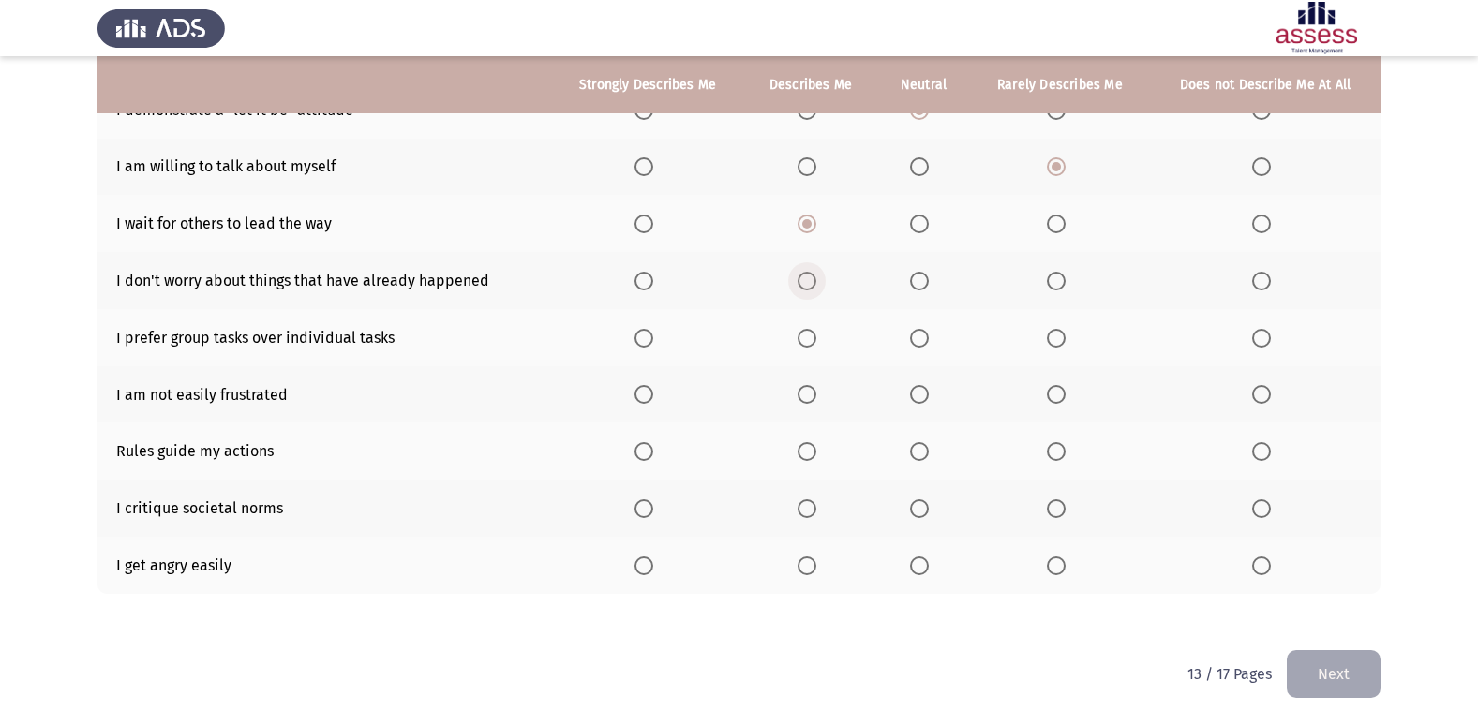
click at [816, 280] on input "Select an option" at bounding box center [806, 281] width 19 height 19
click at [900, 338] on th at bounding box center [923, 337] width 93 height 57
click at [1050, 332] on span "Select an option" at bounding box center [1056, 338] width 19 height 19
click at [1050, 332] on input "Select an option" at bounding box center [1056, 338] width 19 height 19
click at [801, 397] on span "Select an option" at bounding box center [806, 394] width 19 height 19
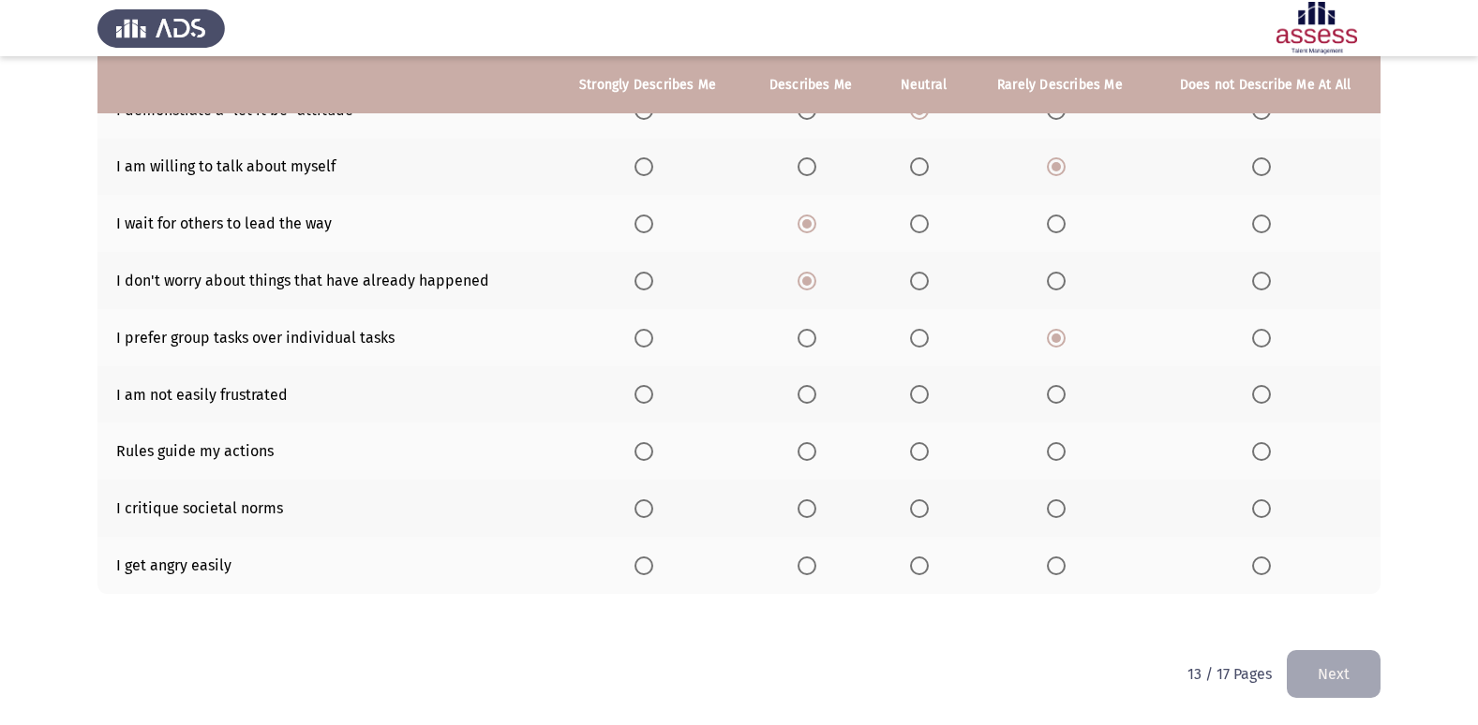
click at [801, 397] on input "Select an option" at bounding box center [806, 394] width 19 height 19
click at [1253, 571] on span "Select an option" at bounding box center [1261, 566] width 19 height 19
click at [1253, 571] on input "Select an option" at bounding box center [1261, 566] width 19 height 19
click at [921, 454] on span "Select an option" at bounding box center [919, 451] width 19 height 19
click at [921, 454] on input "Select an option" at bounding box center [919, 451] width 19 height 19
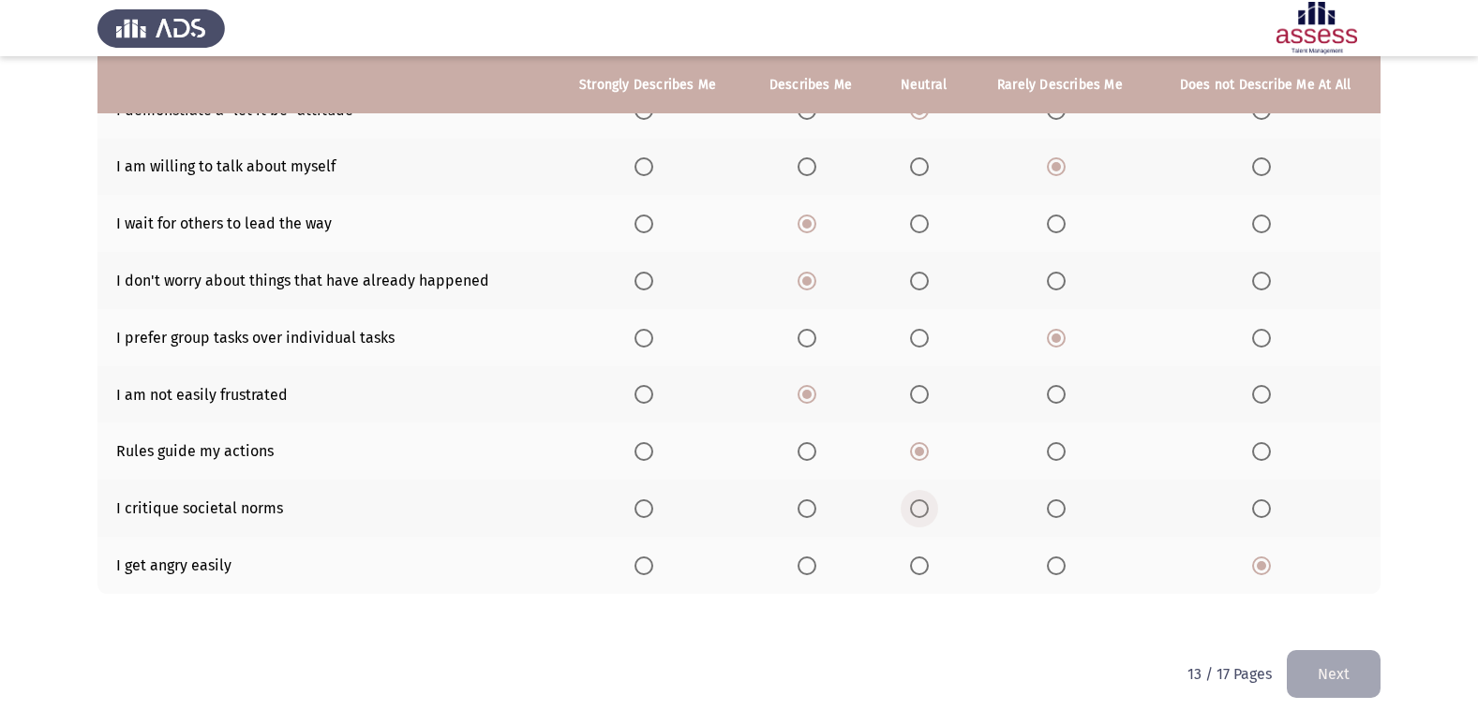
click at [933, 505] on label "Select an option" at bounding box center [923, 508] width 26 height 19
click at [929, 505] on input "Select an option" at bounding box center [919, 508] width 19 height 19
click at [1337, 685] on button "Next" at bounding box center [1334, 674] width 94 height 48
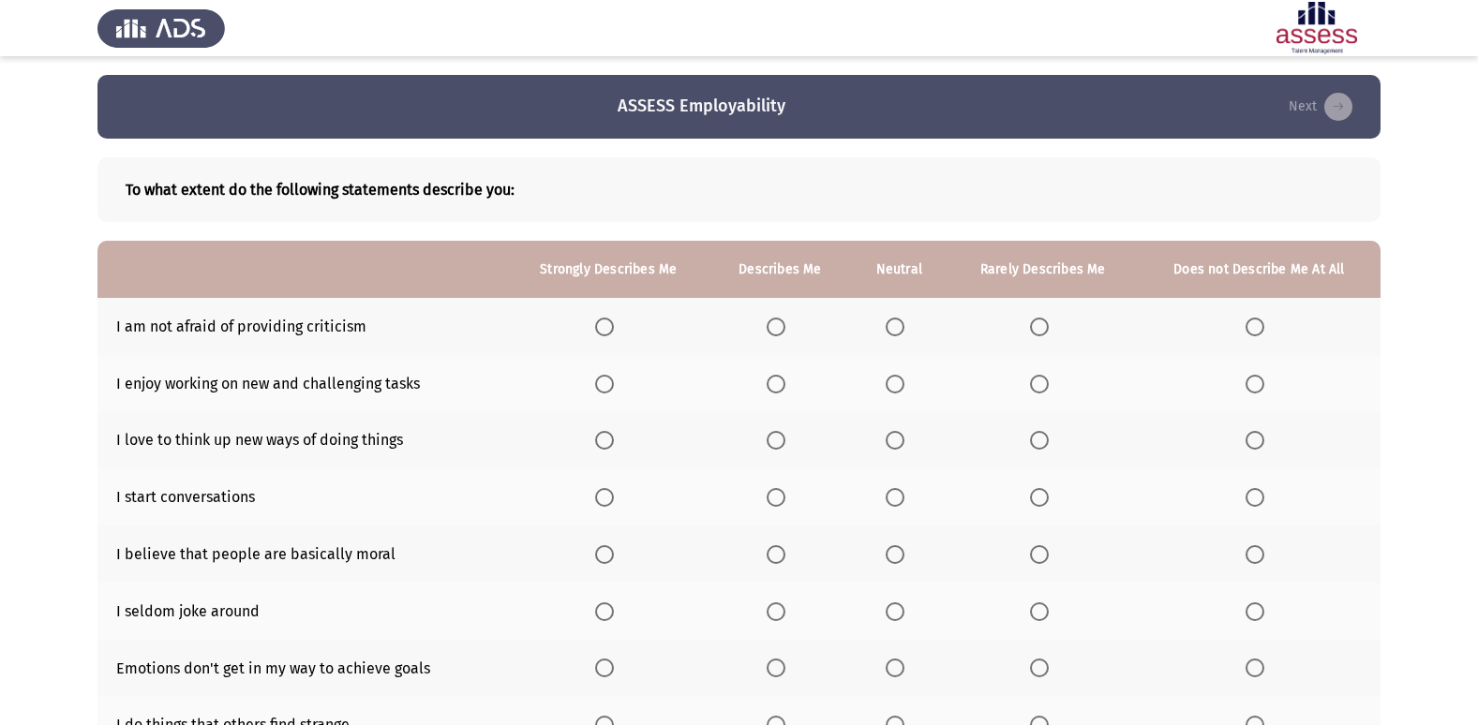
scroll to position [94, 0]
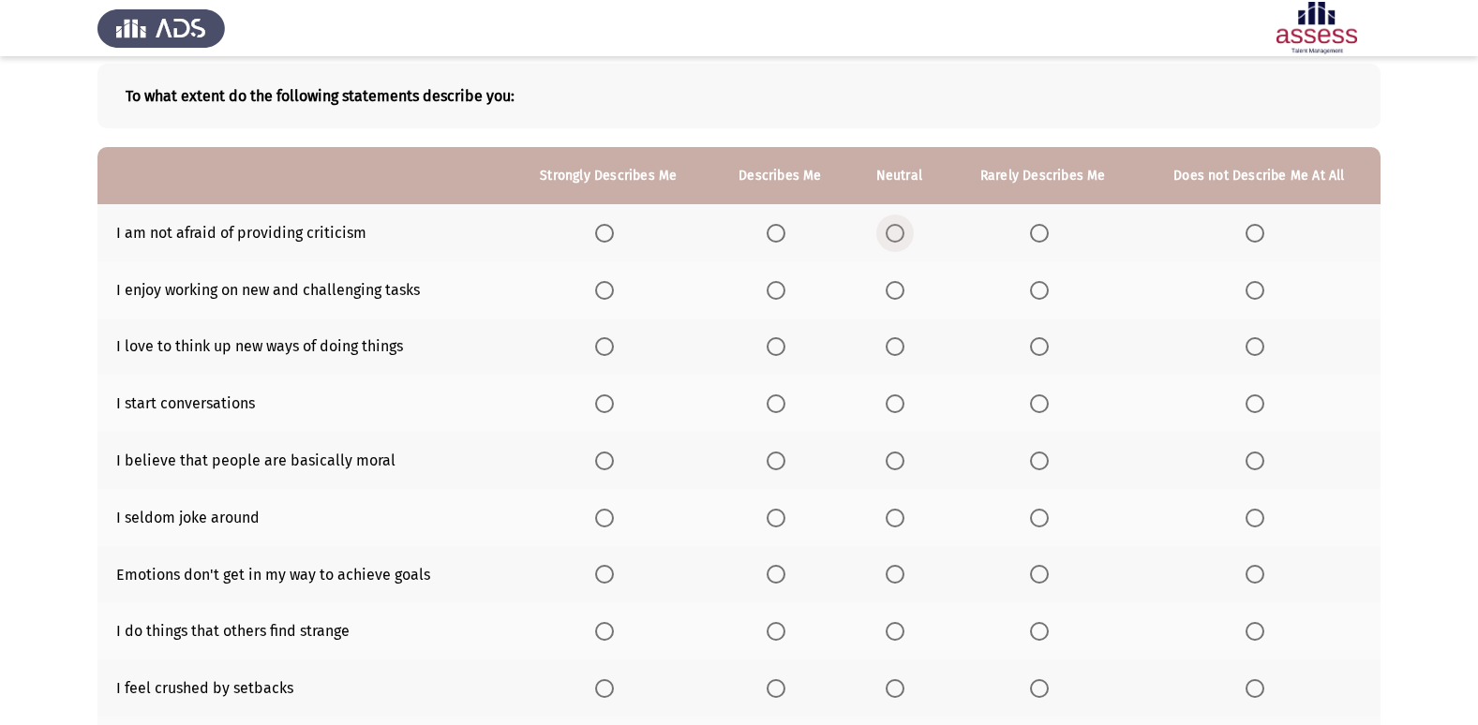
click at [904, 231] on span "Select an option" at bounding box center [895, 233] width 19 height 19
click at [904, 231] on input "Select an option" at bounding box center [895, 233] width 19 height 19
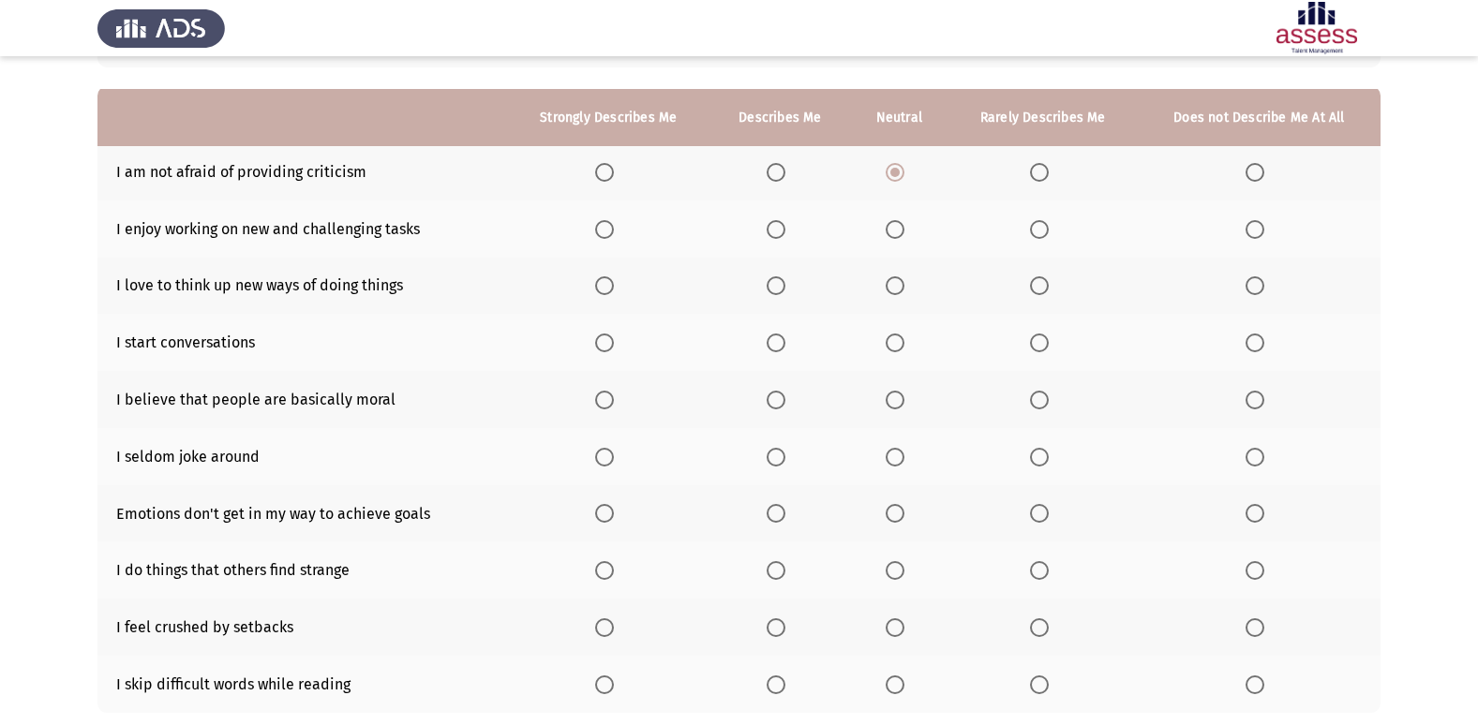
scroll to position [187, 0]
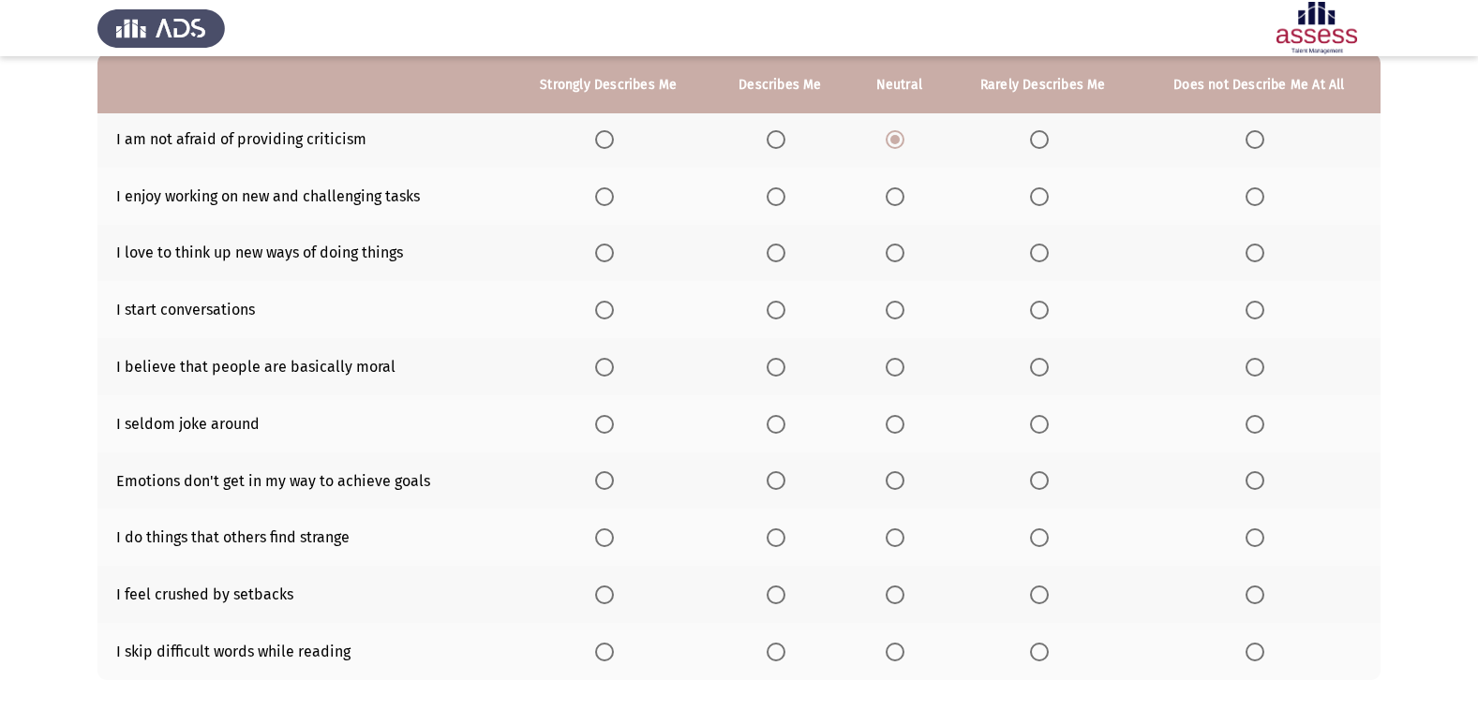
click at [778, 202] on span "Select an option" at bounding box center [776, 196] width 19 height 19
click at [778, 202] on input "Select an option" at bounding box center [776, 196] width 19 height 19
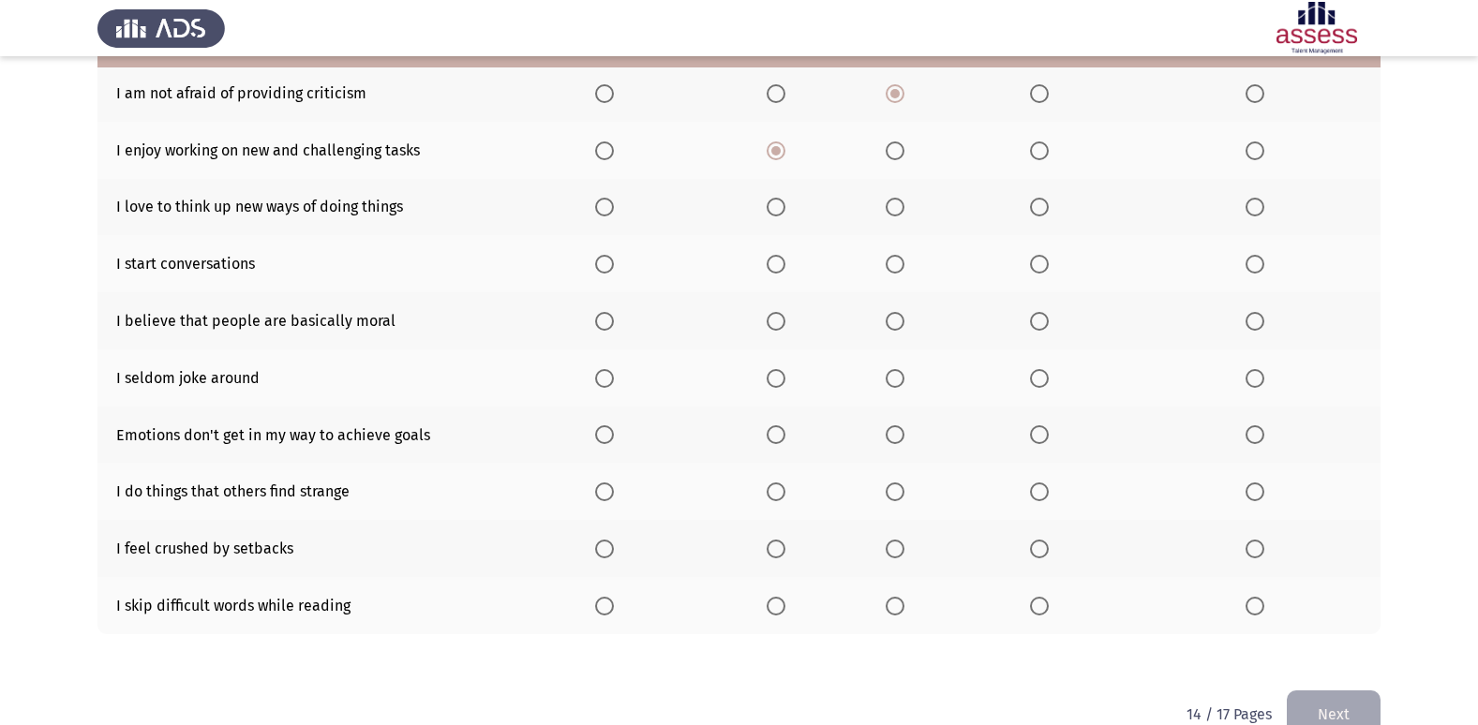
scroll to position [274, 0]
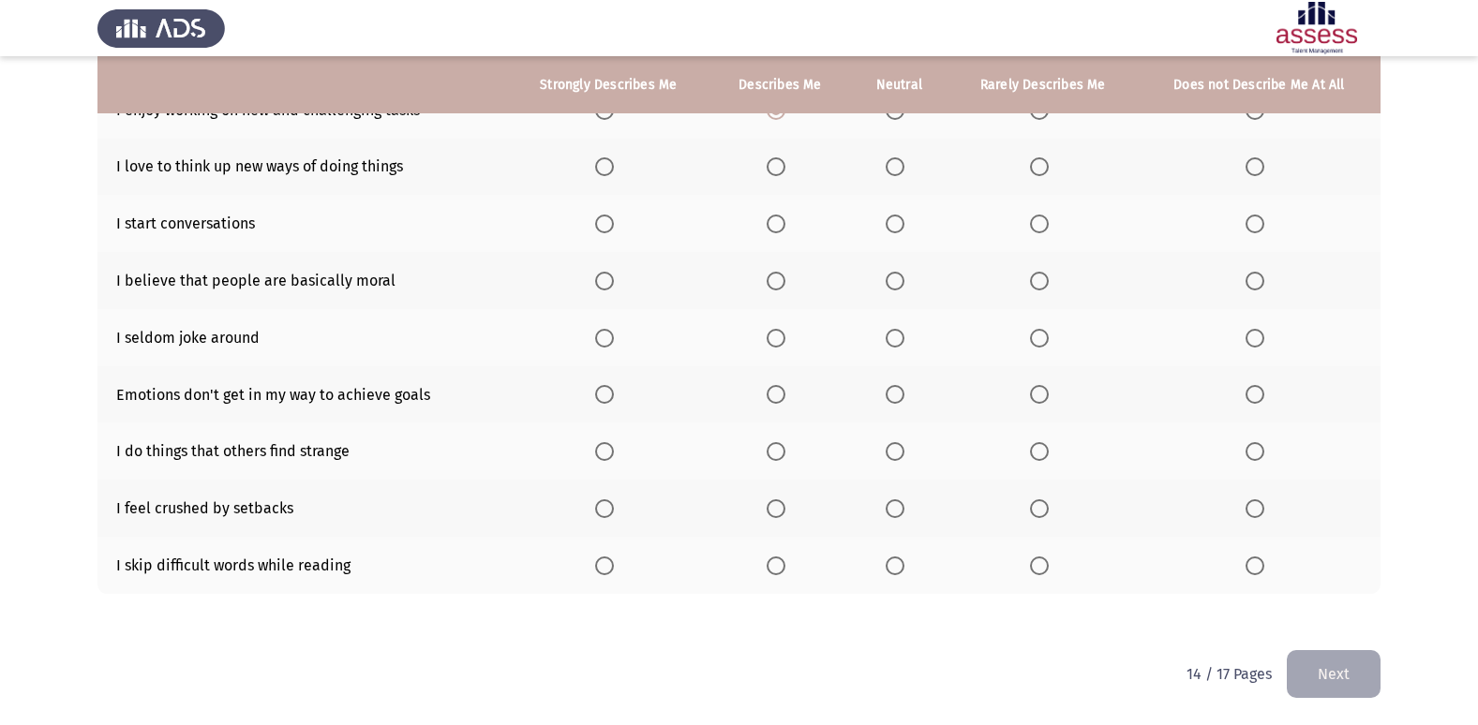
click at [780, 171] on span "Select an option" at bounding box center [776, 166] width 19 height 19
click at [780, 171] on input "Select an option" at bounding box center [776, 166] width 19 height 19
click at [901, 227] on span "Select an option" at bounding box center [895, 224] width 19 height 19
click at [901, 227] on input "Select an option" at bounding box center [895, 224] width 19 height 19
click at [1041, 277] on span "Select an option" at bounding box center [1039, 281] width 19 height 19
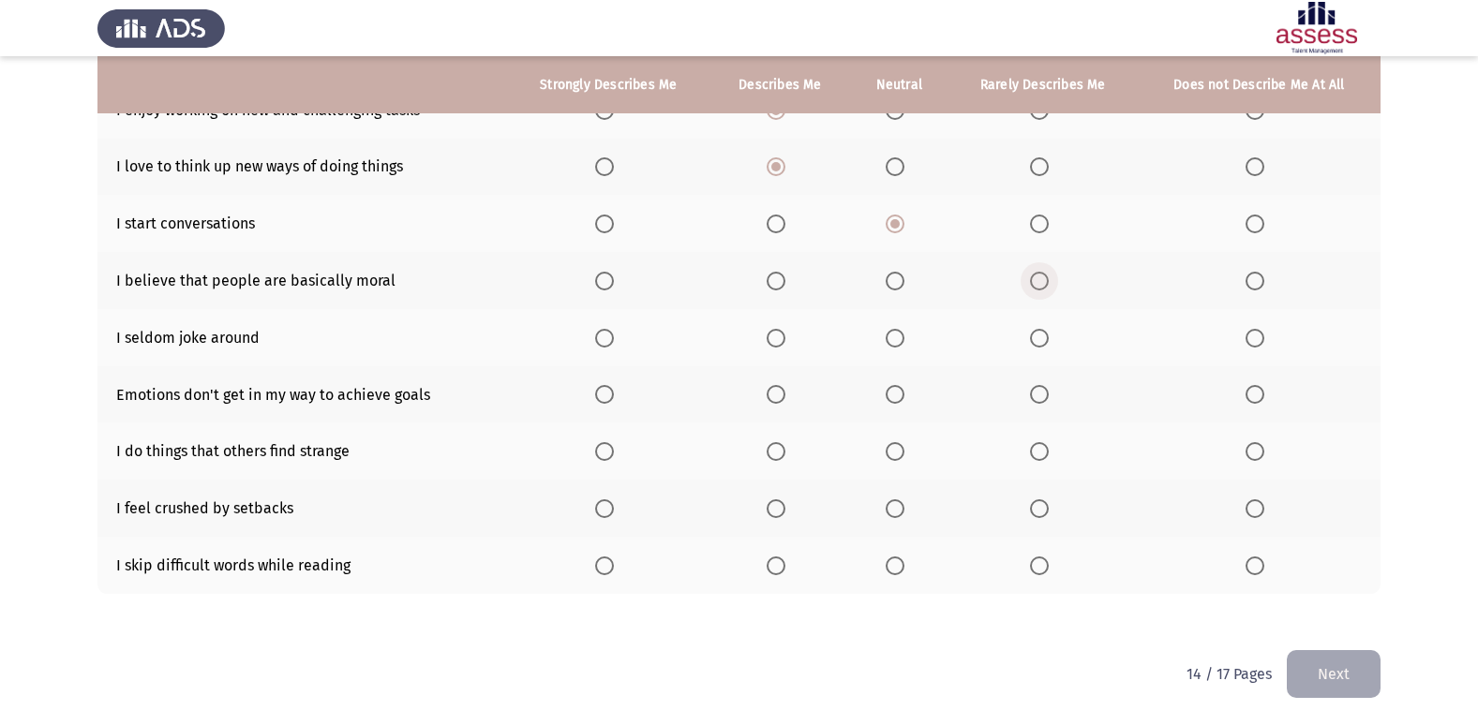
click at [1041, 277] on input "Select an option" at bounding box center [1039, 281] width 19 height 19
click at [911, 277] on label "Select an option" at bounding box center [899, 281] width 26 height 19
click at [904, 277] on input "Select an option" at bounding box center [895, 281] width 19 height 19
click at [1034, 344] on span "Select an option" at bounding box center [1039, 338] width 19 height 19
click at [1034, 344] on input "Select an option" at bounding box center [1039, 338] width 19 height 19
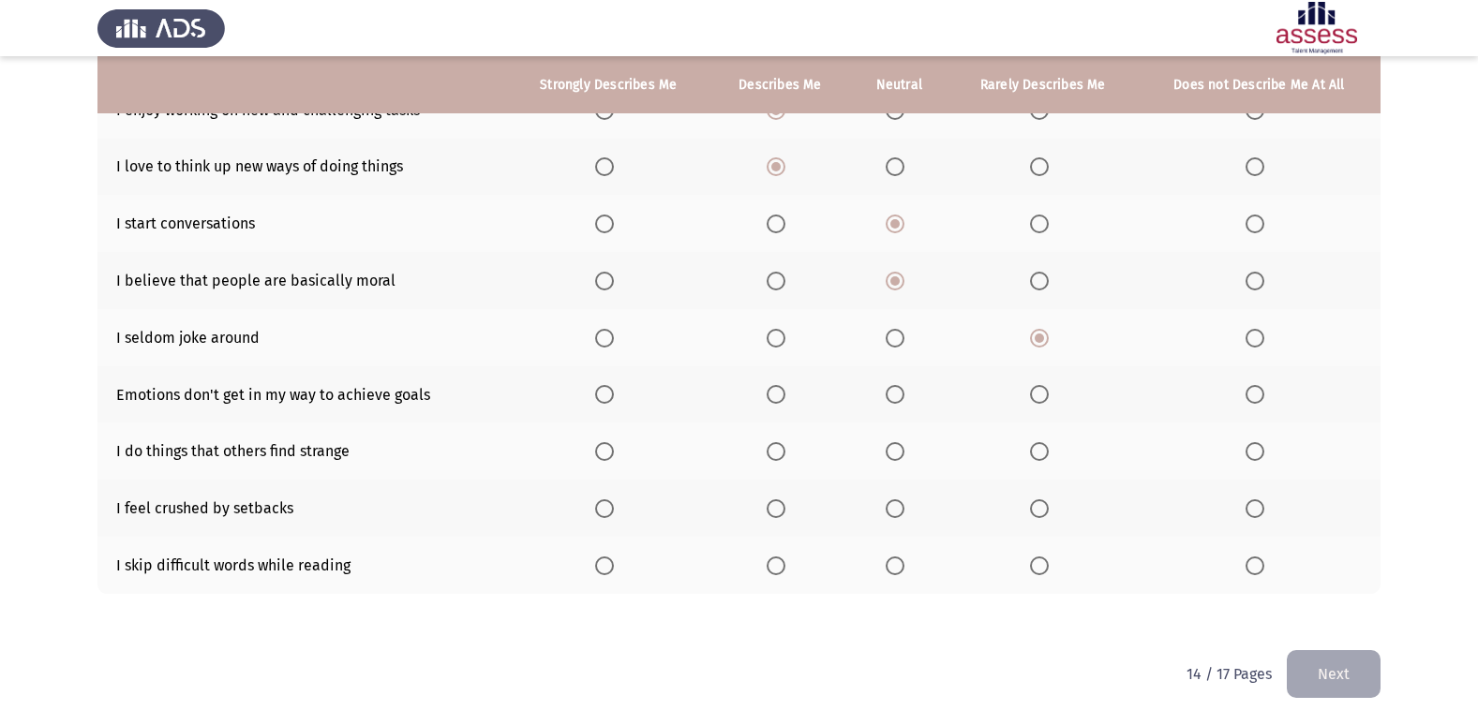
click at [1032, 393] on span "Select an option" at bounding box center [1039, 394] width 19 height 19
click at [1032, 393] on input "Select an option" at bounding box center [1039, 394] width 19 height 19
click at [901, 448] on span "Select an option" at bounding box center [895, 451] width 19 height 19
click at [901, 448] on input "Select an option" at bounding box center [895, 451] width 19 height 19
click at [1042, 507] on span "Select an option" at bounding box center [1039, 508] width 19 height 19
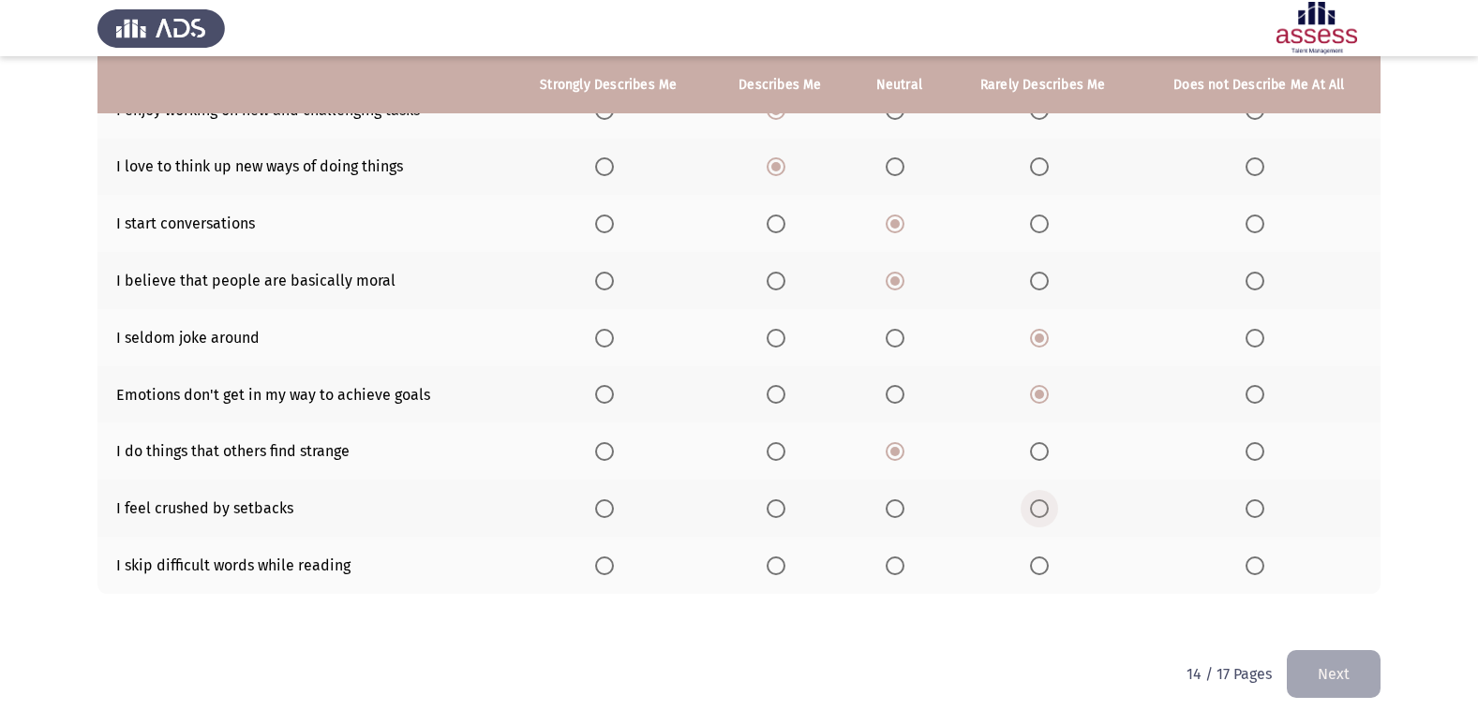
click at [1042, 507] on input "Select an option" at bounding box center [1039, 508] width 19 height 19
click at [1036, 560] on span "Select an option" at bounding box center [1039, 566] width 19 height 19
click at [1036, 560] on input "Select an option" at bounding box center [1039, 566] width 19 height 19
click at [1353, 643] on div "To what extent do the following statements describe you: Strongly Describes Me …" at bounding box center [738, 257] width 1283 height 785
click at [1353, 664] on button "Next" at bounding box center [1334, 674] width 94 height 48
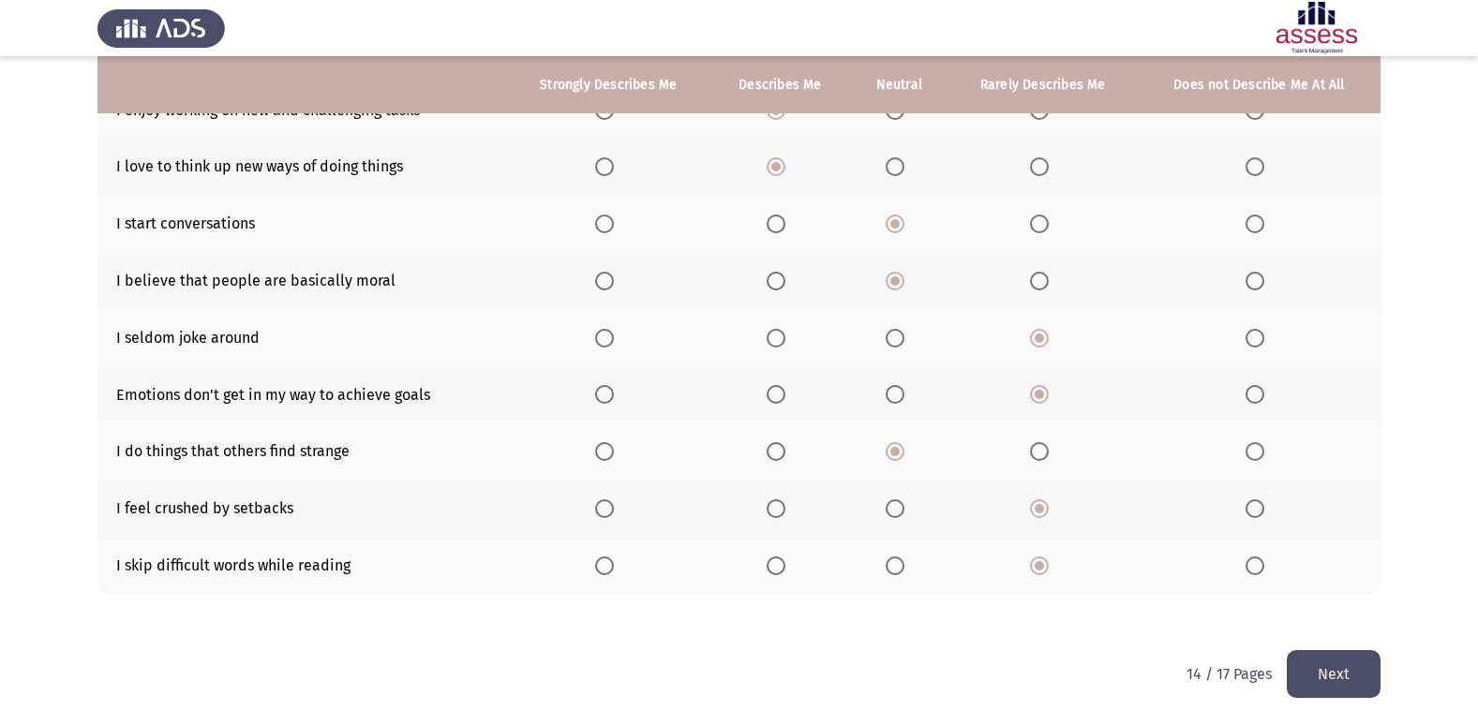
scroll to position [0, 0]
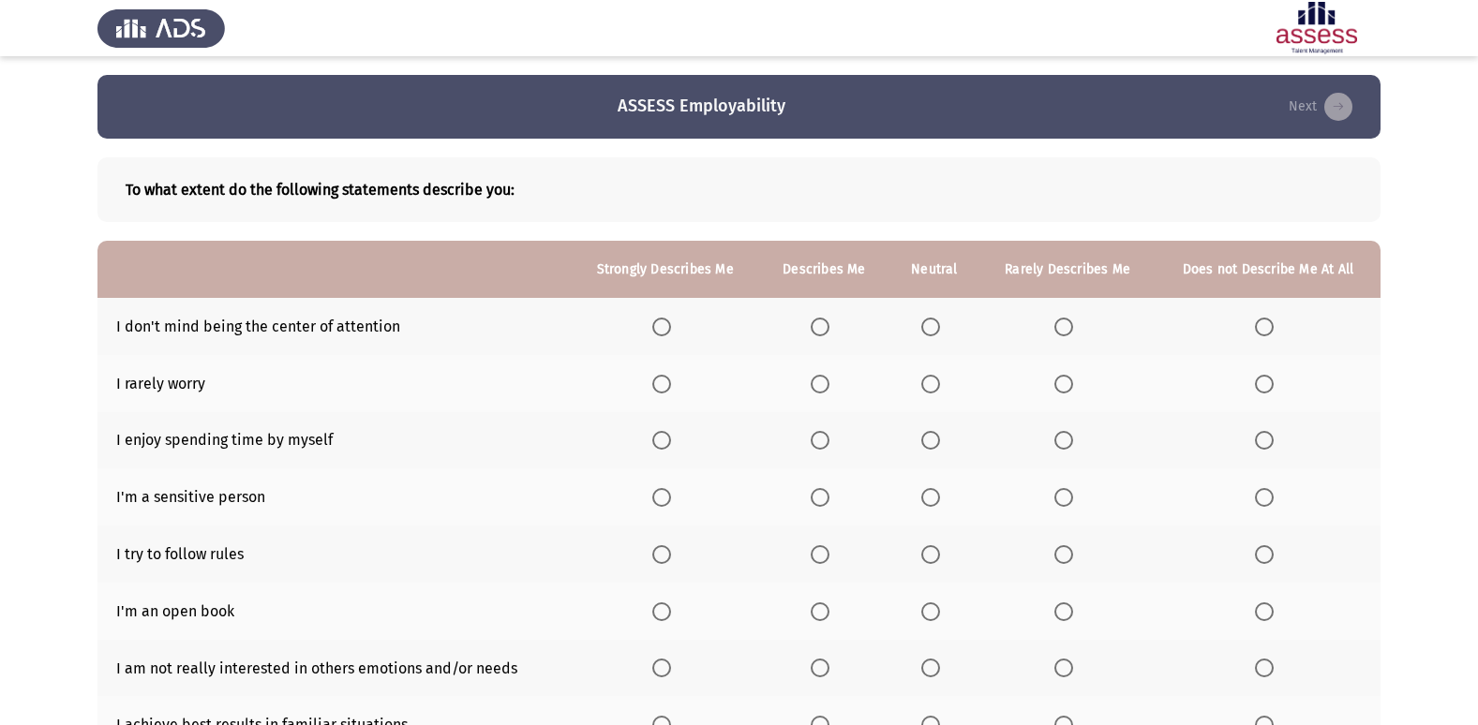
click at [1060, 375] on span "Select an option" at bounding box center [1063, 384] width 19 height 19
click at [1060, 375] on input "Select an option" at bounding box center [1063, 384] width 19 height 19
click at [946, 328] on label "Select an option" at bounding box center [934, 327] width 26 height 19
click at [940, 328] on input "Select an option" at bounding box center [930, 327] width 19 height 19
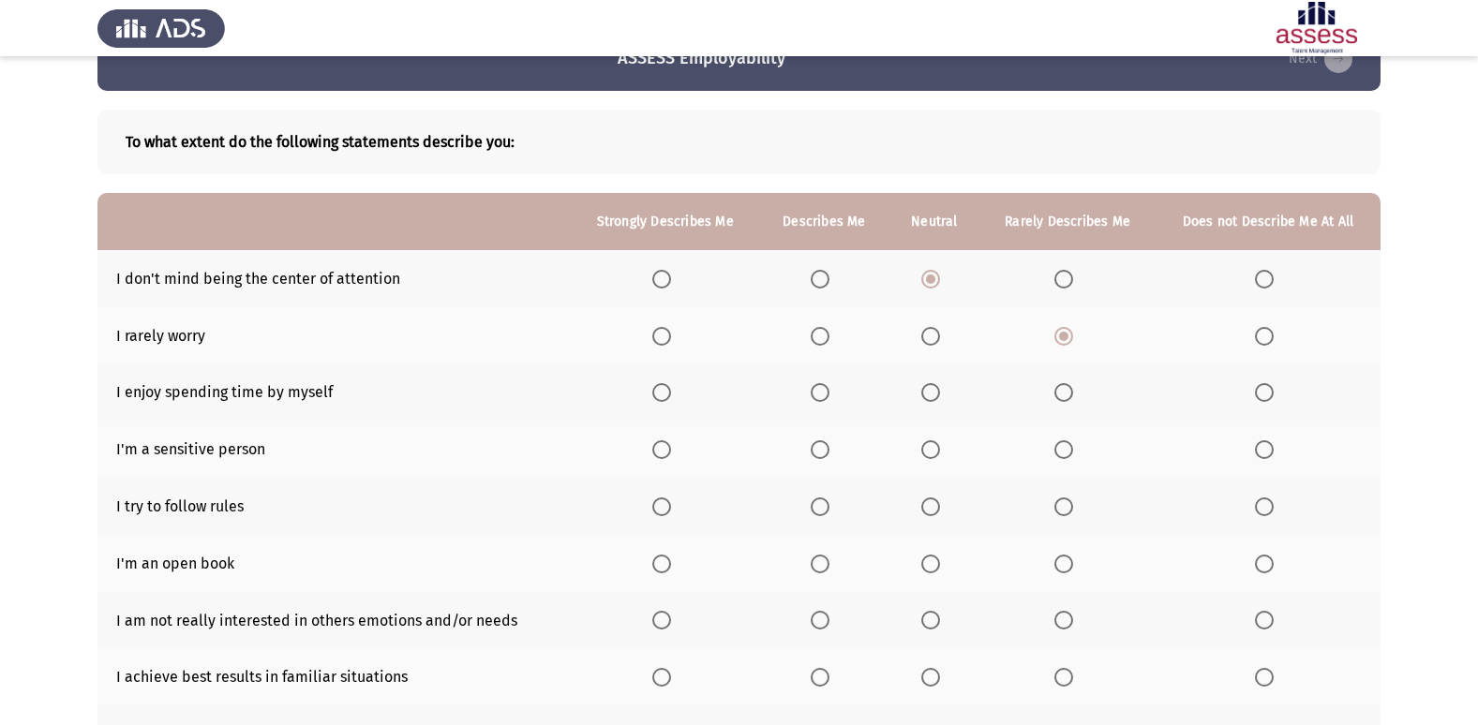
scroll to position [94, 0]
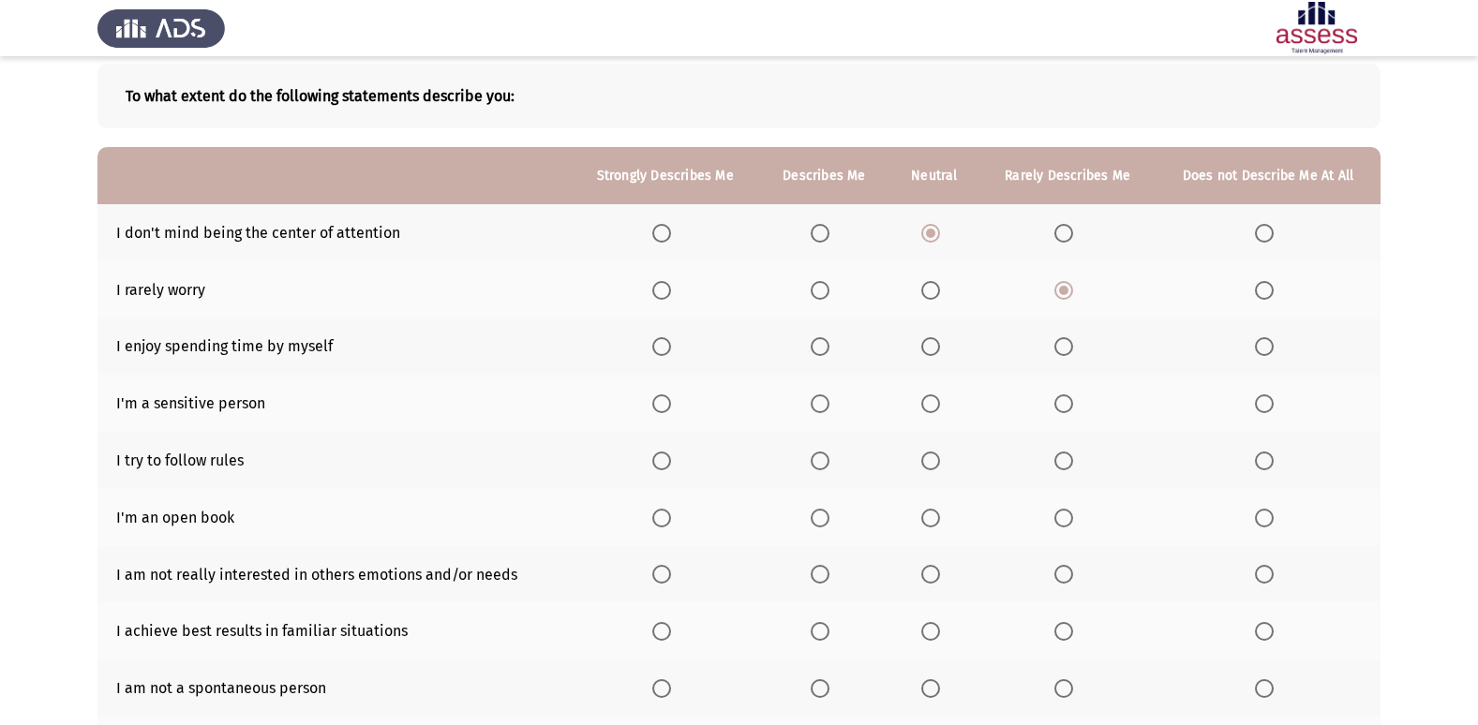
click at [834, 403] on label "Select an option" at bounding box center [824, 404] width 26 height 19
click at [829, 403] on input "Select an option" at bounding box center [820, 404] width 19 height 19
click at [940, 408] on span "Select an option" at bounding box center [930, 404] width 19 height 19
click at [940, 408] on input "Select an option" at bounding box center [930, 404] width 19 height 19
click at [827, 458] on span "Select an option" at bounding box center [820, 461] width 19 height 19
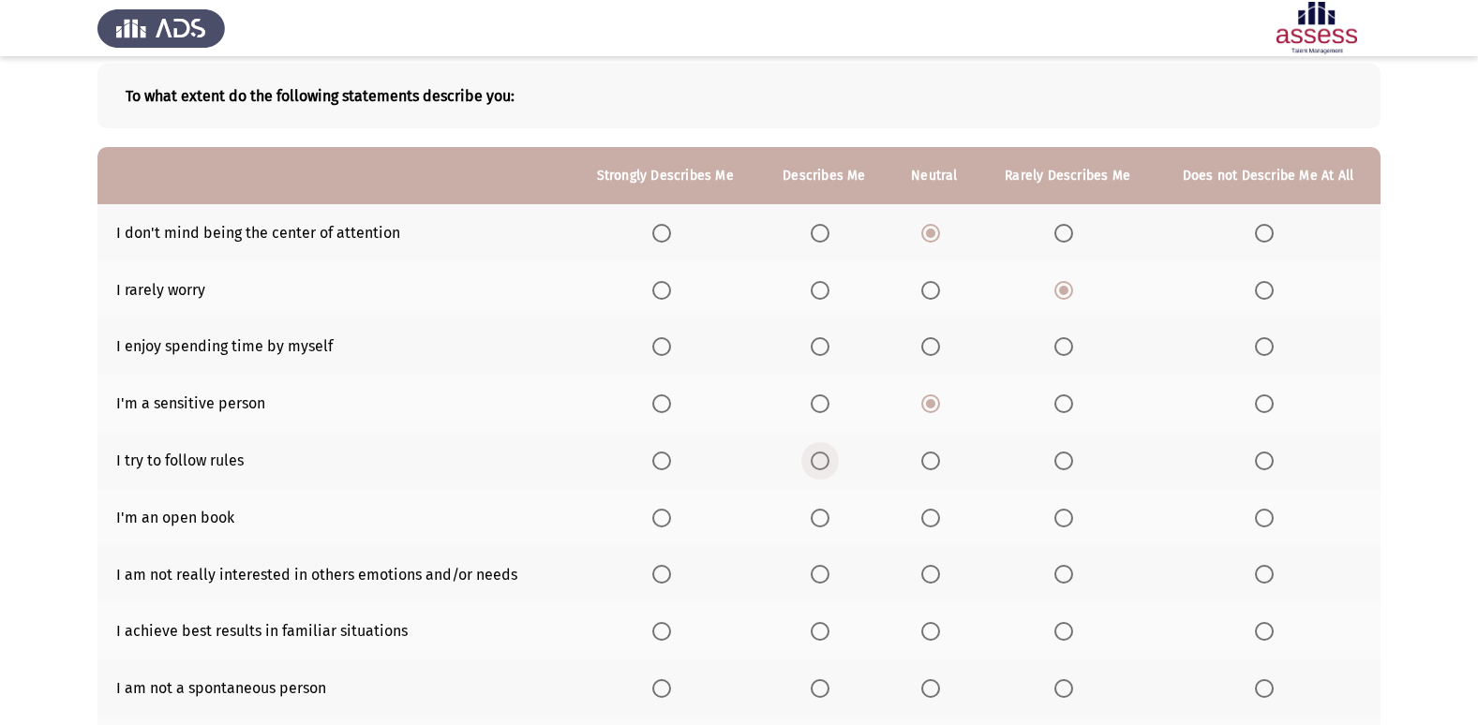
click at [827, 458] on input "Select an option" at bounding box center [820, 461] width 19 height 19
click at [1073, 516] on span "Select an option" at bounding box center [1063, 518] width 19 height 19
click at [1073, 516] on input "Select an option" at bounding box center [1063, 518] width 19 height 19
click at [931, 519] on span "Select an option" at bounding box center [930, 518] width 19 height 19
click at [931, 519] on input "Select an option" at bounding box center [930, 518] width 19 height 19
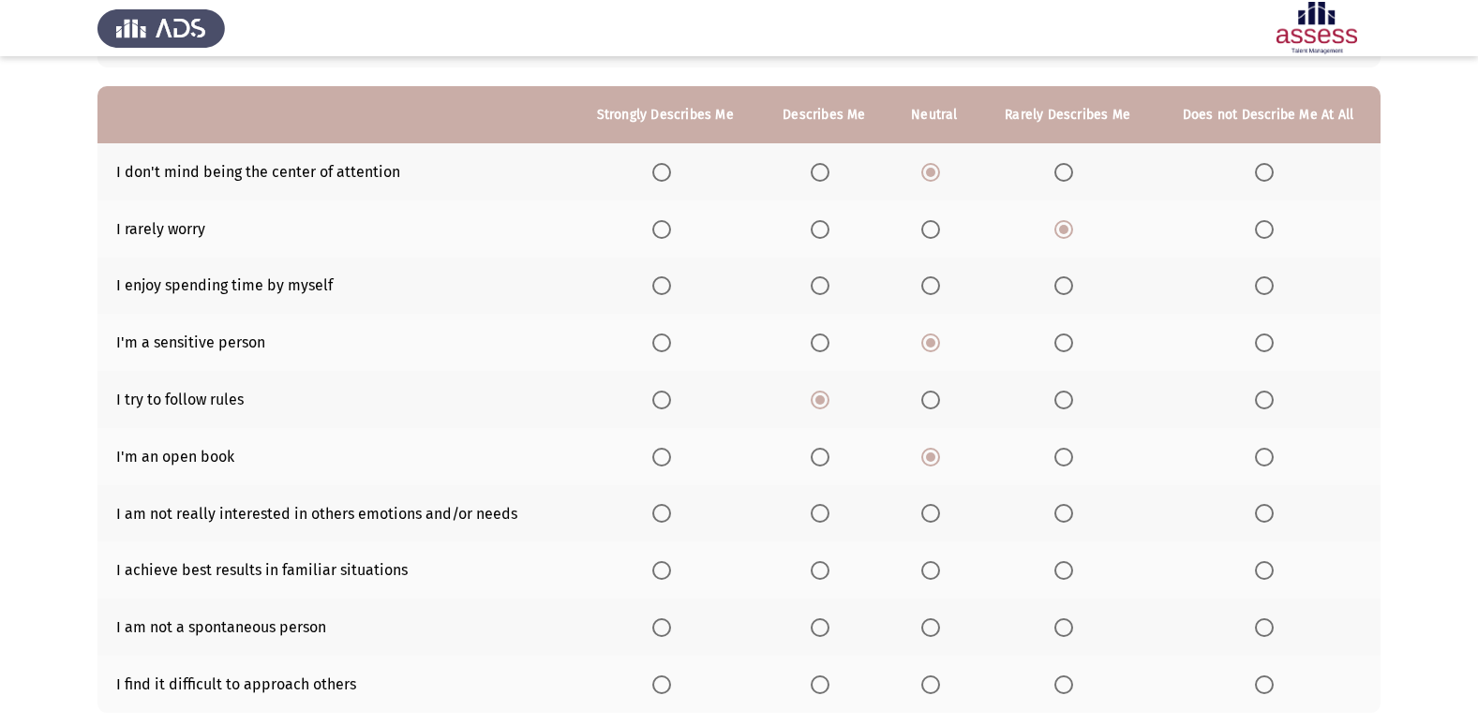
scroll to position [187, 0]
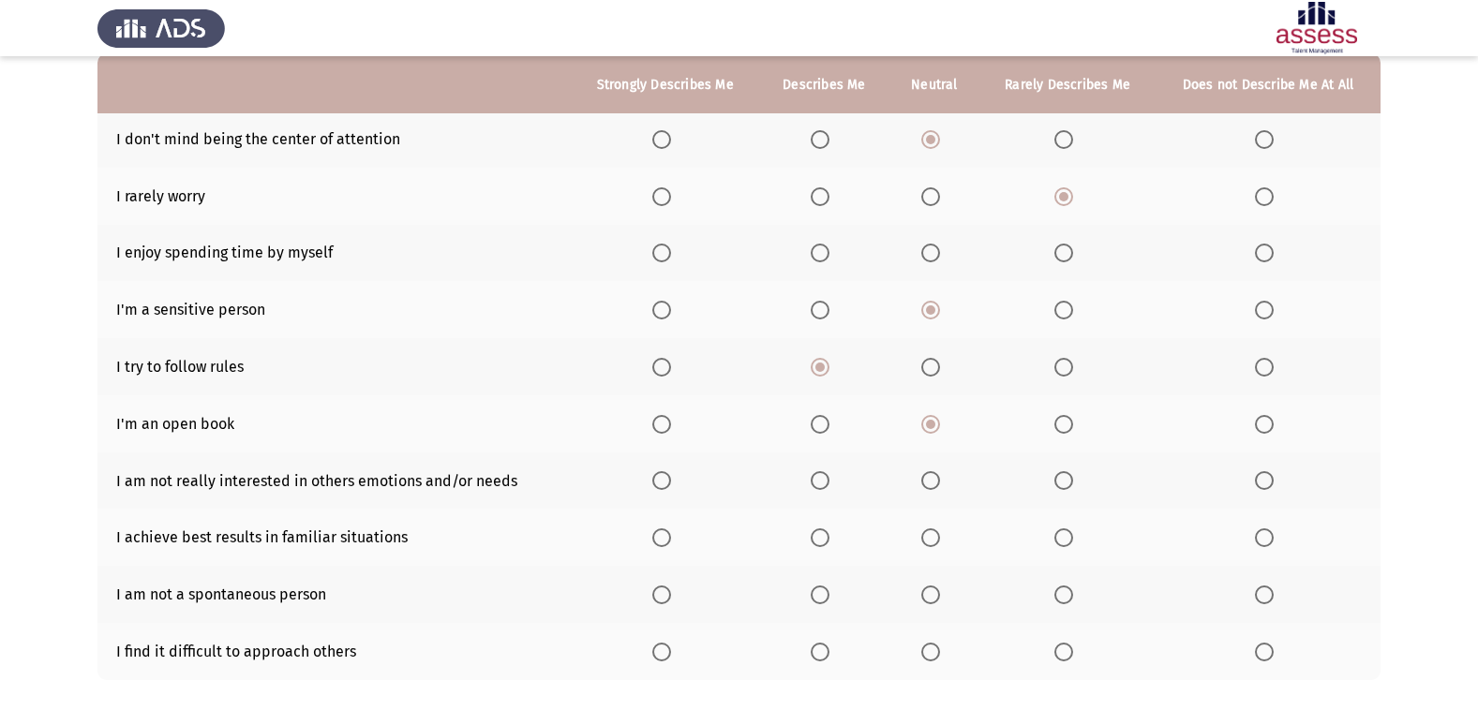
click at [822, 477] on span "Select an option" at bounding box center [820, 480] width 19 height 19
click at [822, 477] on input "Select an option" at bounding box center [820, 480] width 19 height 19
click at [1061, 476] on span "Select an option" at bounding box center [1063, 480] width 19 height 19
click at [1061, 476] on input "Select an option" at bounding box center [1063, 480] width 19 height 19
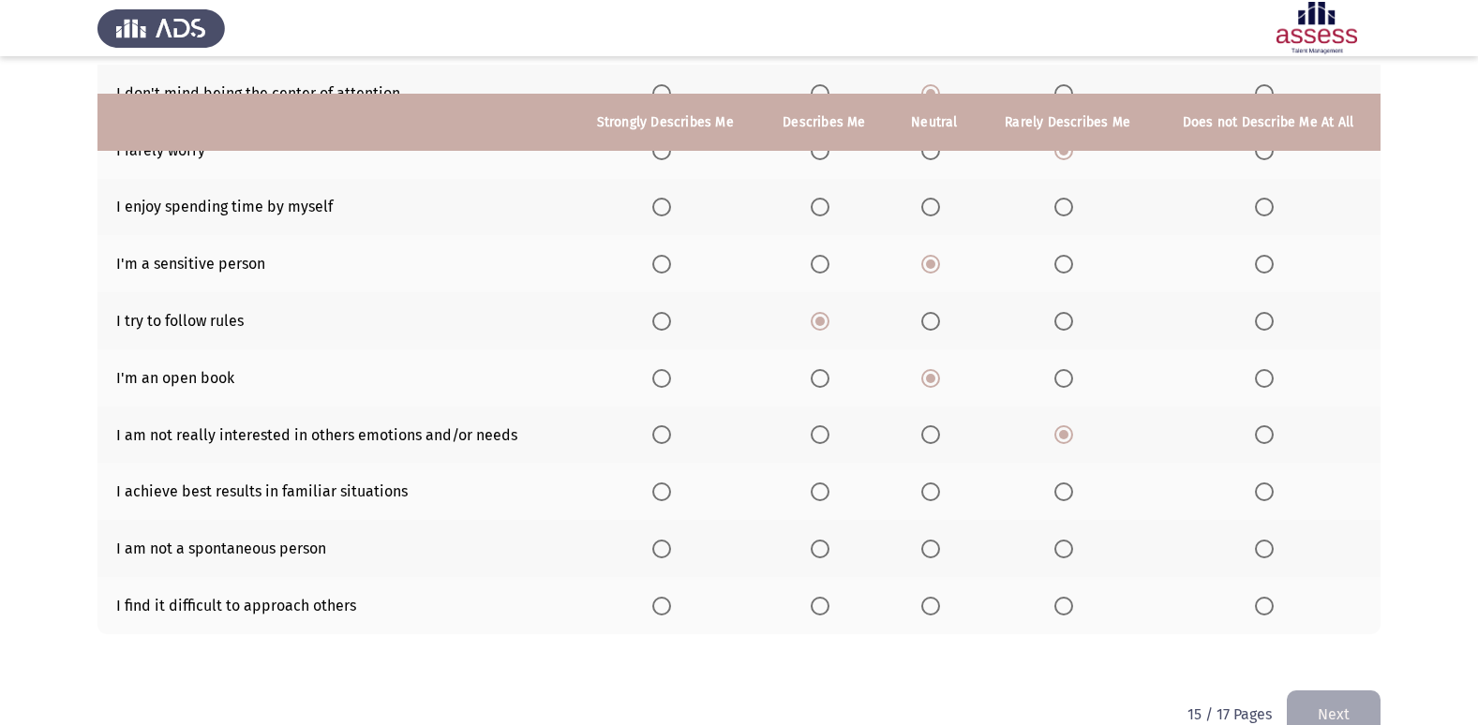
scroll to position [274, 0]
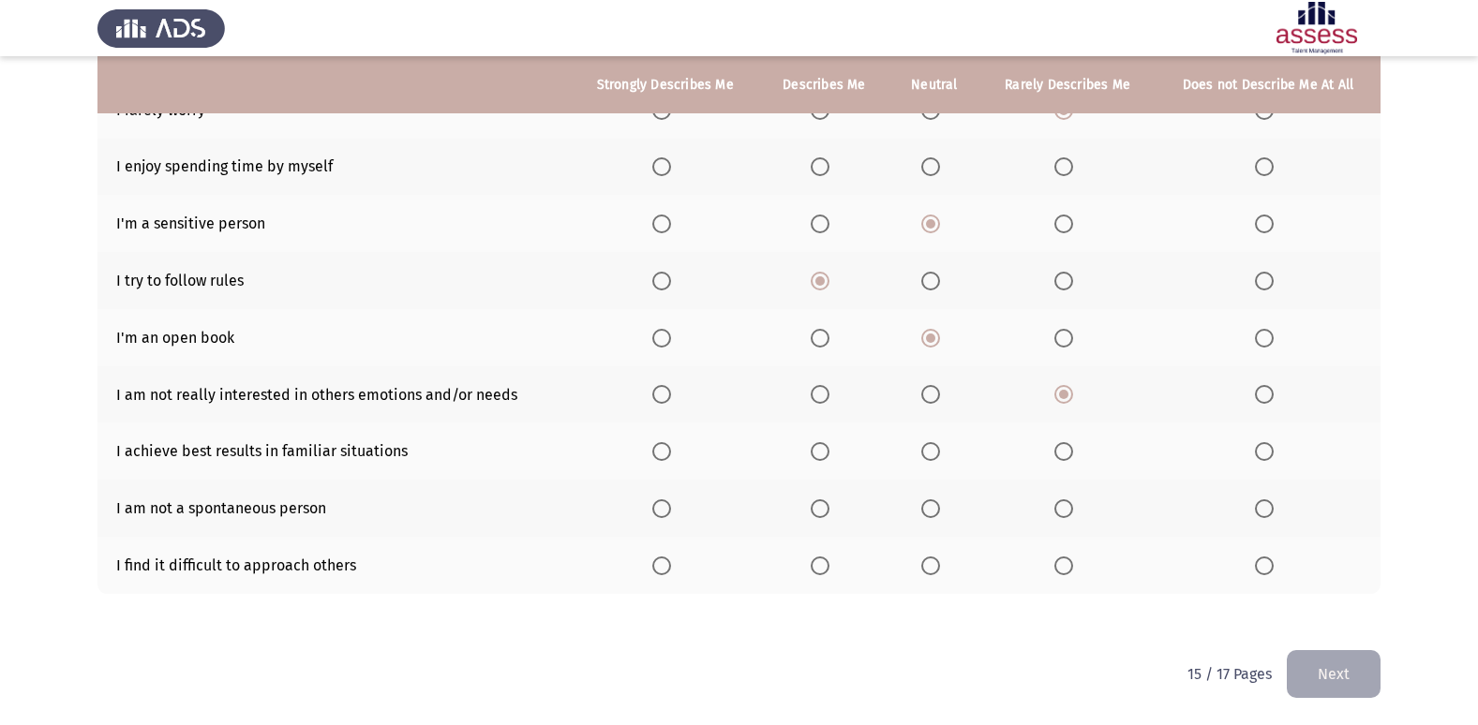
click at [936, 450] on span "Select an option" at bounding box center [930, 451] width 19 height 19
click at [936, 450] on input "Select an option" at bounding box center [930, 451] width 19 height 19
click at [945, 510] on label "Select an option" at bounding box center [934, 508] width 26 height 19
click at [940, 510] on input "Select an option" at bounding box center [930, 508] width 19 height 19
click at [1060, 513] on span "Select an option" at bounding box center [1063, 508] width 19 height 19
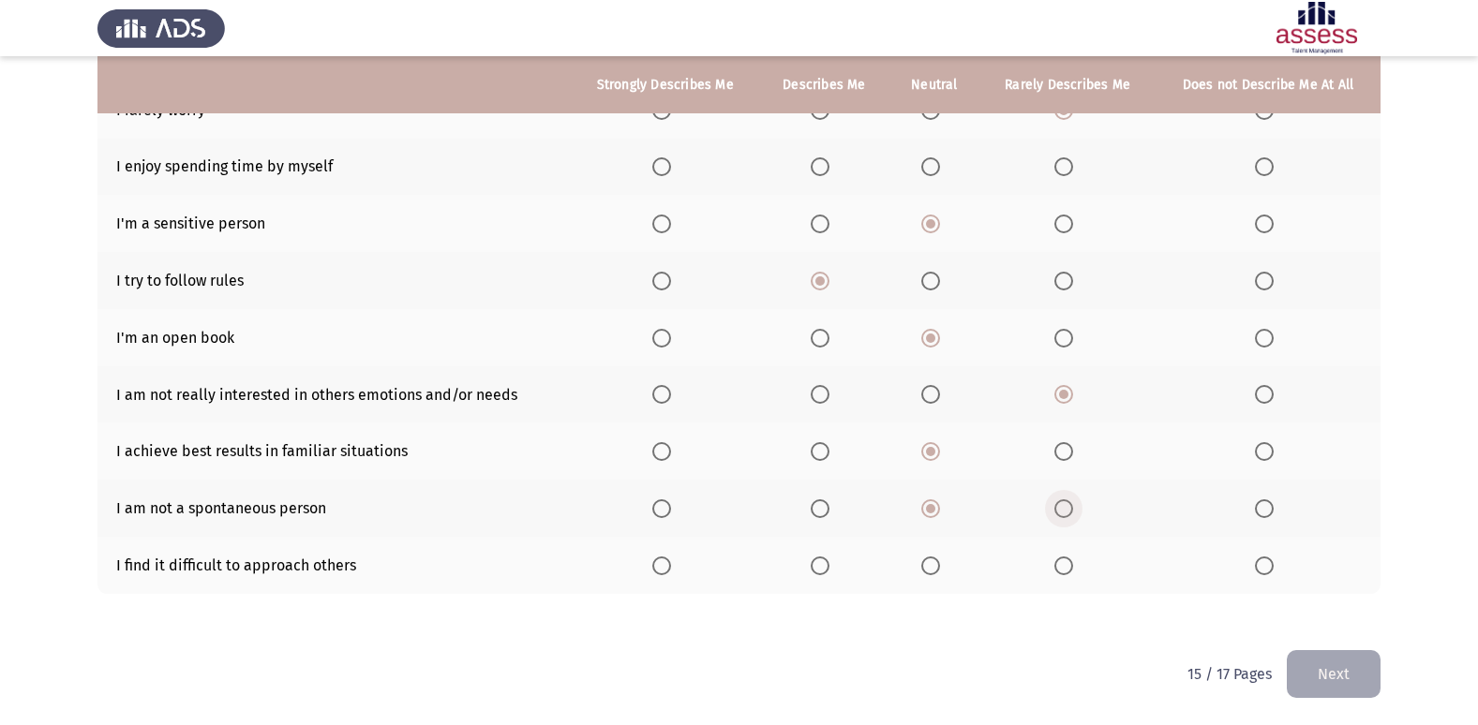
click at [1060, 513] on input "Select an option" at bounding box center [1063, 508] width 19 height 19
click at [1266, 568] on span "Select an option" at bounding box center [1264, 566] width 19 height 19
click at [1266, 568] on input "Select an option" at bounding box center [1264, 566] width 19 height 19
click at [1330, 681] on button "Next" at bounding box center [1334, 674] width 94 height 48
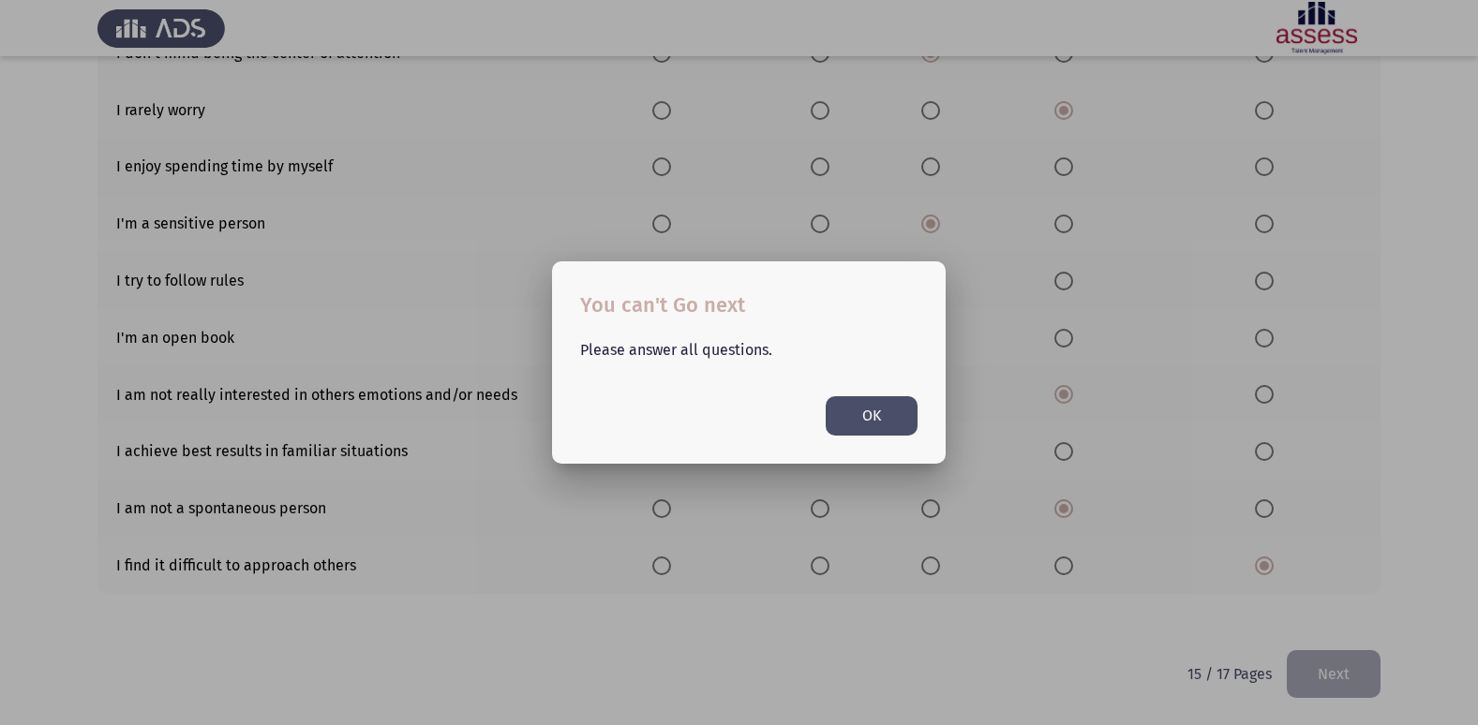
click at [884, 419] on button "OK" at bounding box center [872, 415] width 92 height 38
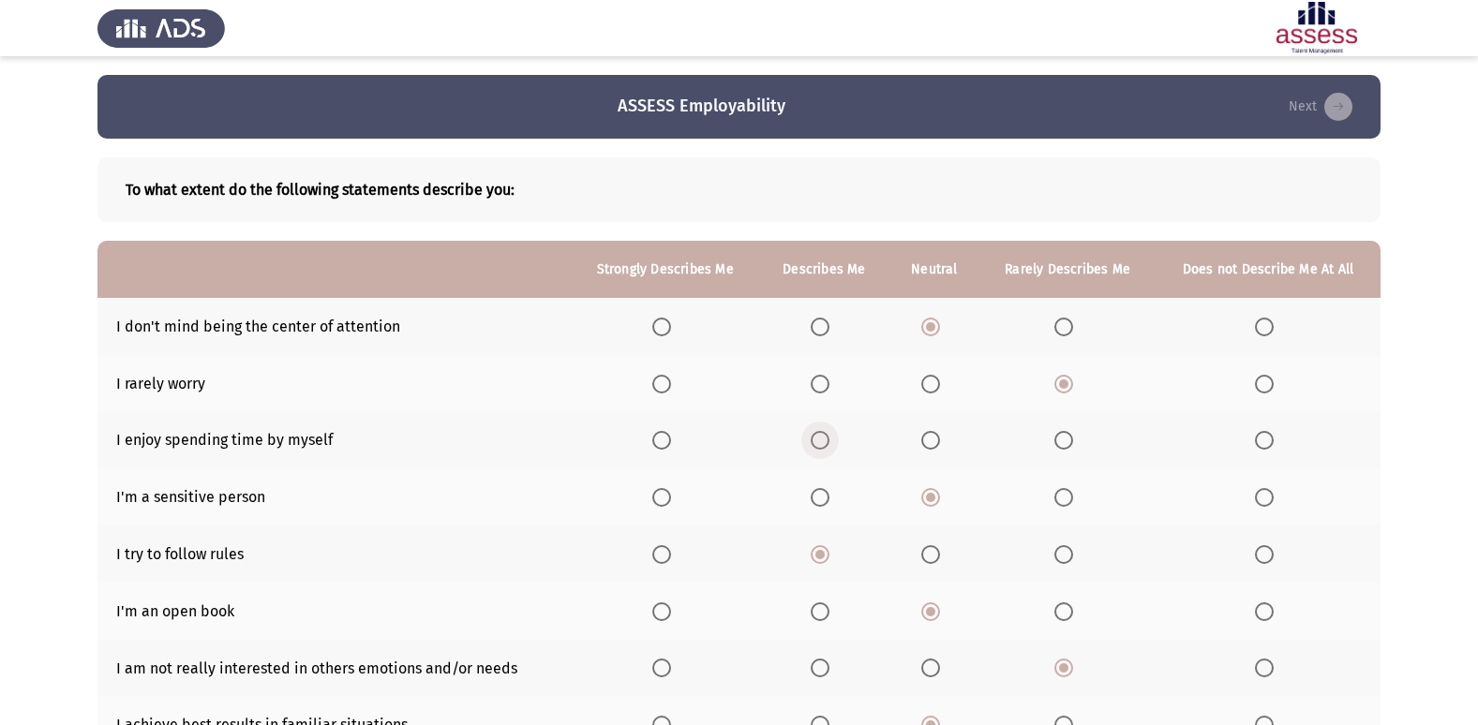
click at [826, 445] on span "Select an option" at bounding box center [820, 440] width 19 height 19
click at [826, 445] on input "Select an option" at bounding box center [820, 440] width 19 height 19
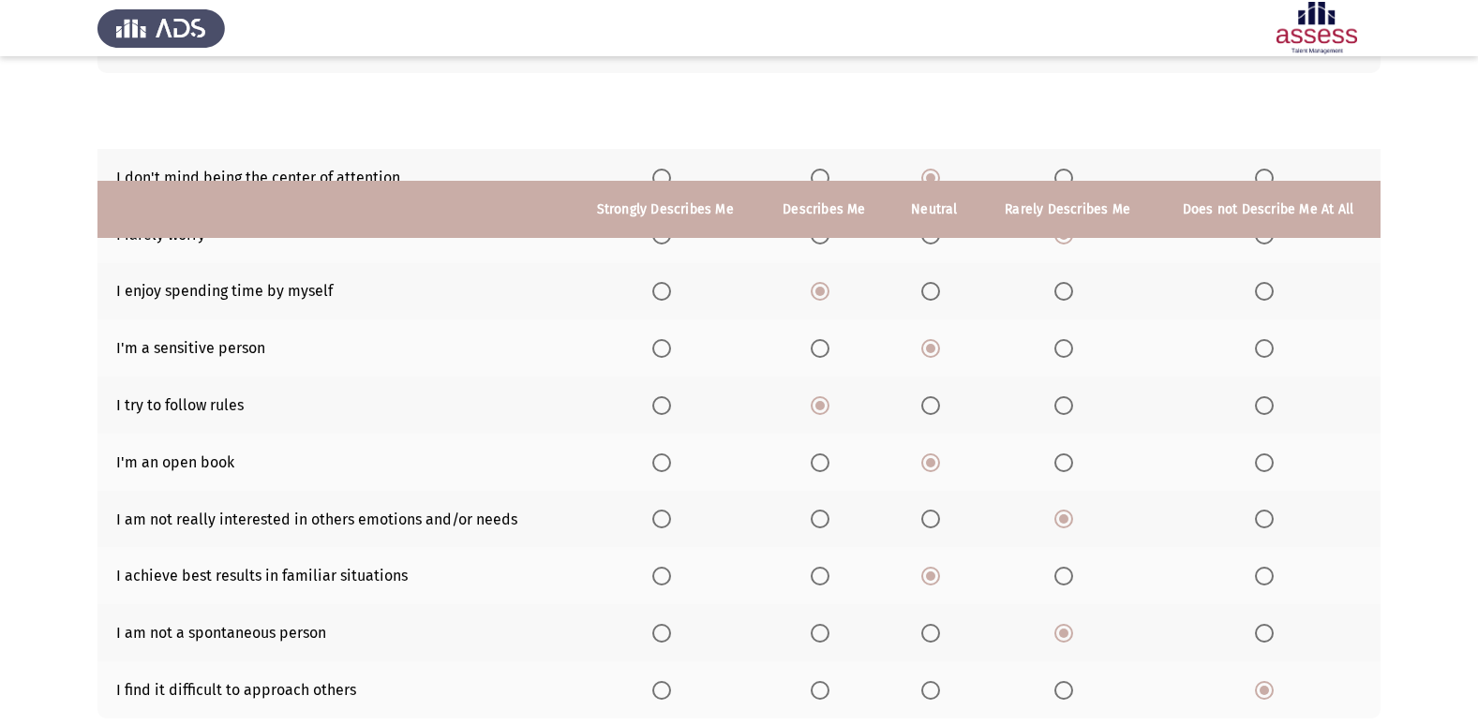
scroll to position [274, 0]
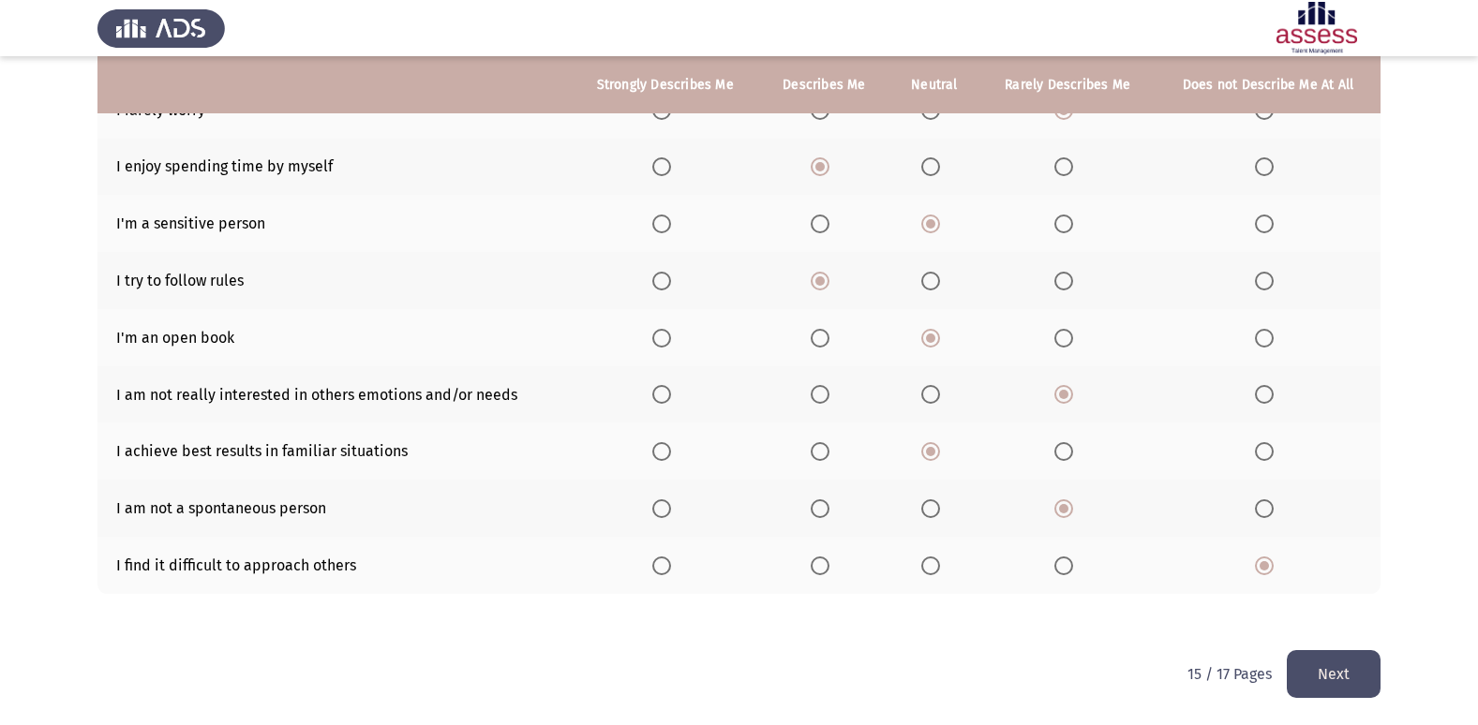
click at [1309, 676] on button "Next" at bounding box center [1334, 674] width 94 height 48
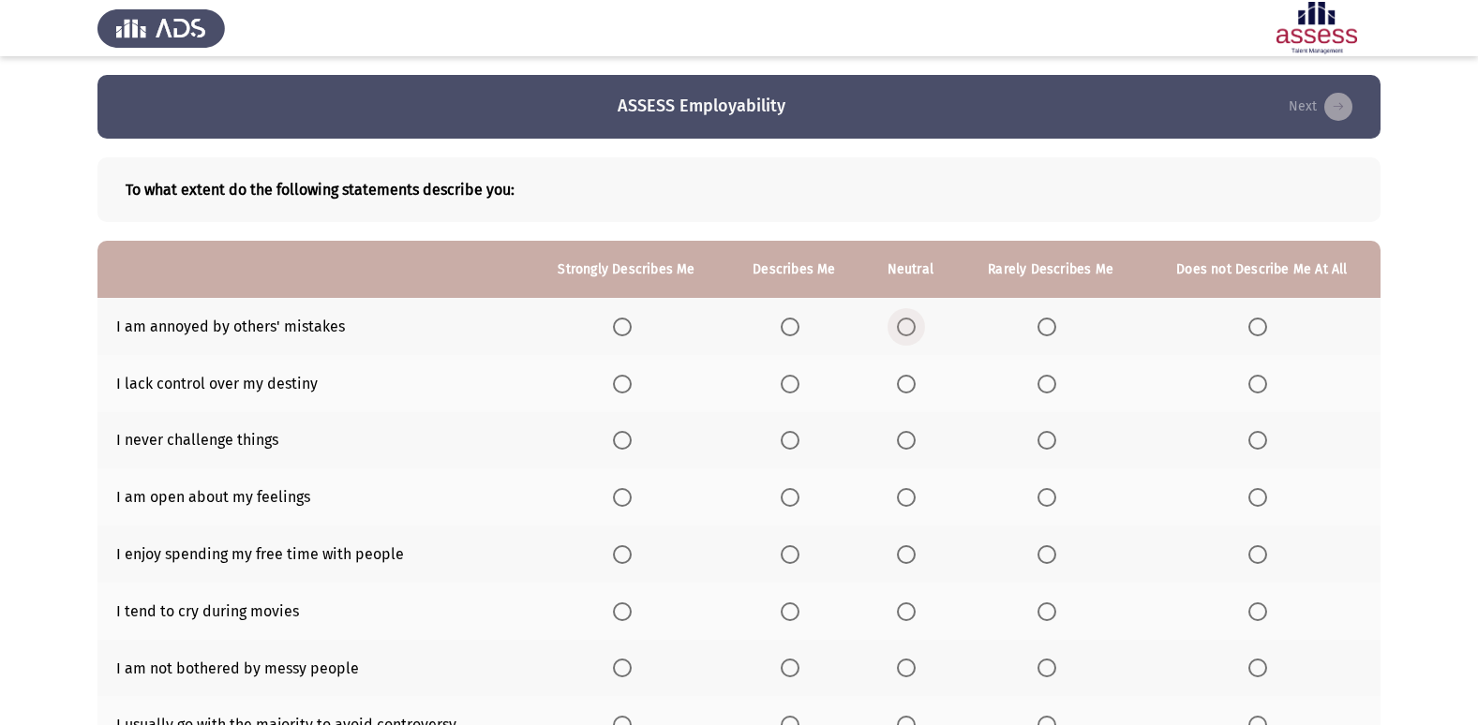
click at [916, 329] on span "Select an option" at bounding box center [906, 327] width 19 height 19
click at [916, 329] on input "Select an option" at bounding box center [906, 327] width 19 height 19
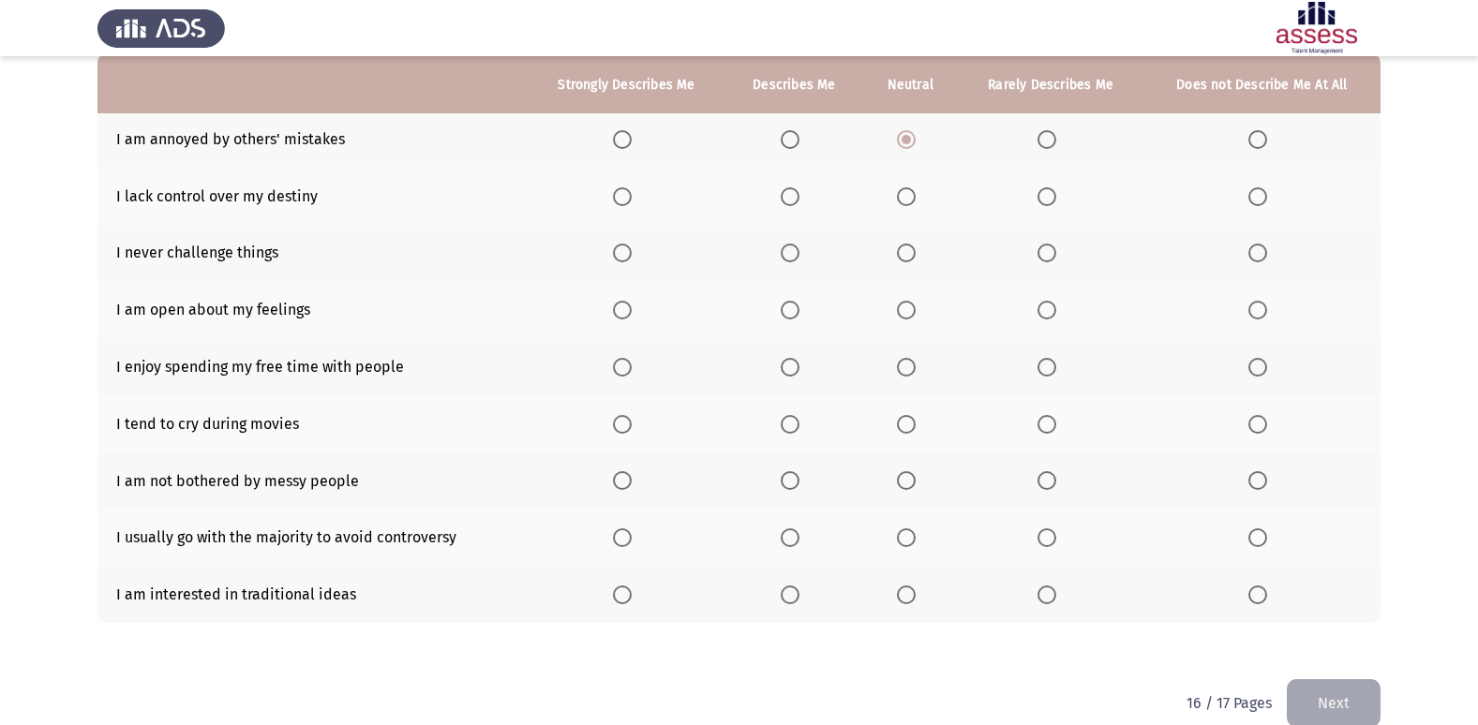
click at [906, 200] on span "Select an option" at bounding box center [906, 196] width 19 height 19
click at [906, 200] on input "Select an option" at bounding box center [906, 196] width 19 height 19
click at [799, 200] on span "Select an option" at bounding box center [790, 196] width 19 height 19
click at [799, 200] on input "Select an option" at bounding box center [790, 196] width 19 height 19
click at [1036, 255] on th at bounding box center [1051, 253] width 186 height 57
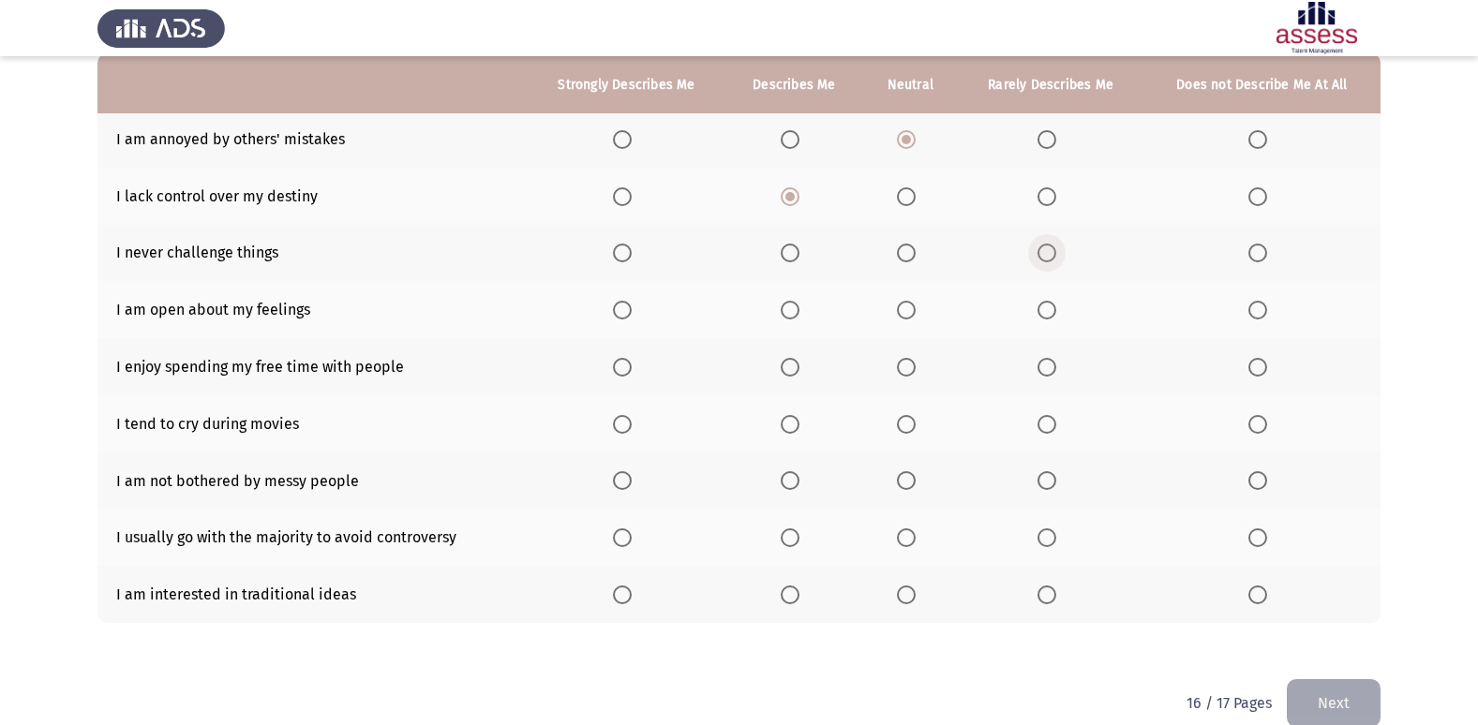
click at [1050, 255] on span "Select an option" at bounding box center [1046, 253] width 19 height 19
click at [1050, 255] on input "Select an option" at bounding box center [1046, 253] width 19 height 19
click at [1045, 308] on span "Select an option" at bounding box center [1046, 310] width 19 height 19
click at [1045, 308] on input "Select an option" at bounding box center [1046, 310] width 19 height 19
click at [795, 361] on span "Select an option" at bounding box center [790, 367] width 19 height 19
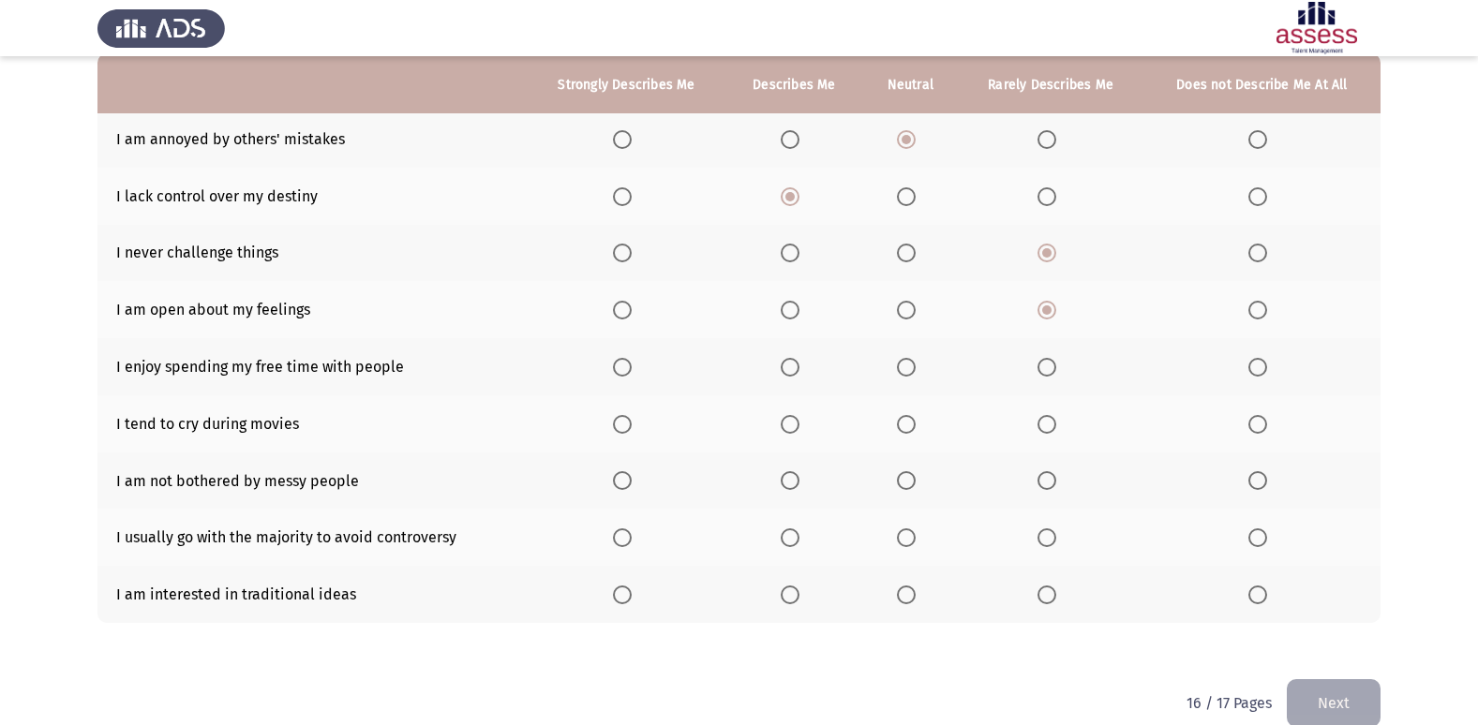
click at [795, 361] on input "Select an option" at bounding box center [790, 367] width 19 height 19
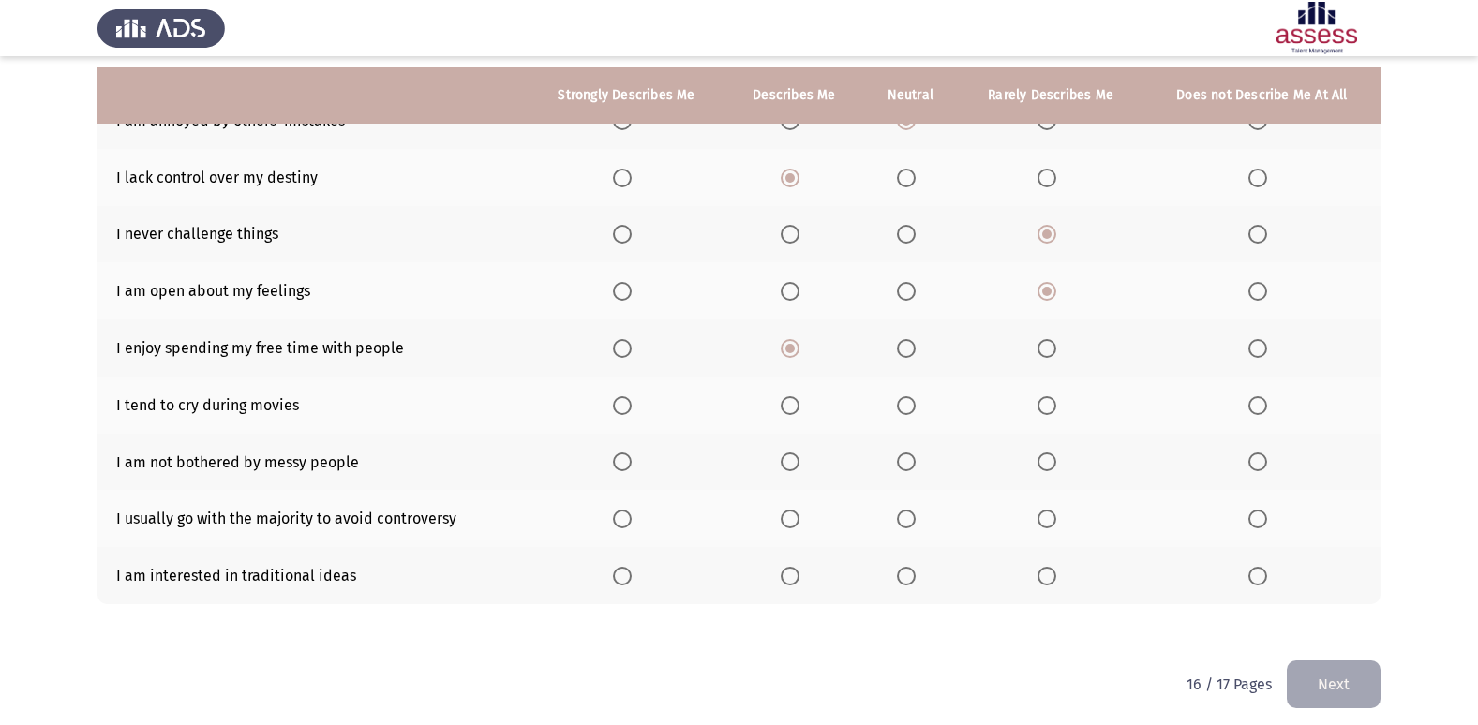
scroll to position [216, 0]
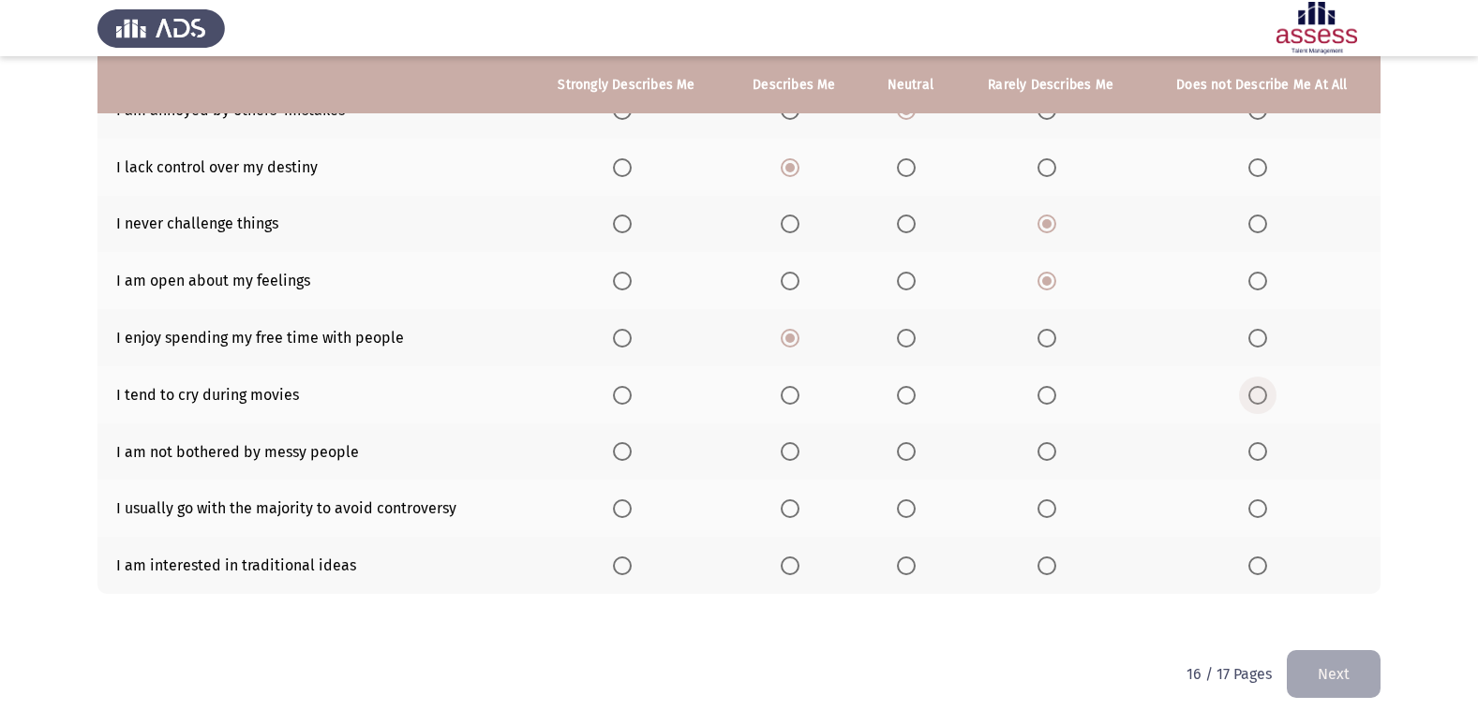
click at [1254, 400] on span "Select an option" at bounding box center [1257, 395] width 19 height 19
click at [1254, 400] on input "Select an option" at bounding box center [1257, 395] width 19 height 19
click at [803, 458] on label "Select an option" at bounding box center [794, 451] width 26 height 19
click at [799, 458] on input "Select an option" at bounding box center [790, 451] width 19 height 19
click at [900, 451] on span "Select an option" at bounding box center [906, 451] width 19 height 19
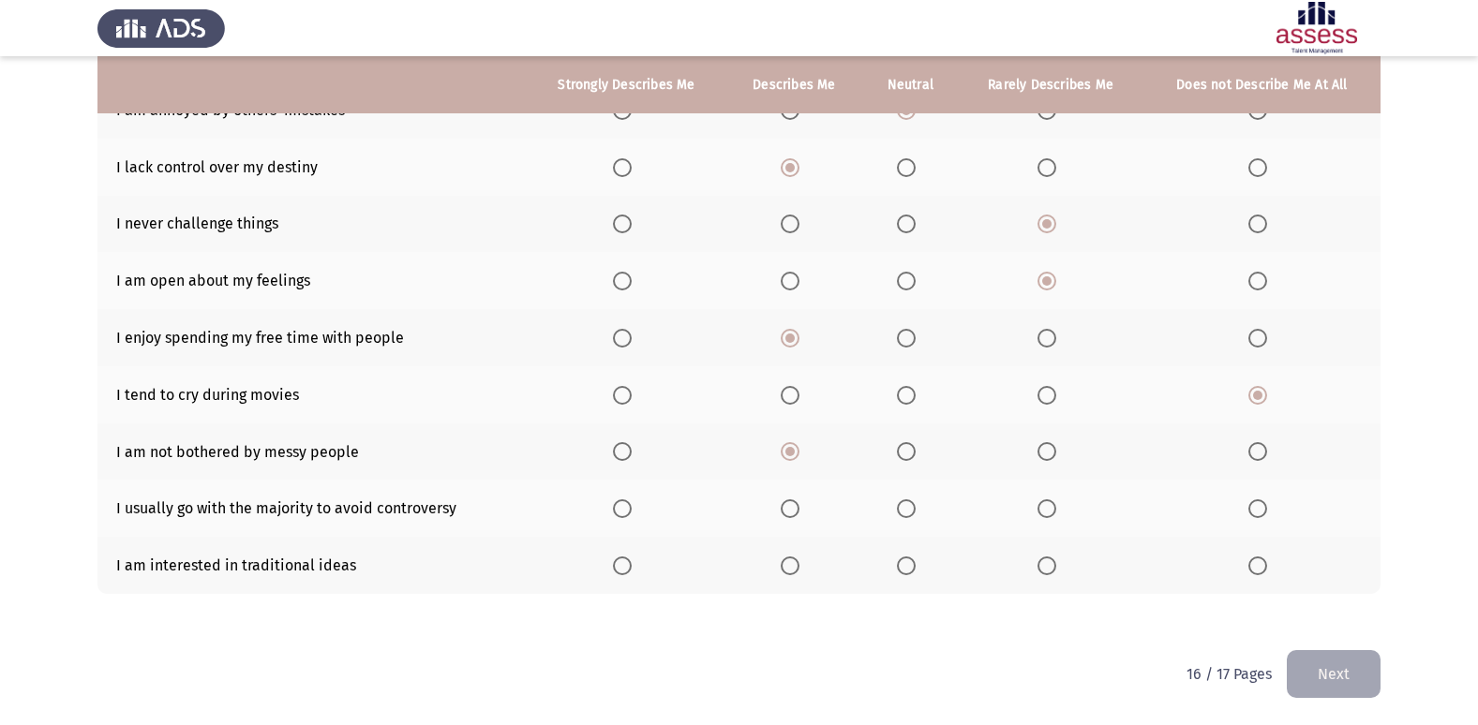
click at [900, 451] on input "Select an option" at bounding box center [906, 451] width 19 height 19
click at [904, 508] on span "Select an option" at bounding box center [906, 508] width 19 height 19
click at [904, 508] on input "Select an option" at bounding box center [906, 508] width 19 height 19
click at [1042, 562] on span "Select an option" at bounding box center [1046, 566] width 19 height 19
click at [1042, 562] on input "Select an option" at bounding box center [1046, 566] width 19 height 19
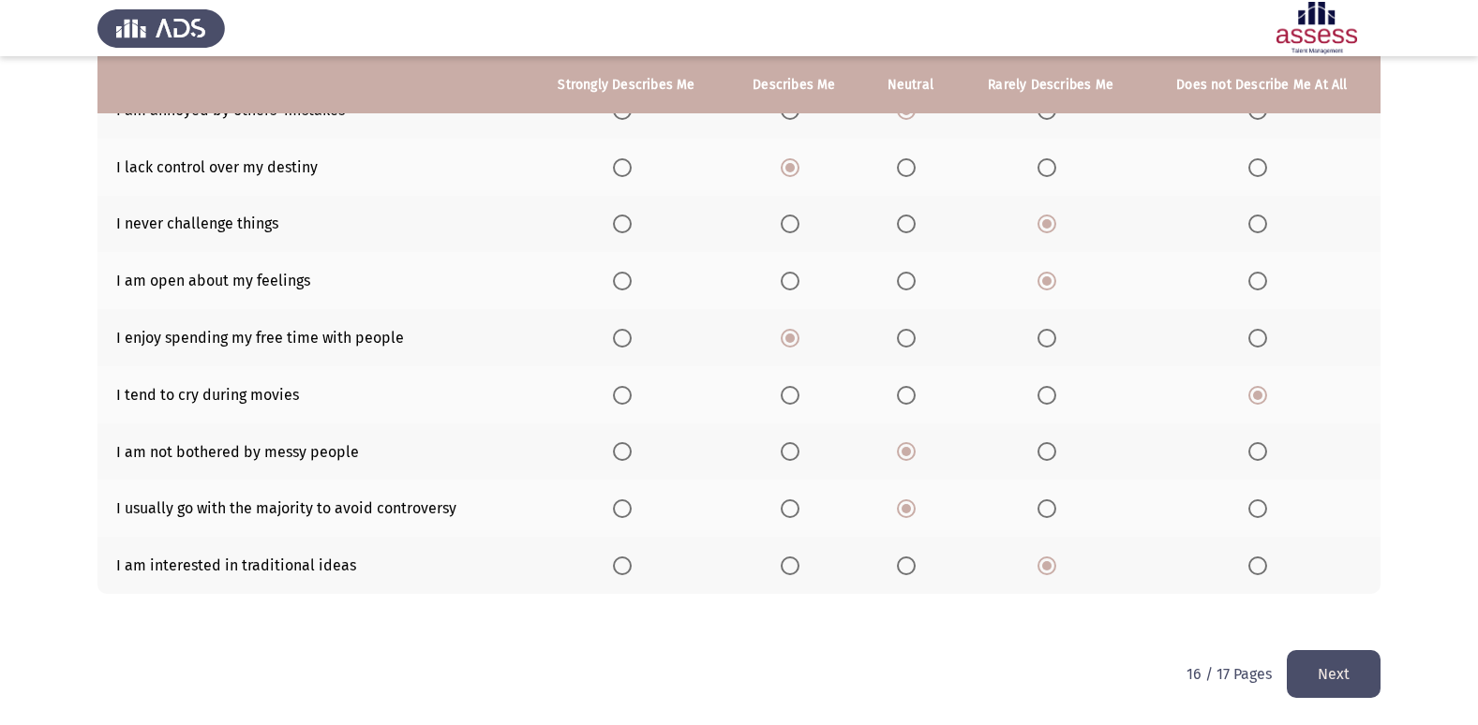
click at [1342, 677] on button "Next" at bounding box center [1334, 674] width 94 height 48
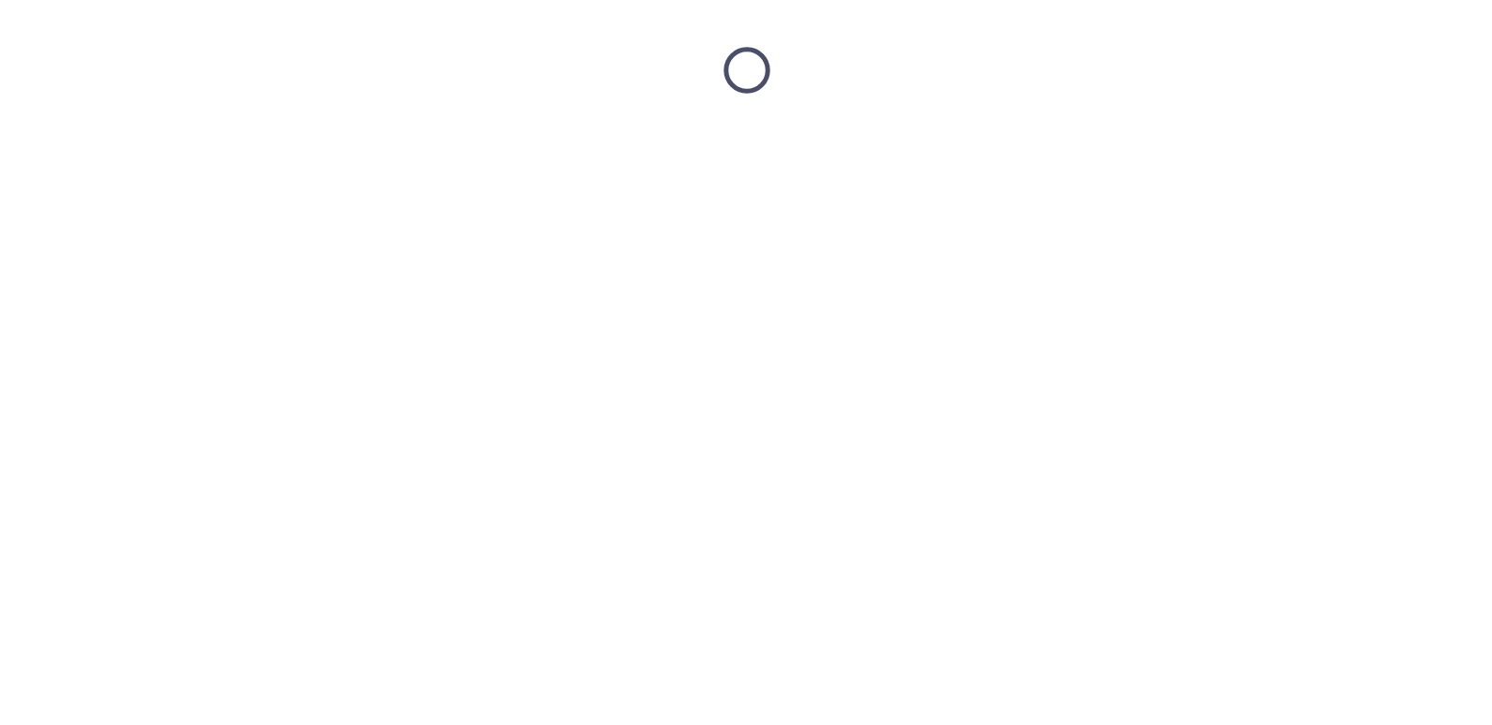
scroll to position [0, 0]
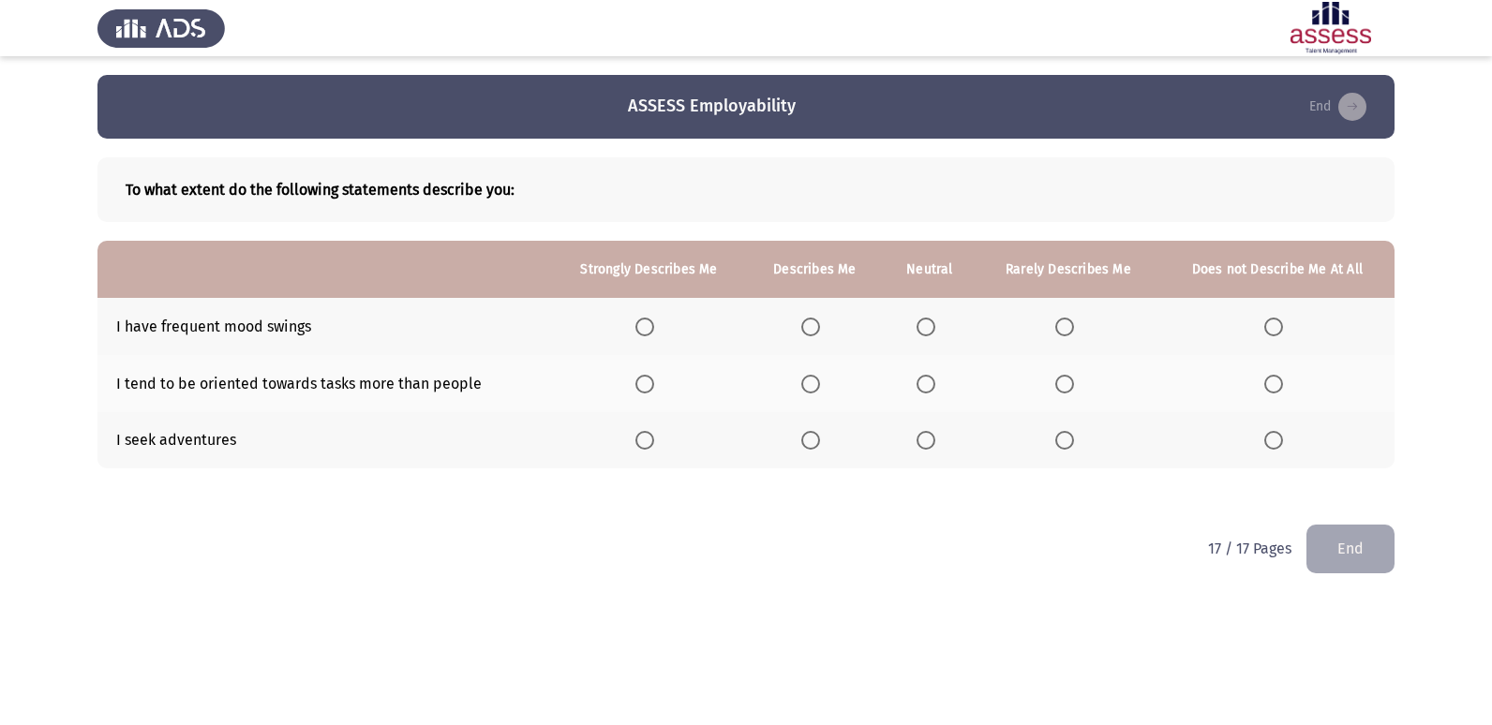
click at [922, 324] on span "Select an option" at bounding box center [925, 327] width 19 height 19
click at [922, 324] on input "Select an option" at bounding box center [925, 327] width 19 height 19
click at [931, 388] on span "Select an option" at bounding box center [925, 384] width 19 height 19
click at [931, 388] on input "Select an option" at bounding box center [925, 384] width 19 height 19
click at [1057, 438] on span "Select an option" at bounding box center [1064, 440] width 19 height 19
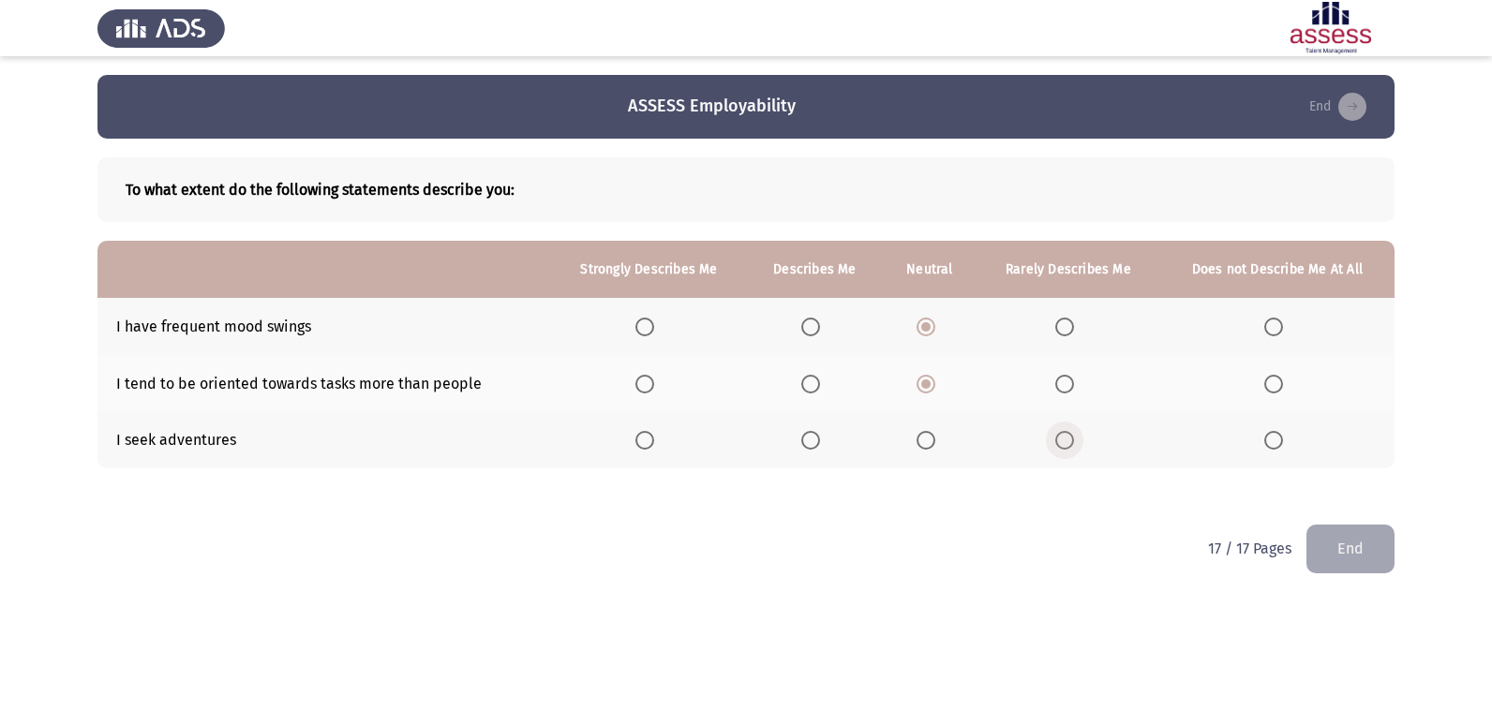
click at [1057, 438] on input "Select an option" at bounding box center [1064, 440] width 19 height 19
click at [811, 432] on span "Select an option" at bounding box center [810, 440] width 19 height 19
click at [811, 432] on input "Select an option" at bounding box center [810, 440] width 19 height 19
click at [1379, 574] on html "ASSESS Employability End To what extent do the following statements describe yo…" at bounding box center [746, 300] width 1492 height 600
click at [1365, 558] on button "End" at bounding box center [1350, 549] width 88 height 48
